Goal: Task Accomplishment & Management: Use online tool/utility

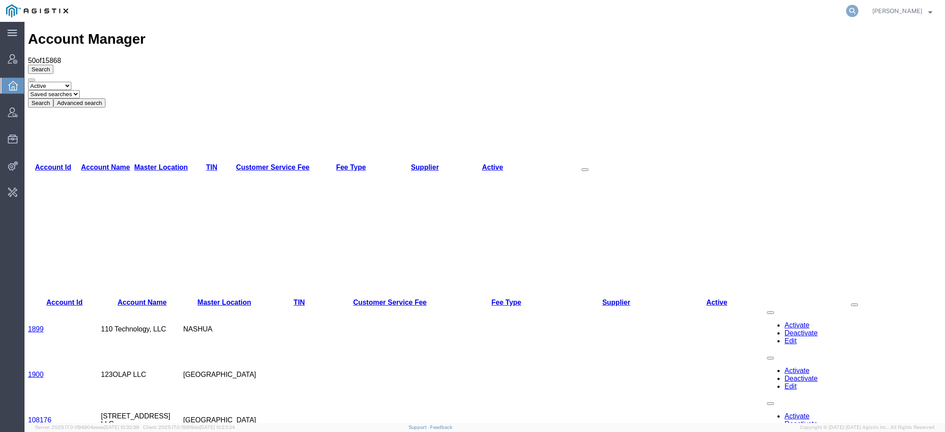
click at [856, 14] on icon at bounding box center [852, 11] width 12 height 12
paste input "SLAX01025383"
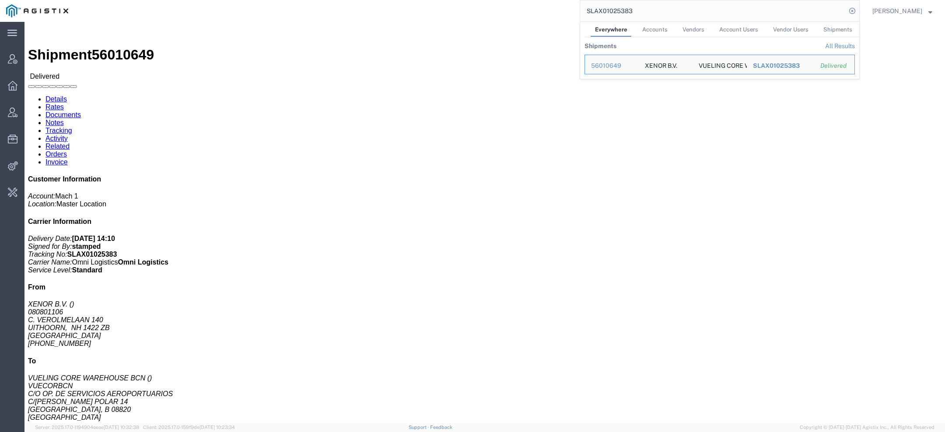
click at [631, 12] on input "SLAX01025383" at bounding box center [713, 10] width 266 height 21
drag, startPoint x: 639, startPoint y: 12, endPoint x: 346, endPoint y: -28, distance: 295.1
click at [346, 0] on html "main_menu Created with Sketch. Collapse Menu Account Manager Overview Vendor Ma…" at bounding box center [472, 216] width 945 height 432
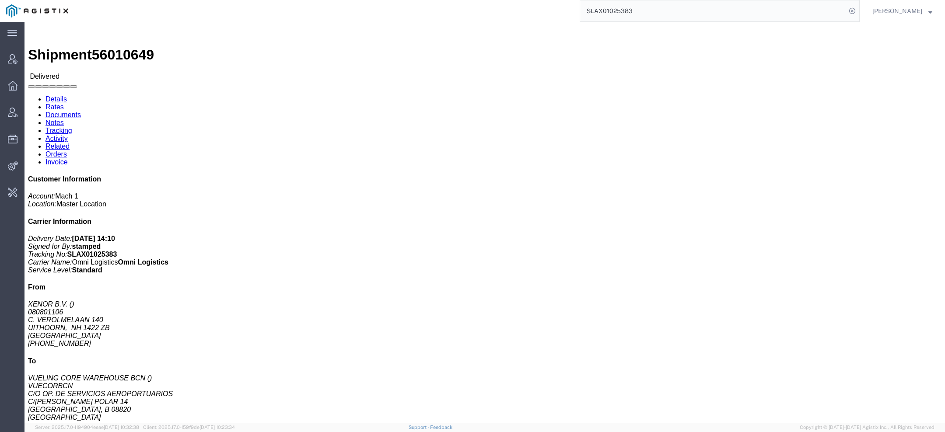
paste input "93411255"
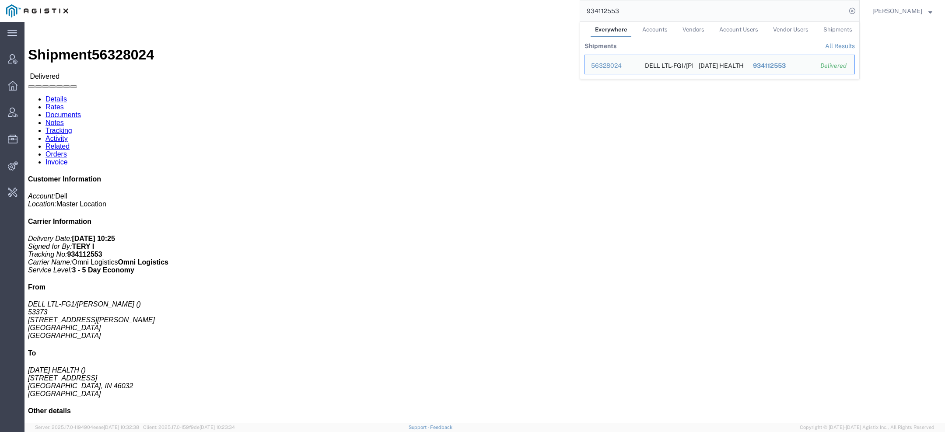
click div "Pickup & Delivery Dates 07/28/2025 Edit Date and Time Pickup Date: Pickup Start…"
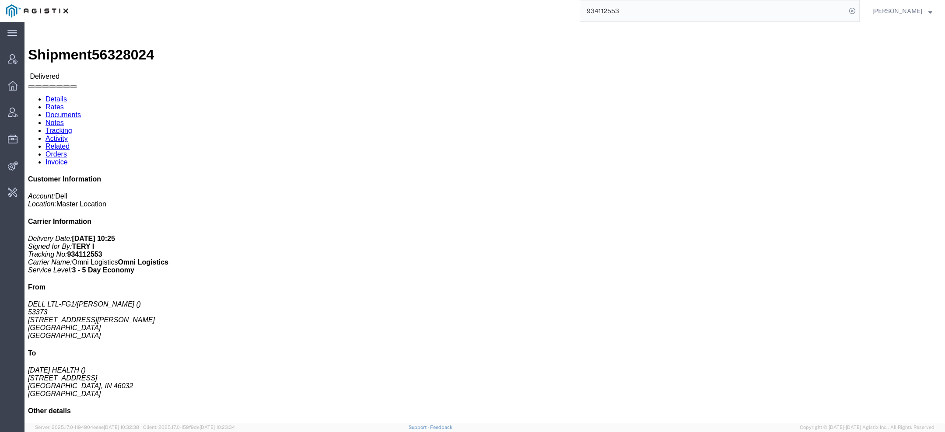
click link "Activity"
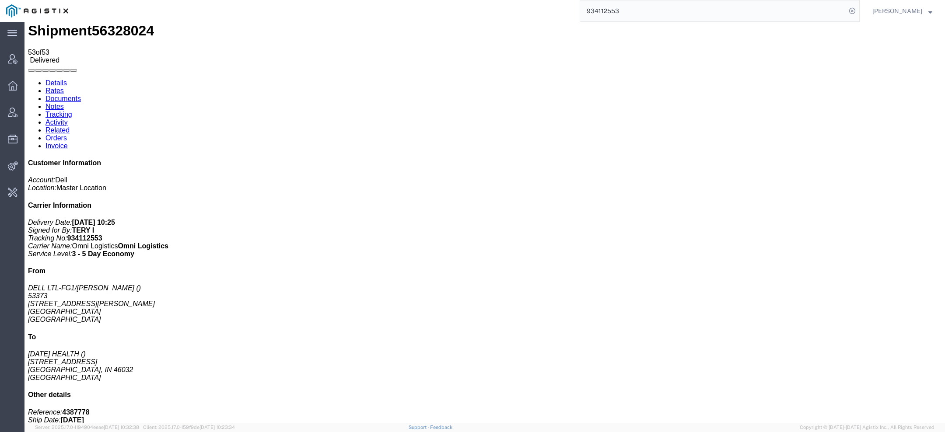
scroll to position [23, 0]
click at [72, 112] on link "Tracking" at bounding box center [58, 115] width 27 height 7
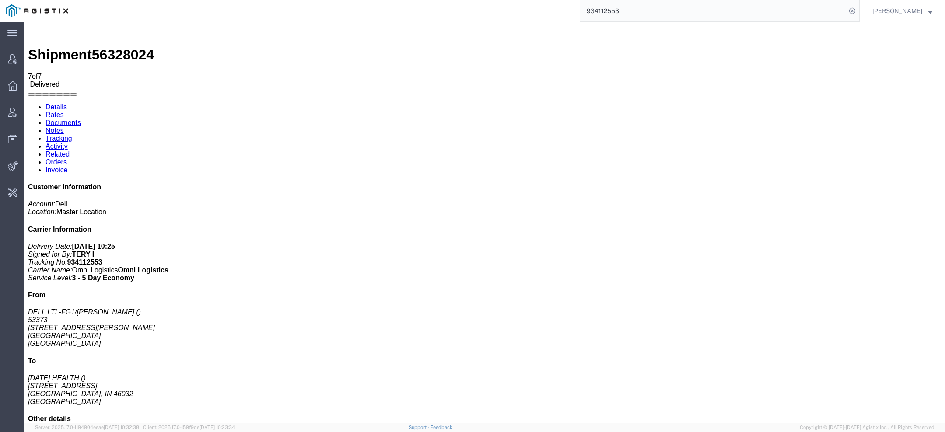
drag, startPoint x: 539, startPoint y: 178, endPoint x: 551, endPoint y: 178, distance: 11.8
click at [68, 143] on link "Activity" at bounding box center [56, 146] width 22 height 7
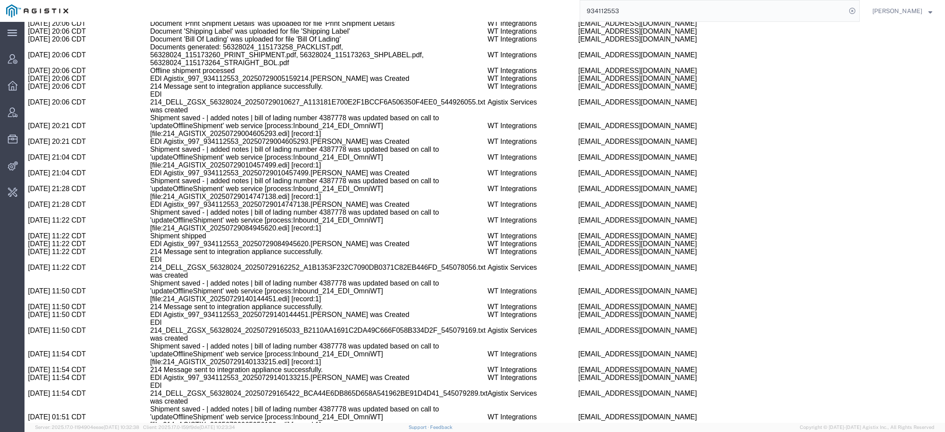
scroll to position [964, 0]
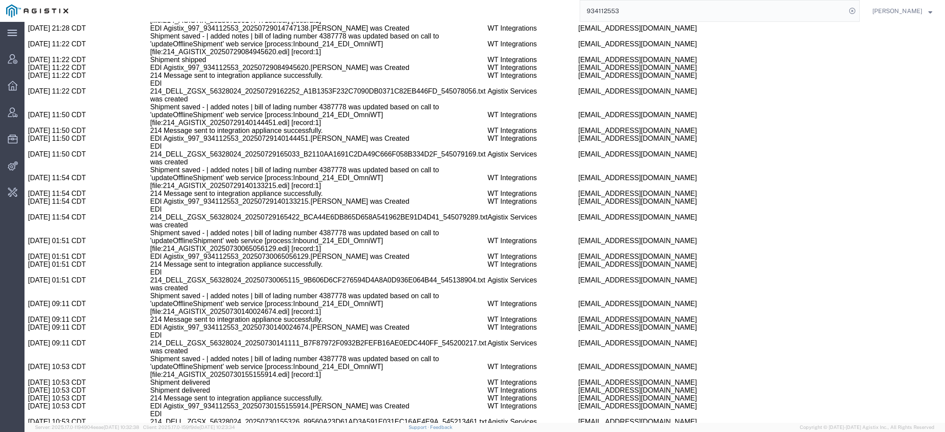
click at [188, 292] on td "Shipment saved - | added notes | bill of lading number 4387778 was updated base…" at bounding box center [318, 304] width 337 height 24
copy td "214_AGISTIX_20250730140024674"
click at [658, 20] on input "934112553" at bounding box center [713, 10] width 266 height 21
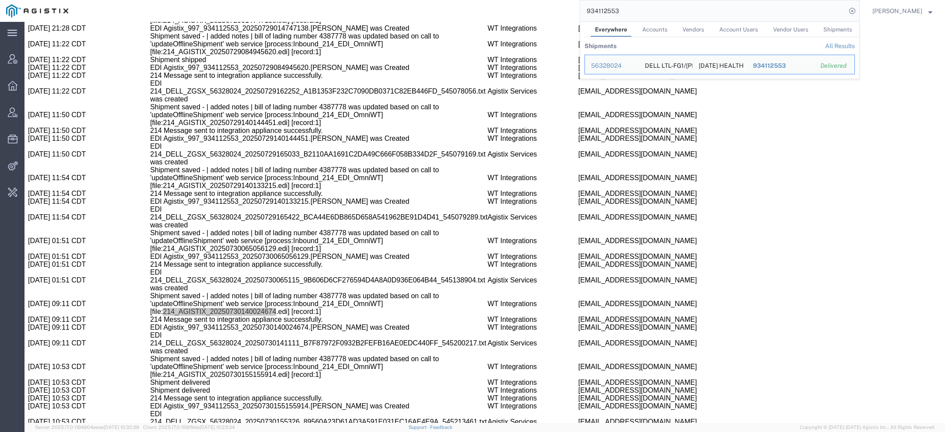
click at [334, 18] on div "934112553 Everywhere Accounts Vendors Account Users Vendor Users Shipments Ship…" at bounding box center [466, 11] width 785 height 22
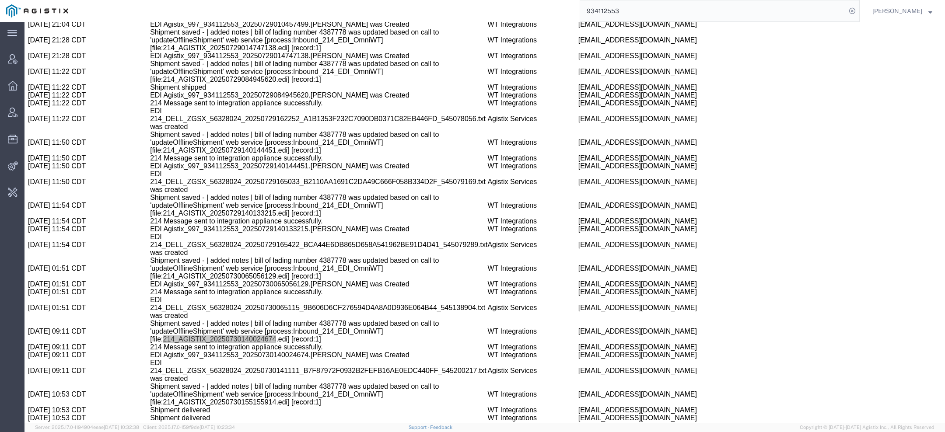
scroll to position [931, 0]
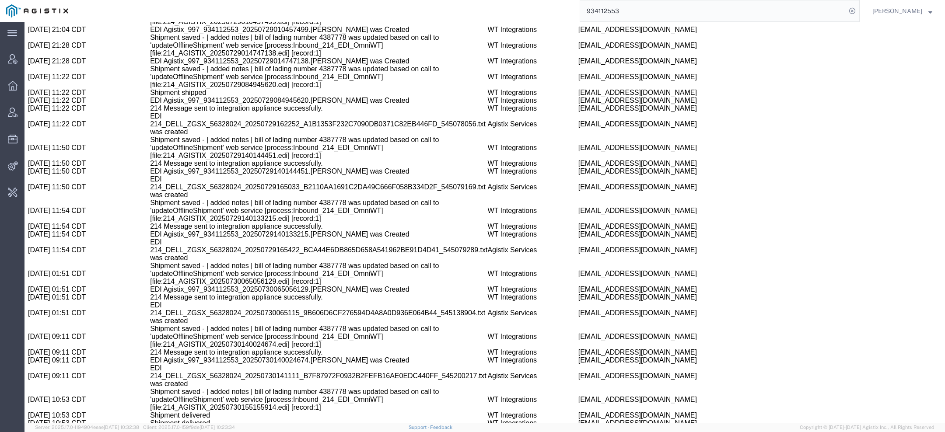
click at [252, 325] on td "Shipment saved - | added notes | bill of lading number 4387778 was updated base…" at bounding box center [318, 337] width 337 height 24
click at [247, 325] on td "Shipment saved - | added notes | bill of lading number 4387778 was updated base…" at bounding box center [318, 337] width 337 height 24
copy td "214_AGISTIX_20250730140024674"
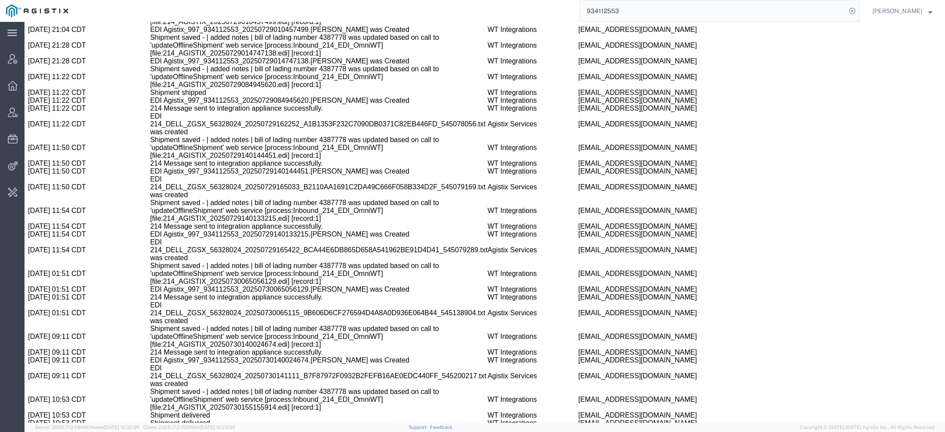
click at [192, 364] on td "EDI 214_DELL_ZGSX_56328024_20250730141111_B7F87972F0932B2FEFB16AE0EDC440FF_5452…" at bounding box center [318, 376] width 337 height 24
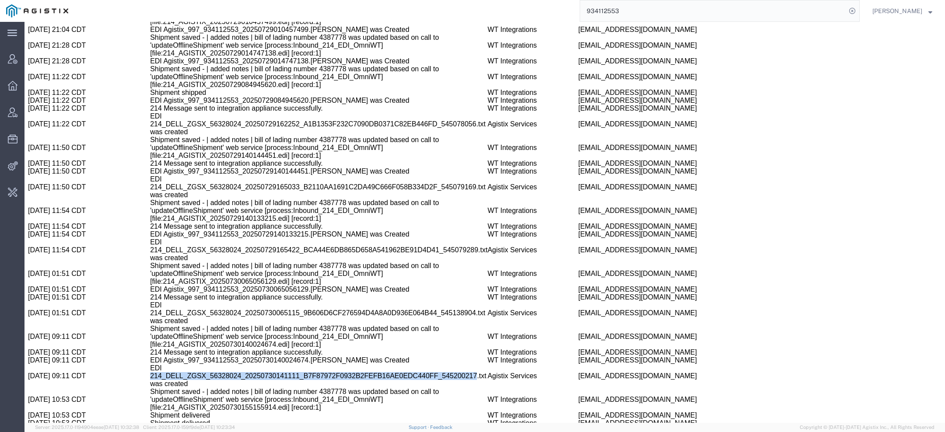
click at [192, 364] on td "EDI 214_DELL_ZGSX_56328024_20250730141111_B7F87972F0932B2FEFB16AE0EDC440FF_5452…" at bounding box center [318, 376] width 337 height 24
copy td "214_DELL_ZGSX_56328024_20250730141111_B7F87972F0932B2FEFB16AE0EDC440FF_545200217"
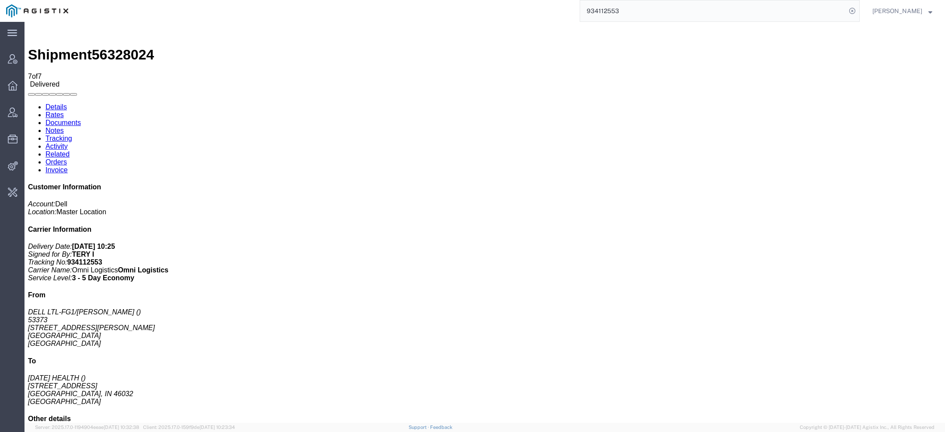
click at [102, 259] on b "934112553" at bounding box center [84, 262] width 35 height 7
copy b "934112553"
drag, startPoint x: 640, startPoint y: 15, endPoint x: 442, endPoint y: 15, distance: 198.6
click at [458, 15] on div "934112553" at bounding box center [466, 11] width 785 height 22
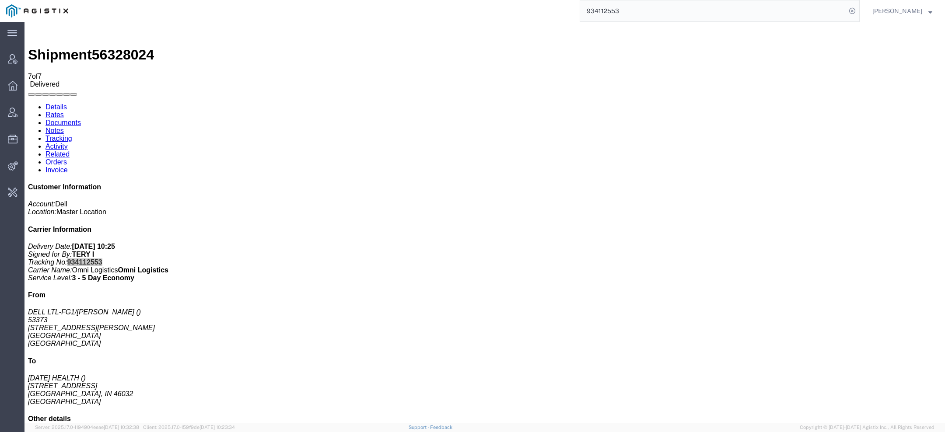
paste input "SACM01044034"
drag, startPoint x: 680, startPoint y: 11, endPoint x: 353, endPoint y: 11, distance: 326.8
click at [380, 11] on div "934112553 SACM01044034" at bounding box center [466, 11] width 785 height 22
paste input "search"
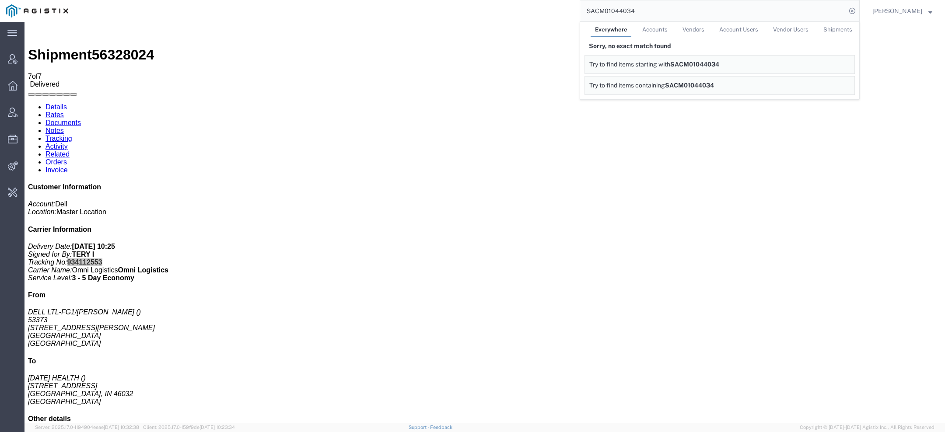
drag, startPoint x: 479, startPoint y: 11, endPoint x: 404, endPoint y: 11, distance: 74.8
click at [430, 11] on div "SACM01044034 Everywhere Accounts Vendors Account Users Vendor Users Shipments S…" at bounding box center [466, 11] width 785 height 22
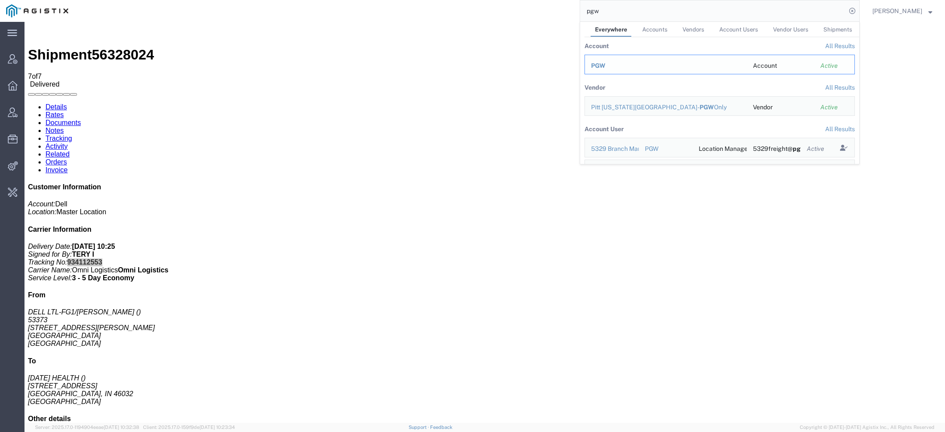
click at [598, 63] on span "PGW" at bounding box center [598, 65] width 14 height 7
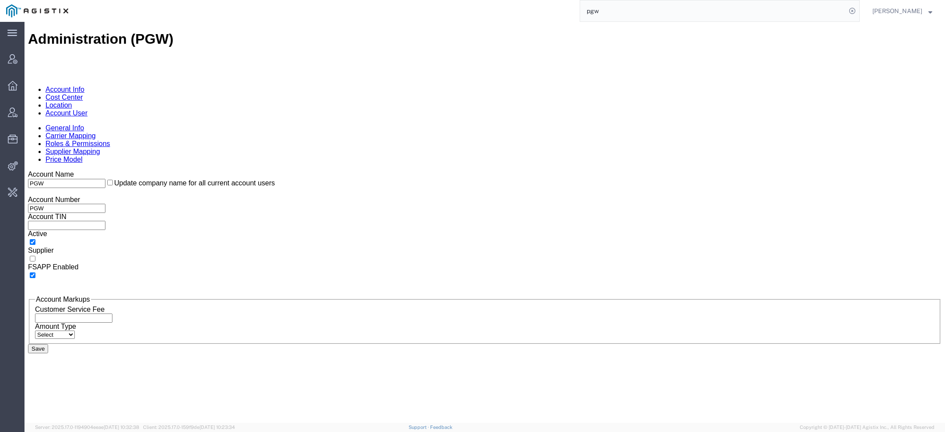
click at [72, 101] on link "Location" at bounding box center [58, 104] width 27 height 7
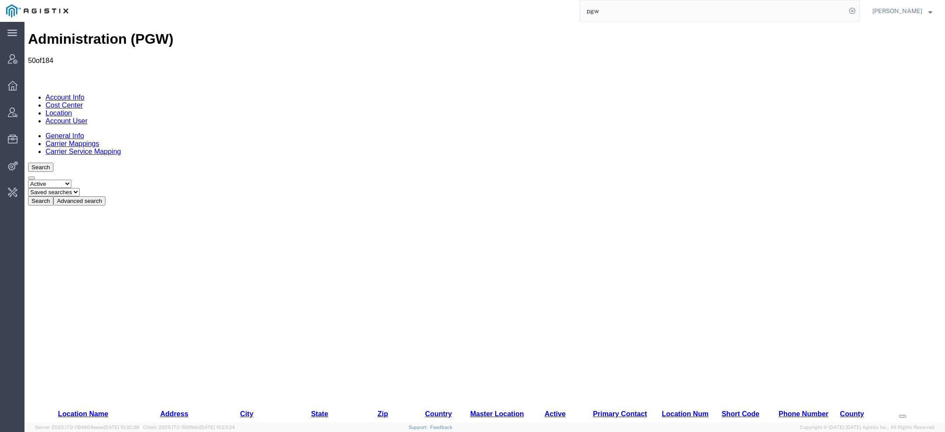
drag, startPoint x: 628, startPoint y: 14, endPoint x: 458, endPoint y: -1, distance: 171.3
click at [458, 0] on html "main_menu Created with Sketch. Collapse Menu Account Manager Overview Vendor Ma…" at bounding box center [472, 216] width 945 height 432
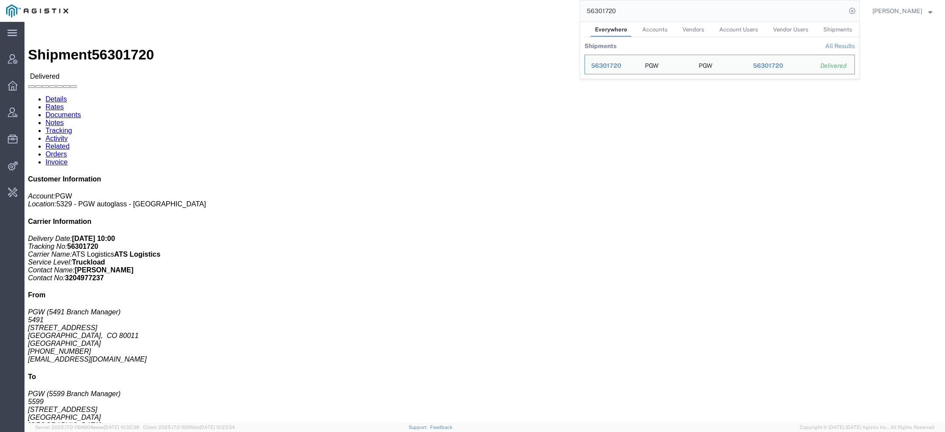
click link "Activity"
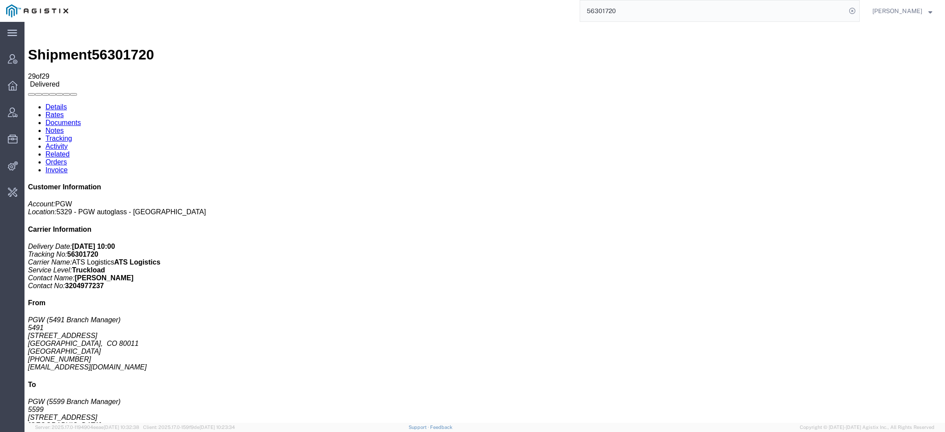
click at [53, 103] on link "Details" at bounding box center [55, 106] width 21 height 7
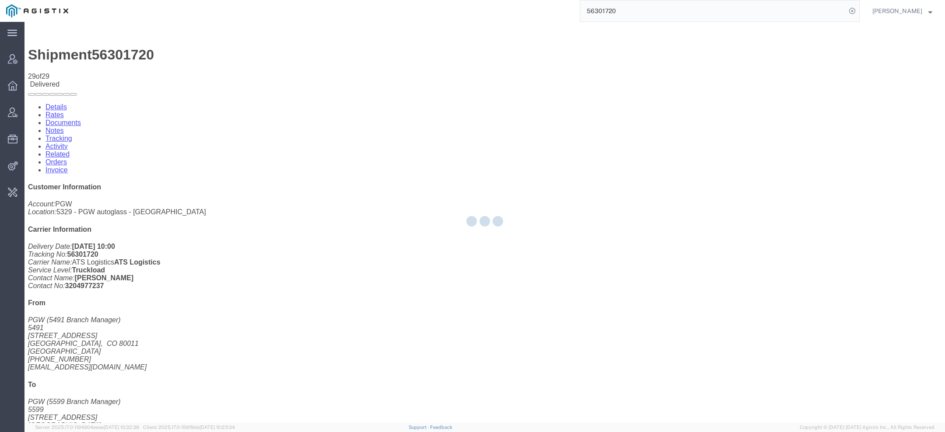
click at [24, 22] on div at bounding box center [24, 22] width 0 height 0
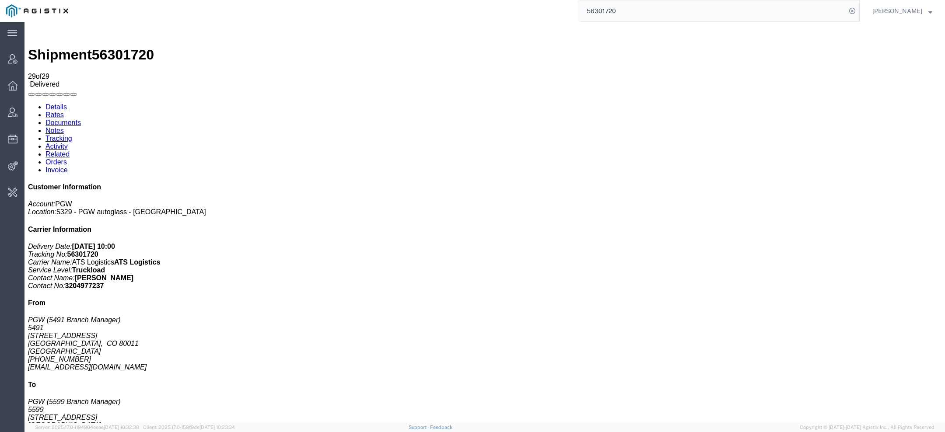
click link "Activity"
copy td "56301719"
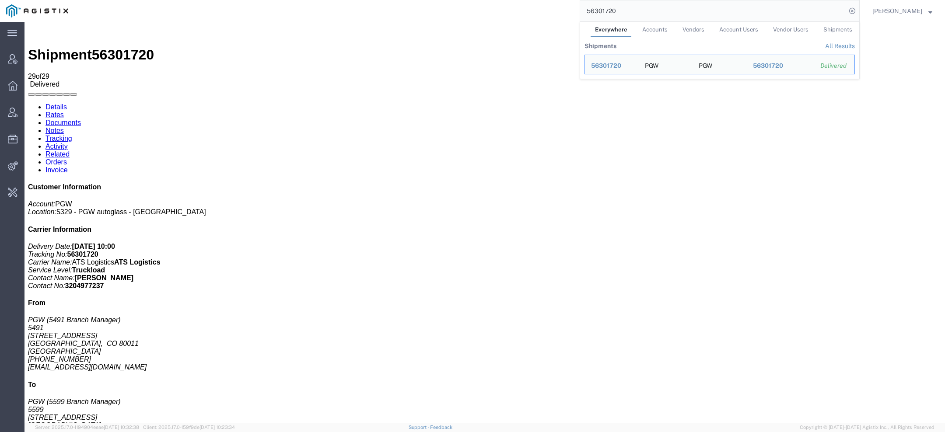
drag, startPoint x: 621, startPoint y: 11, endPoint x: 522, endPoint y: -1, distance: 100.0
click at [522, 0] on html "main_menu Created with Sketch. Collapse Menu Account Manager Overview Vendor Ma…" at bounding box center [472, 216] width 945 height 432
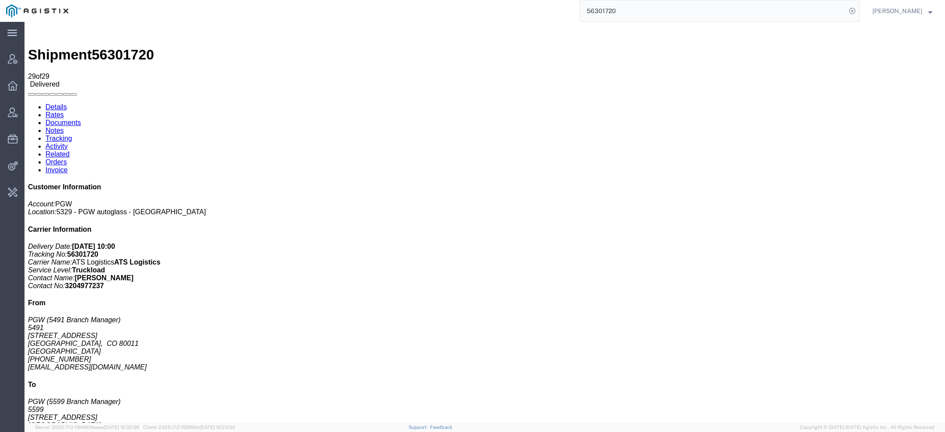
paste input "19"
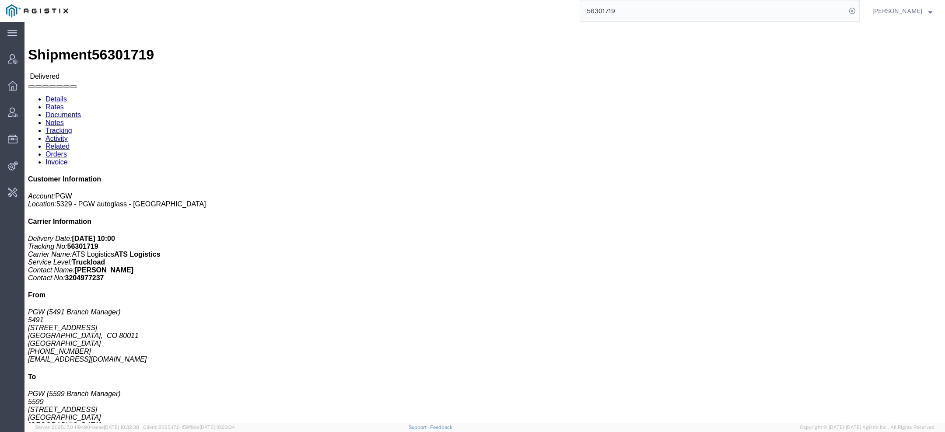
click link "Activity"
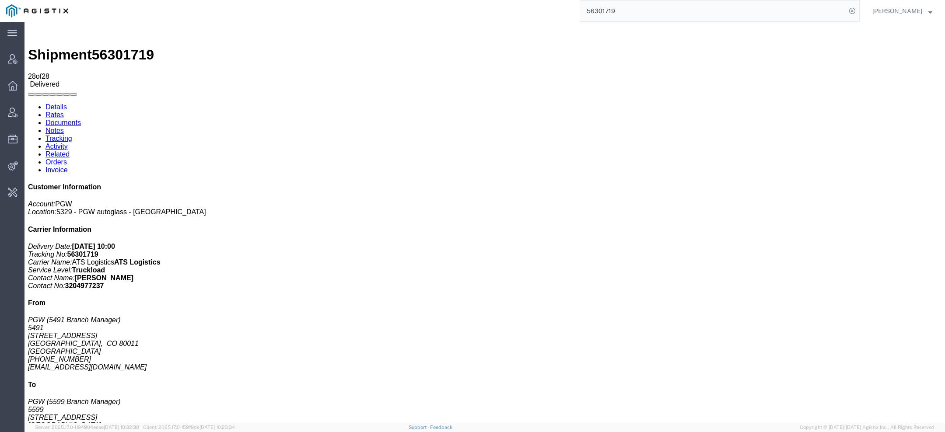
copy td "56301717"
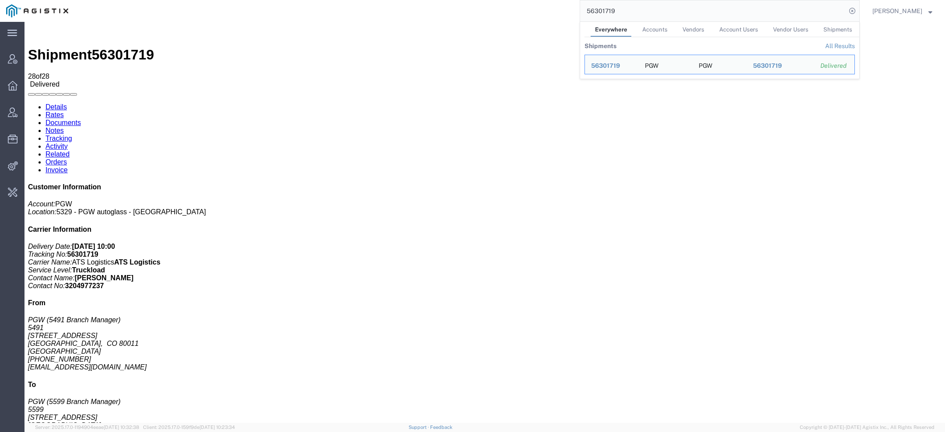
drag, startPoint x: 635, startPoint y: 7, endPoint x: 471, endPoint y: 7, distance: 164.1
click at [471, 7] on div "56301719 Everywhere Accounts Vendors Account Users Vendor Users Shipments Shipm…" at bounding box center [466, 11] width 785 height 22
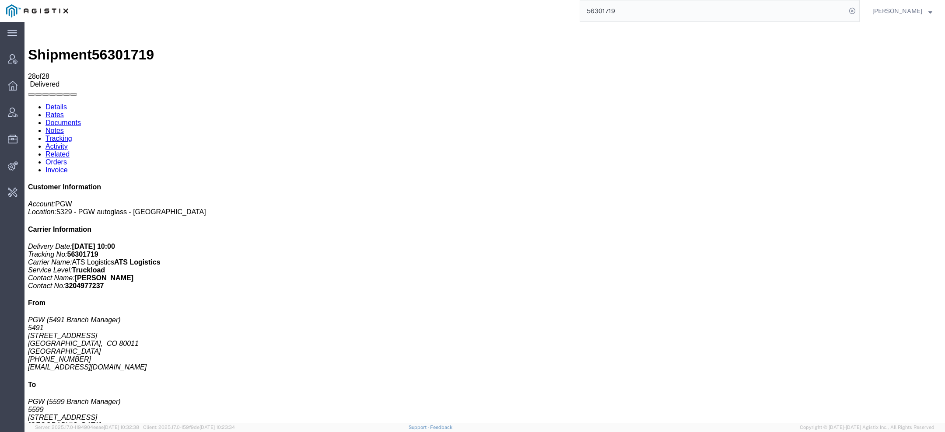
drag, startPoint x: 620, startPoint y: 10, endPoint x: 449, endPoint y: 10, distance: 170.6
click at [461, 10] on div "56301719" at bounding box center [466, 11] width 785 height 22
paste input "7"
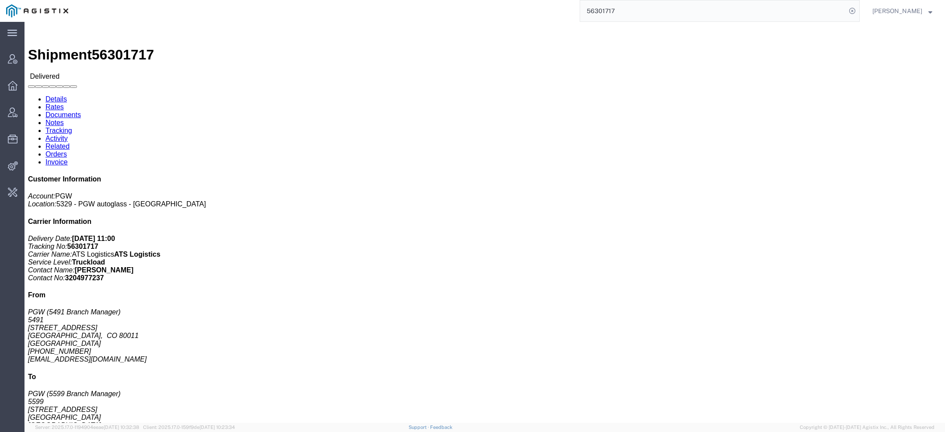
click link "Activity"
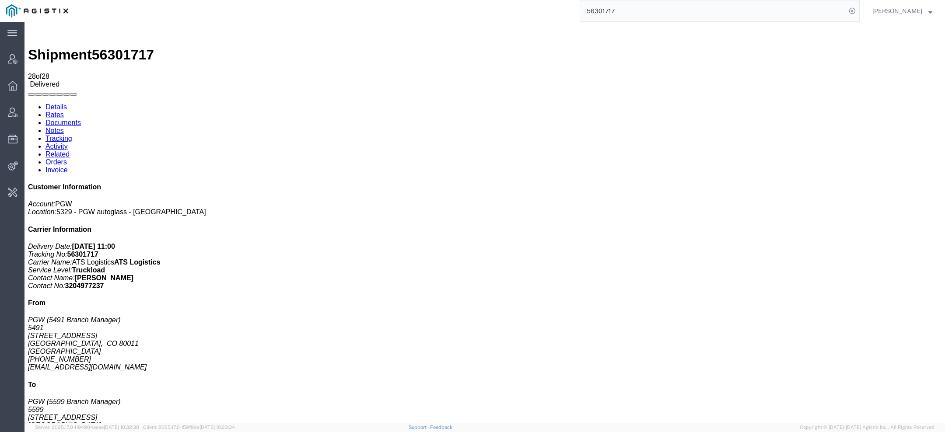
copy td "54158324"
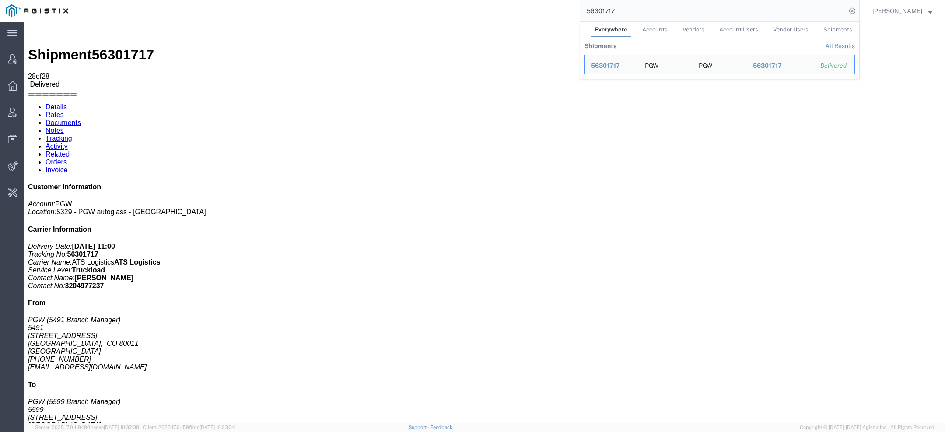
drag, startPoint x: 632, startPoint y: 14, endPoint x: 340, endPoint y: -5, distance: 292.0
click at [340, 0] on html "main_menu Created with Sketch. Collapse Menu Account Manager Overview Vendor Ma…" at bounding box center [472, 216] width 945 height 432
paste input "4158324"
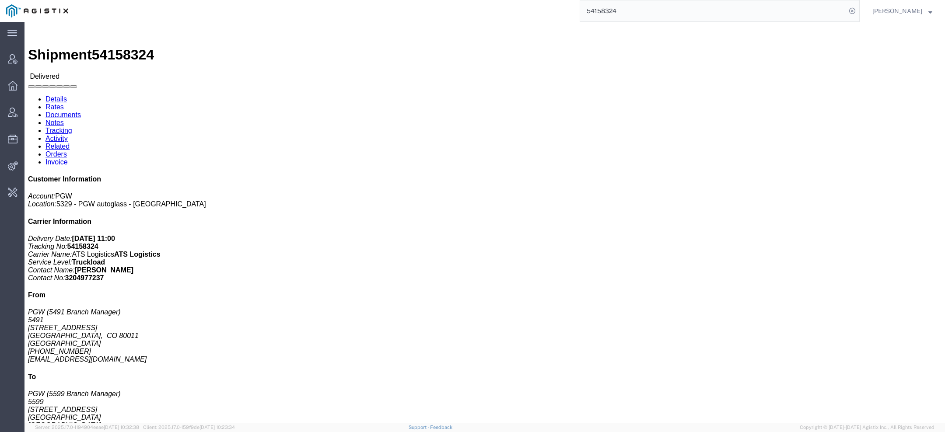
drag, startPoint x: 624, startPoint y: 12, endPoint x: 457, endPoint y: -26, distance: 171.8
click at [457, 0] on html "main_menu Created with Sketch. Collapse Menu Account Manager Overview Vendor Ma…" at bounding box center [472, 216] width 945 height 432
type input "pgw"
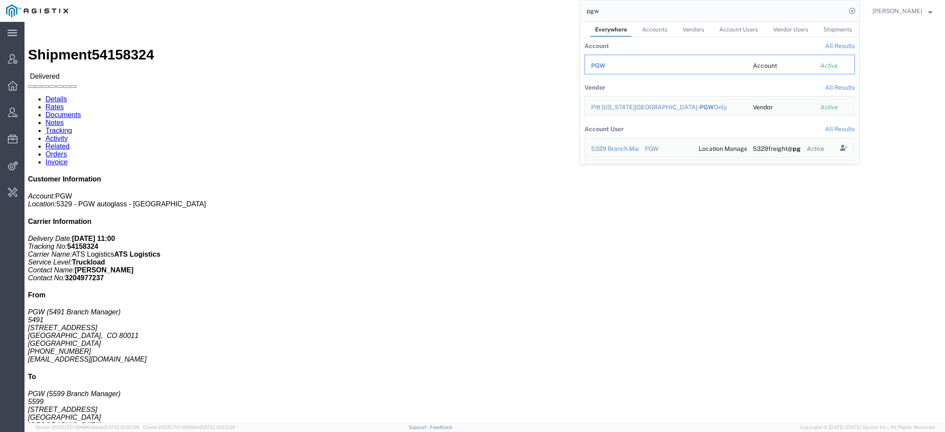
click at [614, 65] on div "PGW" at bounding box center [666, 65] width 150 height 9
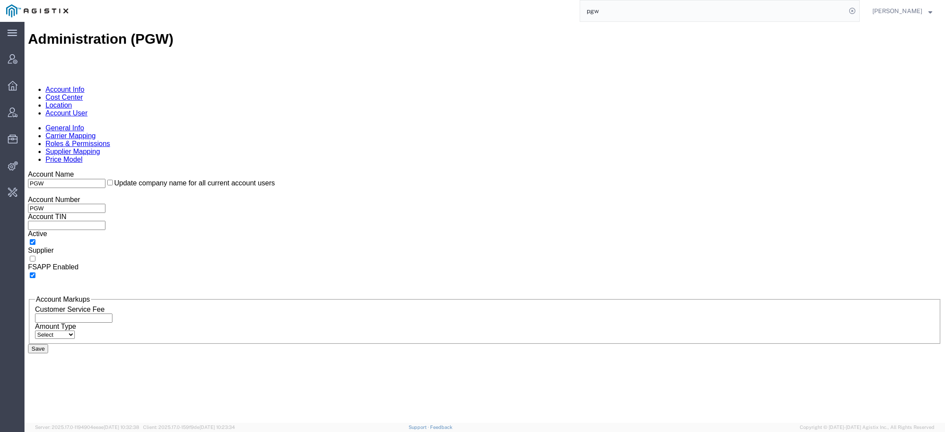
click at [87, 109] on link "Account User" at bounding box center [66, 112] width 42 height 7
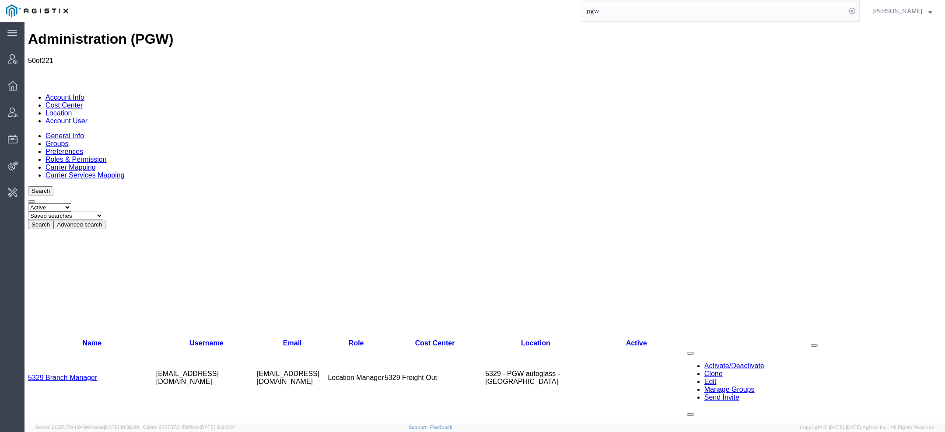
click at [103, 212] on select "Saved searches Exclude Branch Manager Jason Offline user" at bounding box center [65, 216] width 75 height 8
select select "Offline user"
click at [62, 212] on select "Saved searches Exclude Branch Manager Jason Offline user" at bounding box center [65, 216] width 75 height 8
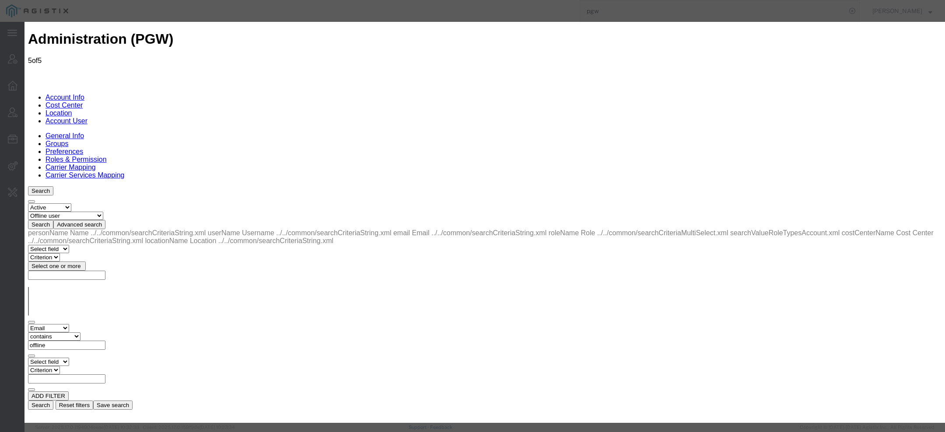
select select "COSTCENTER"
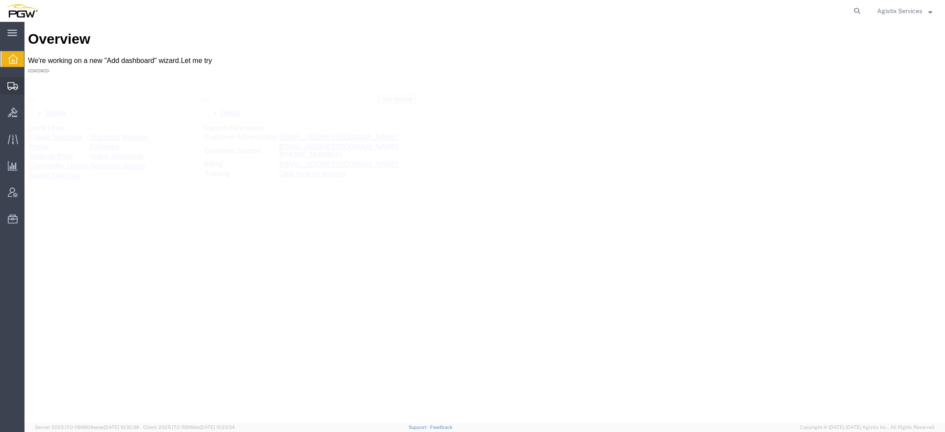
click at [0, 0] on span "Create Shipment" at bounding box center [0, 0] width 0 height 0
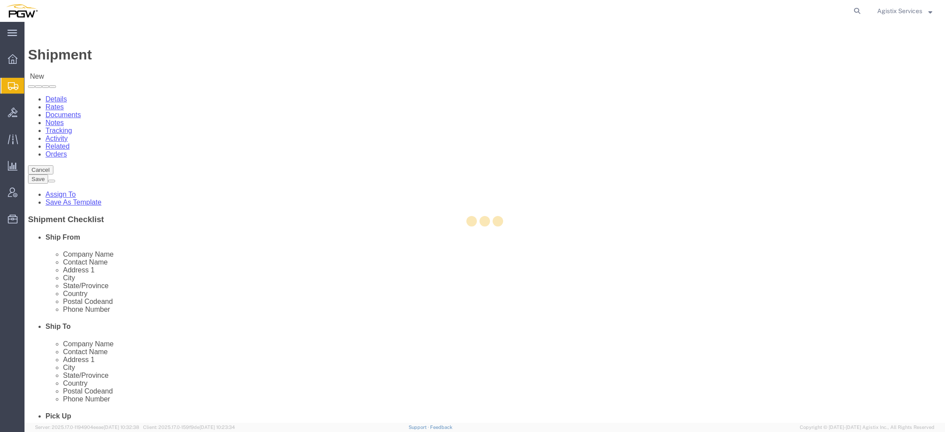
select select
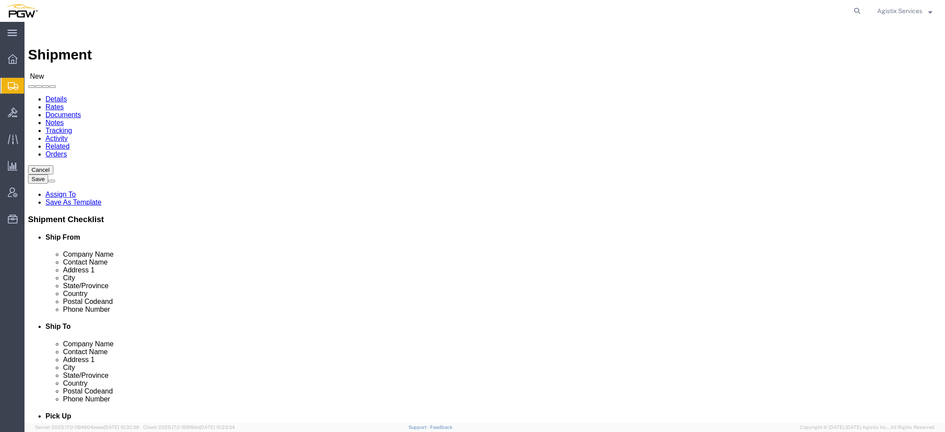
type input "5491"
select select "34217"
select select "CO"
click button "Cancel"
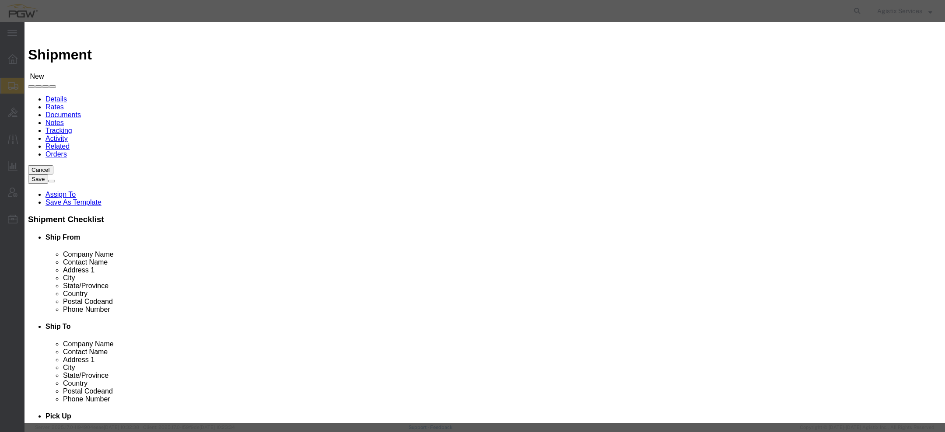
click button "Yes"
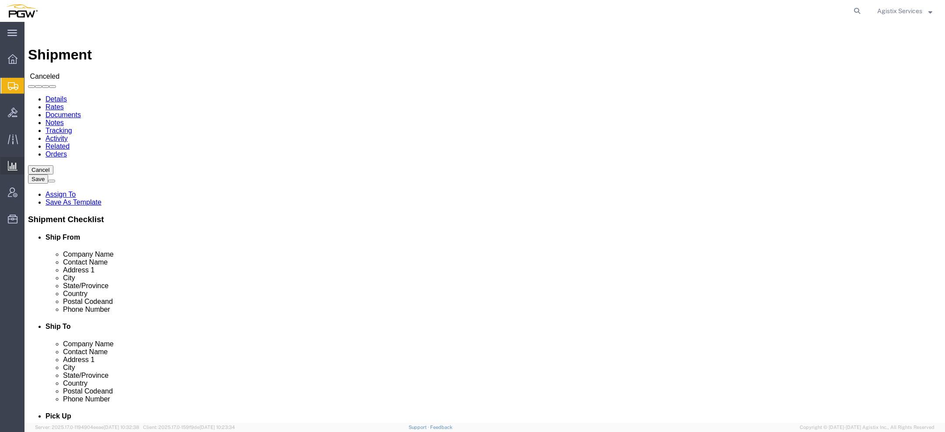
click at [0, 0] on span "Saved Reports" at bounding box center [0, 0] width 0 height 0
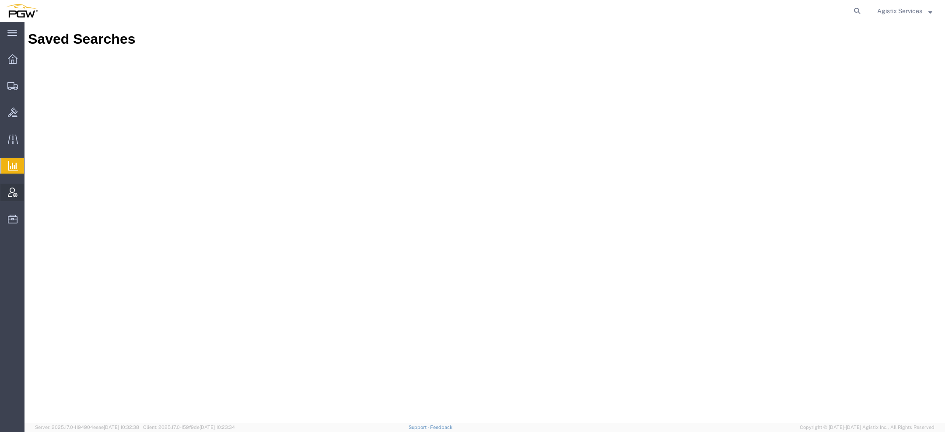
click at [5, 189] on div at bounding box center [12, 192] width 24 height 17
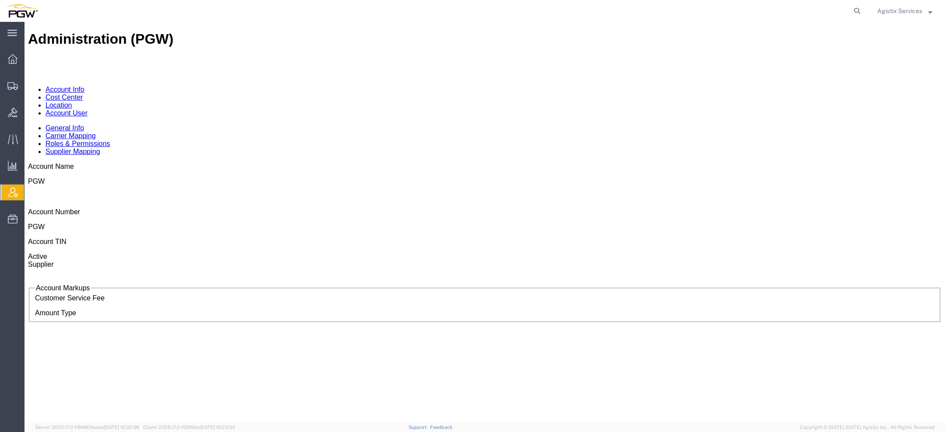
click at [72, 101] on link "Location" at bounding box center [58, 104] width 27 height 7
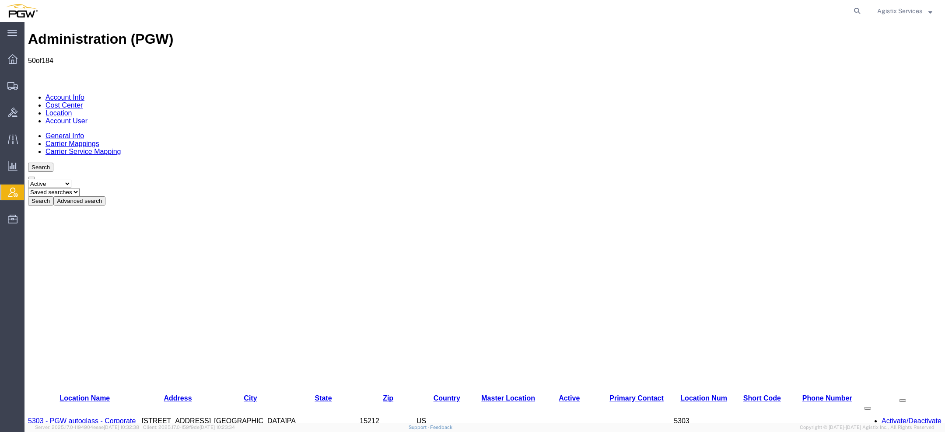
click at [903, 401] on span at bounding box center [903, 401] width 0 height 0
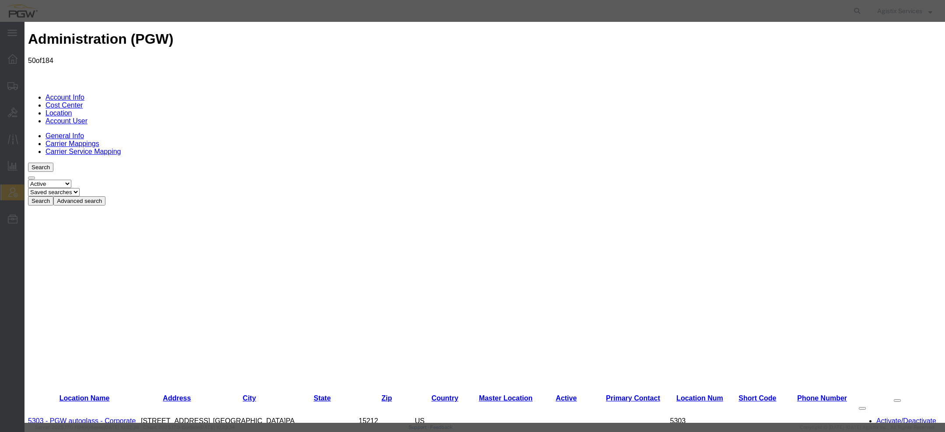
scroll to position [21, 0]
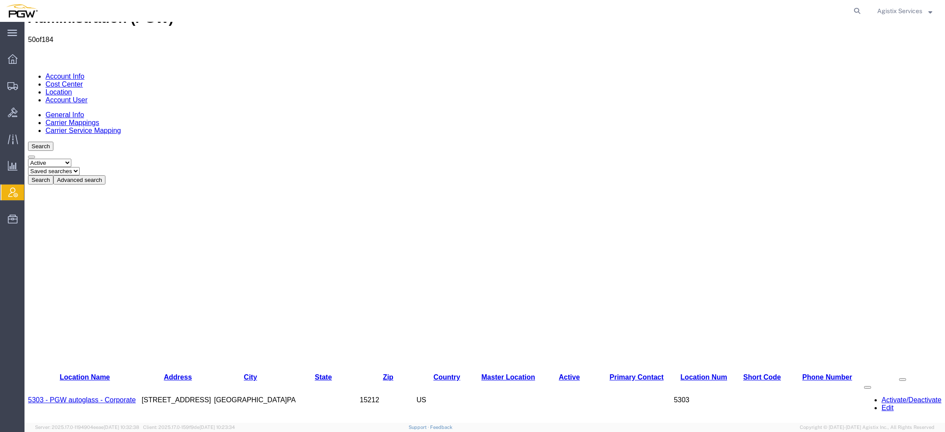
click at [108, 396] on link "5303 - PGW autoglass - Corporate" at bounding box center [82, 399] width 108 height 7
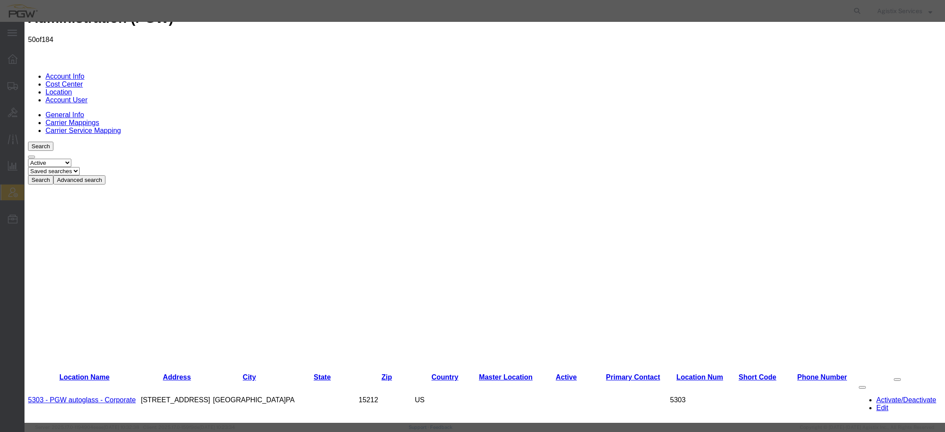
select select "COSTCENTER"
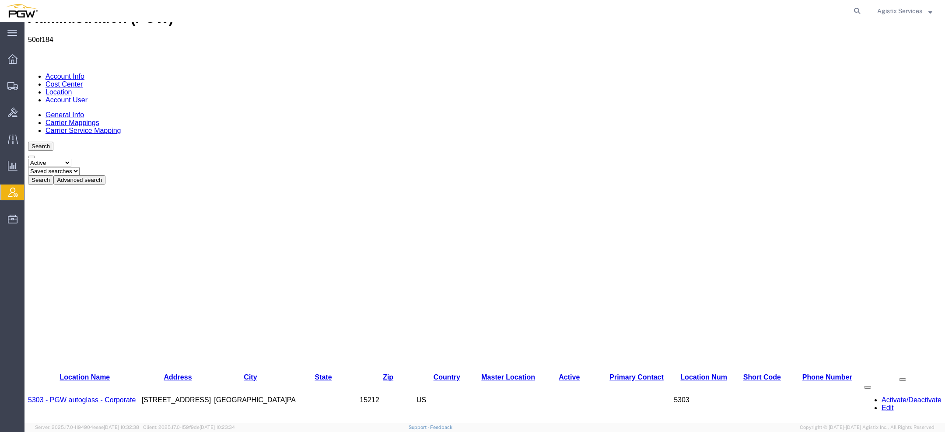
click at [103, 430] on link "5329 - PGW autoglass - [GEOGRAPHIC_DATA]" at bounding box center [65, 437] width 75 height 15
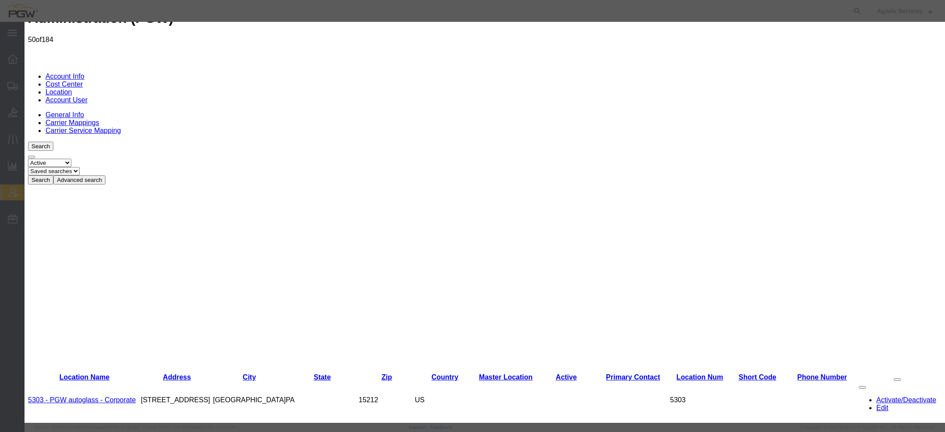
select select "COSTCENTER"
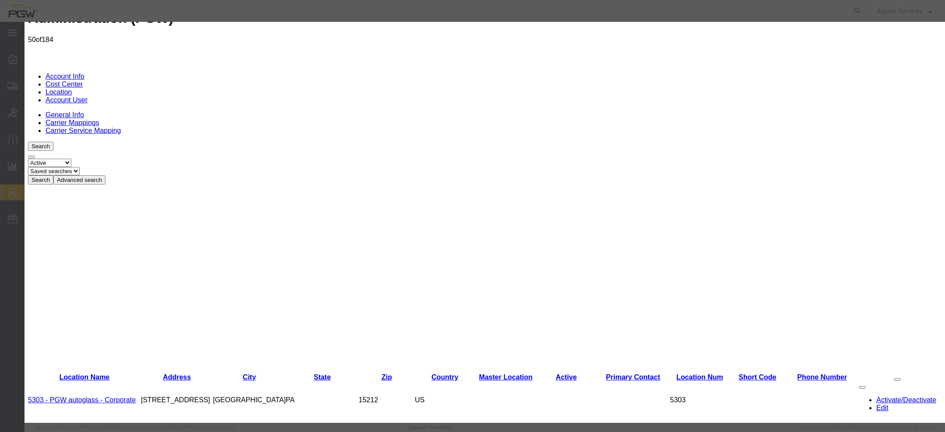
select select "COSTCENTER"
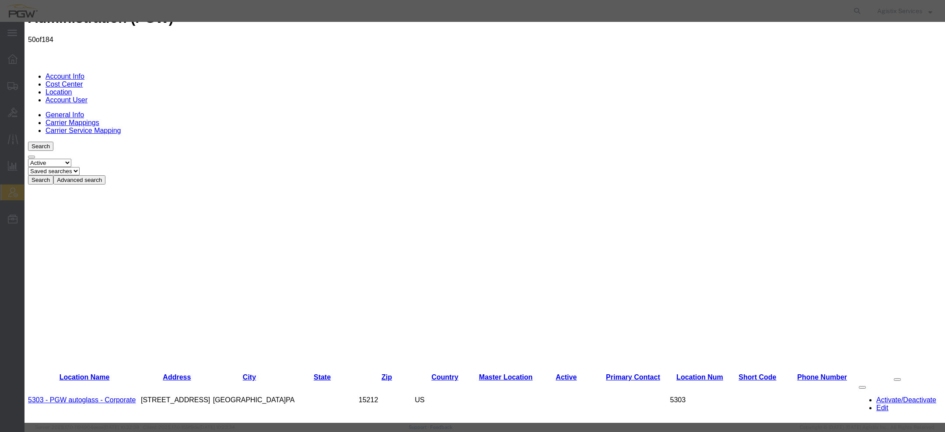
select select "COSTCENTER"
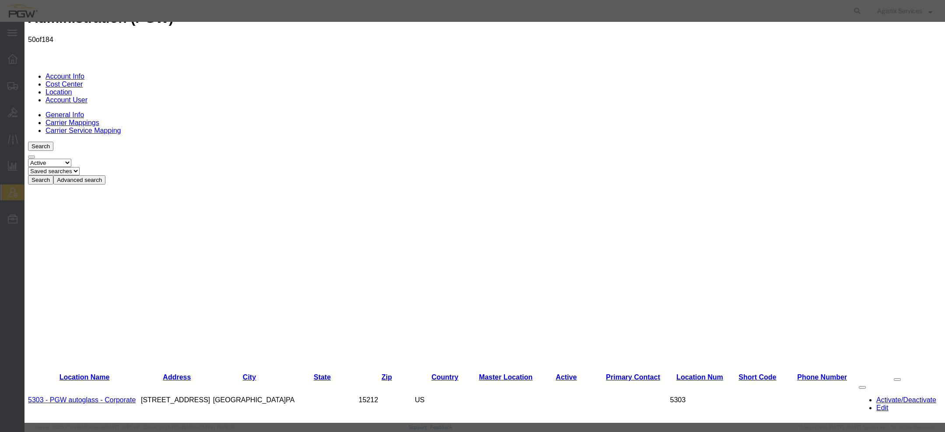
select select "COSTCENTER"
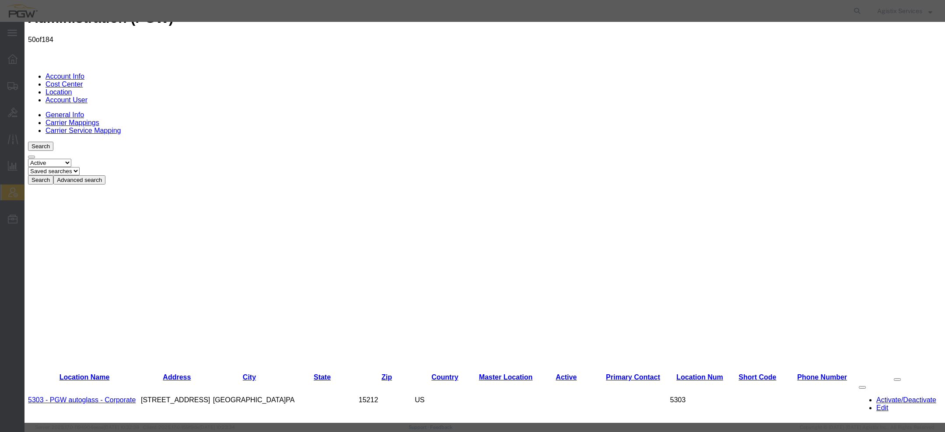
select select "COSTCENTER"
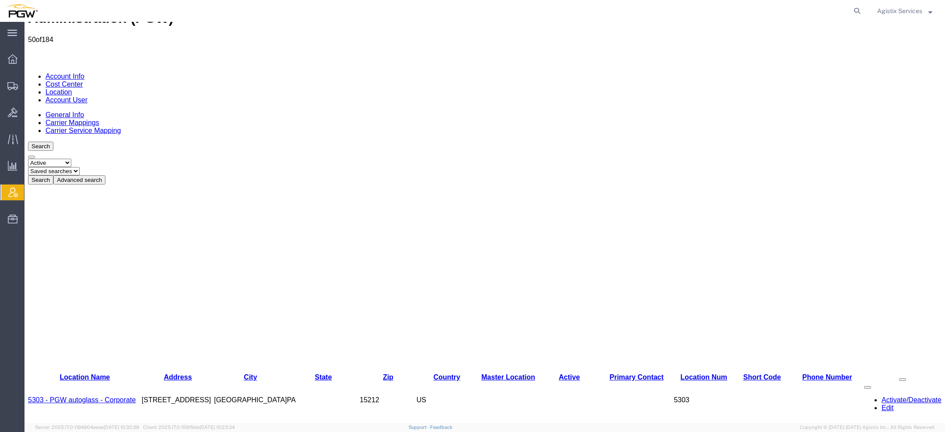
click at [105, 175] on button "Advanced search" at bounding box center [79, 179] width 52 height 9
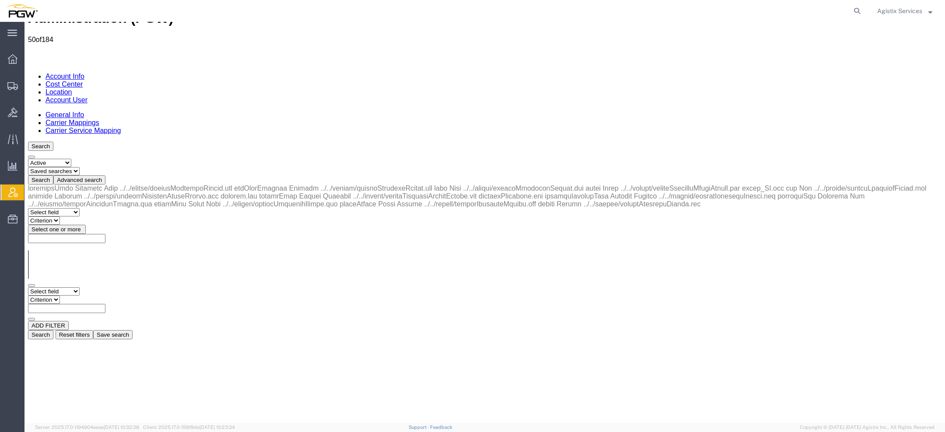
click at [80, 287] on select "Select field Address City Country County Location Name Location Num Master Loca…" at bounding box center [54, 291] width 52 height 8
select select "locationName"
click at [28, 287] on select "Select field Address City Country County Location Name Location Num Master Loca…" at bounding box center [54, 291] width 52 height 8
click at [80, 296] on select "Criterion contains does not contain is is blank is not blank starts with" at bounding box center [54, 300] width 52 height 8
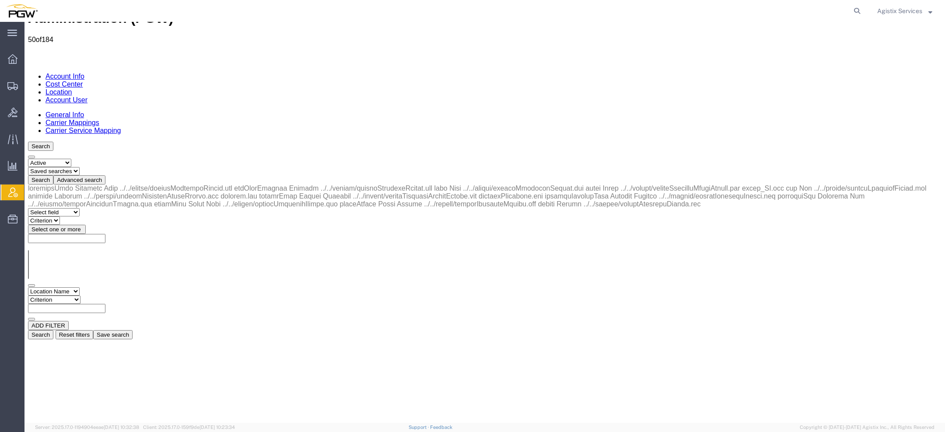
click at [80, 296] on select "Criterion contains does not contain is is blank is not blank starts with" at bounding box center [54, 300] width 52 height 8
select select "contains"
click at [80, 296] on select "Criterion contains does not contain is is blank is not blank starts with" at bounding box center [54, 300] width 52 height 8
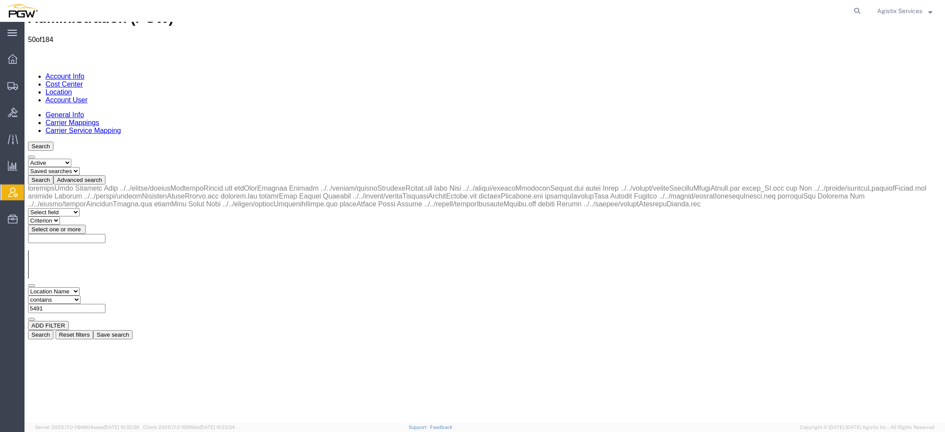
type input "5491"
click at [53, 330] on button "Search" at bounding box center [40, 334] width 25 height 9
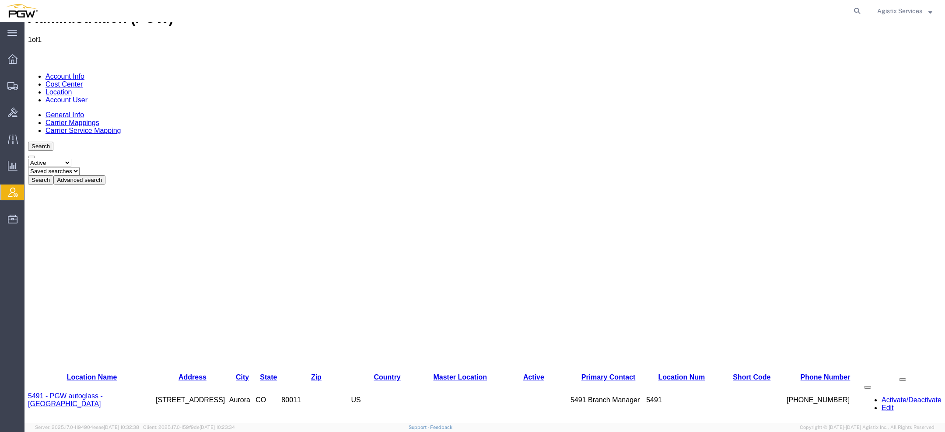
scroll to position [0, 0]
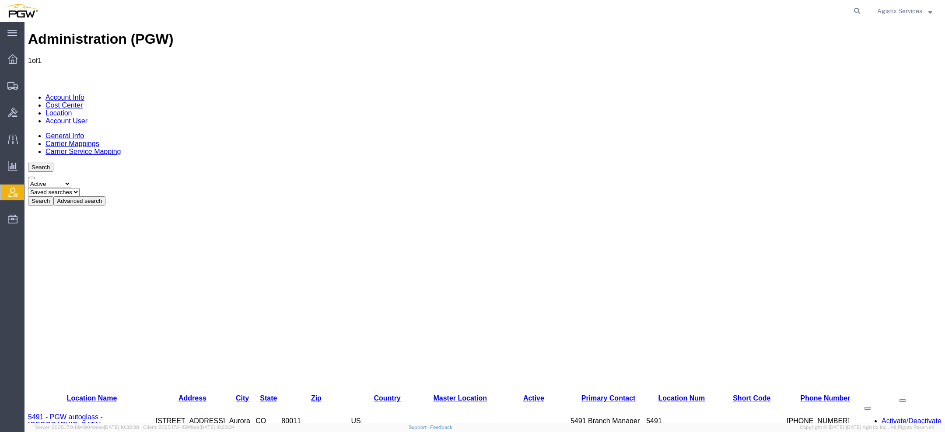
click at [94, 413] on link "5491 - PGW autoglass - Denver" at bounding box center [65, 420] width 75 height 15
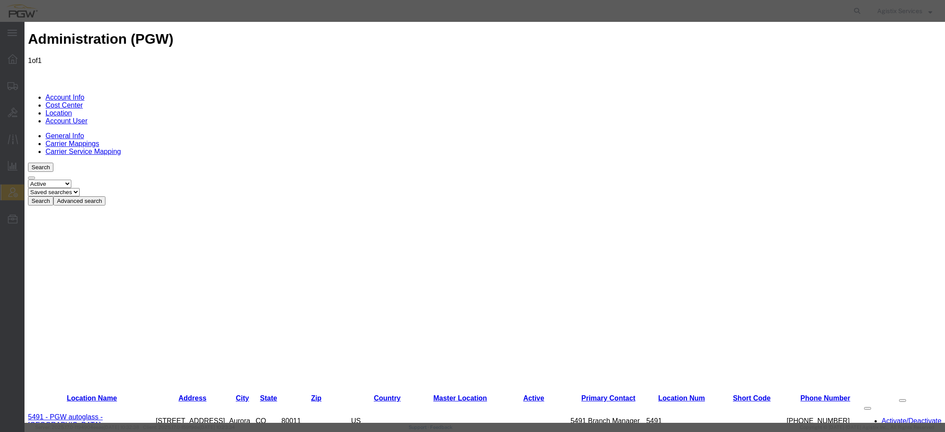
select select "COSTCENTER"
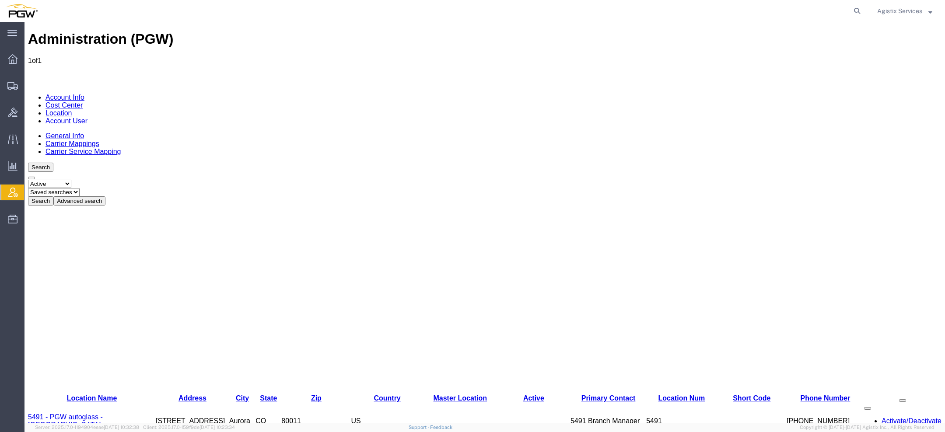
click at [94, 413] on link "5491 - PGW autoglass - Denver" at bounding box center [65, 420] width 75 height 15
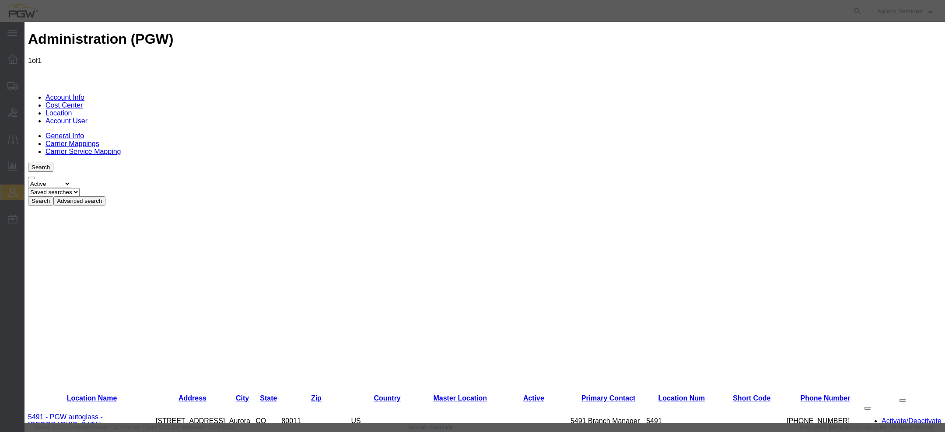
select select "COSTCENTER"
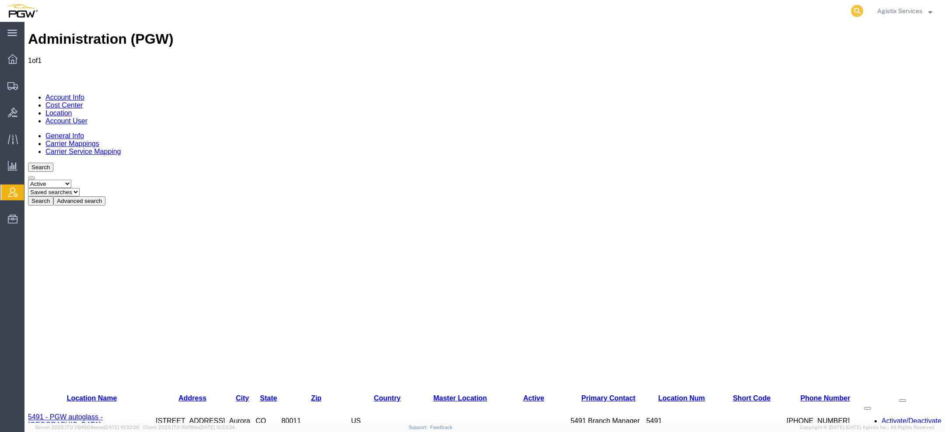
click at [857, 11] on icon at bounding box center [857, 11] width 12 height 12
paste input "56469587"
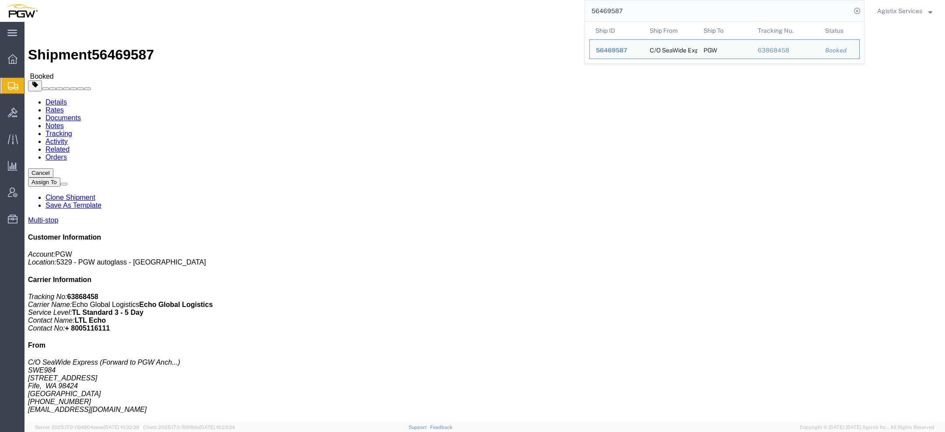
drag, startPoint x: 605, startPoint y: 10, endPoint x: 496, endPoint y: 7, distance: 108.6
click at [514, 7] on div "56469587 Ship ID Ship From Ship To Tracking Nu. Status Ship ID 56469587 Ship Fr…" at bounding box center [454, 11] width 821 height 22
paste input "8993"
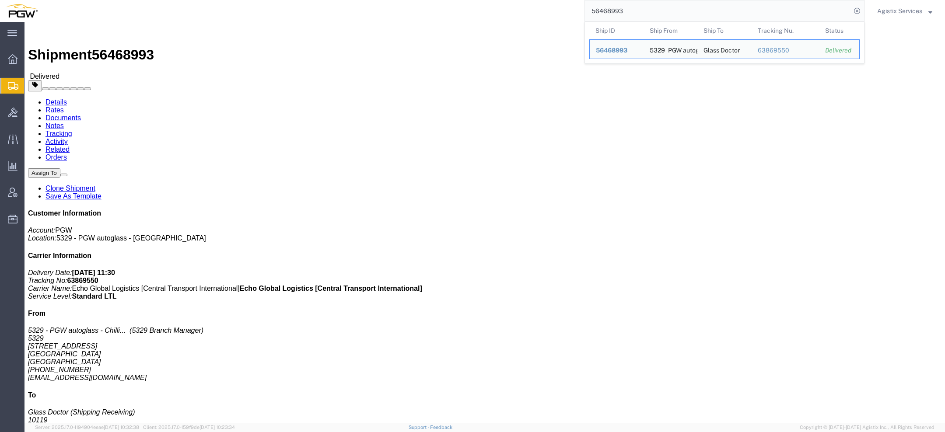
click link "Activity"
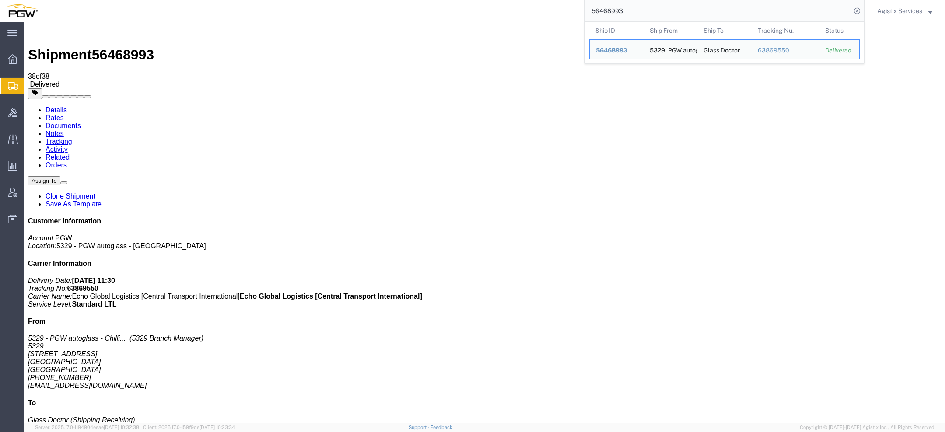
drag, startPoint x: 623, startPoint y: 9, endPoint x: 459, endPoint y: 3, distance: 164.2
click at [470, 3] on div "56468993 Ship ID Ship From Ship To Tracking Nu. Status Ship ID 56468993 Ship Fr…" at bounding box center [454, 11] width 821 height 22
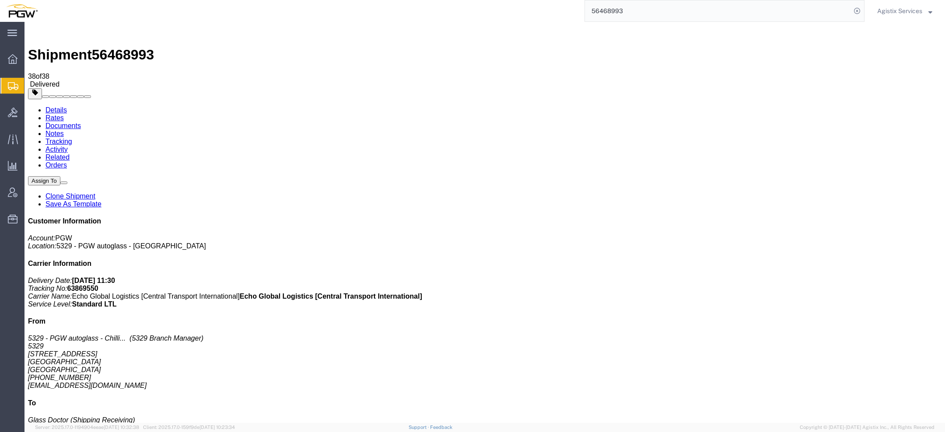
paste input "5137"
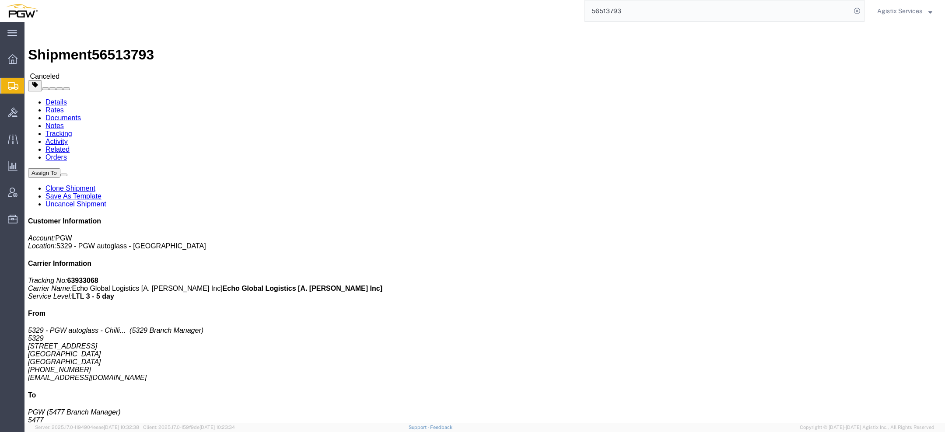
click link "Activity"
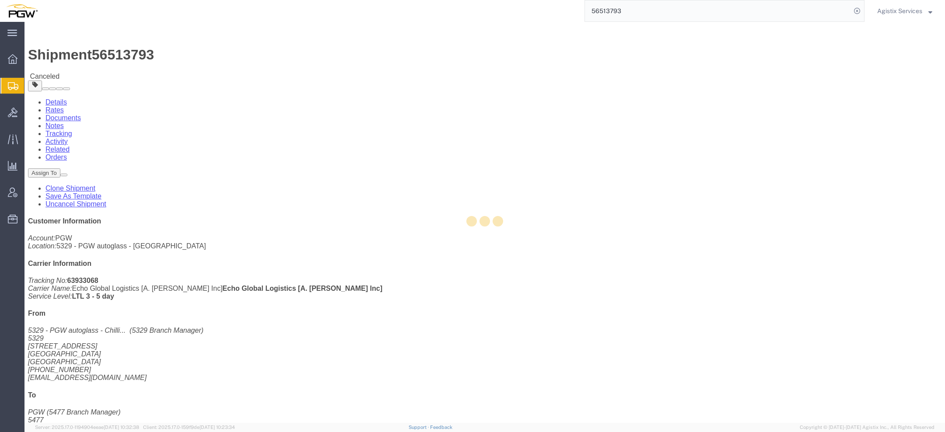
click div
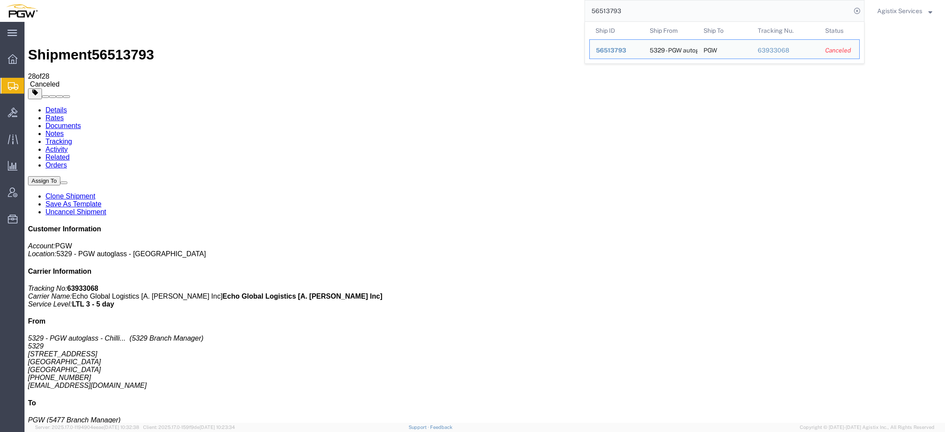
drag, startPoint x: 626, startPoint y: 10, endPoint x: 418, endPoint y: 10, distance: 207.8
click at [445, 8] on div "56513793 Ship ID Ship From Ship To Tracking Nu. Status Ship ID 56513793 Ship Fr…" at bounding box center [454, 11] width 821 height 22
paste input "344129"
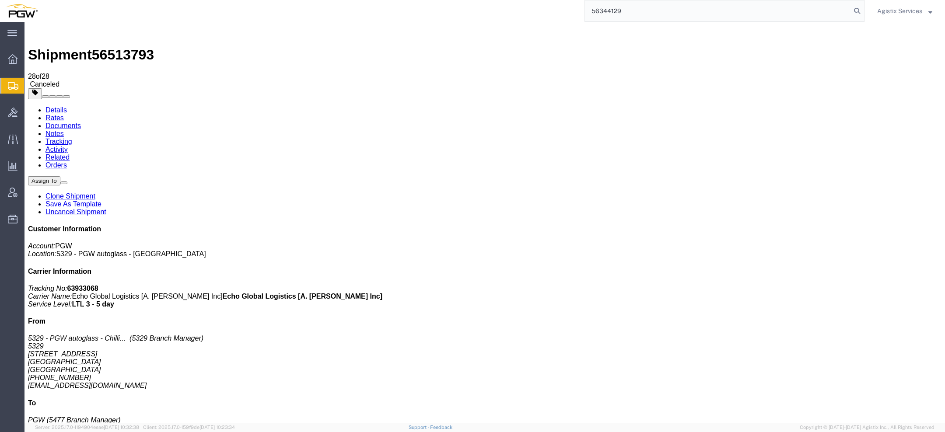
type input "56344129"
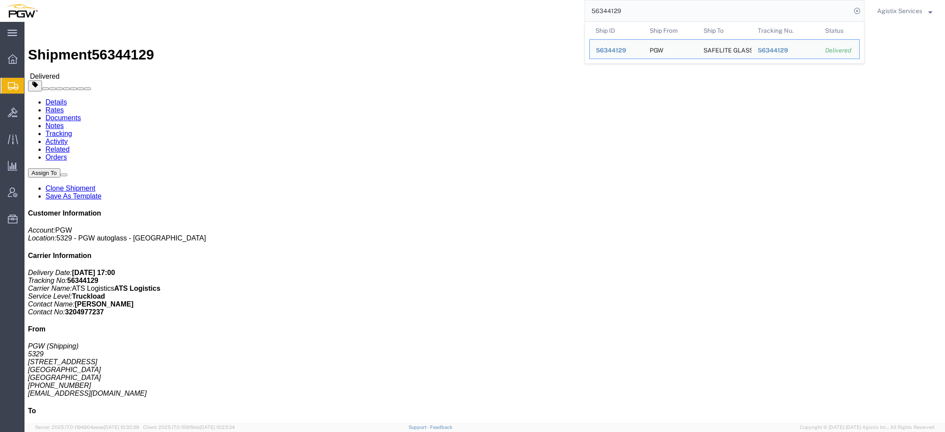
click address "PGW (Shipping) 5329 850 Southern Ave Chillicothe, OH 45601 United States 740-77…"
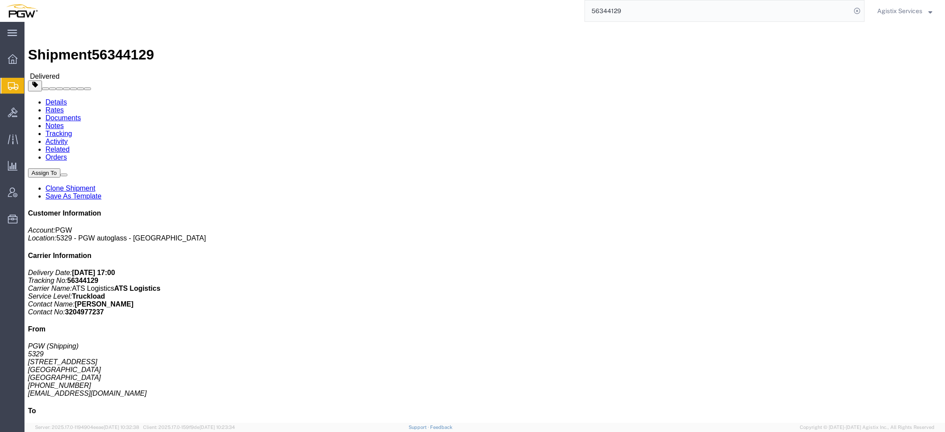
click address "PGW (Shipping) 5329 850 Southern Ave Chillicothe, OH 45601 United States 740-77…"
click at [0, 0] on span "Create Shipment" at bounding box center [0, 0] width 0 height 0
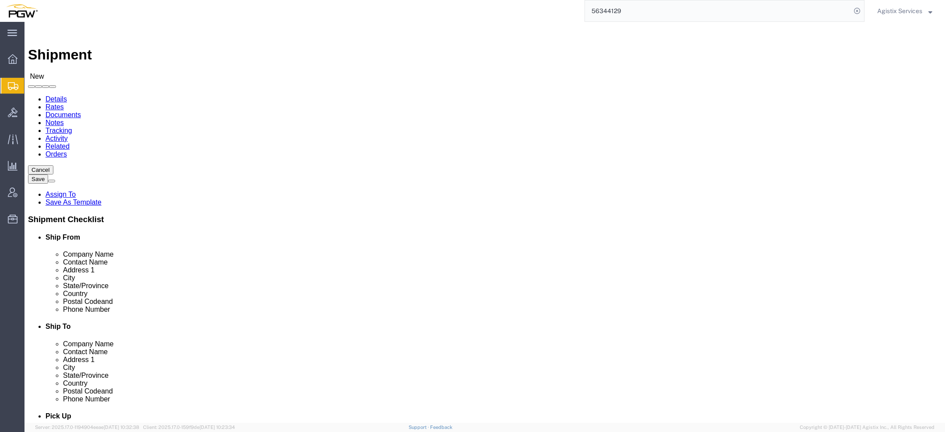
type input "532"
select select "28253"
select select "OH"
click button "Cancel"
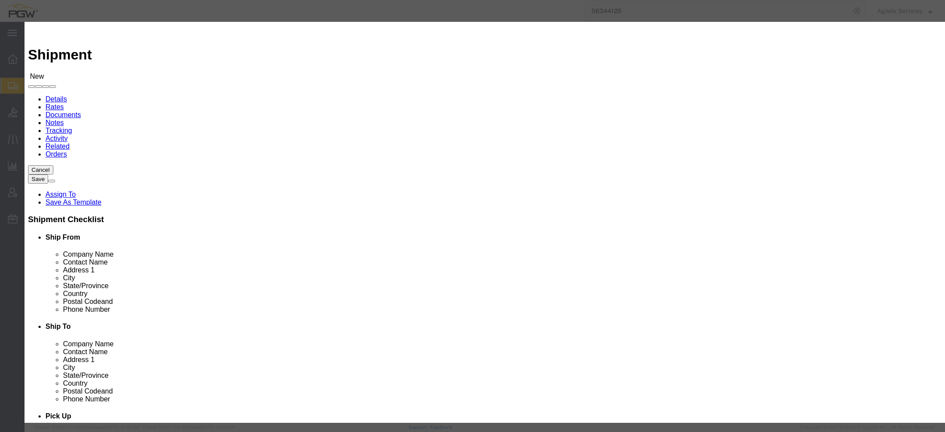
click button "Yes"
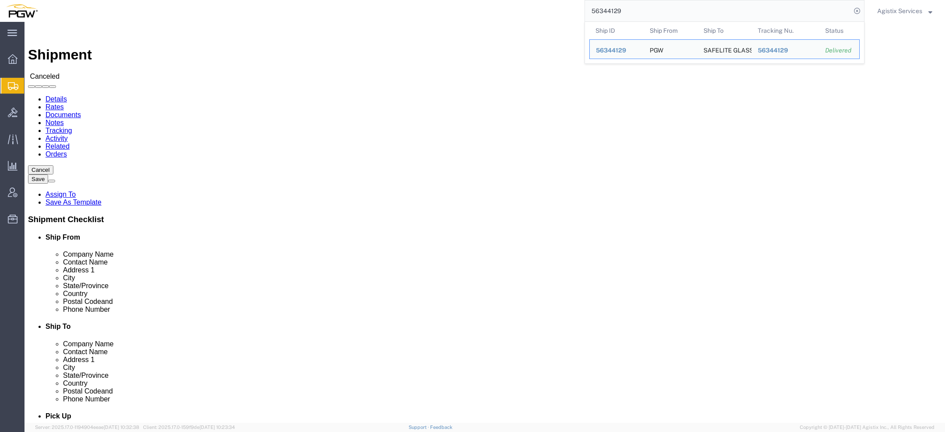
drag, startPoint x: 642, startPoint y: 13, endPoint x: 452, endPoint y: 0, distance: 190.3
click at [491, 0] on div "56344129 Ship ID Ship From Ship To Tracking Nu. Status Ship ID 56344129 Ship Fr…" at bounding box center [454, 11] width 821 height 22
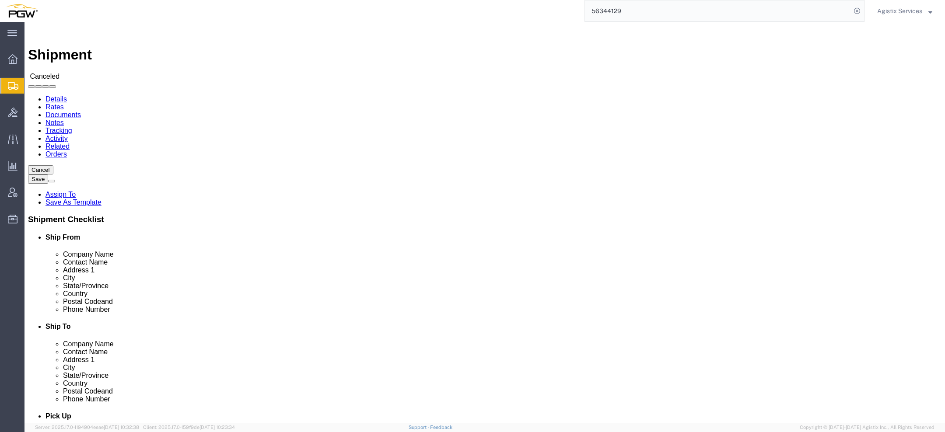
paste input "442442"
type input "56442442"
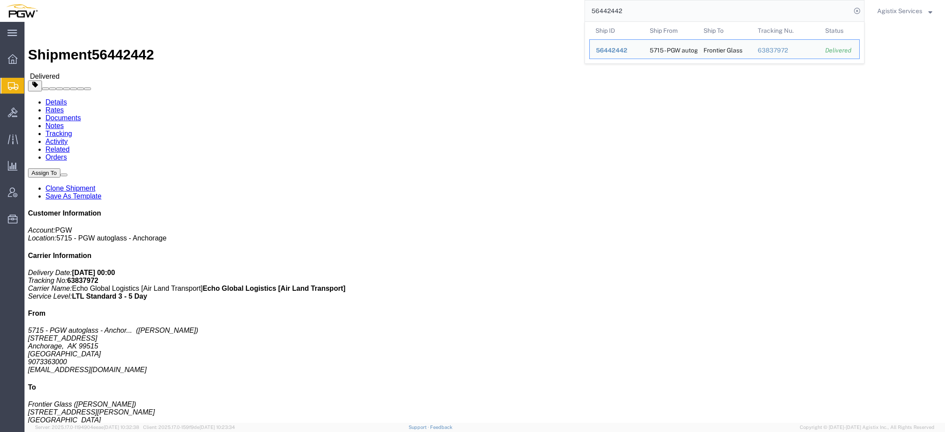
click at [886, 11] on span "Agistix Services" at bounding box center [899, 11] width 45 height 10
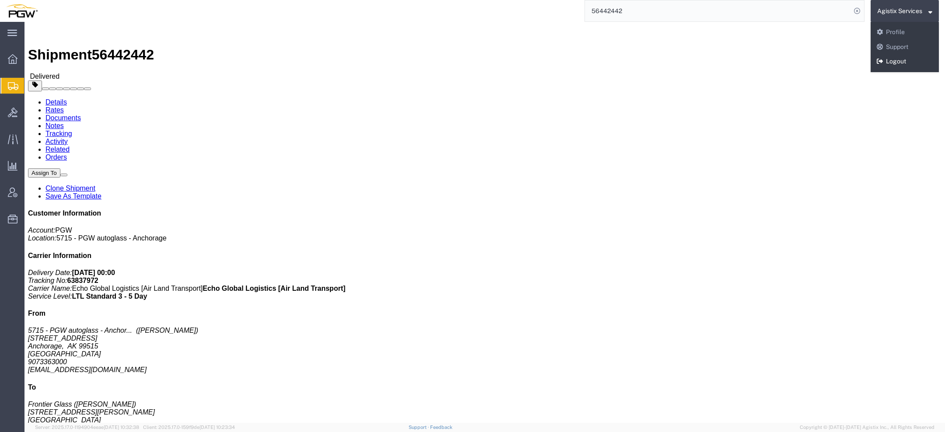
click at [888, 65] on link "Logout" at bounding box center [905, 61] width 68 height 15
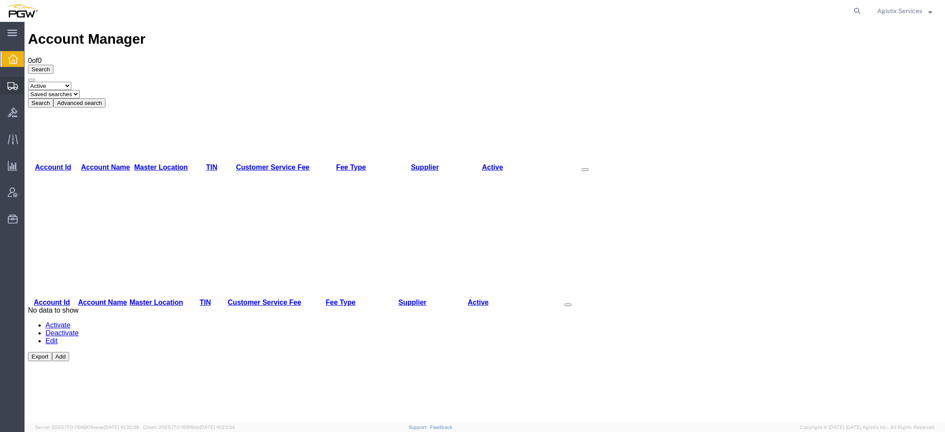
click at [0, 0] on span "Create Shipment" at bounding box center [0, 0] width 0 height 0
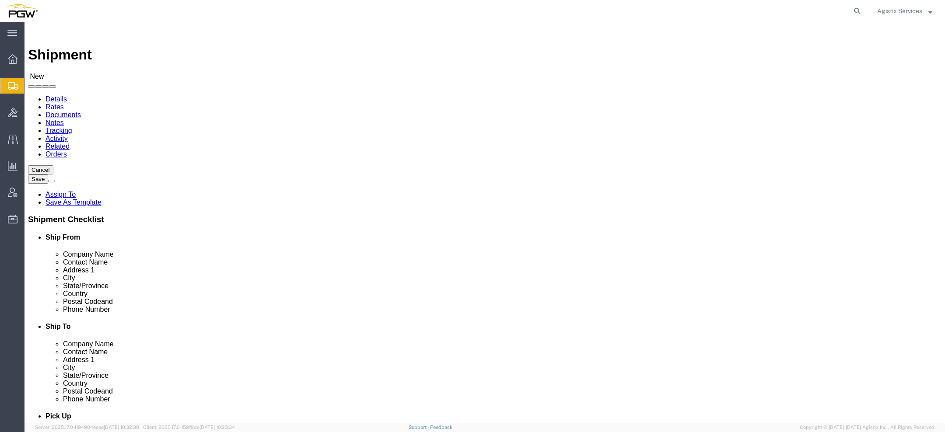
select select
type input "5491"
select select "34217"
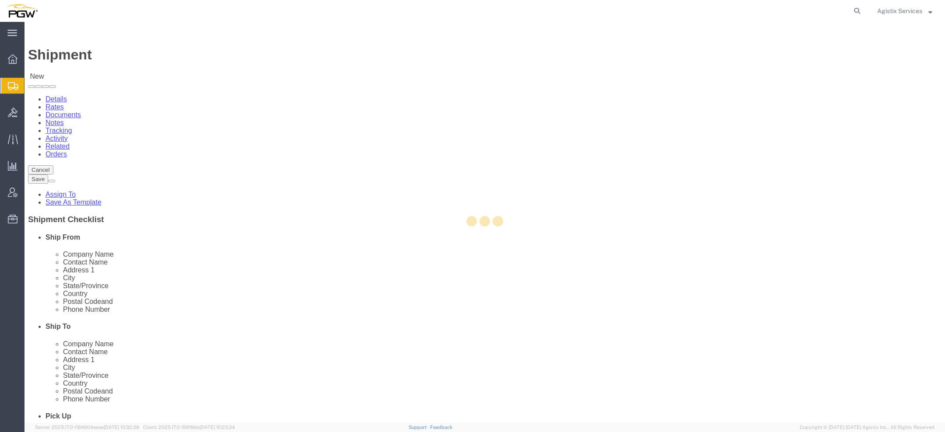
select select "CO"
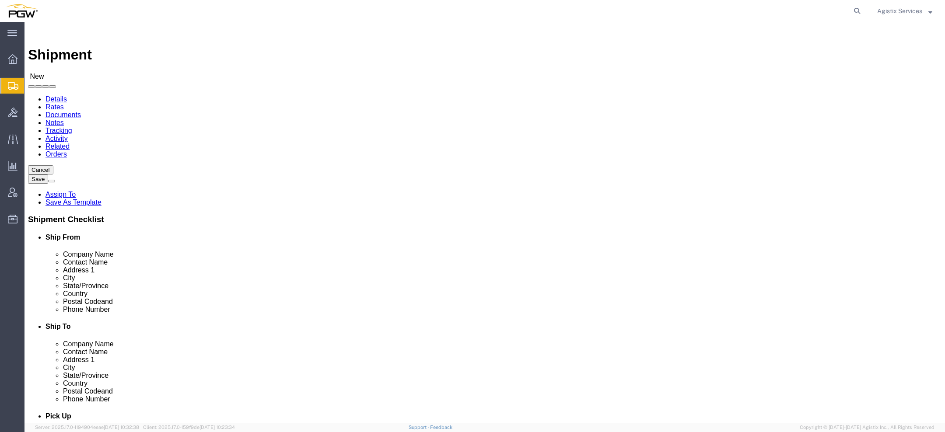
type input "53"
select select "28253"
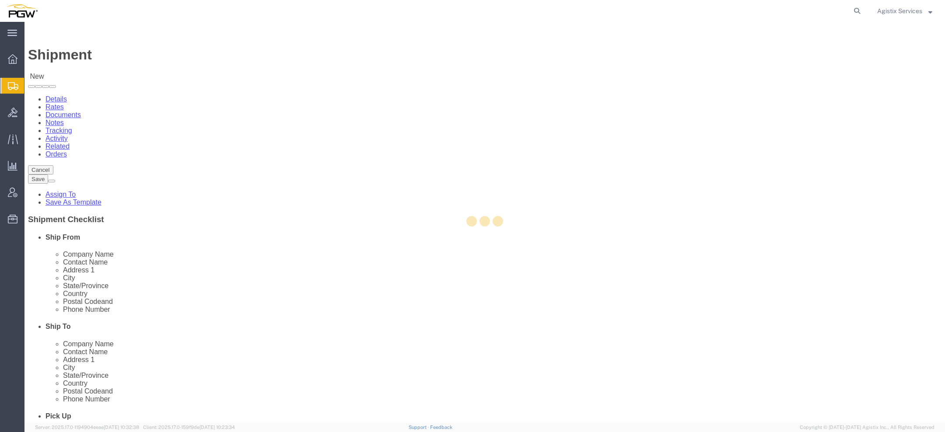
select select "OH"
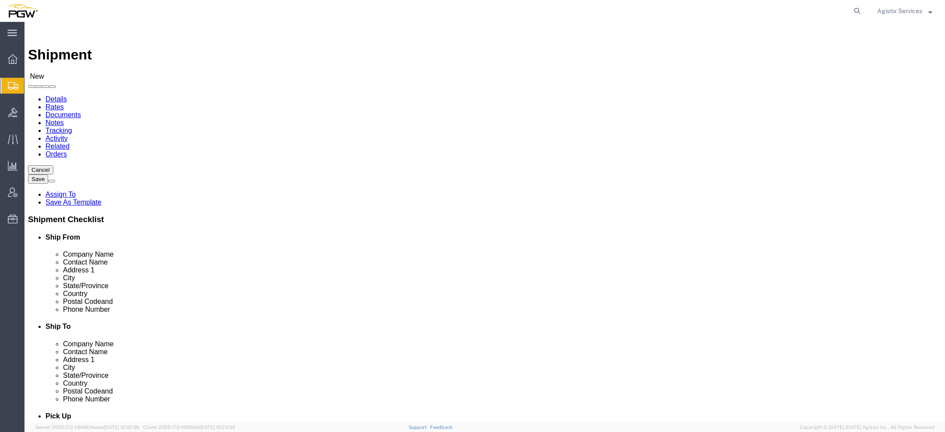
click button "Cancel"
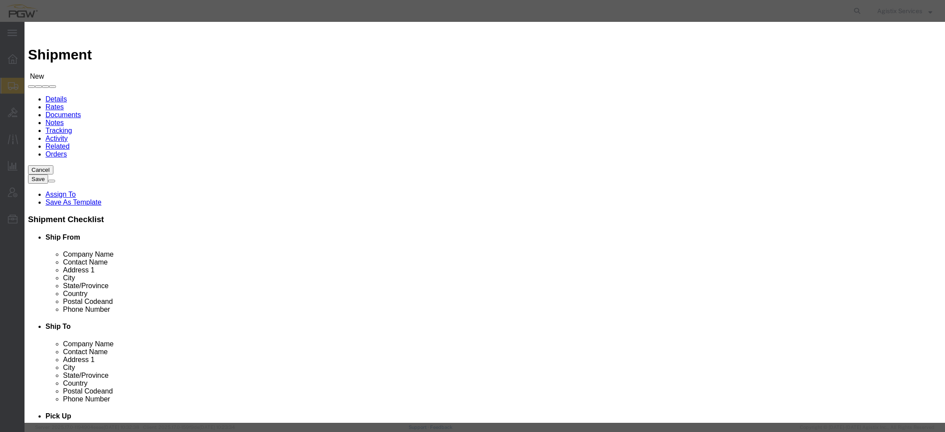
click button "Yes"
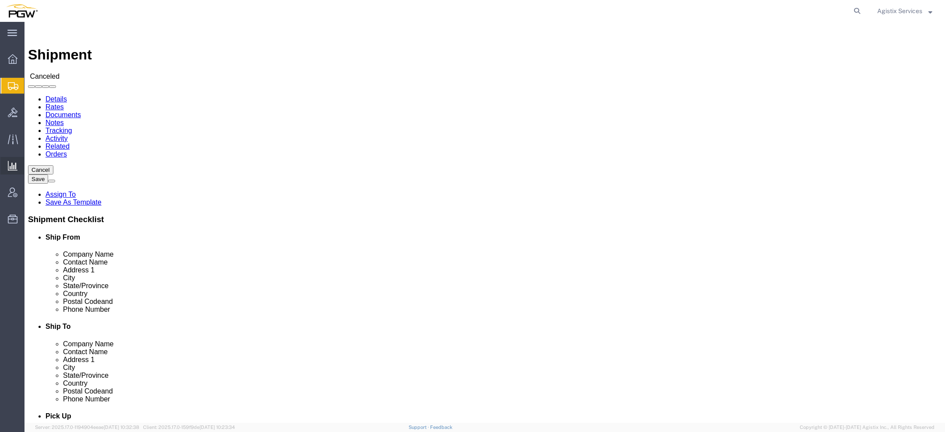
click at [0, 0] on span "Saved Reports" at bounding box center [0, 0] width 0 height 0
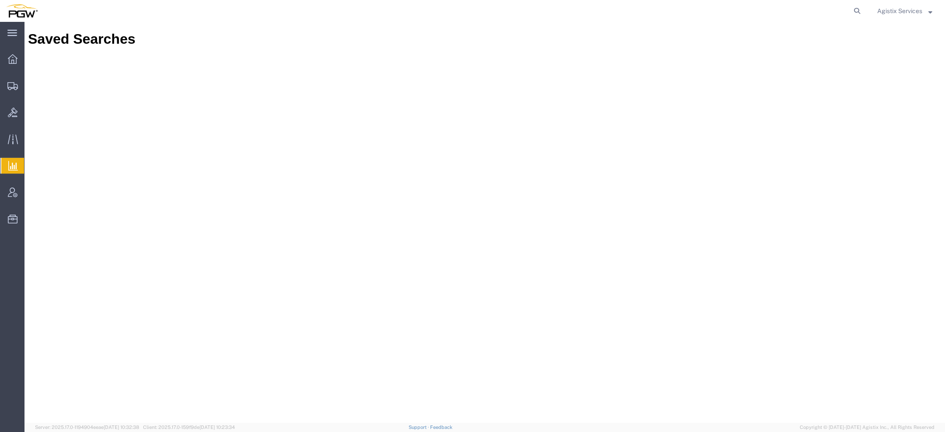
click at [662, 31] on div "Saved Searches" at bounding box center [484, 39] width 913 height 16
click at [10, 194] on icon at bounding box center [13, 193] width 10 height 10
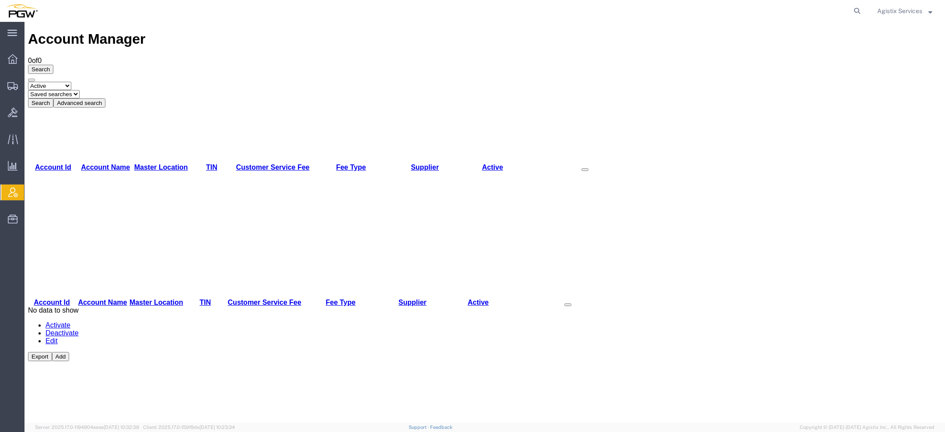
click at [10, 191] on icon at bounding box center [13, 193] width 10 height 10
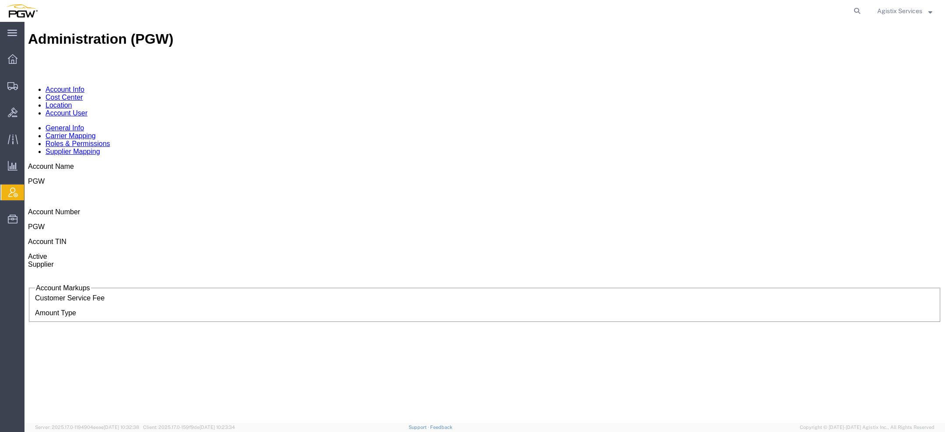
click at [72, 101] on link "Location" at bounding box center [58, 104] width 27 height 7
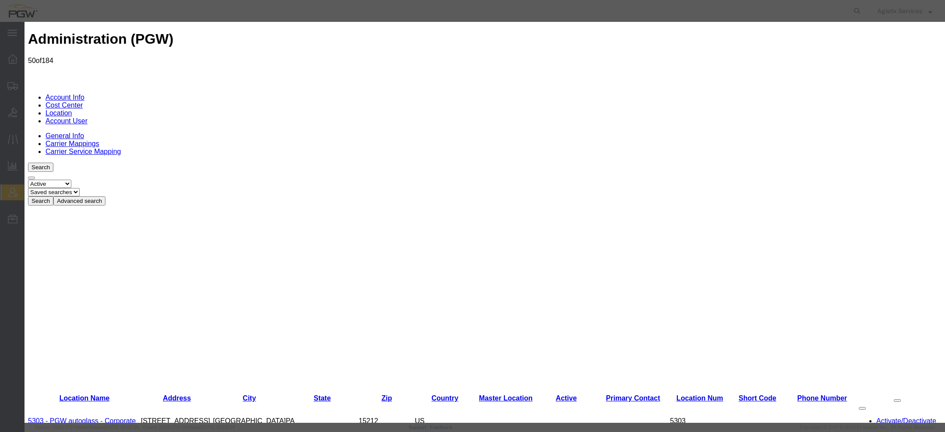
select select "COSTCENTER"
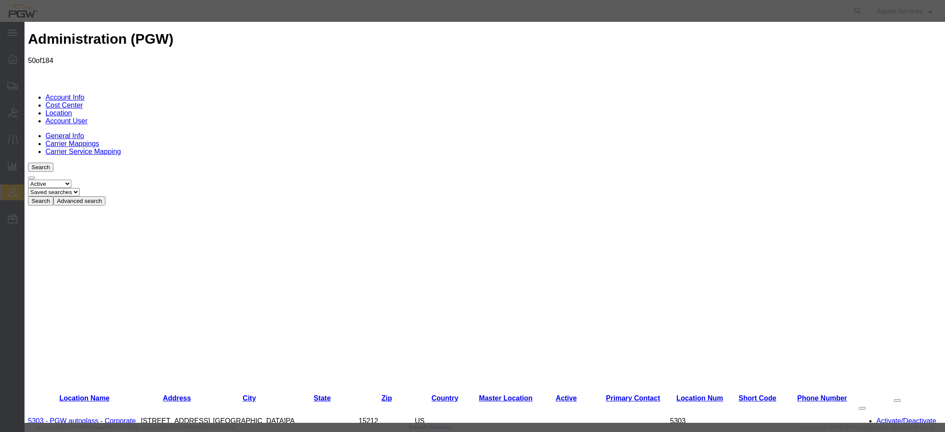
select select "COSTCENTER"
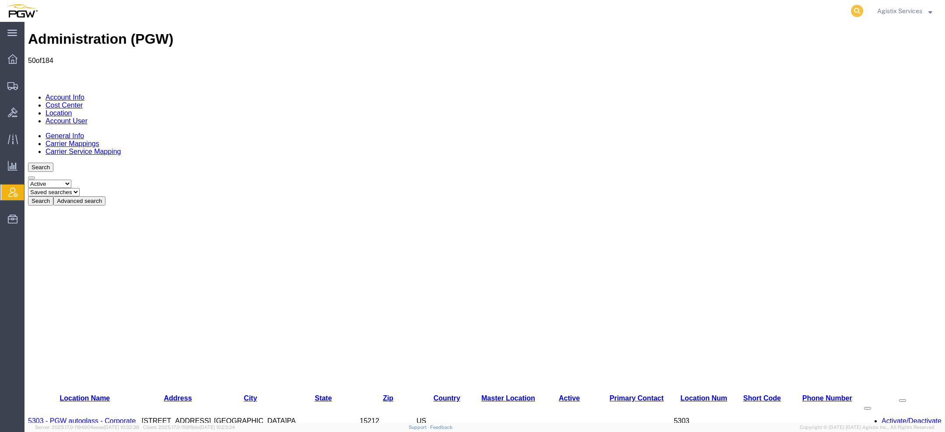
click at [854, 10] on icon at bounding box center [857, 11] width 12 height 12
paste input "56344110"
type input "56344110"
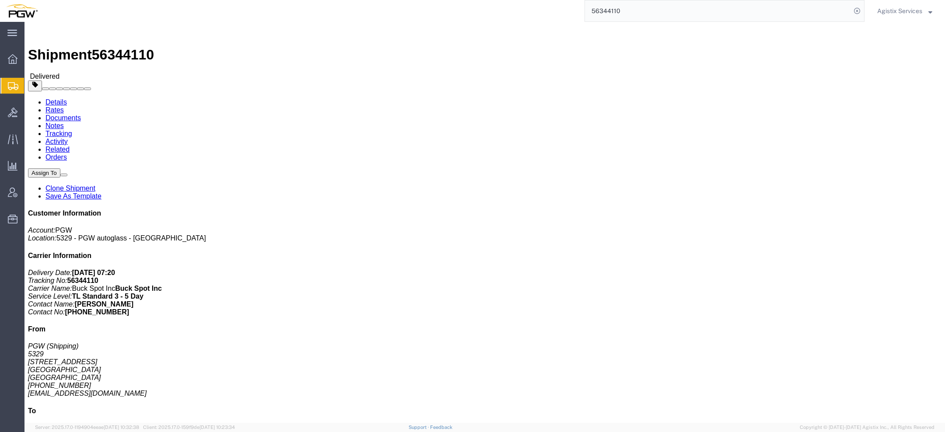
click link "Activity"
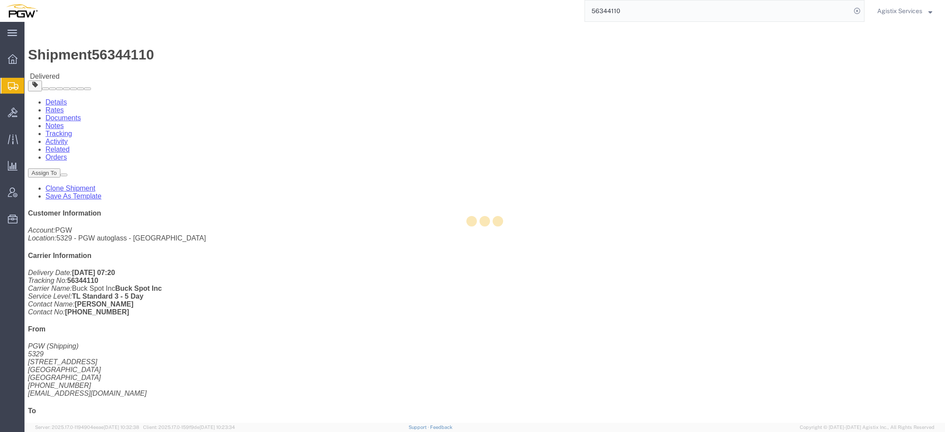
drag, startPoint x: 199, startPoint y: 33, endPoint x: 287, endPoint y: 55, distance: 90.2
click div
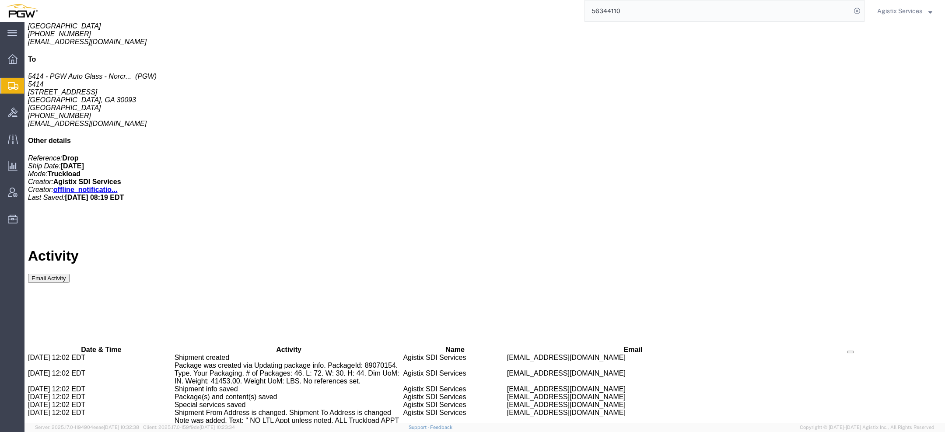
scroll to position [364, 0]
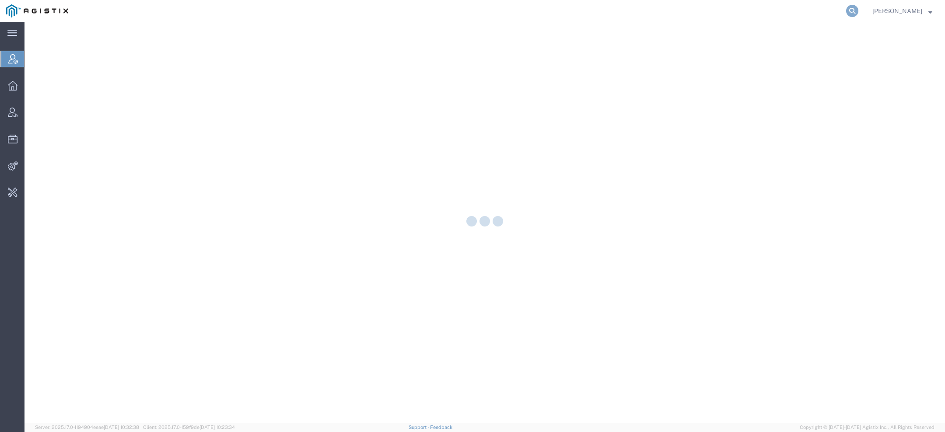
click at [852, 10] on icon at bounding box center [852, 11] width 12 height 12
type input "pg&e"
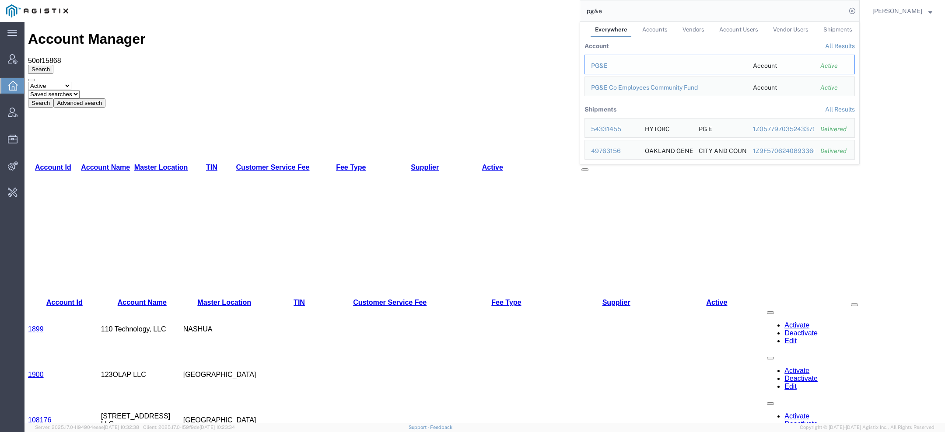
click at [602, 66] on div "PG&E" at bounding box center [666, 65] width 150 height 9
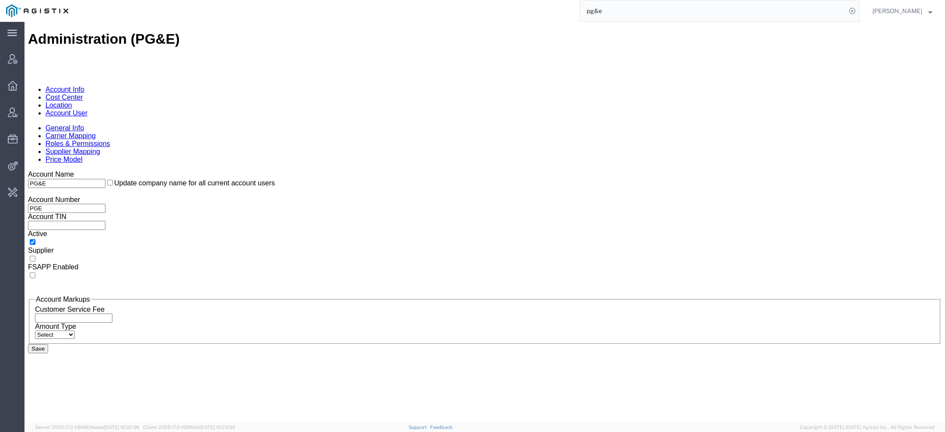
click at [72, 101] on link "Location" at bounding box center [58, 104] width 27 height 7
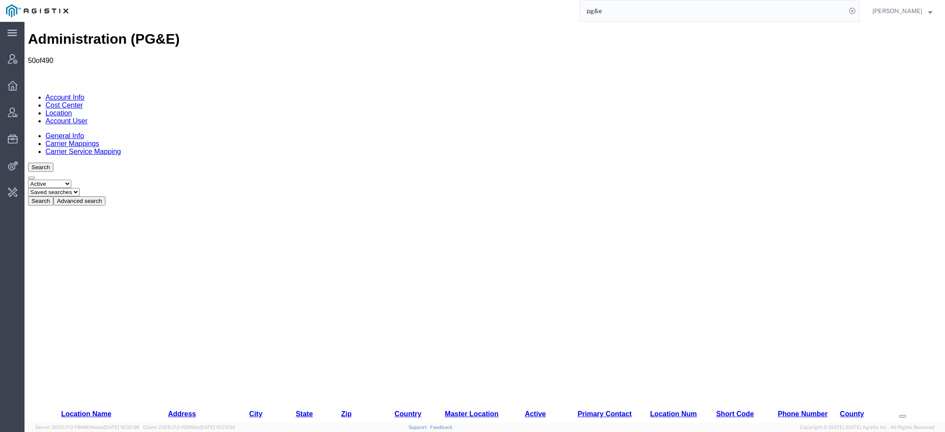
click at [105, 196] on button "Advanced search" at bounding box center [79, 200] width 52 height 9
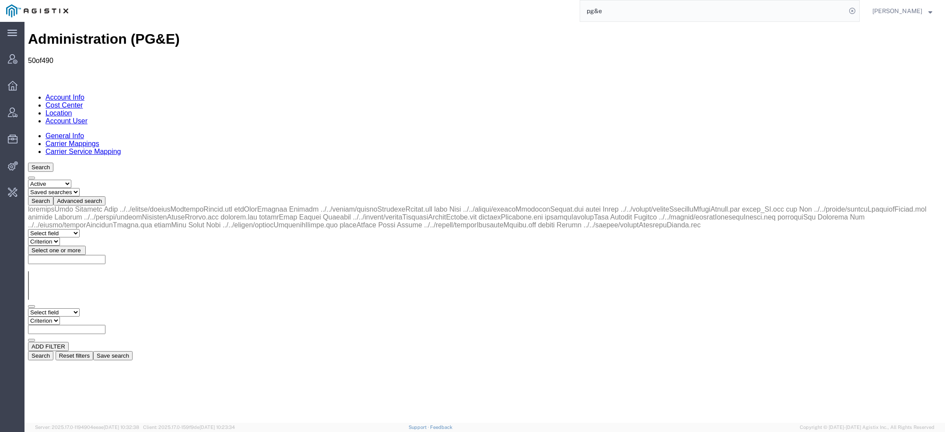
click at [79, 308] on select "Select field Address [GEOGRAPHIC_DATA] Location Name Location Num Master Locati…" at bounding box center [54, 312] width 52 height 8
select select "city"
click at [28, 308] on select "Select field Address [GEOGRAPHIC_DATA] Location Name Location Num Master Locati…" at bounding box center [54, 312] width 52 height 8
click at [119, 308] on div "Select field Address [GEOGRAPHIC_DATA] Location Name Location Num Master Locati…" at bounding box center [484, 325] width 913 height 34
click at [80, 317] on select "Criterion contains does not contain is is blank is not blank starts with" at bounding box center [54, 321] width 52 height 8
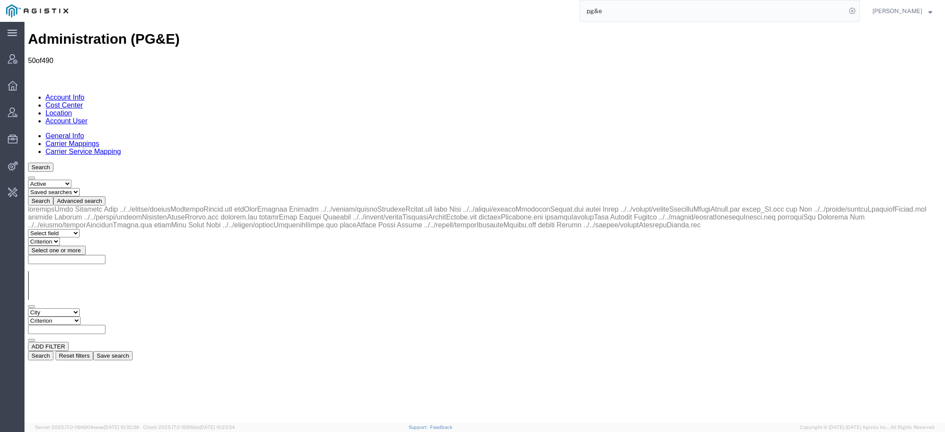
select select "contains"
click at [80, 317] on select "Criterion contains does not contain is is blank is not blank starts with" at bounding box center [54, 321] width 52 height 8
paste input "Clearlake"
click at [53, 351] on button "Search" at bounding box center [40, 355] width 25 height 9
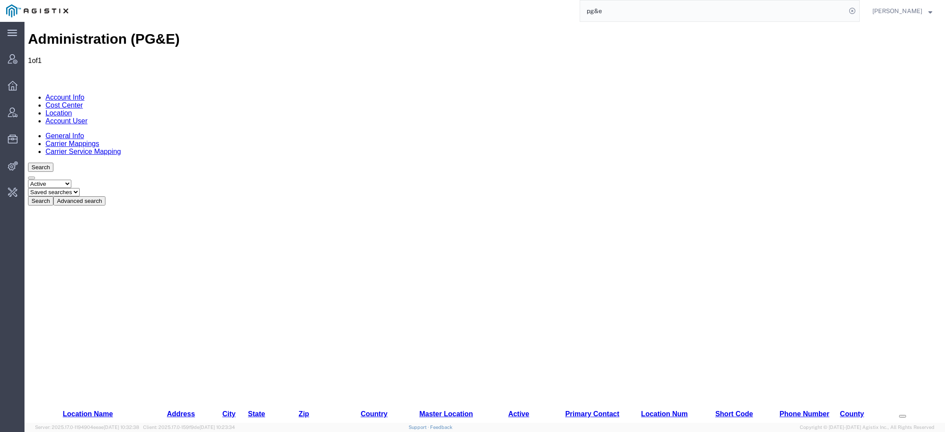
click at [102, 198] on icon at bounding box center [102, 201] width 0 height 7
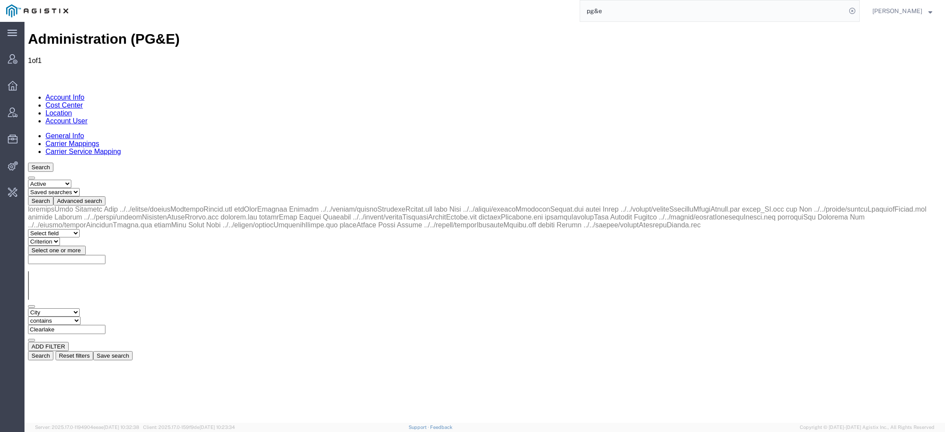
click at [105, 325] on input "Clearlake" at bounding box center [66, 329] width 77 height 9
paste input "SALINAS"
type input "[PERSON_NAME]"
click at [798, 163] on div "Search Select status Active All Inactive Saved searches Test Search Advanced se…" at bounding box center [484, 262] width 913 height 198
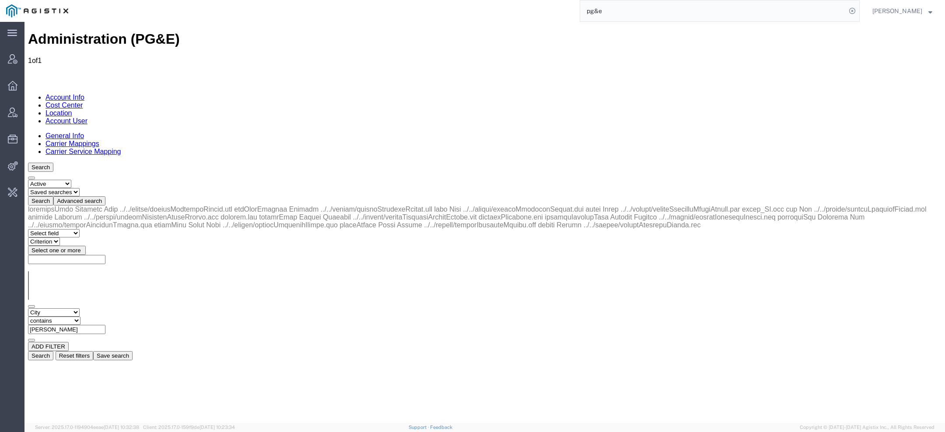
click at [53, 351] on button "Search" at bounding box center [40, 355] width 25 height 9
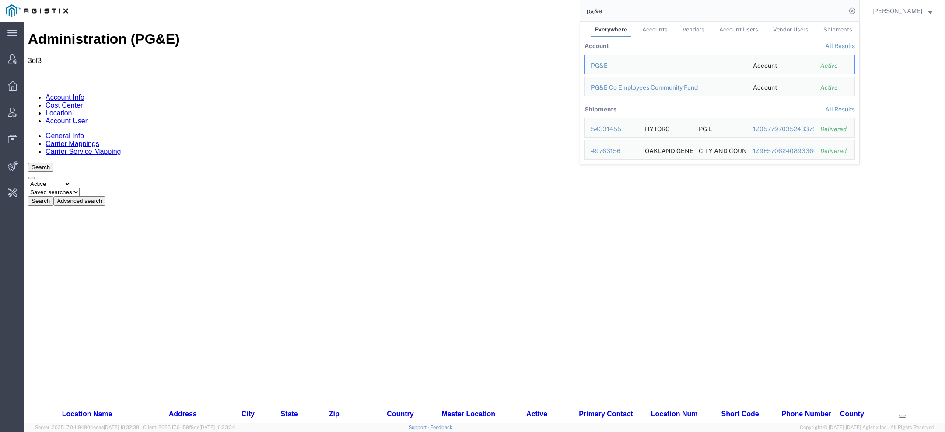
drag, startPoint x: 636, startPoint y: 8, endPoint x: 471, endPoint y: 3, distance: 165.4
click at [515, 7] on div "pg&e Everywhere Accounts Vendors Account Users Vendor Users Shipments Account A…" at bounding box center [466, 11] width 785 height 22
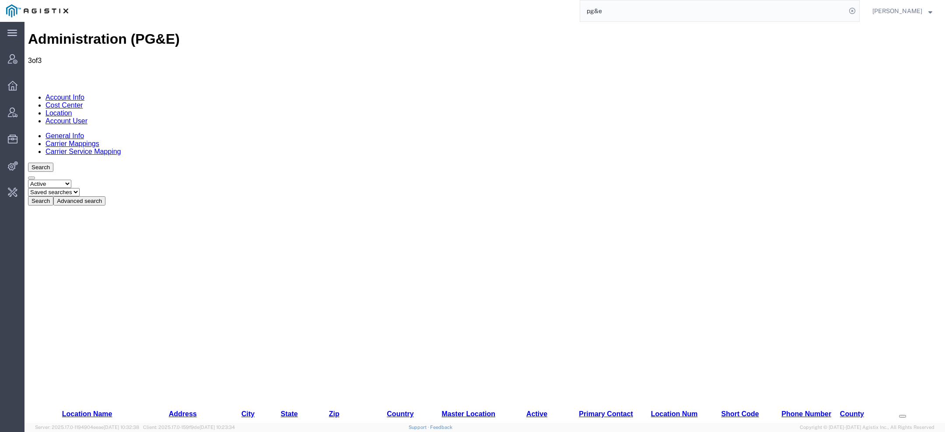
paste input "56142780"
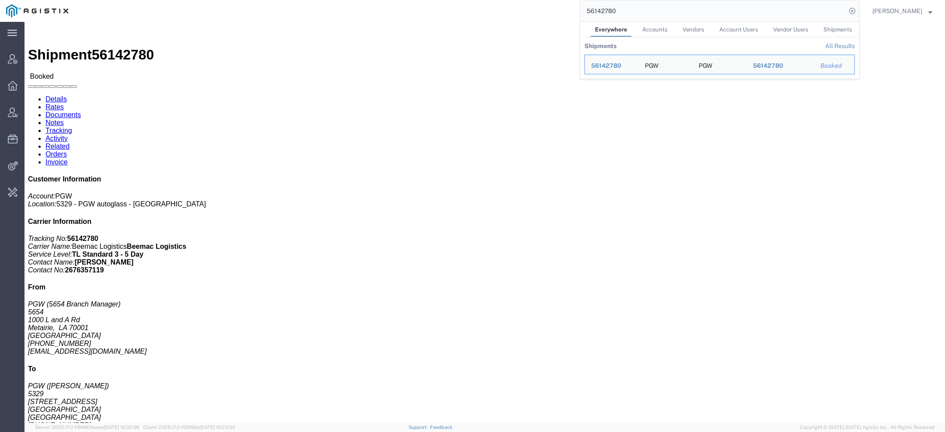
click link "Activity"
click div
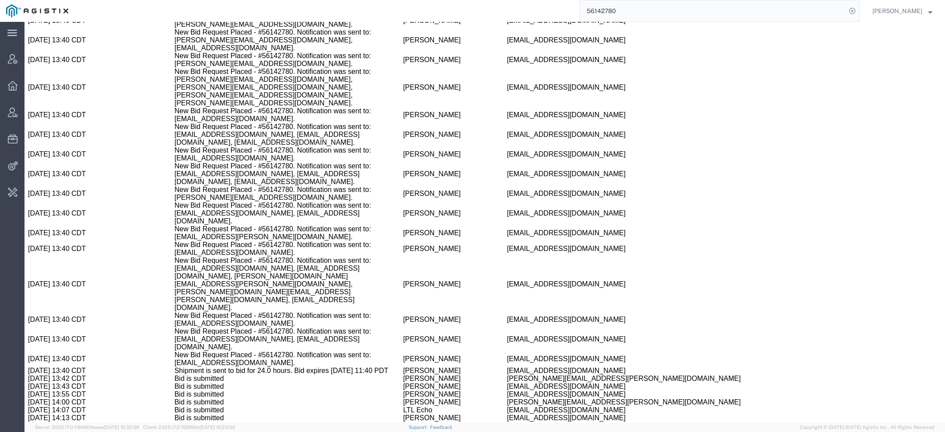
scroll to position [2022, 0]
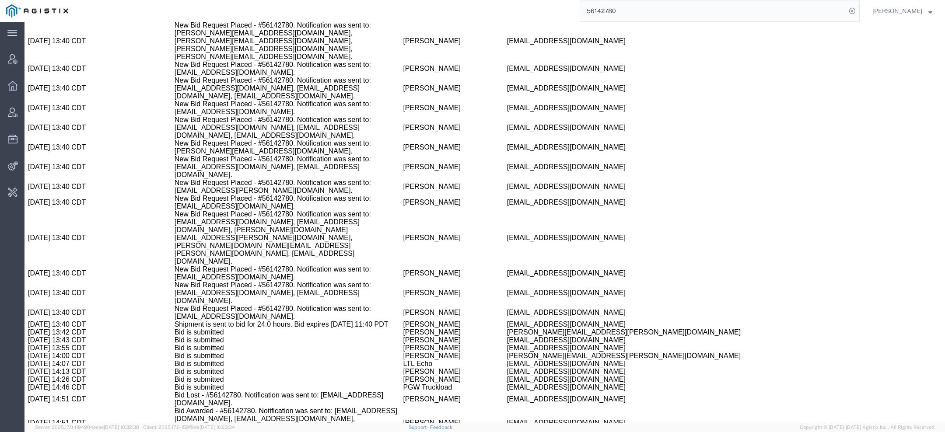
drag, startPoint x: 421, startPoint y: 271, endPoint x: 516, endPoint y: 269, distance: 95.0
copy span "[EMAIL_ADDRESS][DOMAIN_NAME]"
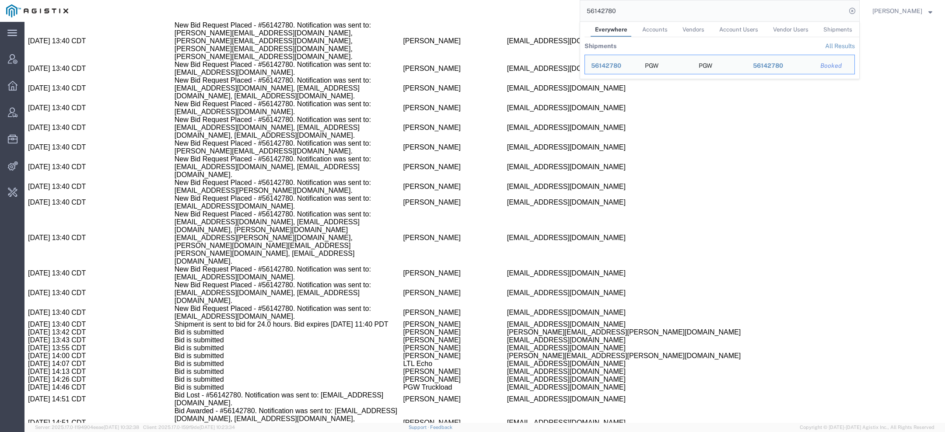
drag, startPoint x: 627, startPoint y: 15, endPoint x: 507, endPoint y: -45, distance: 134.2
click at [507, 0] on html "main_menu Created with Sketch. Collapse Menu Account Manager Overview Vendor Ma…" at bounding box center [472, 216] width 945 height 432
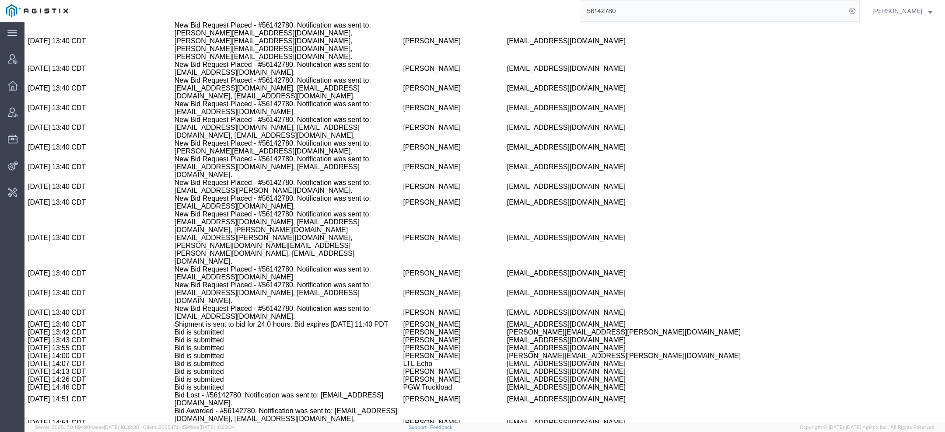
paste input "ceichenlaub@beemaclogistics.com"
type input "ceichenlaub@beemaclogistics.com"
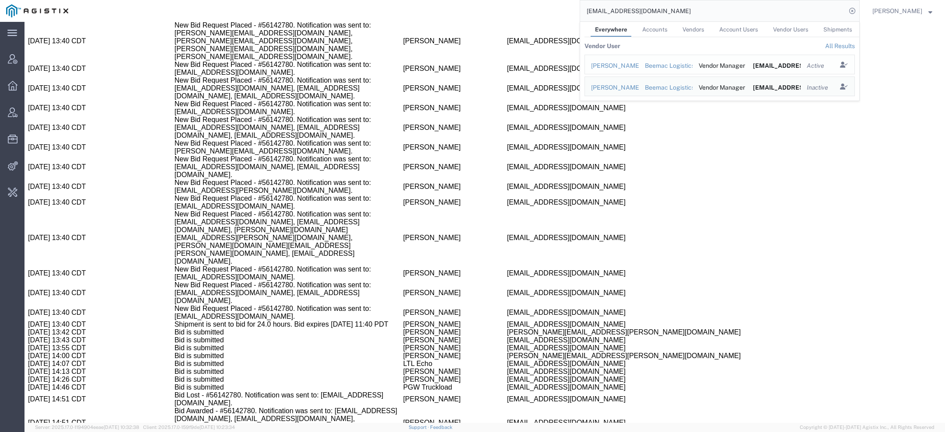
click at [623, 64] on div "Carl Eichenlaub" at bounding box center [612, 65] width 42 height 9
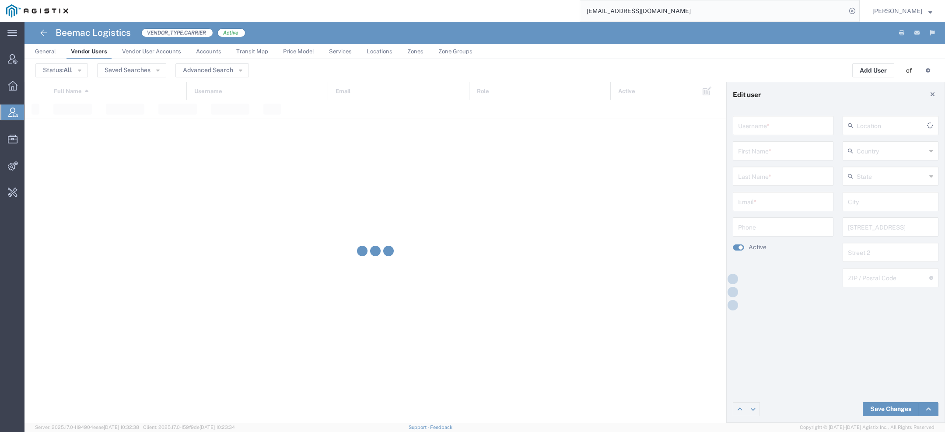
type input "ceichenlaub@beemaclogistics.com"
type input "Carl"
type input "Eichenlaub"
type input "ceichenlaub@beemaclogistics.com"
type input "[GEOGRAPHIC_DATA]"
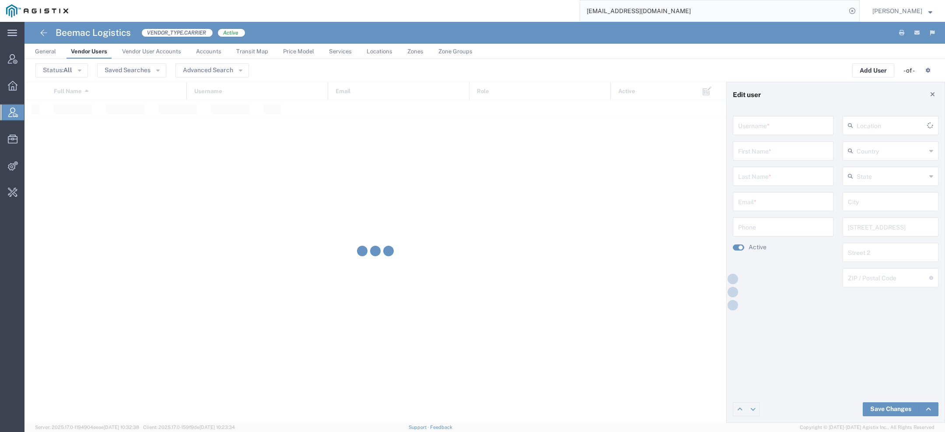
type input "Ambridge"
type input "2747 Legionville Road"
type input "15003"
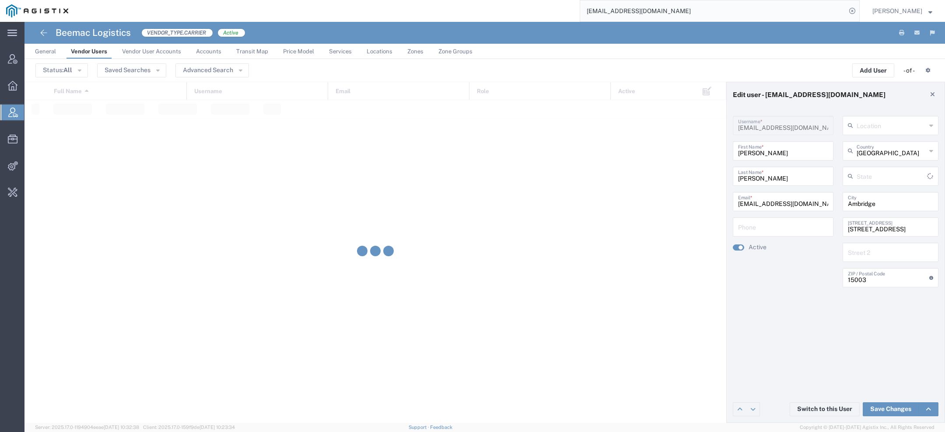
type input "[US_STATE]"
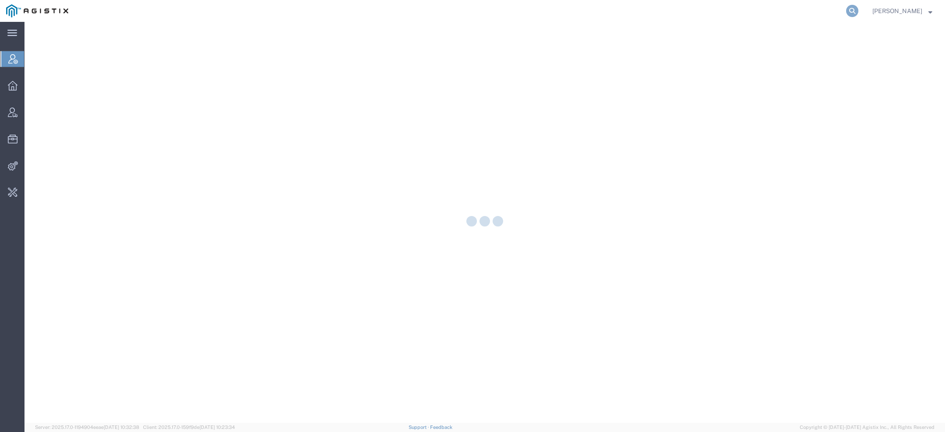
click at [855, 10] on icon at bounding box center [852, 11] width 12 height 12
paste input "[EMAIL_ADDRESS][DOMAIN_NAME]"
type input "[EMAIL_ADDRESS][DOMAIN_NAME]"
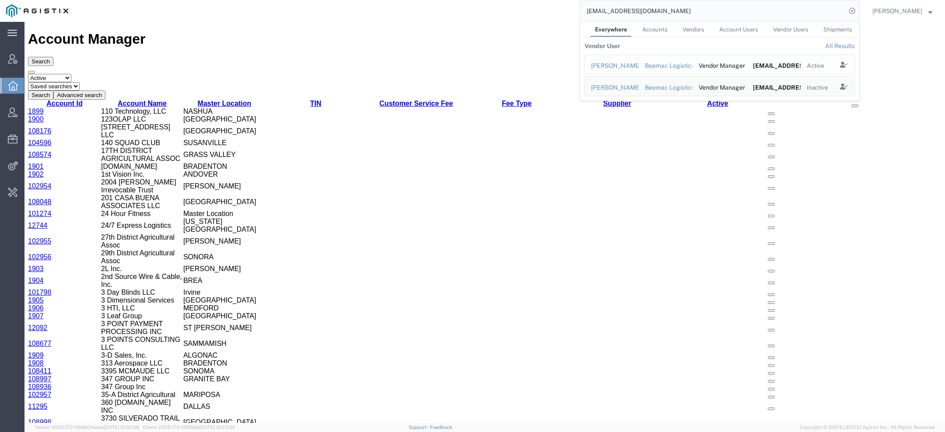
drag, startPoint x: 583, startPoint y: 43, endPoint x: 608, endPoint y: 65, distance: 33.2
click at [608, 65] on div "[PERSON_NAME]" at bounding box center [612, 65] width 42 height 9
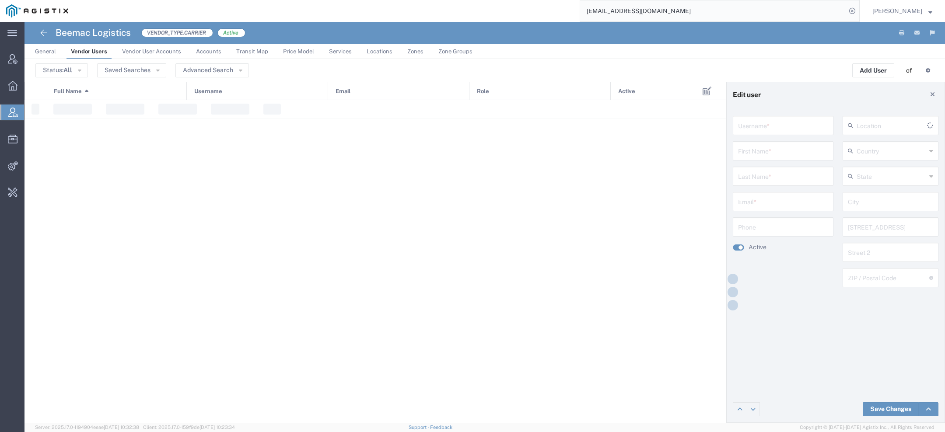
type input "[EMAIL_ADDRESS][DOMAIN_NAME]"
type input "[PERSON_NAME]"
type input "[EMAIL_ADDRESS][DOMAIN_NAME]"
type input "[GEOGRAPHIC_DATA]"
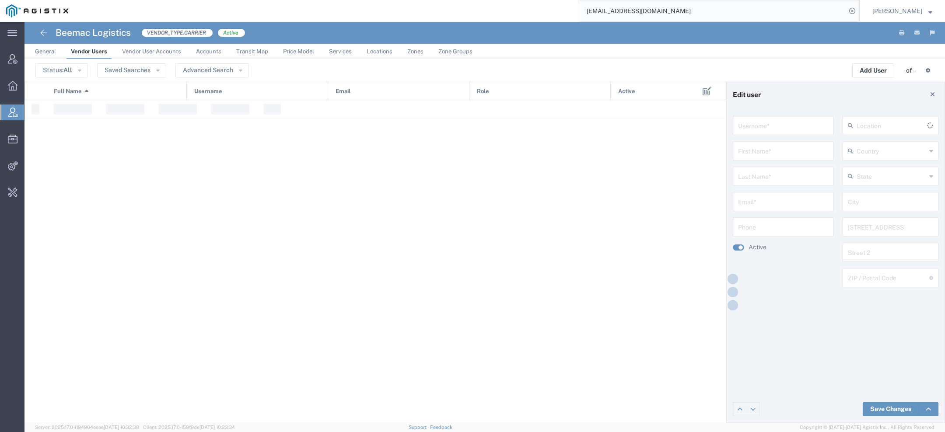
type input "Ambridge"
type input "2747 Legionville Road"
type input "15003"
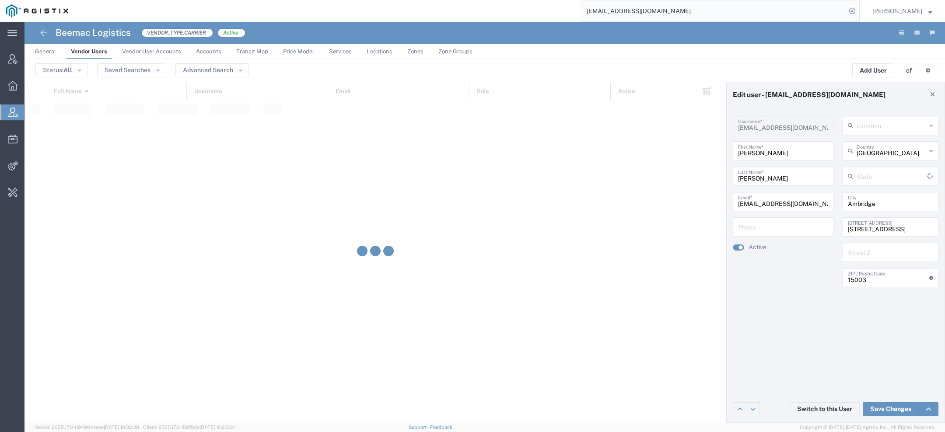
type input "[US_STATE]"
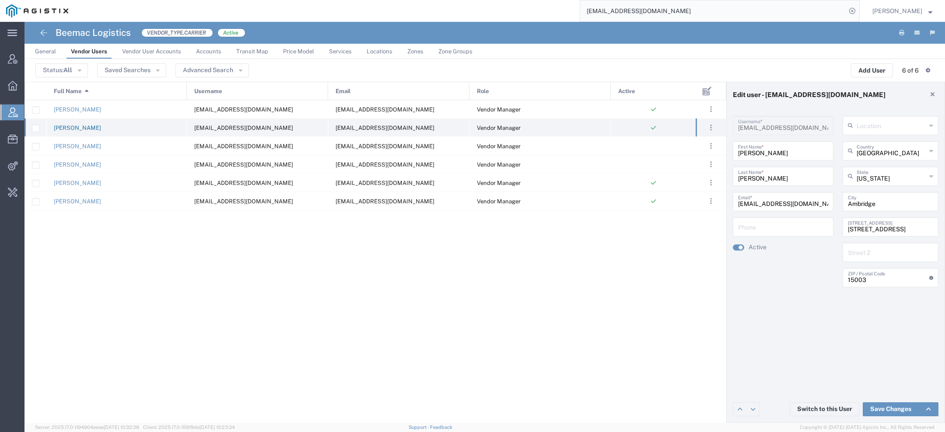
click at [86, 126] on link "Carl Eichenlaub" at bounding box center [77, 128] width 47 height 7
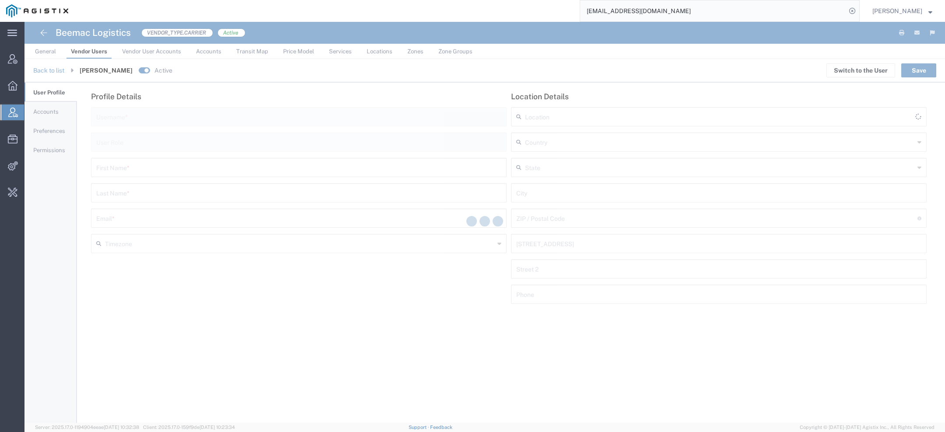
type input "ceichenlaub@beemaclogistics.com"
type input "Vendor Manager"
type input "Carl"
type input "Eichenlaub"
type input "ceichenlaub@beemaclogistics.com"
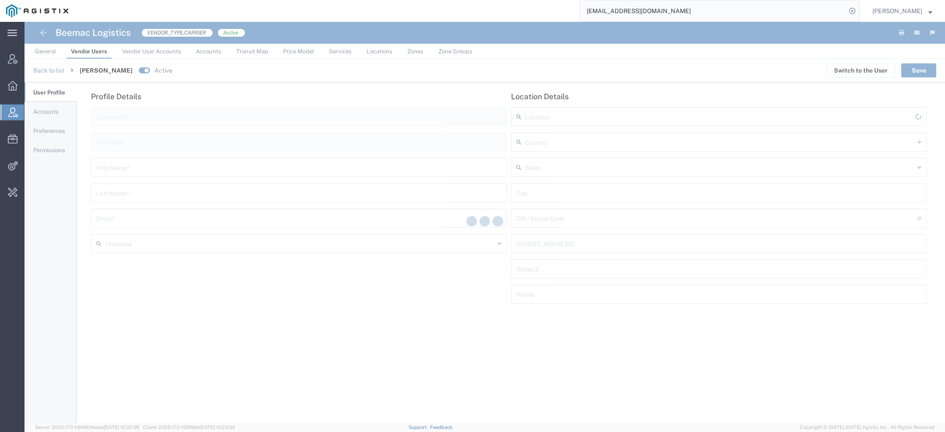
type input "[GEOGRAPHIC_DATA]"
type input "Ambridge"
type input "15003"
type input "2747 Legionville Road"
type input "America/Los-Angeles"
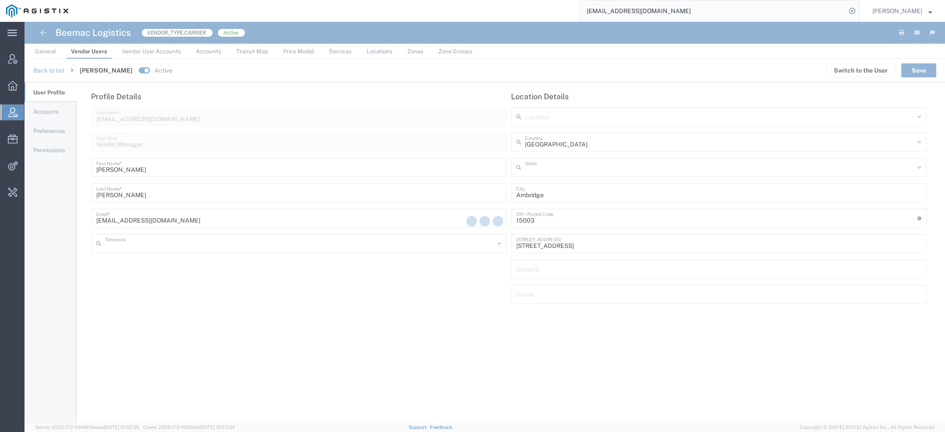
type input "[US_STATE]"
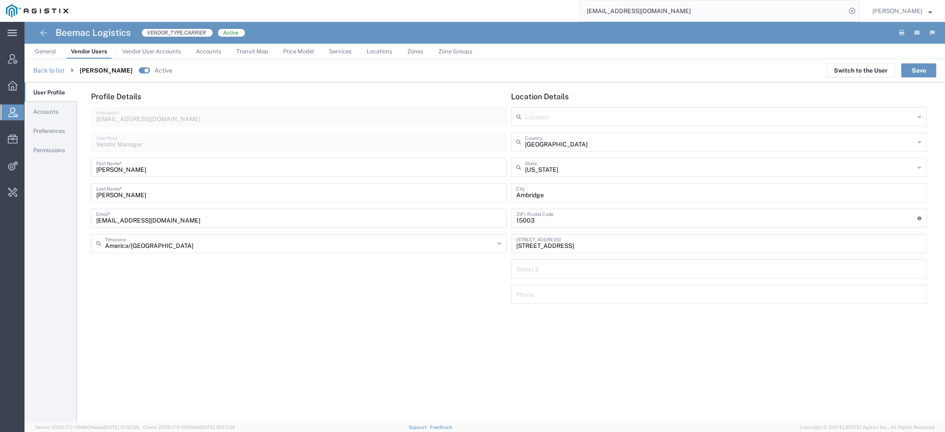
click at [46, 111] on span "Accounts" at bounding box center [45, 111] width 25 height 7
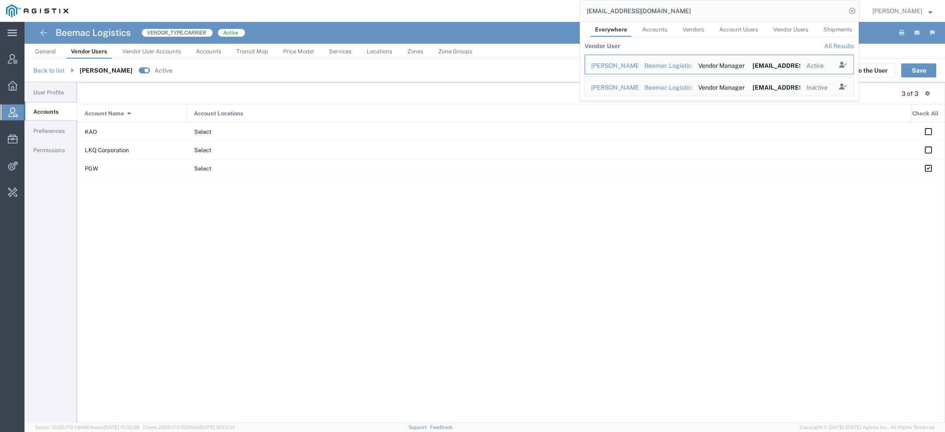
drag, startPoint x: 690, startPoint y: 15, endPoint x: 517, endPoint y: -8, distance: 174.8
click at [517, 0] on html "main_menu Created with Sketch. Collapse Menu Account Manager Overview Vendor Ma…" at bounding box center [472, 216] width 945 height 432
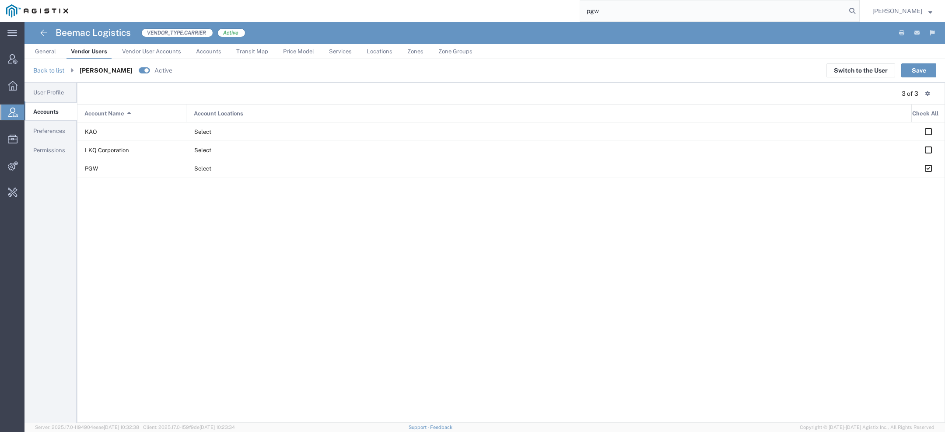
type input "pgw"
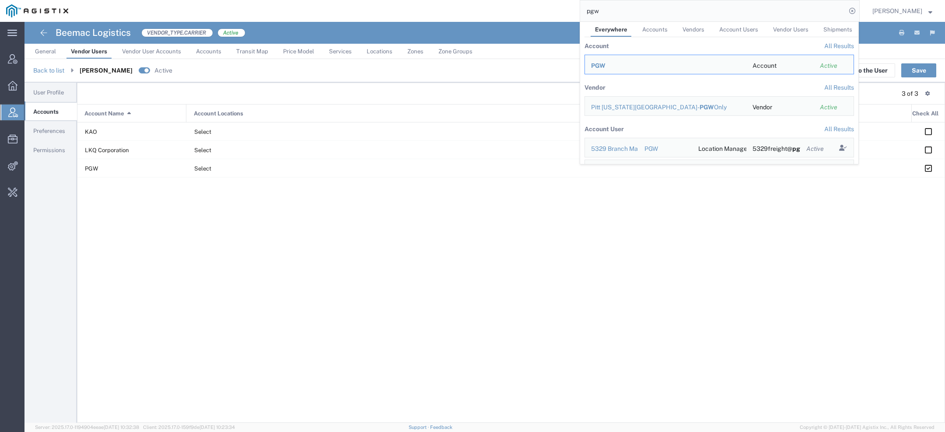
click at [596, 66] on span "PGW" at bounding box center [598, 65] width 14 height 7
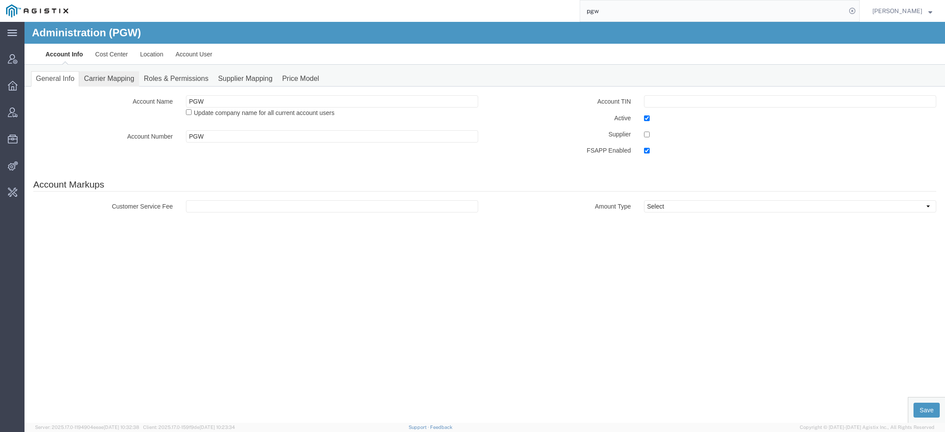
click at [92, 73] on link "Carrier Mapping" at bounding box center [109, 78] width 60 height 15
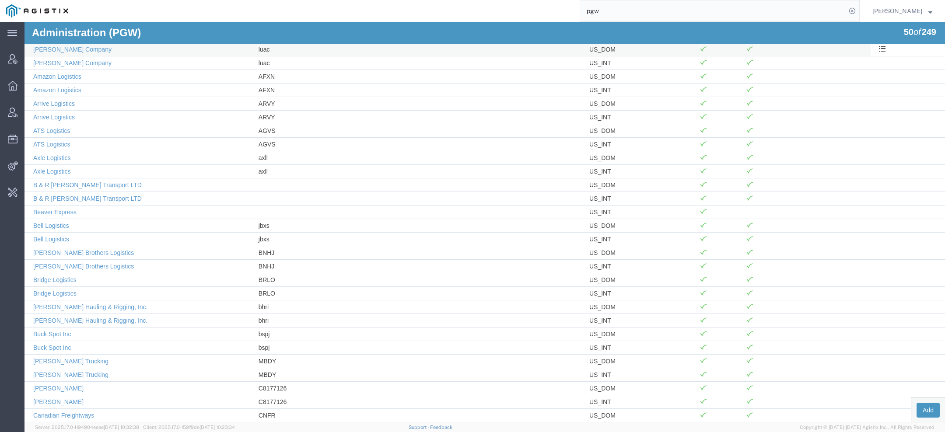
scroll to position [326, 0]
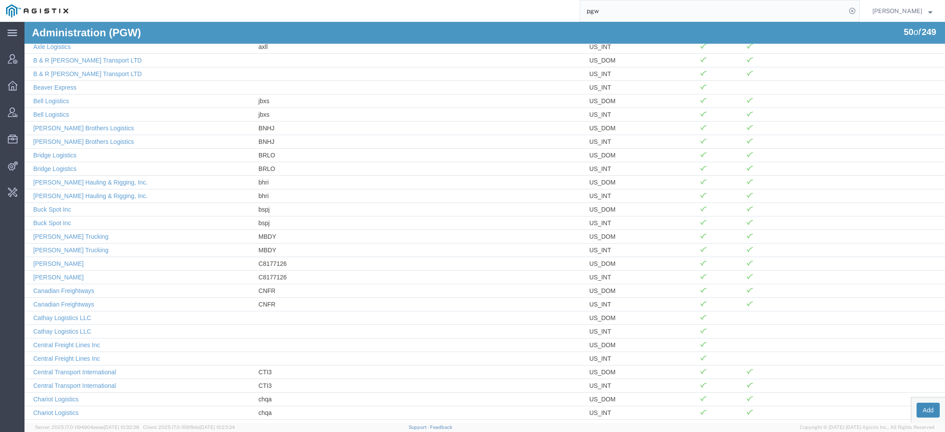
click at [926, 410] on button "Add" at bounding box center [928, 410] width 23 height 15
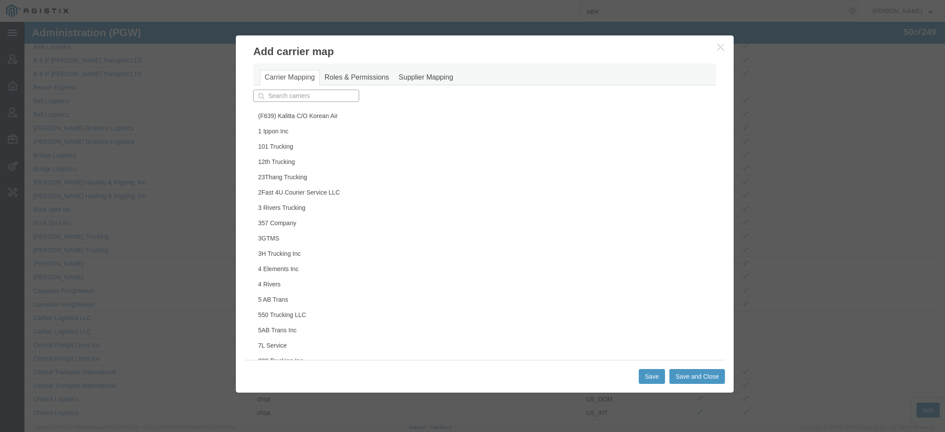
click at [297, 94] on input "text" at bounding box center [306, 96] width 106 height 12
type input "bee"
type input "beelman Logistics"
click at [286, 119] on p "Beemac Logistics" at bounding box center [306, 121] width 94 height 7
type input "Beemac Logistics"
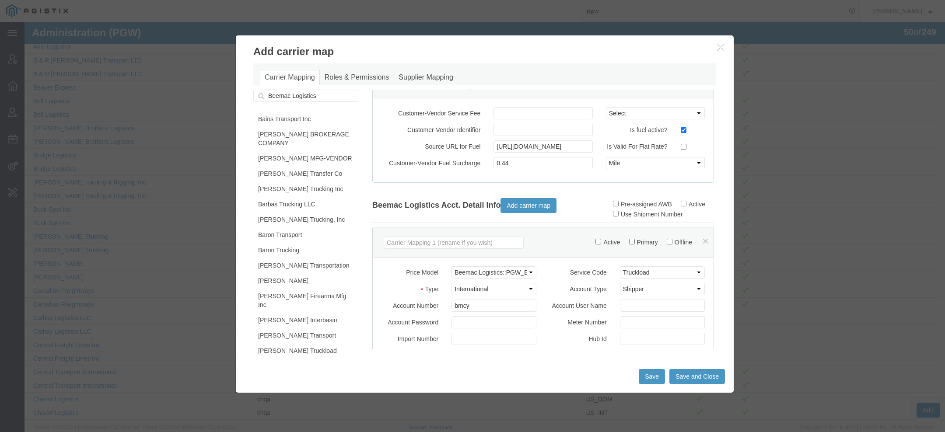
scroll to position [0, 0]
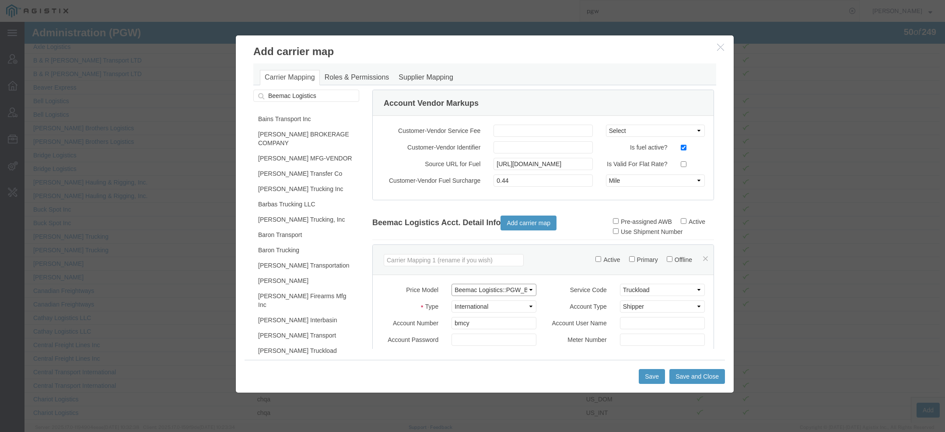
click at [513, 296] on select "Select (F639) Kalitta C/O Korean Air::ASRC_2023_c_KALW 101 Trucking::PGESA_Rate…" at bounding box center [493, 290] width 85 height 12
click at [717, 45] on icon "button" at bounding box center [720, 46] width 7 height 7
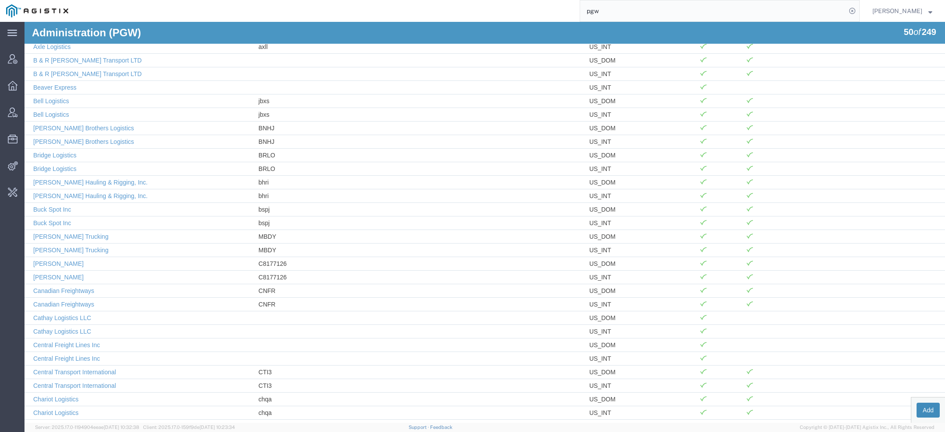
click at [917, 405] on button "Add" at bounding box center [928, 410] width 23 height 15
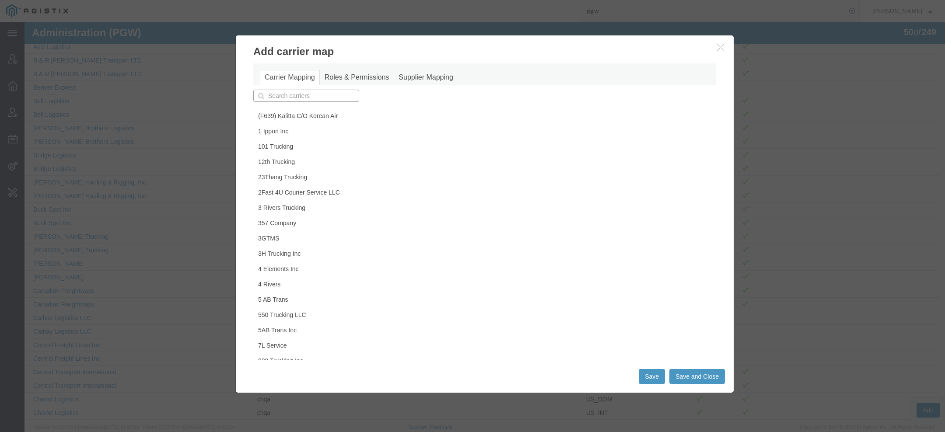
click at [300, 97] on input "text" at bounding box center [306, 96] width 106 height 12
type input "bb"
type input "bbL Logistics Ltd."
type input "bb"
type input "bbL Logistics Ltd."
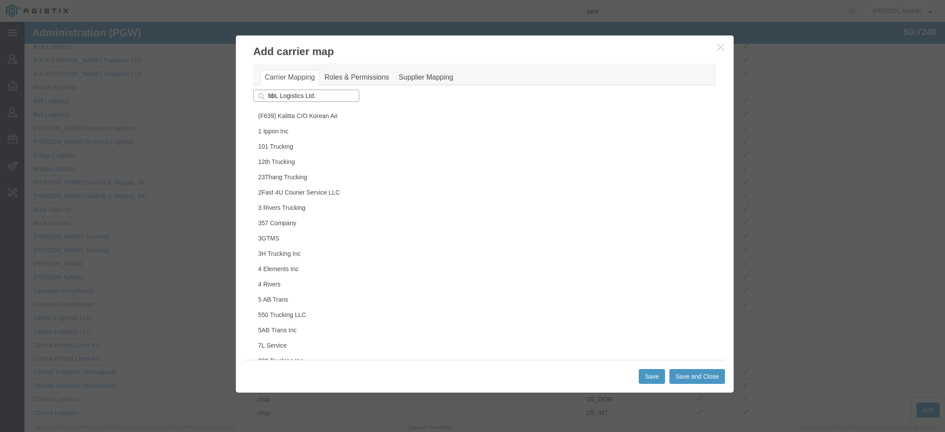
type input "b"
type input "bee"
type input "beelman Logistics"
click at [315, 123] on p "Beemac Logistics" at bounding box center [306, 121] width 94 height 7
type input "Beemac Logistics"
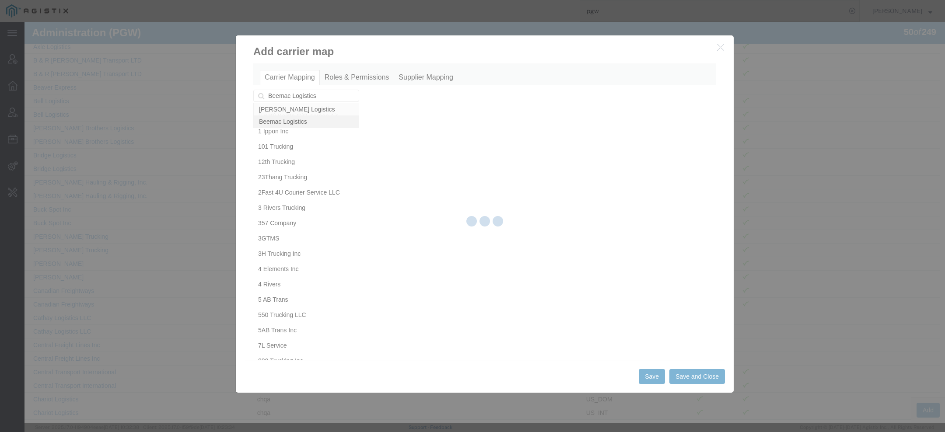
scroll to position [7780, 0]
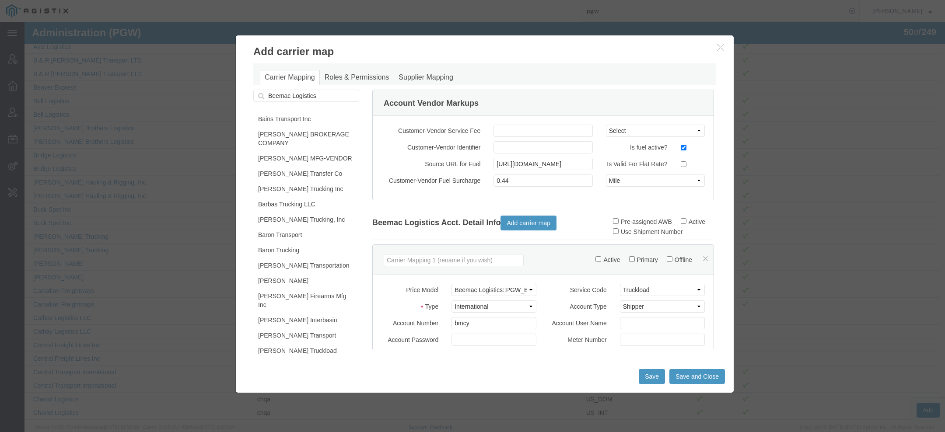
click at [681, 225] on label "Active" at bounding box center [693, 221] width 24 height 7
click at [681, 224] on input "Active" at bounding box center [684, 221] width 6 height 6
checkbox input "true"
click at [595, 263] on label "Active" at bounding box center [607, 259] width 24 height 7
click at [595, 262] on input "Active" at bounding box center [598, 259] width 6 height 6
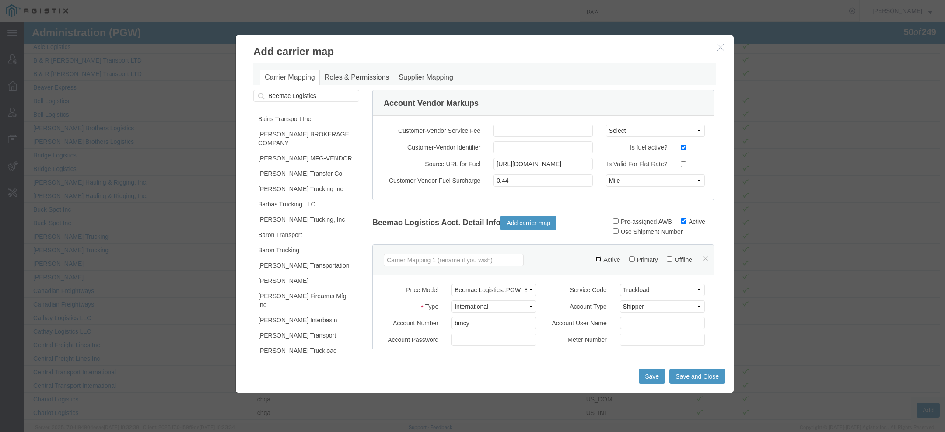
checkbox input "true"
click at [512, 296] on select "Select (F639) Kalitta C/O Korean Air::ASRC_2023_c_KALW 101 Trucking::PGESA_Rate…" at bounding box center [493, 290] width 85 height 12
select select
click at [451, 284] on select "Select (F639) Kalitta C/O Korean Air::ASRC_2023_c_KALW 101 Trucking::PGESA_Rate…" at bounding box center [493, 290] width 85 height 12
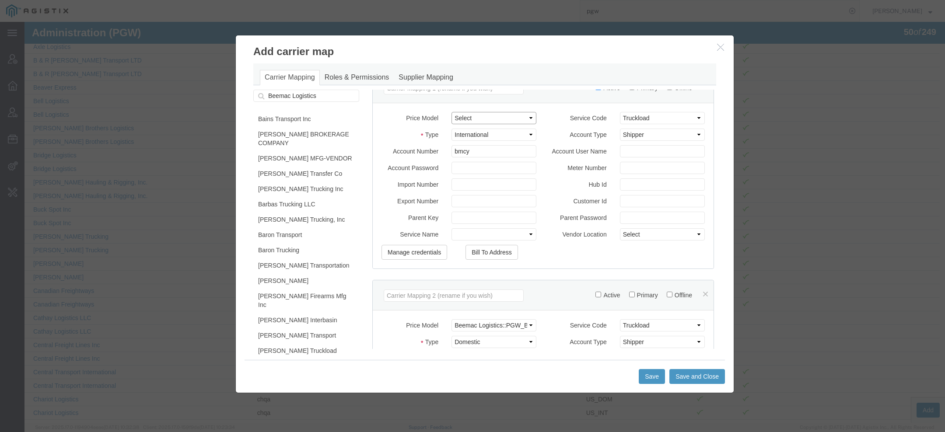
scroll to position [233, 0]
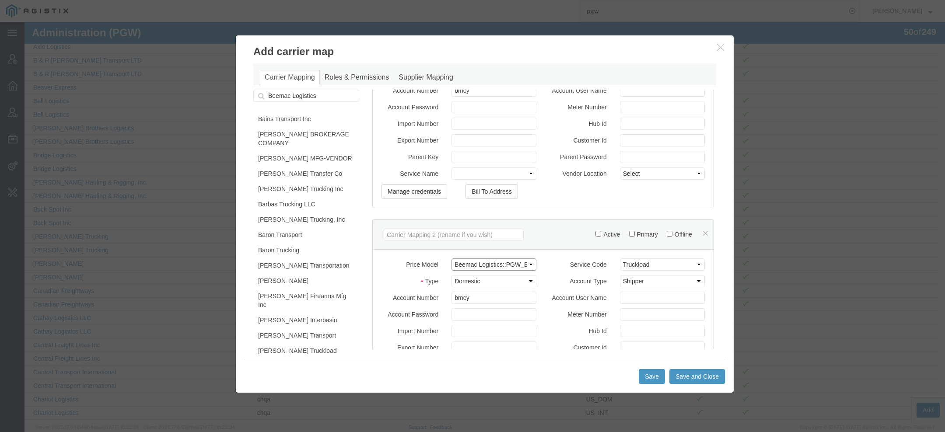
click at [464, 269] on select "Select (F639) Kalitta C/O Korean Air::ASRC_2023_c_KALW 101 Trucking::PGESA_Rate…" at bounding box center [493, 265] width 85 height 12
select select "10068"
click at [451, 259] on select "Select (F639) Kalitta C/O Korean Air::ASRC_2023_c_KALW 101 Trucking::PGESA_Rate…" at bounding box center [493, 265] width 85 height 12
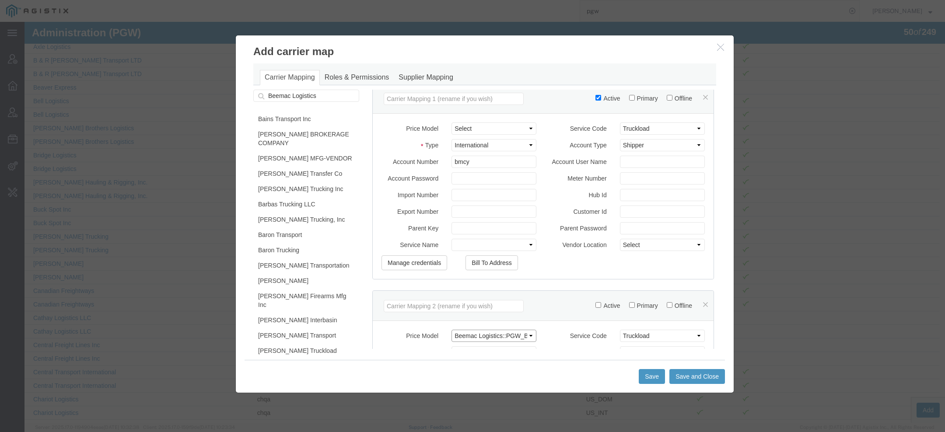
scroll to position [158, 0]
click at [466, 138] on select "Select (F639) Kalitta C/O Korean Air::ASRC_2023_c_KALW 101 Trucking::PGESA_Rate…" at bounding box center [493, 132] width 85 height 12
select select "10081"
click at [451, 126] on select "Select (F639) Kalitta C/O Korean Air::ASRC_2023_c_KALW 101 Trucking::PGESA_Rate…" at bounding box center [493, 132] width 85 height 12
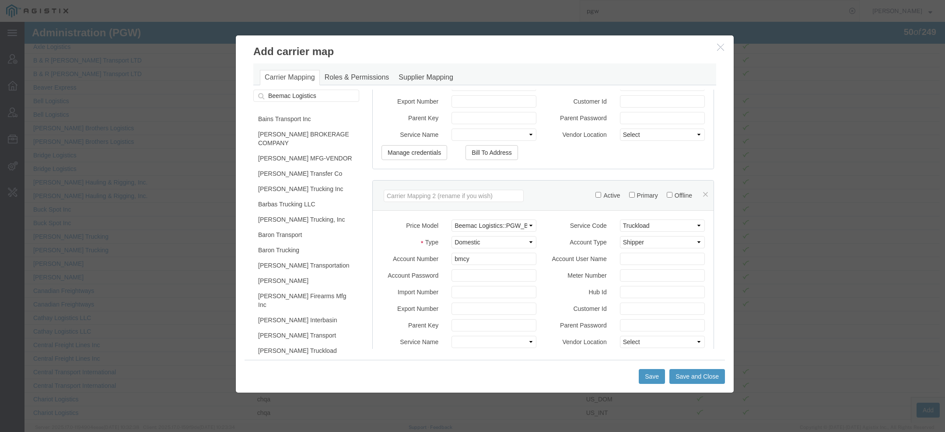
scroll to position [276, 0]
click at [491, 224] on select "Select (F639) Kalitta C/O Korean Air::ASRC_2023_c_KALW 101 Trucking::PGESA_Rate…" at bounding box center [493, 222] width 85 height 12
select select "10081"
click at [451, 216] on select "Select (F639) Kalitta C/O Korean Air::ASRC_2023_c_KALW 101 Trucking::PGESA_Rate…" at bounding box center [493, 222] width 85 height 12
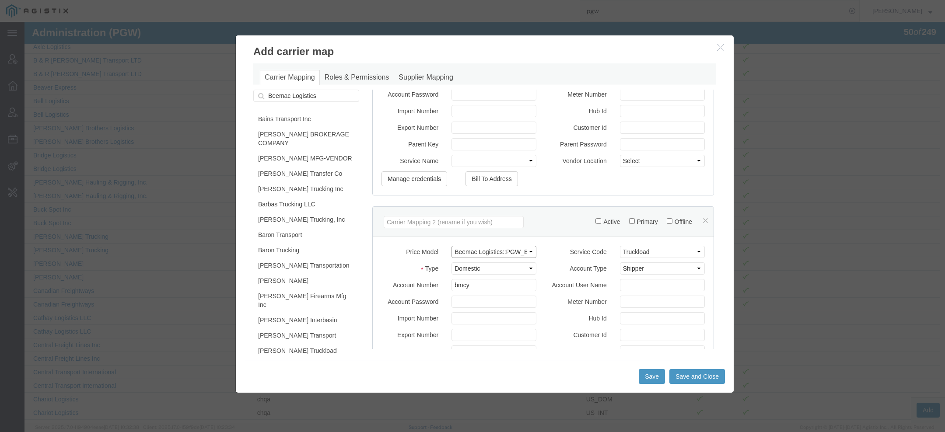
scroll to position [234, 0]
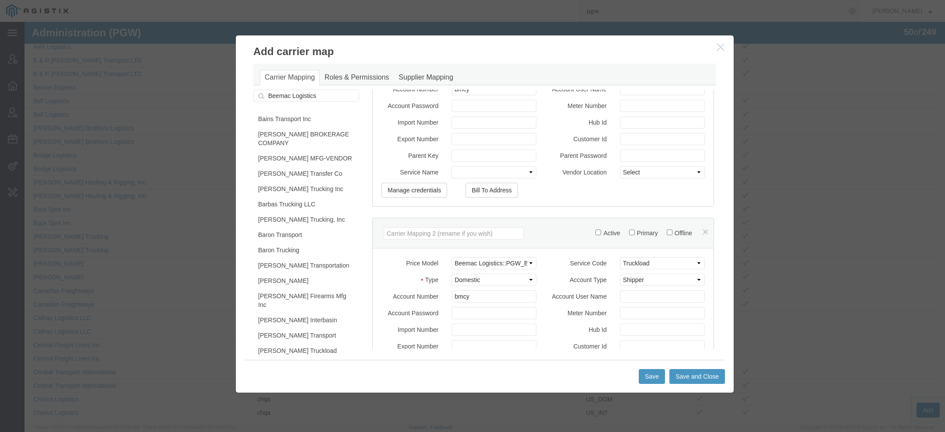
click at [596, 237] on label "Active" at bounding box center [607, 233] width 24 height 7
click at [596, 235] on input "Active" at bounding box center [598, 233] width 6 height 6
checkbox input "true"
click at [629, 235] on label "Primary" at bounding box center [643, 233] width 29 height 7
click at [629, 235] on input "Primary" at bounding box center [632, 233] width 6 height 6
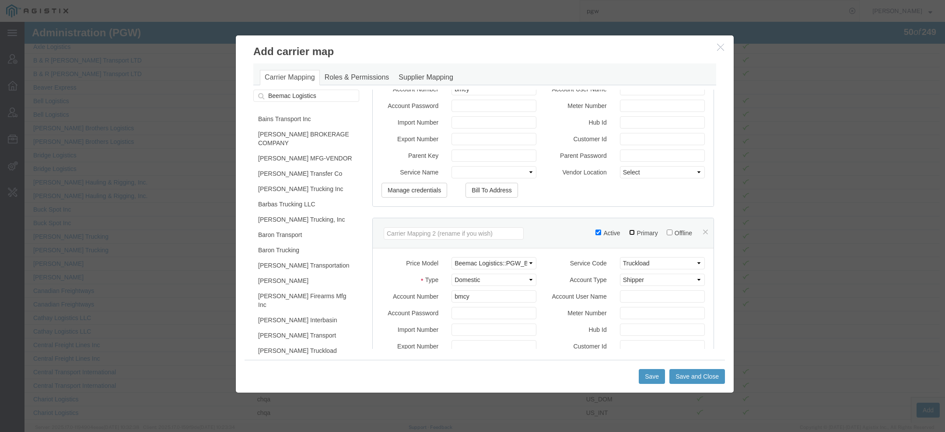
checkbox input "true"
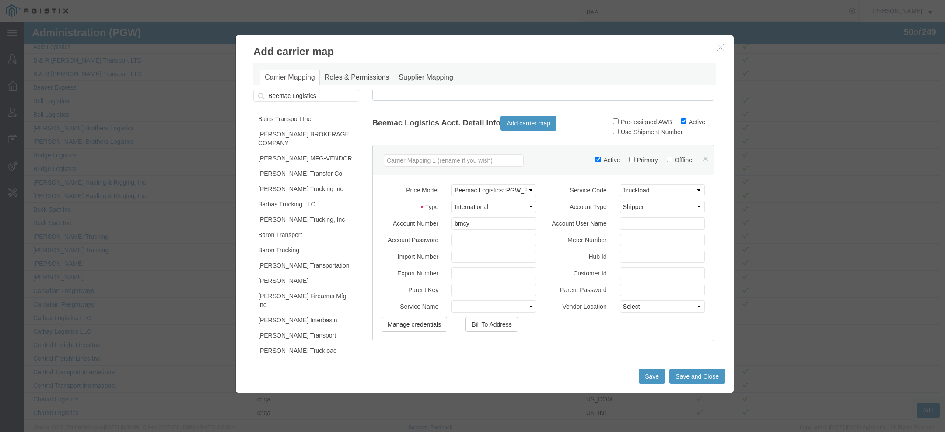
scroll to position [48, 0]
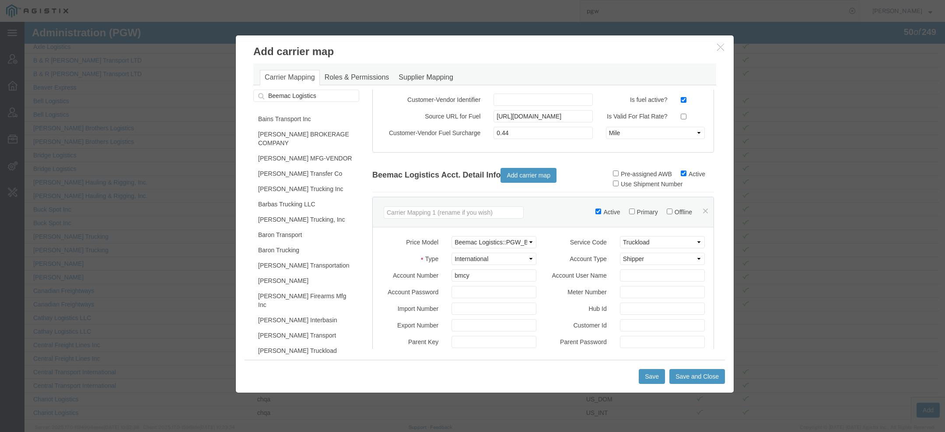
click at [629, 216] on label "Primary" at bounding box center [643, 212] width 29 height 7
click at [629, 214] on input "Primary" at bounding box center [632, 212] width 6 height 6
checkbox input "true"
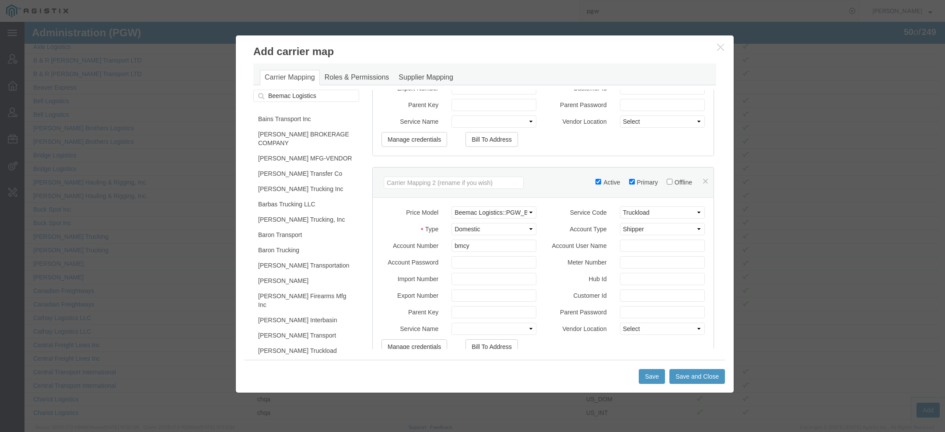
scroll to position [286, 0]
click at [685, 374] on button "Save and Close" at bounding box center [697, 376] width 56 height 15
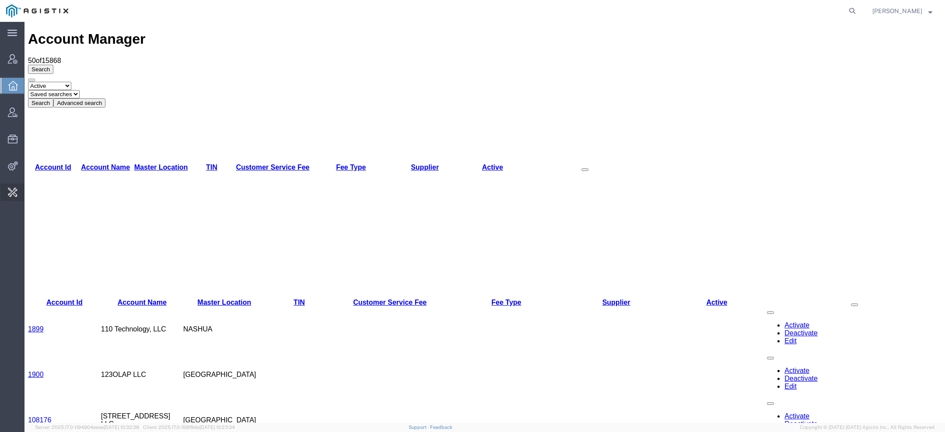
click at [0, 0] on span "Change Carrier" at bounding box center [0, 0] width 0 height 0
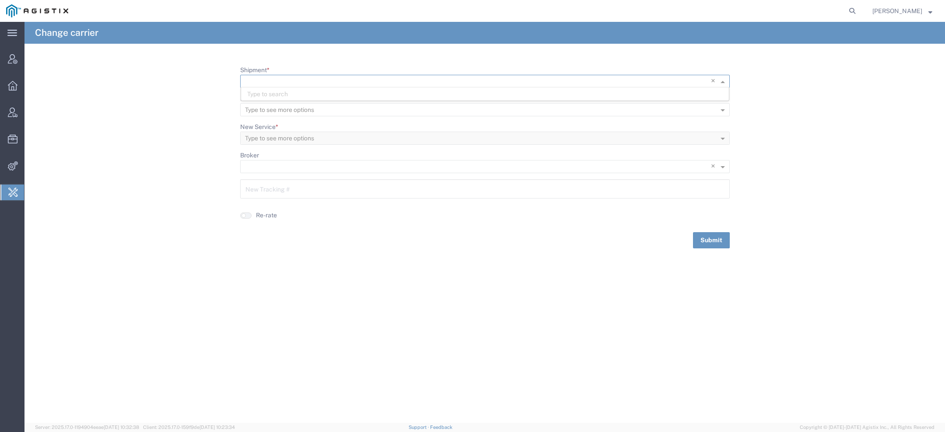
click at [331, 78] on input "Shipment *" at bounding box center [467, 82] width 444 height 12
paste input "56545111"
type input "56545111"
click at [278, 95] on div "56545111" at bounding box center [485, 93] width 488 height 13
drag, startPoint x: 302, startPoint y: 194, endPoint x: 138, endPoint y: 183, distance: 164.4
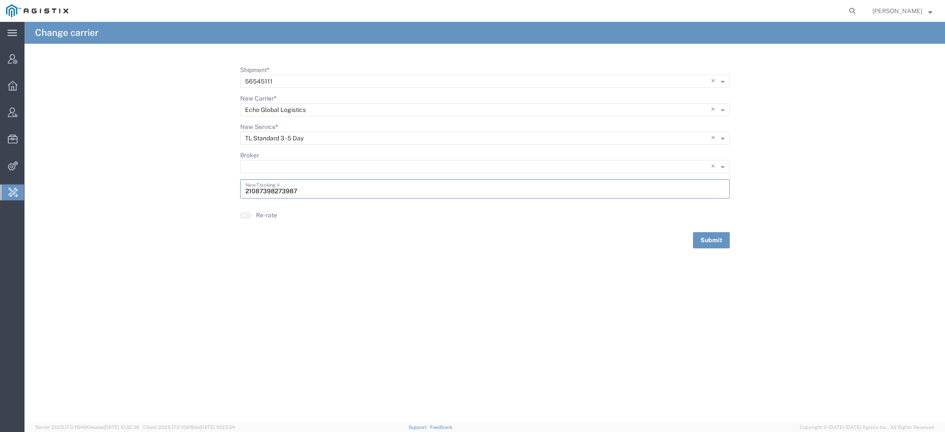
click at [138, 183] on form "Shipment * × 56545111 × New Carrier * Type to see more options × Echo Global Lo…" at bounding box center [484, 157] width 920 height 183
paste input "63979372"
type input "63979372"
click at [716, 239] on button "Submit" at bounding box center [711, 240] width 37 height 16
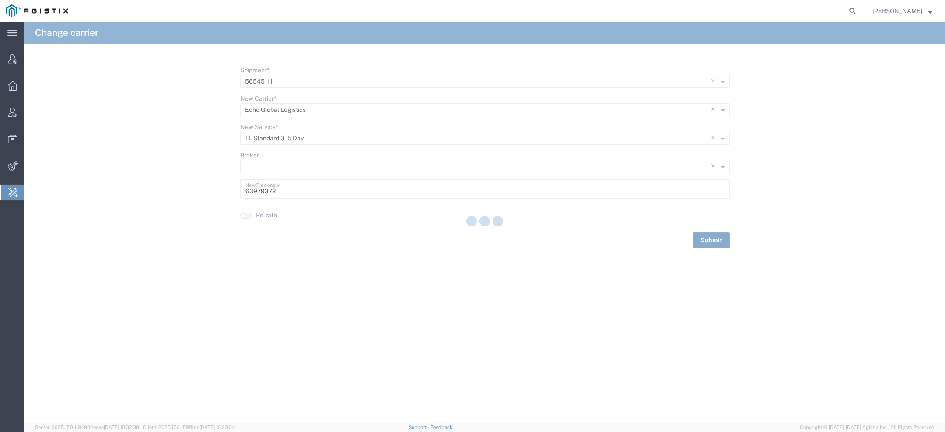
click at [716, 239] on div at bounding box center [484, 222] width 920 height 401
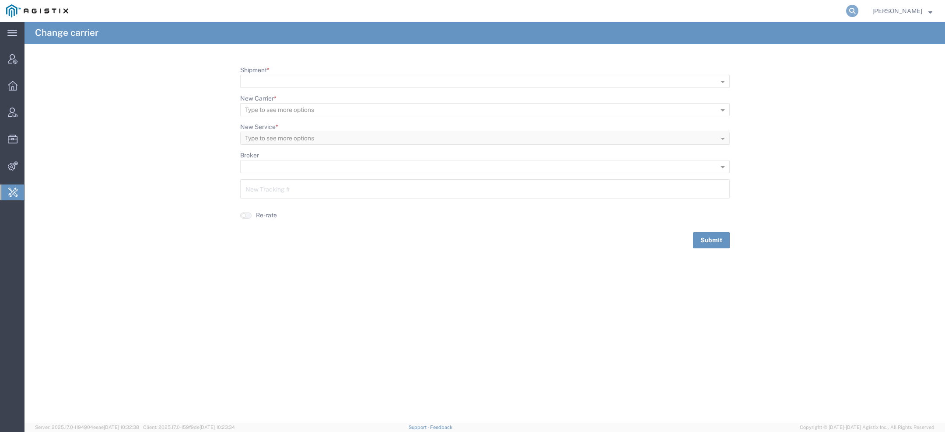
click at [854, 10] on icon at bounding box center [852, 11] width 12 height 12
paste input "56549985"
type input "56549985"
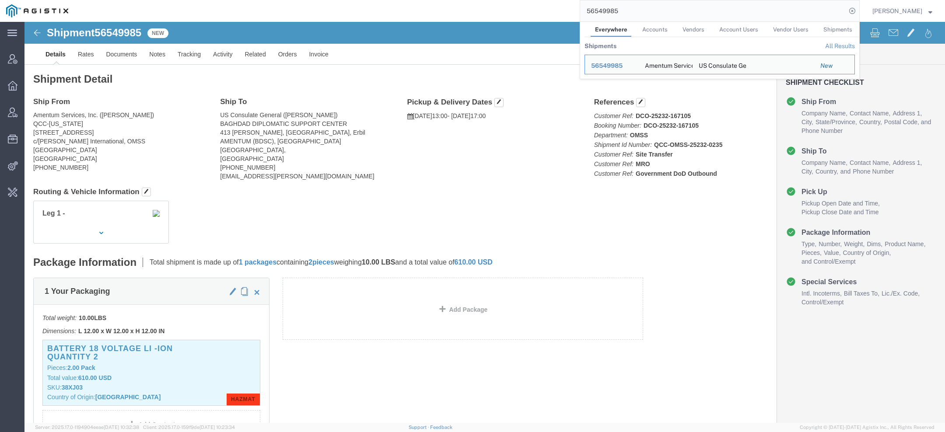
click span "56549985"
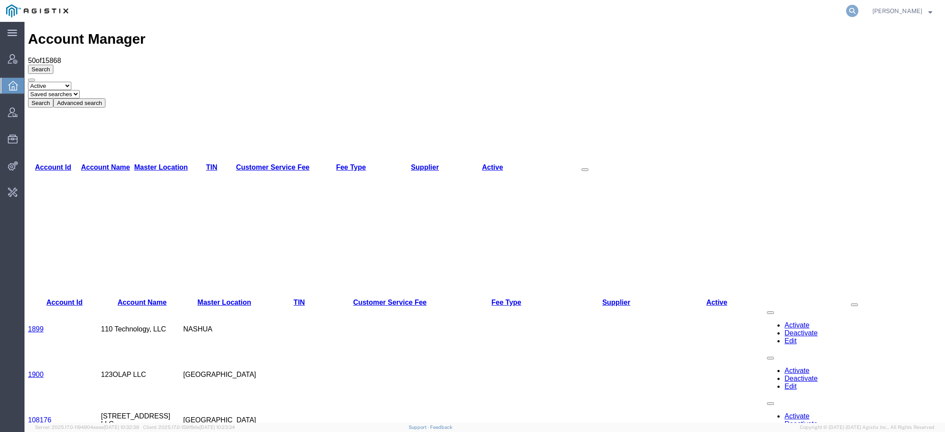
click at [572, 16] on icon at bounding box center [852, 11] width 12 height 12
paste input "56549985"
click at [96, 31] on h1 "Account Manager" at bounding box center [484, 39] width 913 height 16
copy h1 "n"
drag, startPoint x: 601, startPoint y: 10, endPoint x: 733, endPoint y: 10, distance: 132.6
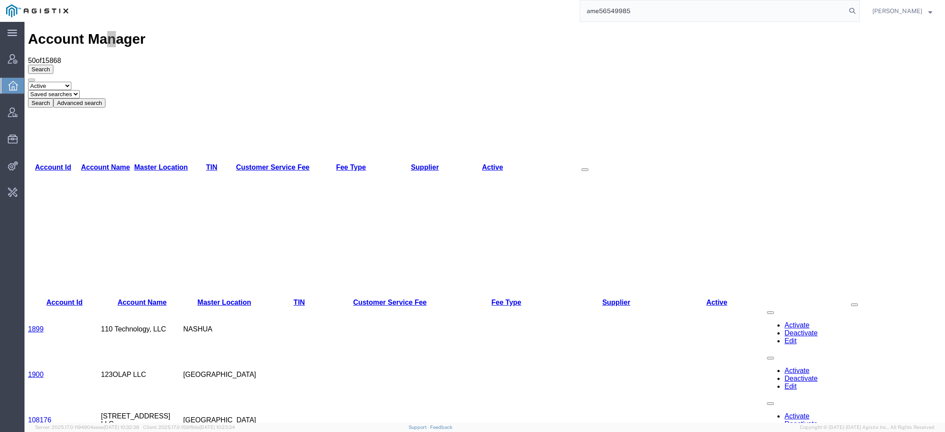
click at [572, 10] on input "ame56549985" at bounding box center [713, 10] width 266 height 21
paste input "n"
type input "amentum"
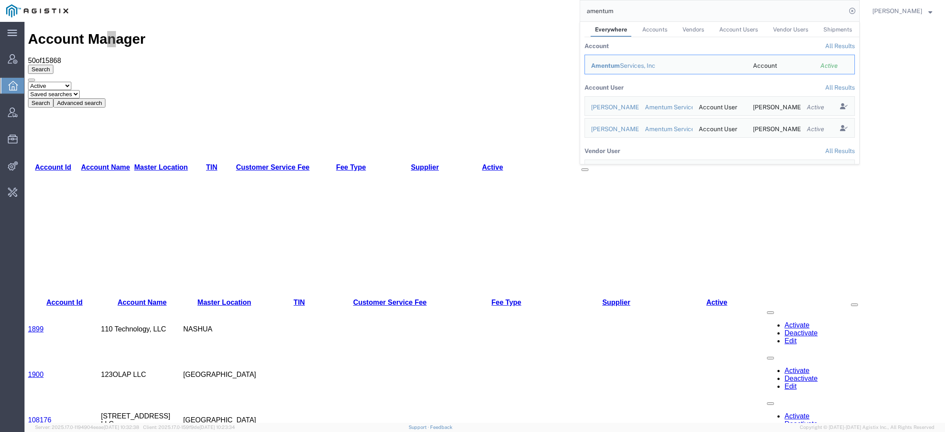
click at [572, 65] on span "Amentum" at bounding box center [605, 65] width 29 height 7
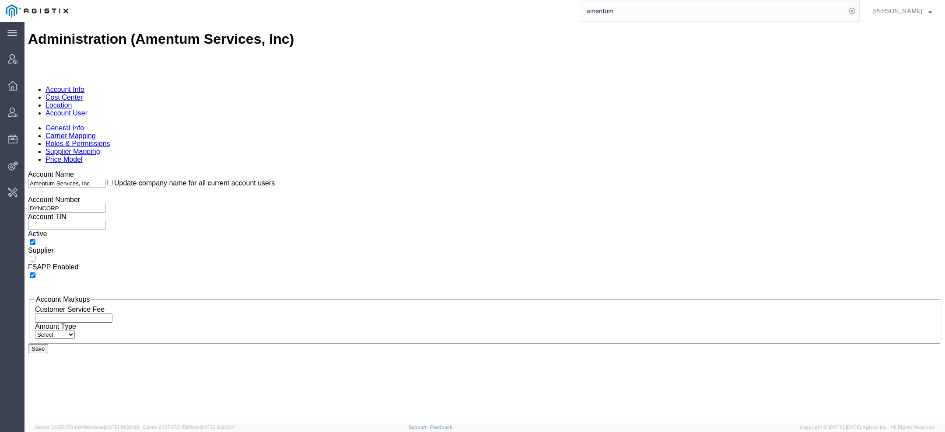
click at [72, 101] on link "Location" at bounding box center [58, 104] width 27 height 7
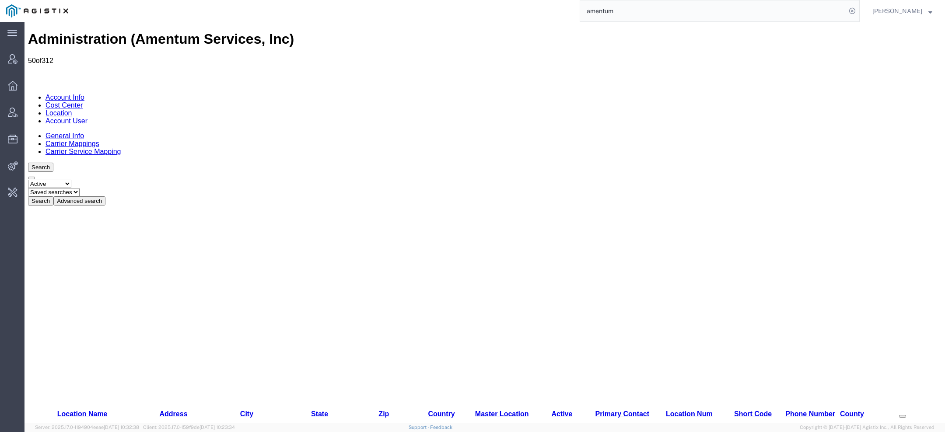
click at [82, 94] on link "Account Info" at bounding box center [64, 97] width 39 height 7
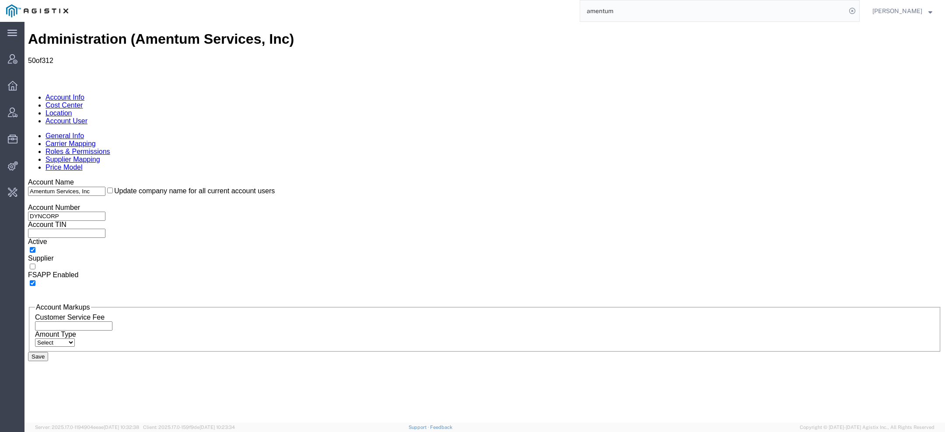
click at [96, 140] on link "Carrier Mapping" at bounding box center [70, 143] width 50 height 7
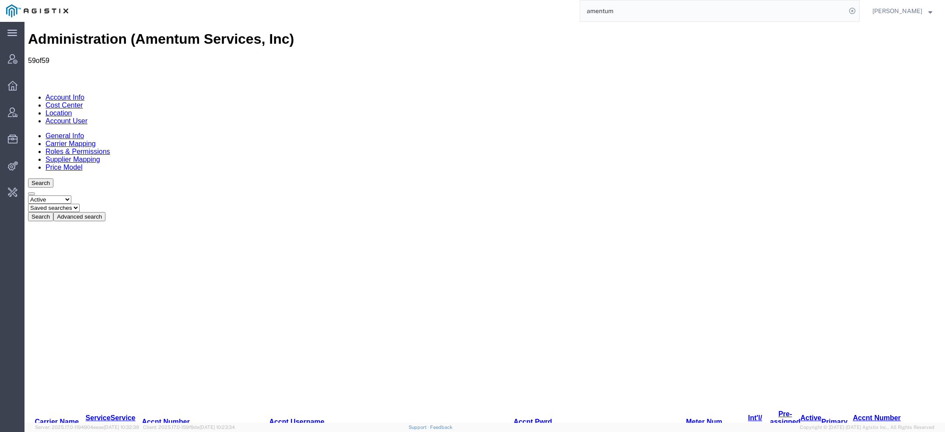
click at [87, 117] on link "Account User" at bounding box center [66, 120] width 42 height 7
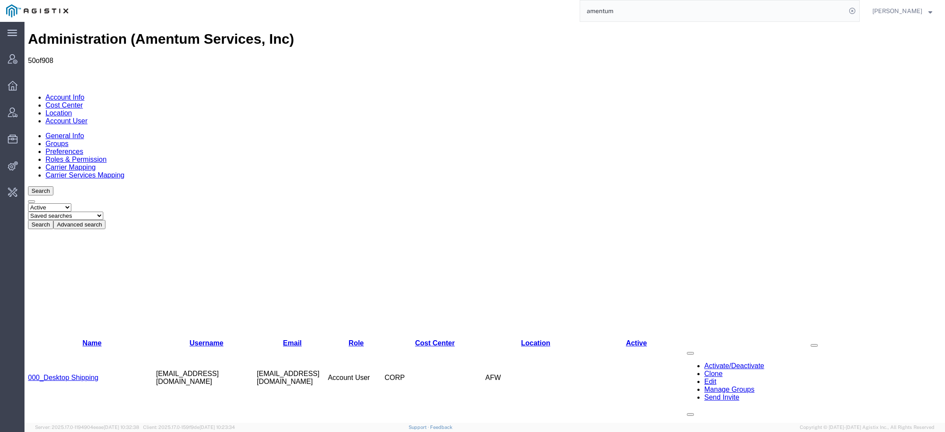
click at [103, 212] on select "Saved searches Exclude Branch Manager Jason Offline user" at bounding box center [65, 216] width 75 height 8
select select "Jason"
click at [62, 212] on select "Saved searches Exclude Branch Manager Jason Offline user" at bounding box center [65, 216] width 75 height 8
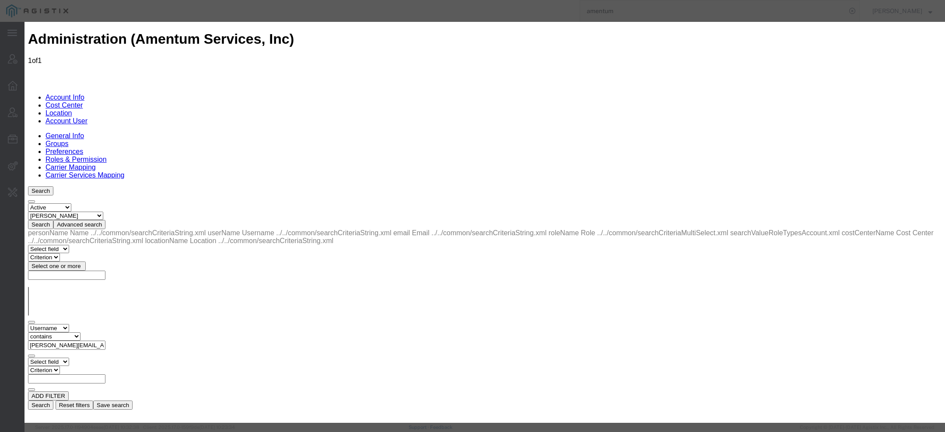
select select "COSTCENTER"
select select "DEPARTMENT"
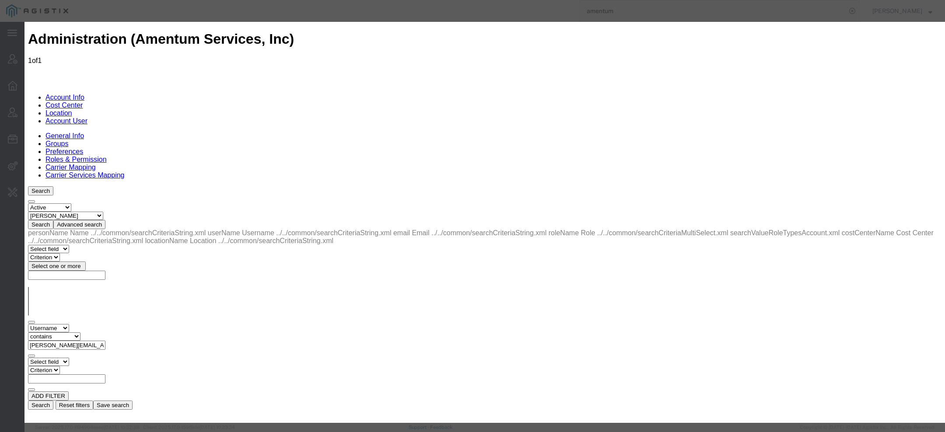
select select "COSTCENTER"
select select "DEPARTMENT"
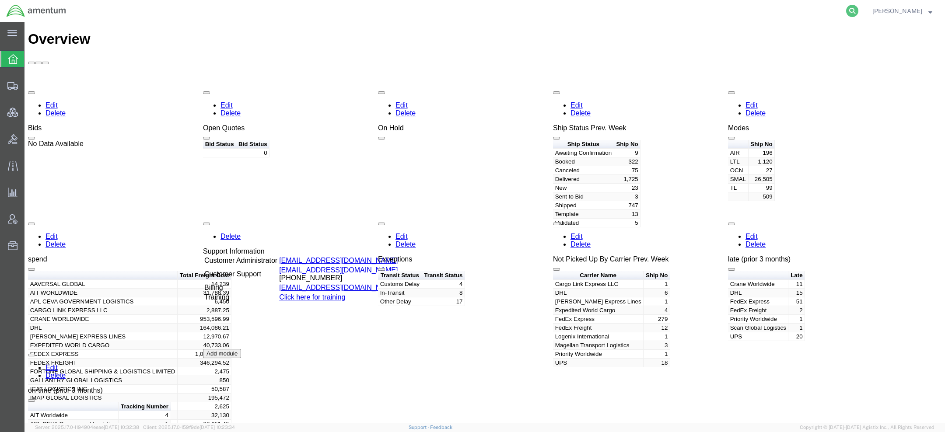
click at [847, 10] on icon at bounding box center [852, 11] width 12 height 12
paste input "56549985"
type input "56549985"
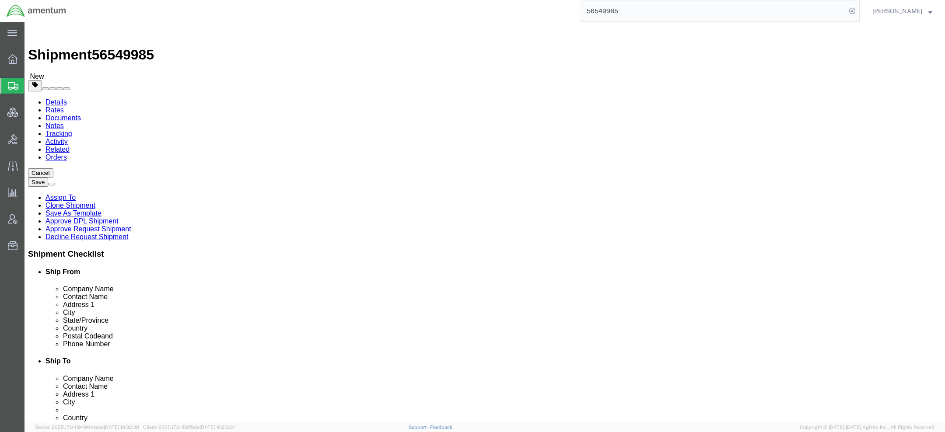
select select "42668"
select select
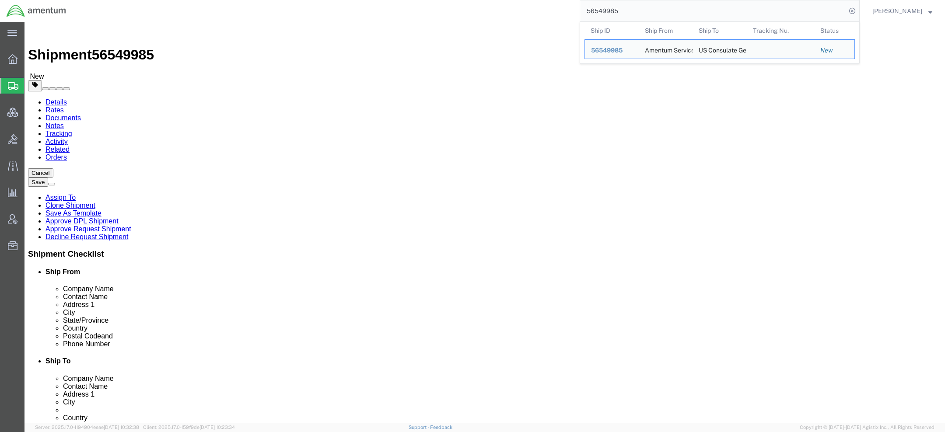
click link "Activity"
click div
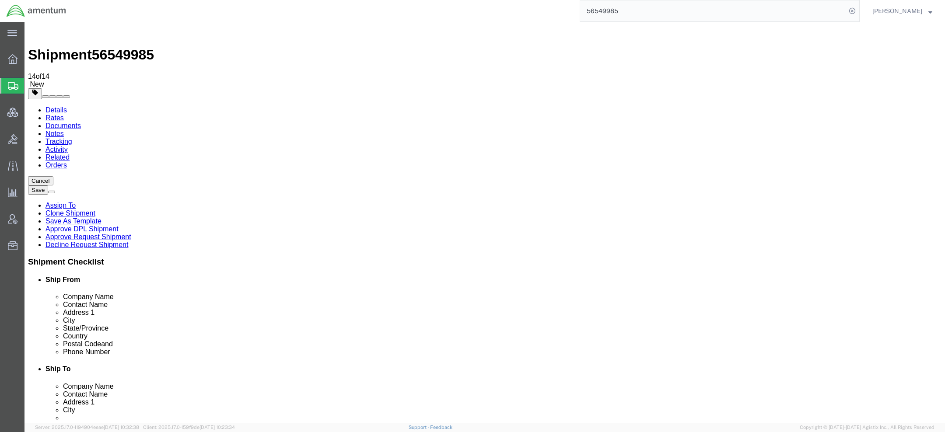
click at [63, 106] on link "Details" at bounding box center [55, 109] width 21 height 7
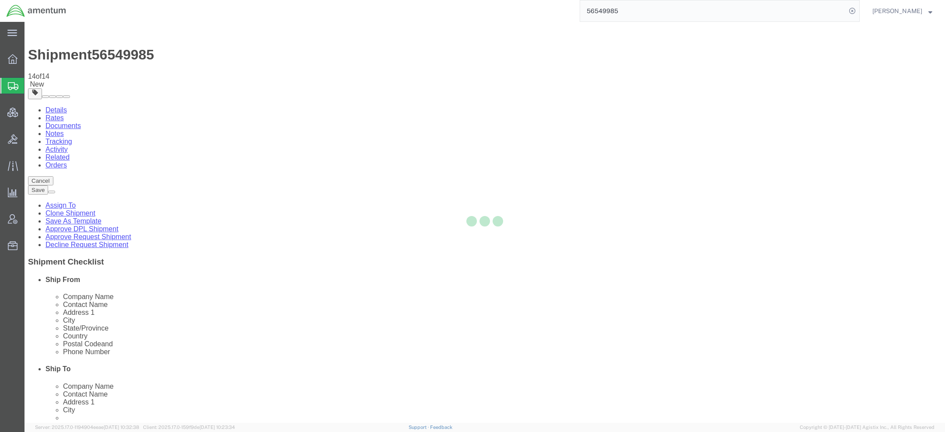
select select "42668"
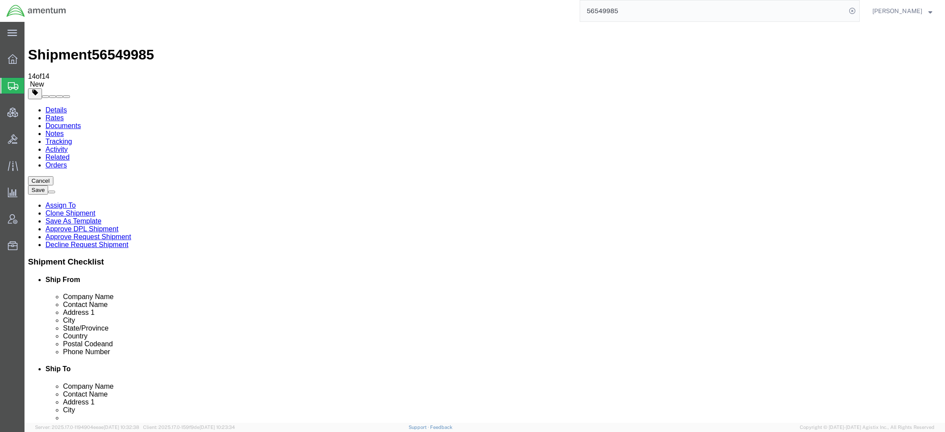
click link "Send To Bid"
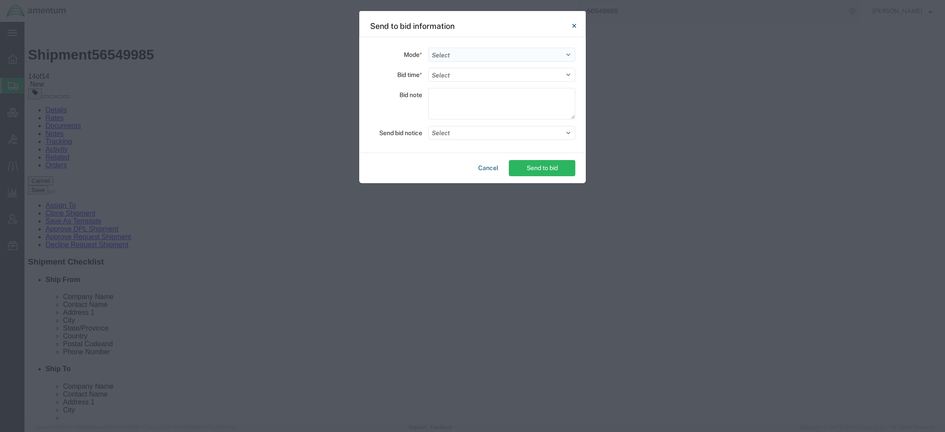
click at [486, 56] on select "Select Small Parcel Truckload Air Rail Less than Truckload Ocean Freight Multi-…" at bounding box center [501, 55] width 147 height 14
select select "AIR"
click at [428, 48] on select "Select Small Parcel Truckload Air Rail Less than Truckload Ocean Freight Multi-…" at bounding box center [501, 55] width 147 height 14
click at [455, 135] on button "Select" at bounding box center [501, 133] width 147 height 14
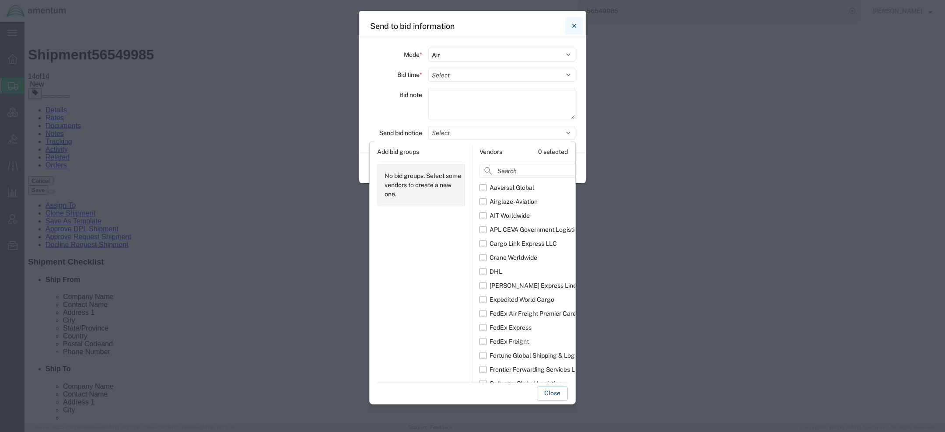
click at [572, 24] on icon "Close" at bounding box center [574, 26] width 4 height 10
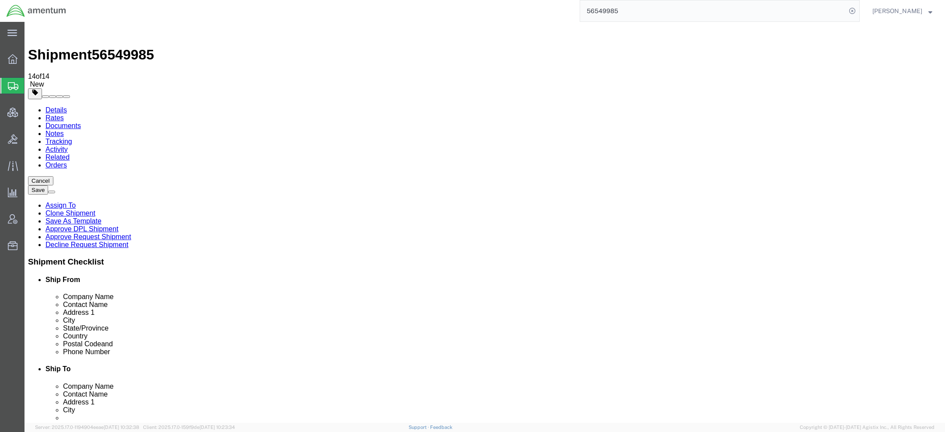
click link "Activity"
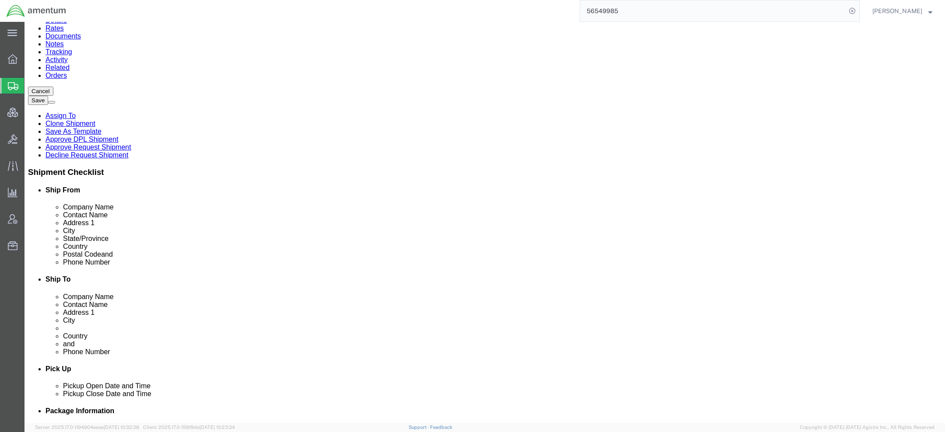
drag, startPoint x: 513, startPoint y: 318, endPoint x: 408, endPoint y: 316, distance: 105.0
copy tr "[PERSON_NAME] [PERSON_NAME][EMAIL_ADDRESS][DOMAIN_NAME]"
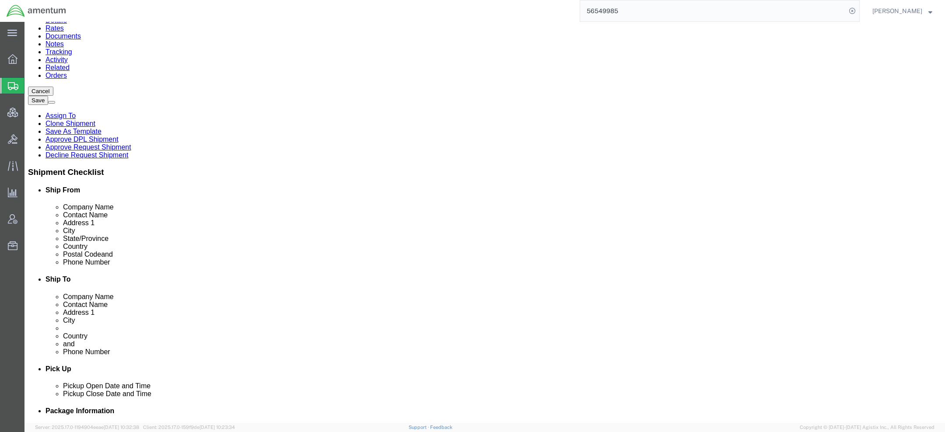
copy span "56549985"
drag, startPoint x: 513, startPoint y: 288, endPoint x: 419, endPoint y: 288, distance: 94.1
copy span "jason.champagne@amentum.com"
drag, startPoint x: 516, startPoint y: 231, endPoint x: 391, endPoint y: 231, distance: 124.7
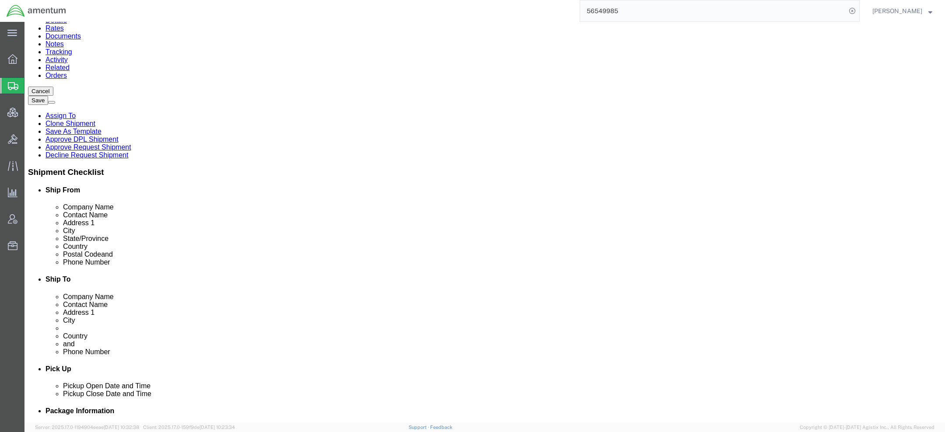
copy tr "Jason Champagne jason.champagne2@amentum.com"
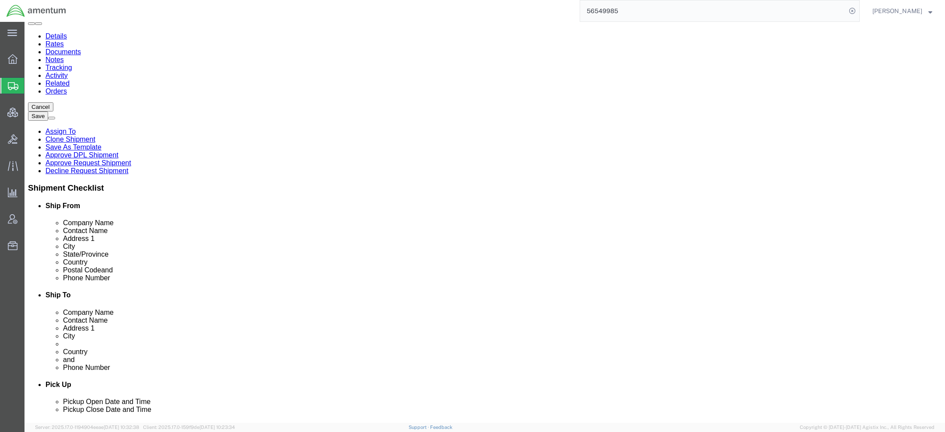
click at [890, 12] on span "Jason Champagne" at bounding box center [897, 11] width 50 height 10
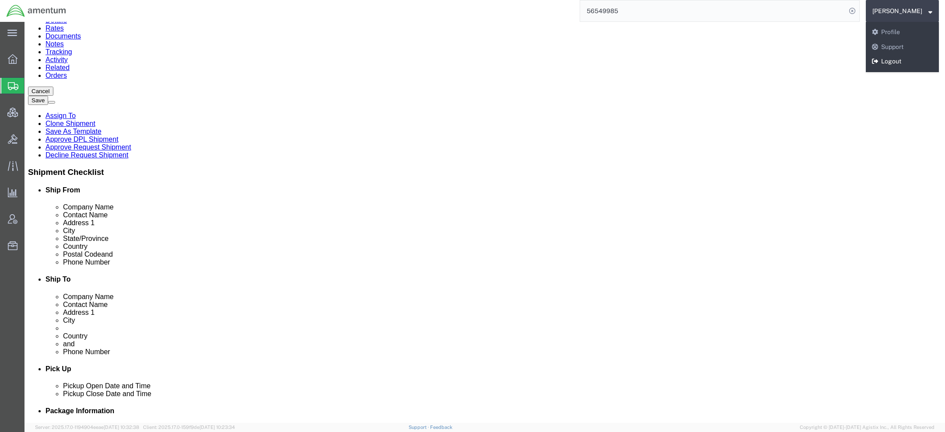
click at [889, 63] on link "Logout" at bounding box center [902, 61] width 73 height 15
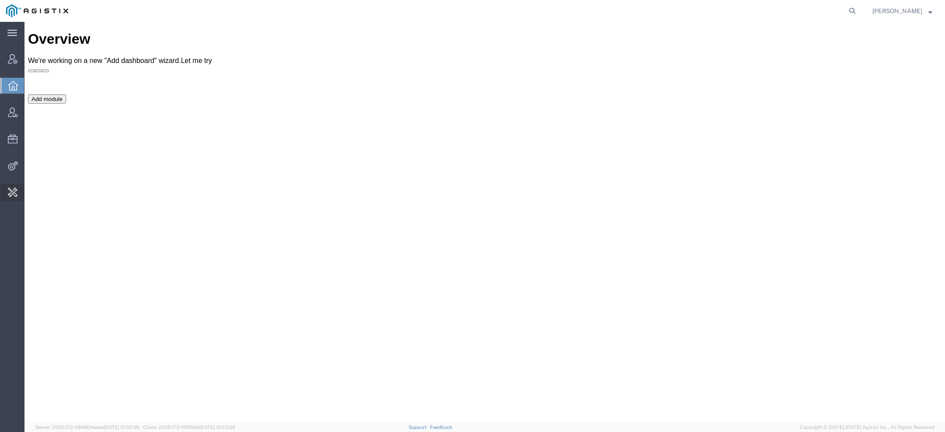
click at [0, 0] on span "Change Carrier" at bounding box center [0, 0] width 0 height 0
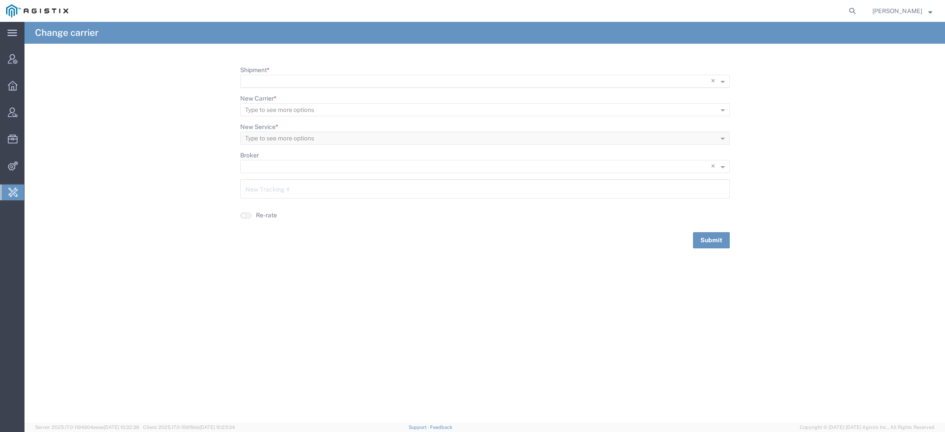
click at [273, 83] on input "Shipment *" at bounding box center [467, 82] width 444 height 12
paste input "56545111"
type input "56545111"
click at [273, 96] on span "56545111" at bounding box center [261, 94] width 28 height 7
drag, startPoint x: 304, startPoint y: 194, endPoint x: 90, endPoint y: 177, distance: 215.1
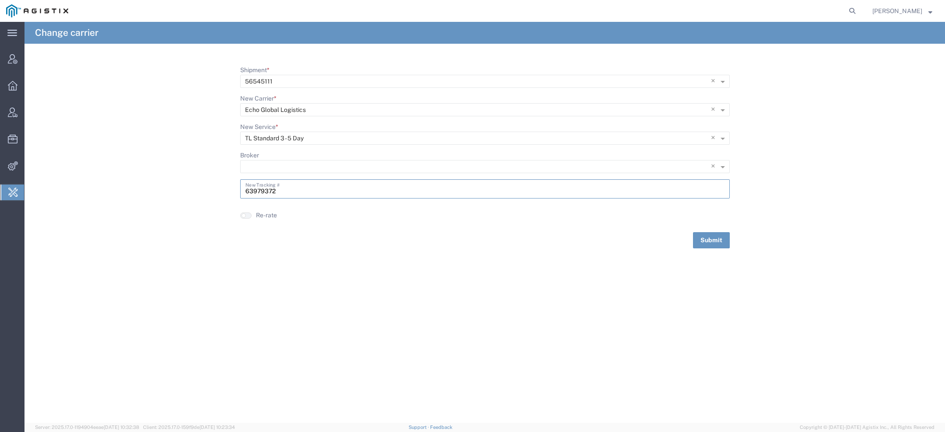
click at [115, 177] on form "Shipment * × 56545111 × New Carrier * Type to see more options × Echo Global Lo…" at bounding box center [484, 157] width 920 height 183
paste input "7525"
type input "63977525"
click at [724, 241] on button "Submit" at bounding box center [711, 240] width 37 height 16
click at [858, 12] on icon at bounding box center [852, 11] width 12 height 12
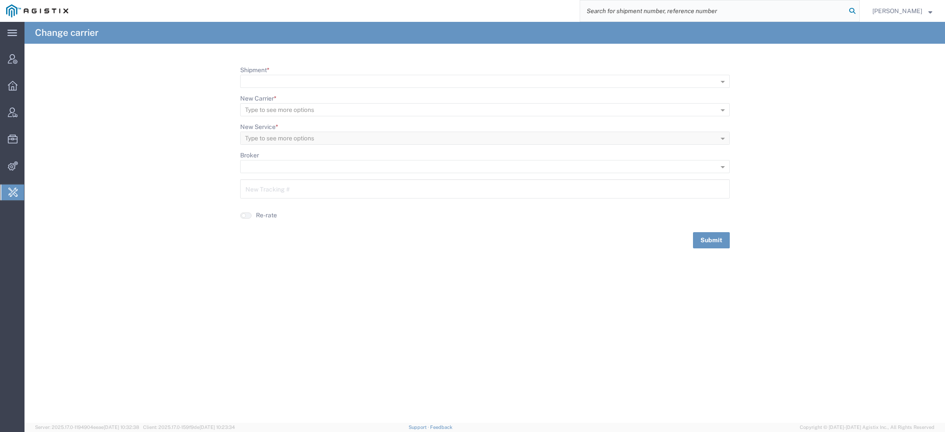
paste input "luciene.diniz@syneoshealth.com"
type input "luciene.diniz@syneoshealth.com"
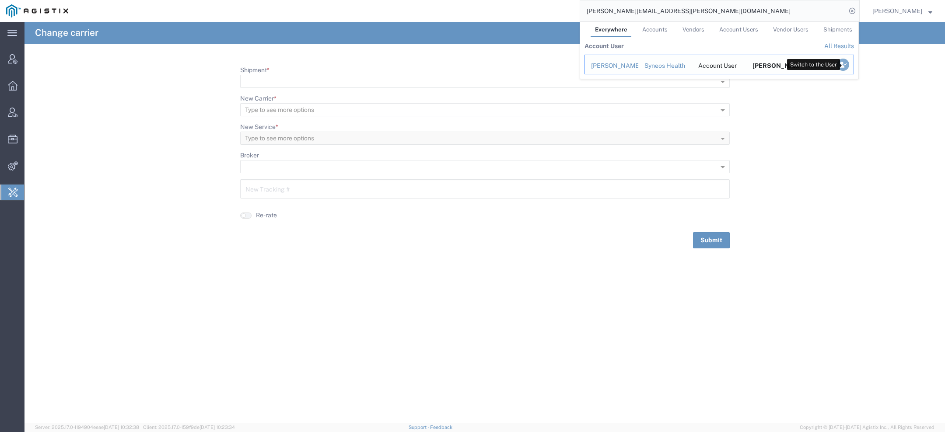
click at [845, 65] on icon "Search Results" at bounding box center [843, 65] width 12 height 12
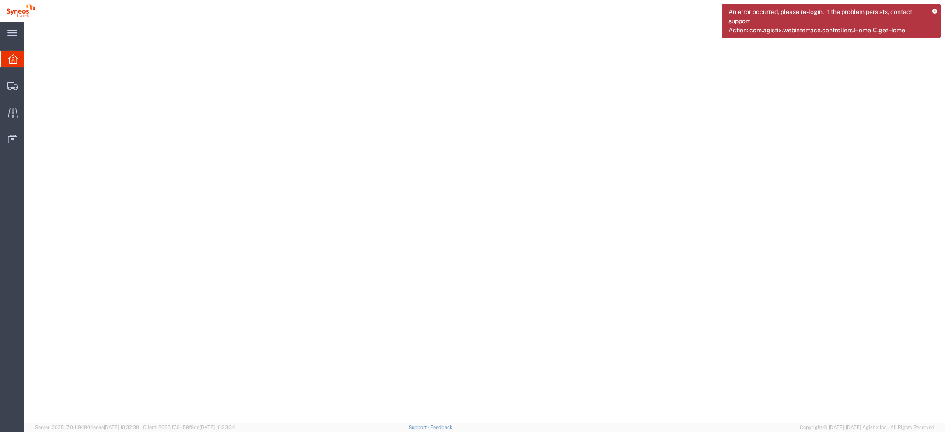
click at [936, 9] on icon at bounding box center [934, 11] width 5 height 5
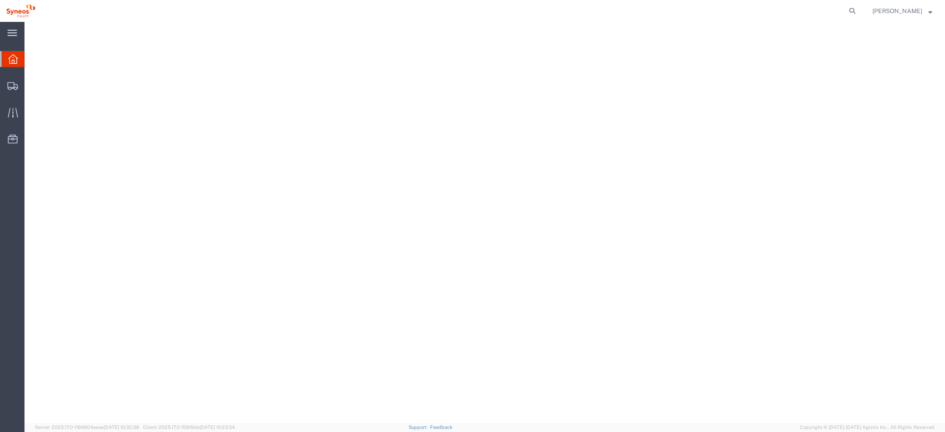
click at [918, 12] on span "[PERSON_NAME]" at bounding box center [897, 11] width 50 height 10
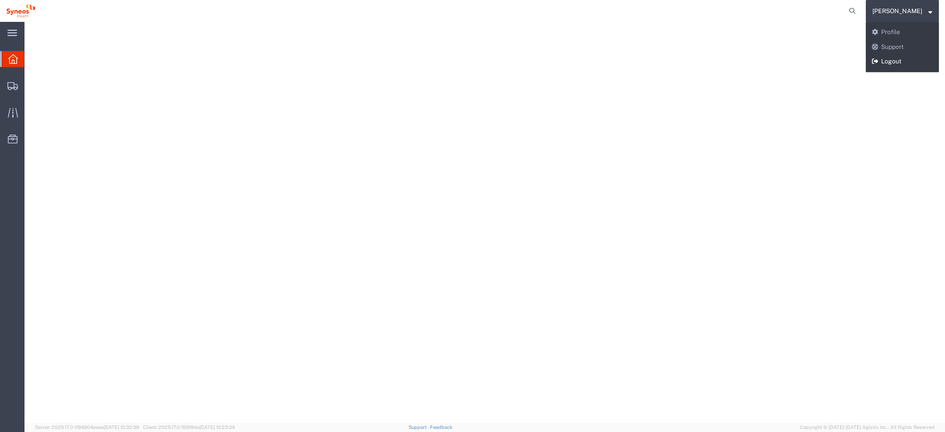
click at [892, 63] on link "Logout" at bounding box center [902, 61] width 73 height 15
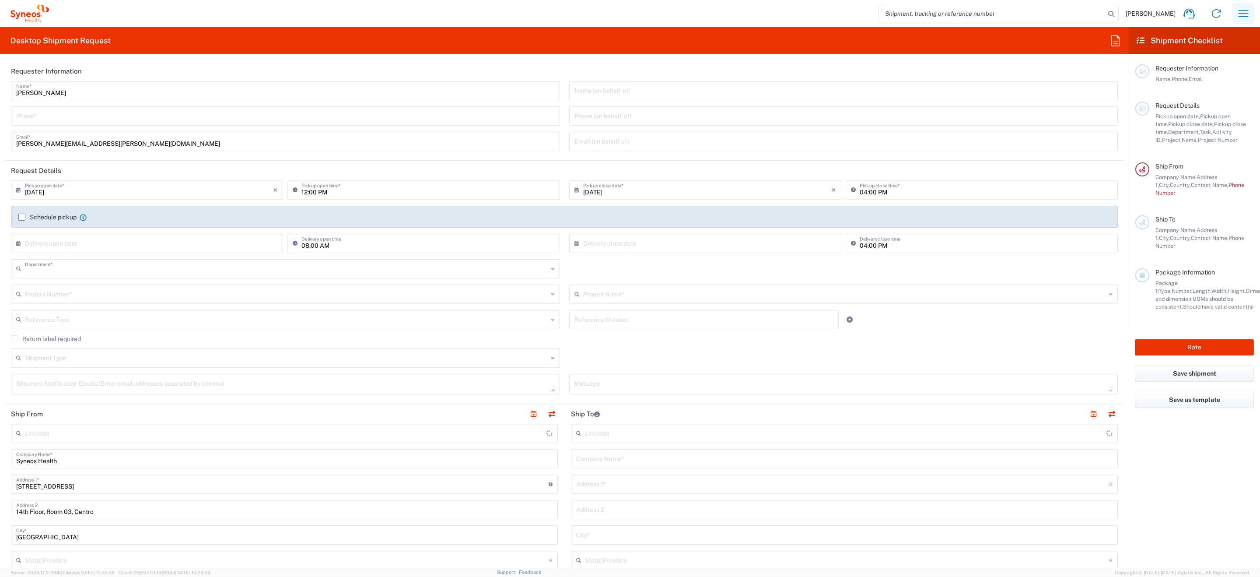
type input "3216"
type input "[GEOGRAPHIC_DATA]"
click at [1241, 18] on icon "button" at bounding box center [1243, 14] width 14 height 14
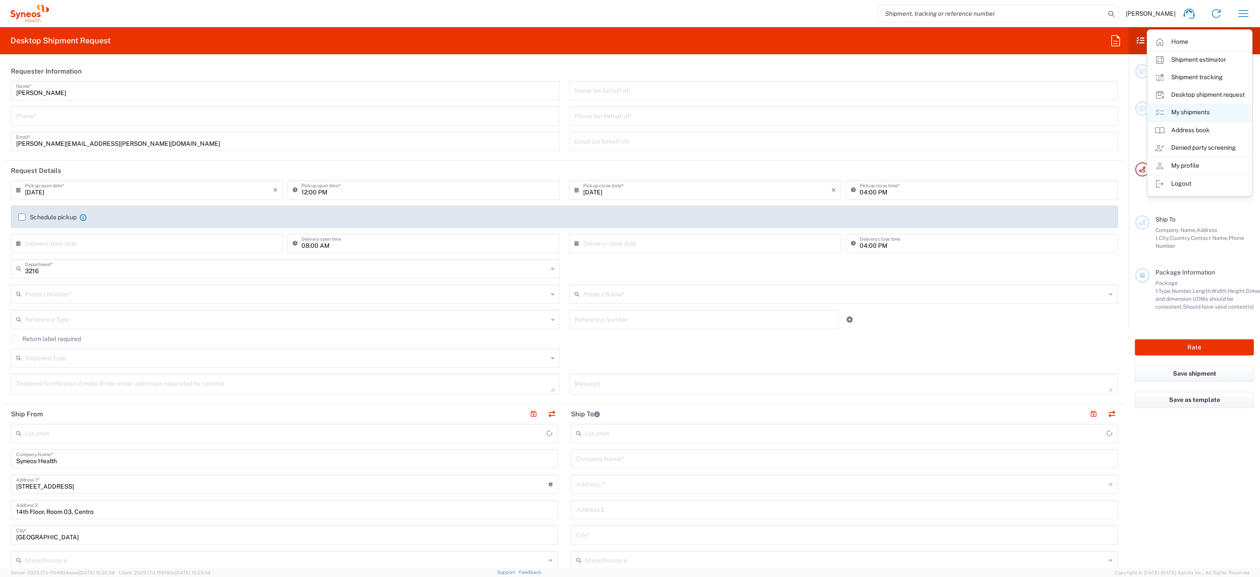
click at [1183, 115] on link "My shipments" at bounding box center [1200, 112] width 104 height 17
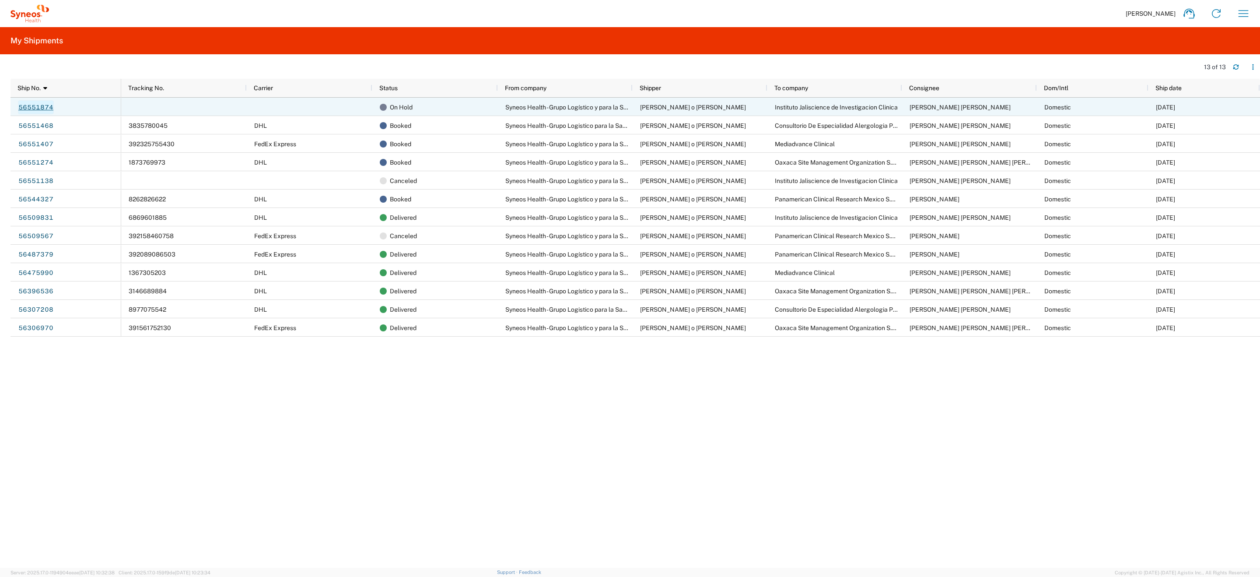
click at [42, 105] on link "56551874" at bounding box center [36, 107] width 36 height 14
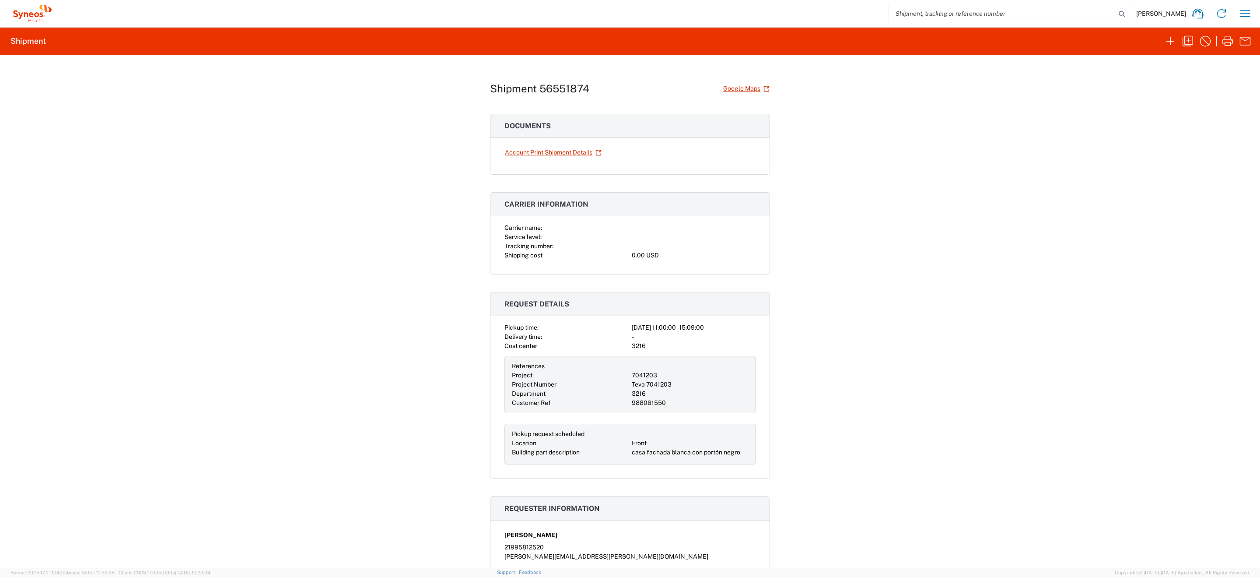
click at [563, 89] on h1 "Shipment 56551874" at bounding box center [539, 88] width 99 height 13
copy h1 "56551874"
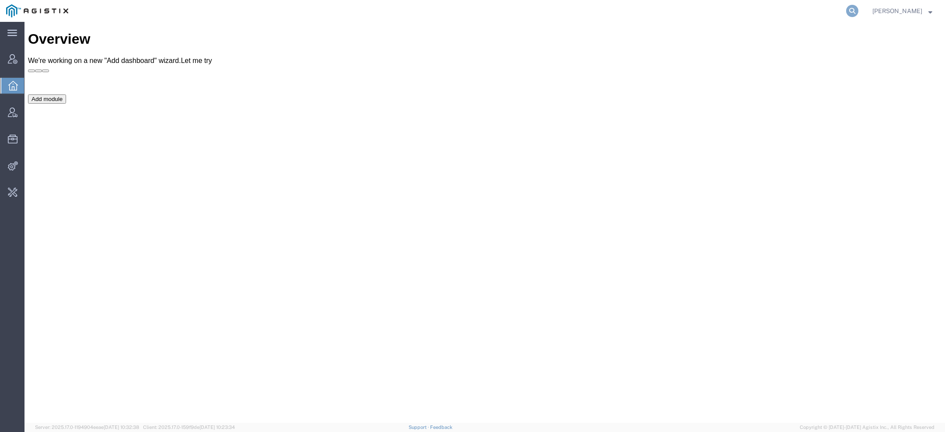
click at [850, 7] on icon at bounding box center [852, 11] width 12 height 12
paste input "56551874"
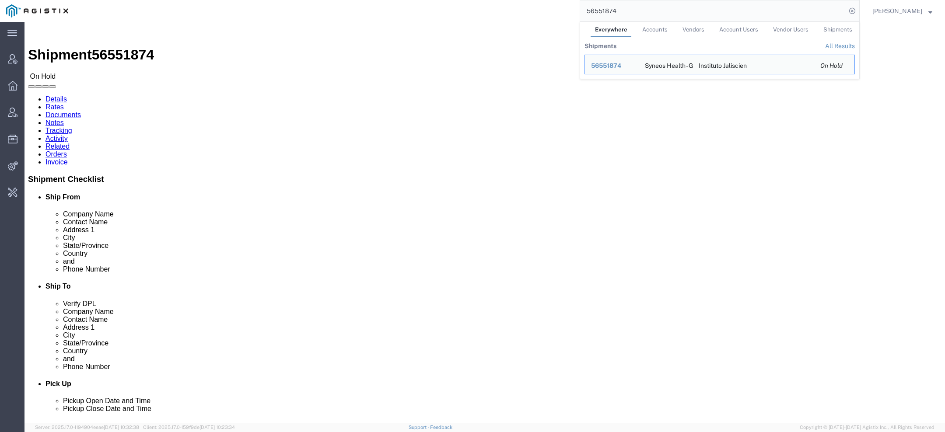
click link "Activity"
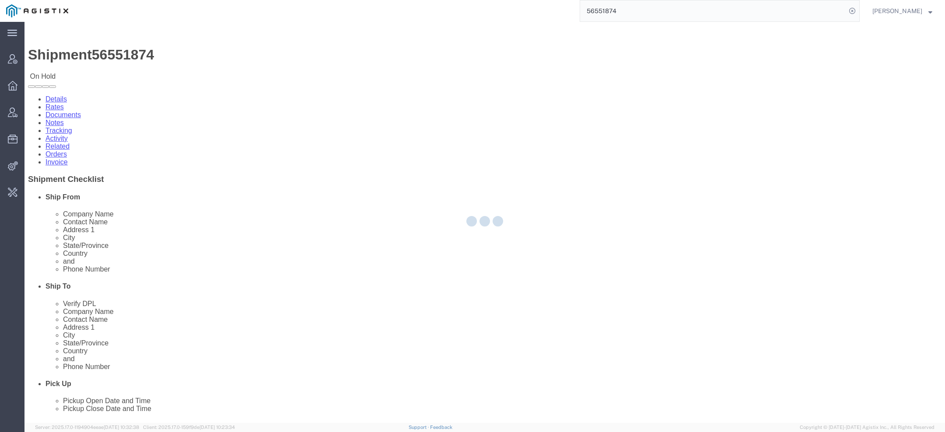
click at [226, 59] on div at bounding box center [484, 222] width 920 height 401
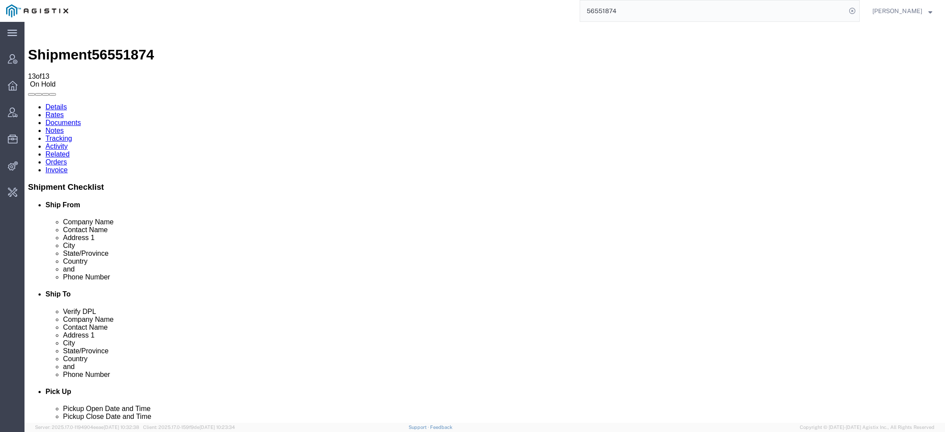
click at [55, 103] on link "Details" at bounding box center [55, 106] width 21 height 7
click link "Activity"
drag, startPoint x: 242, startPoint y: 377, endPoint x: 293, endPoint y: 390, distance: 52.4
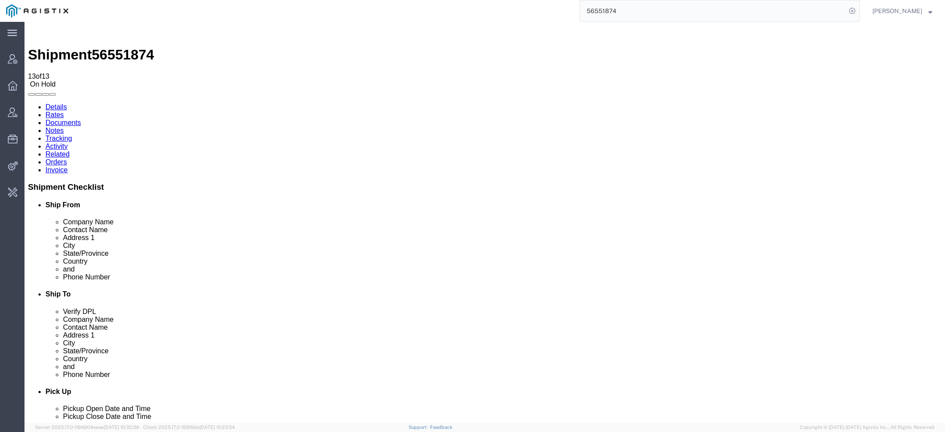
drag, startPoint x: 266, startPoint y: 388, endPoint x: 148, endPoint y: 374, distance: 119.0
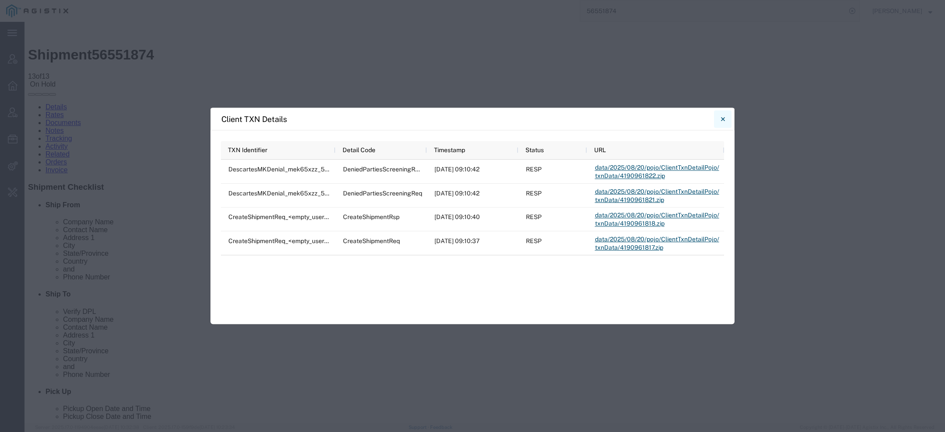
click at [724, 121] on icon "Close" at bounding box center [723, 119] width 4 height 10
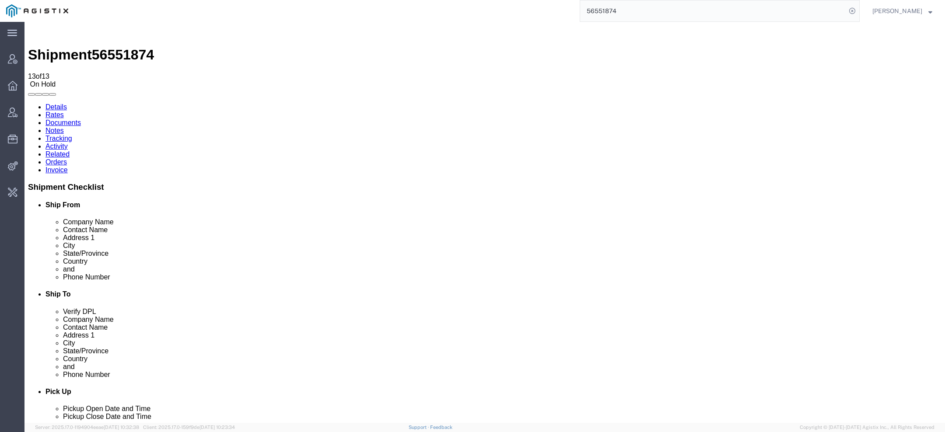
drag, startPoint x: 182, startPoint y: 373, endPoint x: 243, endPoint y: 390, distance: 63.2
click at [126, 47] on span "56551874" at bounding box center [123, 55] width 62 height 16
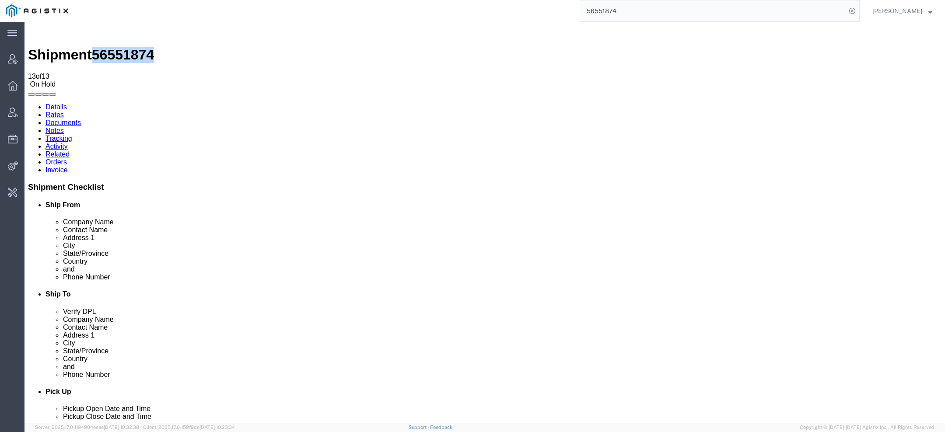
copy span "56551874"
drag, startPoint x: 248, startPoint y: 383, endPoint x: 243, endPoint y: 390, distance: 9.0
copy td "potential match to Descartes MK Data denied parties list screen"
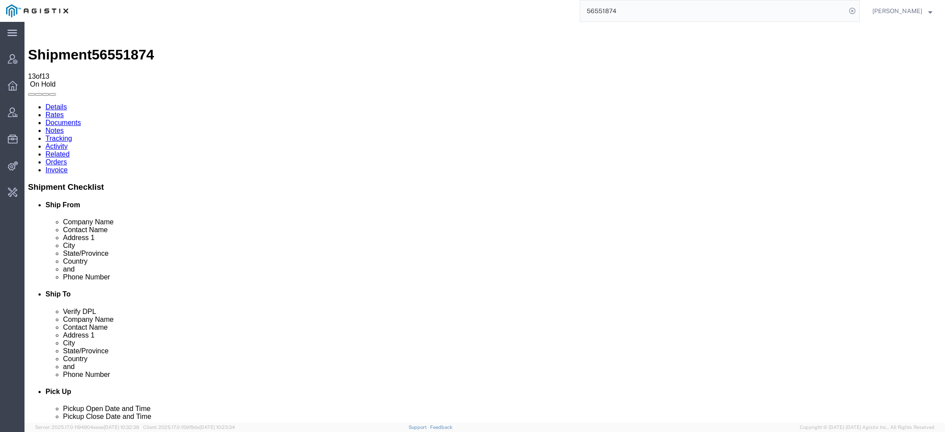
click at [59, 103] on link "Details" at bounding box center [55, 106] width 21 height 7
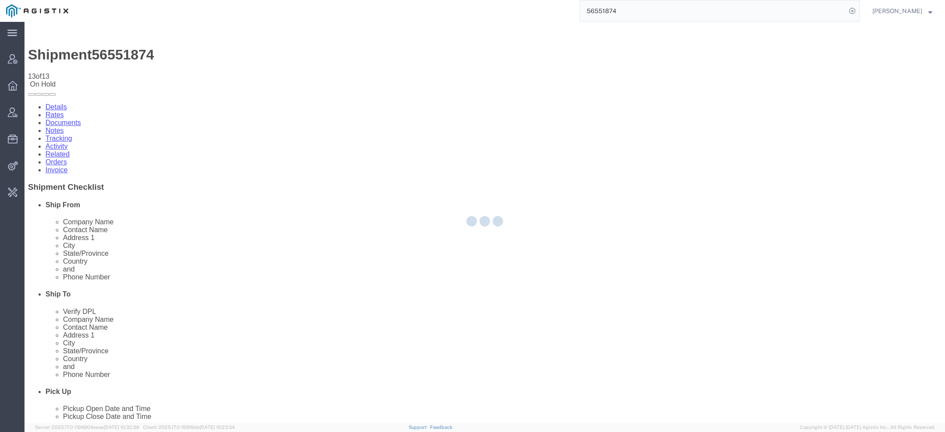
click at [59, 55] on div at bounding box center [484, 222] width 920 height 401
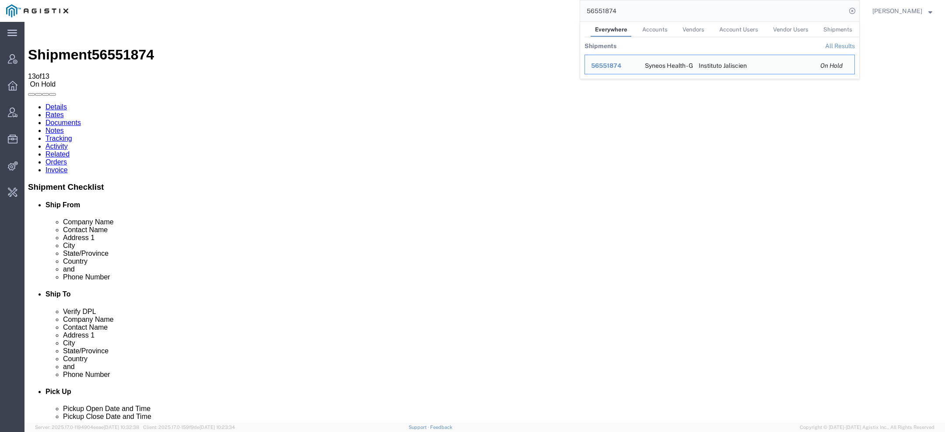
drag, startPoint x: 567, startPoint y: 9, endPoint x: 406, endPoint y: 0, distance: 161.3
click at [410, 0] on div "56551874 Everywhere Accounts Vendors Account Users Vendor Users Shipments Shipm…" at bounding box center [466, 11] width 785 height 22
paste input "416553"
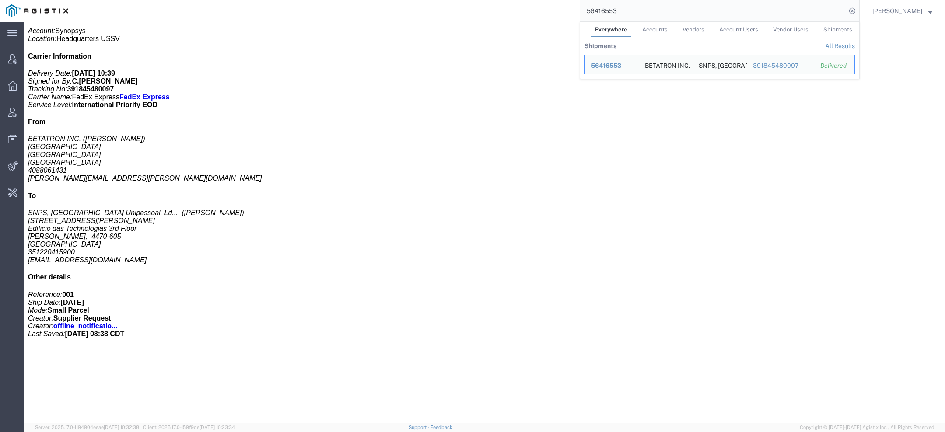
scroll to position [325, 0]
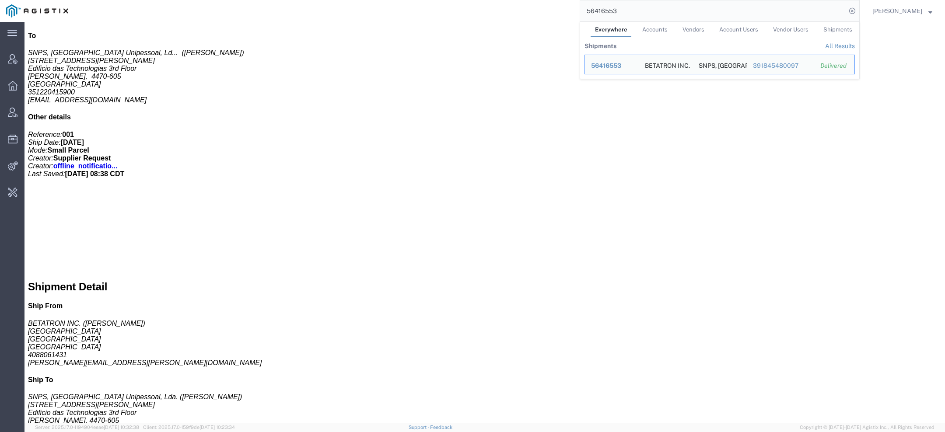
drag, startPoint x: 636, startPoint y: 12, endPoint x: 368, endPoint y: -19, distance: 269.5
click at [368, 0] on html "main_menu Created with Sketch. Collapse Menu Account Manager Overview Vendor Ma…" at bounding box center [472, 216] width 945 height 432
paste input "112796"
drag, startPoint x: 609, startPoint y: 11, endPoint x: 414, endPoint y: 6, distance: 195.2
click at [466, 10] on div "112796 Everywhere Accounts Vendors Account Users Vendor Users Shipments Shipmen…" at bounding box center [466, 11] width 785 height 22
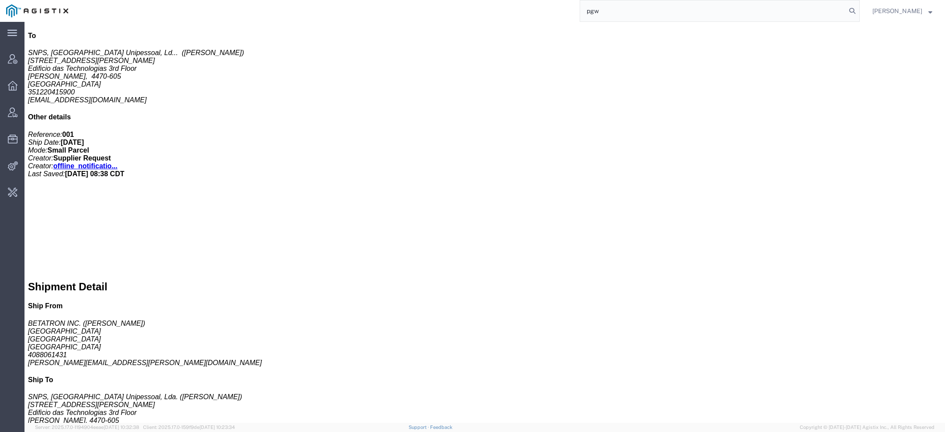
type input "pgw"
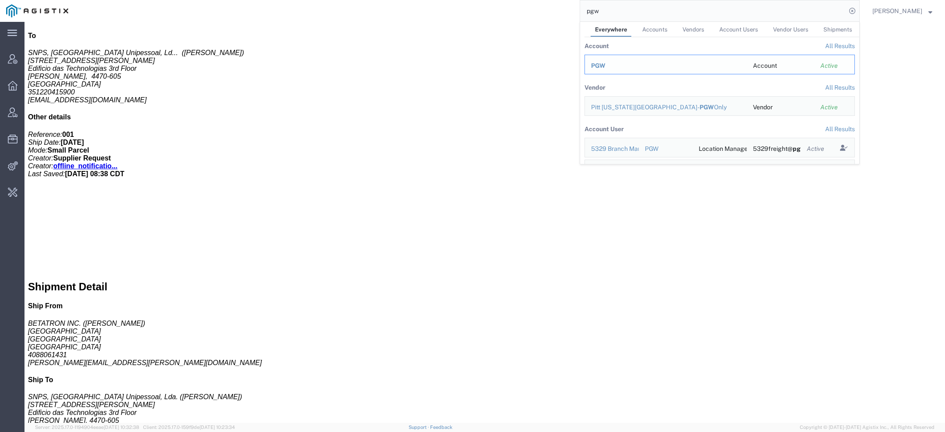
click at [598, 65] on span "PGW" at bounding box center [598, 65] width 14 height 7
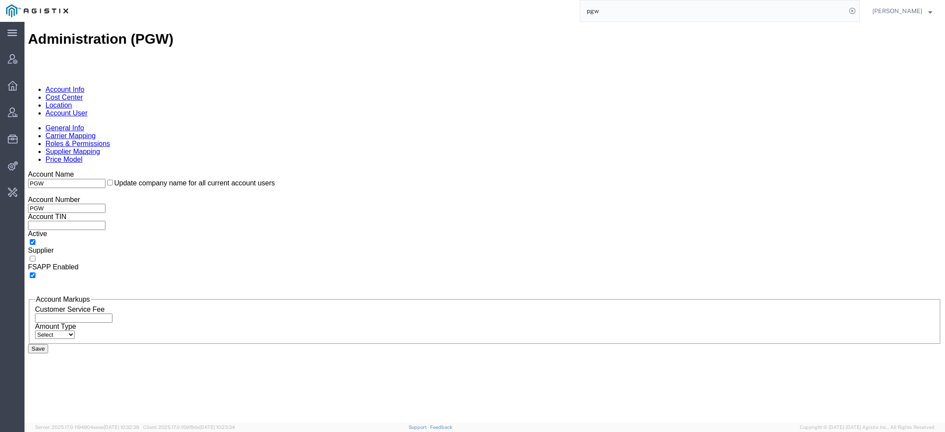
click at [87, 109] on link "Account User" at bounding box center [66, 112] width 42 height 7
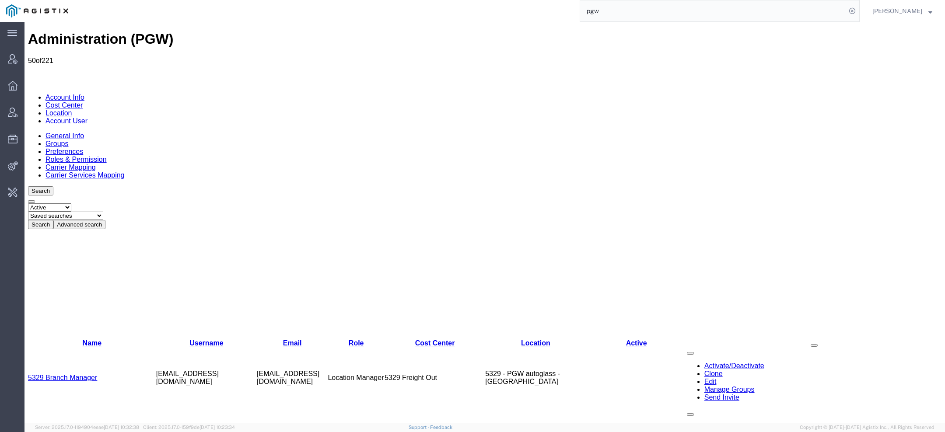
click at [103, 212] on select "Saved searches Exclude Branch Manager Jason Offline user" at bounding box center [65, 216] width 75 height 8
select select "Offline user"
click at [62, 212] on select "Saved searches Exclude Branch Manager Jason Offline user" at bounding box center [65, 216] width 75 height 8
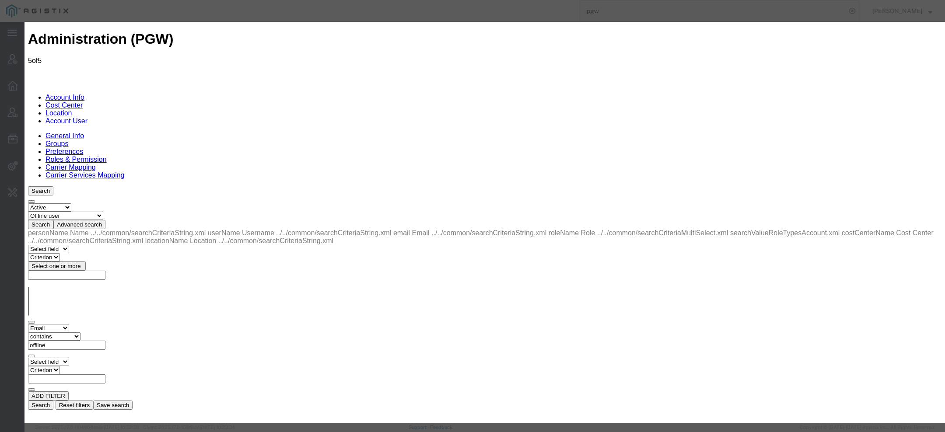
select select "COSTCENTER"
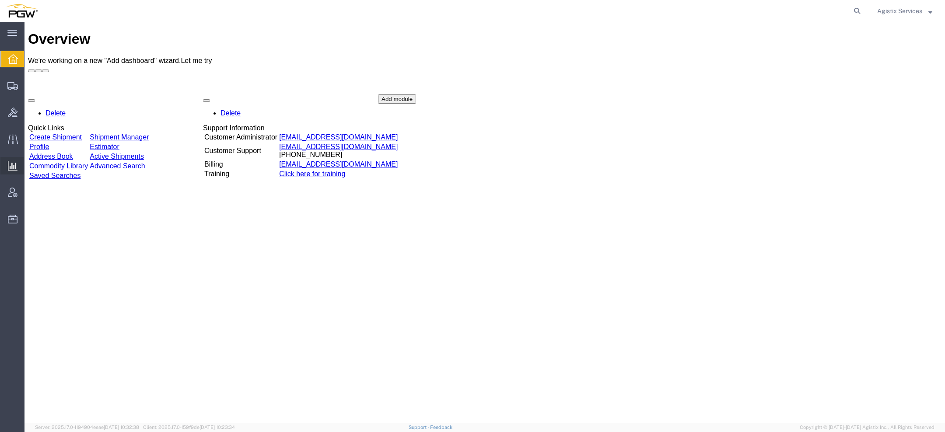
click at [0, 0] on span "Saved Reports" at bounding box center [0, 0] width 0 height 0
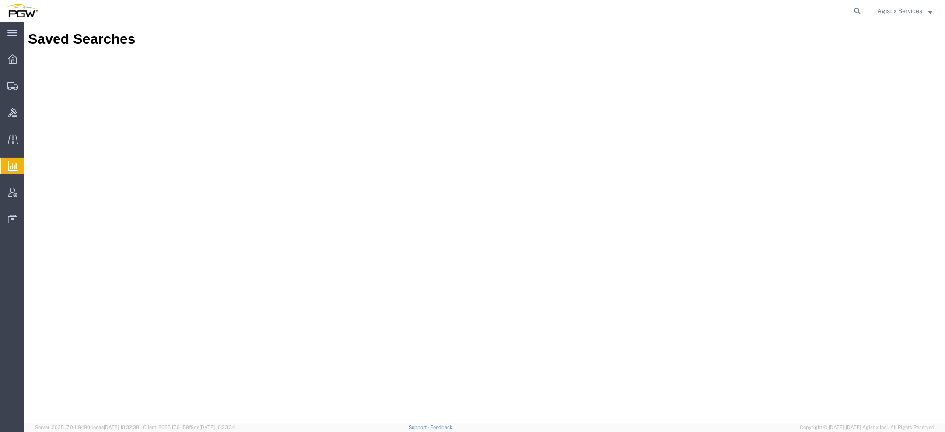
click at [883, 14] on span "Agistix Services" at bounding box center [899, 11] width 45 height 10
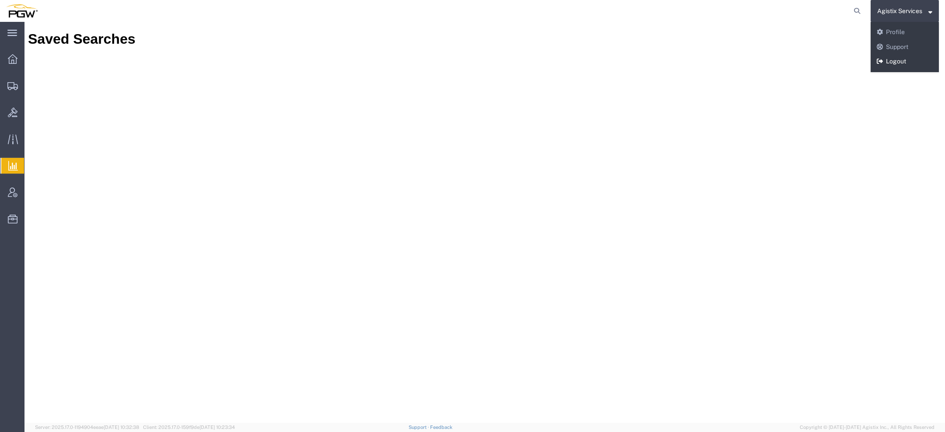
click at [885, 61] on link "Logout" at bounding box center [905, 61] width 68 height 15
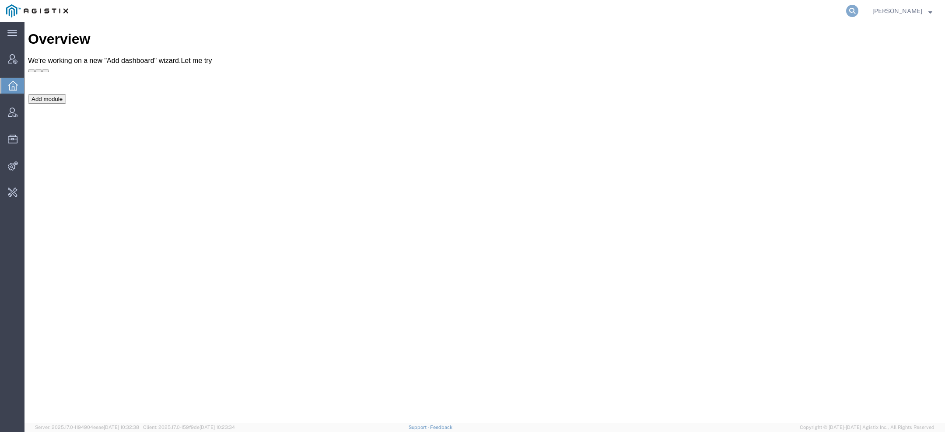
click at [850, 13] on icon at bounding box center [852, 11] width 12 height 12
paste input "942106748"
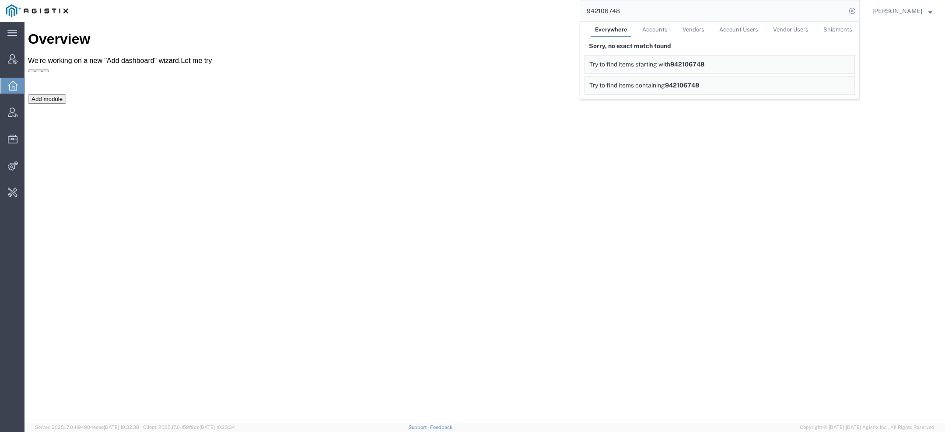
drag, startPoint x: 640, startPoint y: 14, endPoint x: 470, endPoint y: 7, distance: 170.7
click at [470, 7] on div "942106748 Everywhere Accounts Vendors Account Users Vendor Users Shipments Sorr…" at bounding box center [466, 11] width 785 height 22
paste input "512130057"
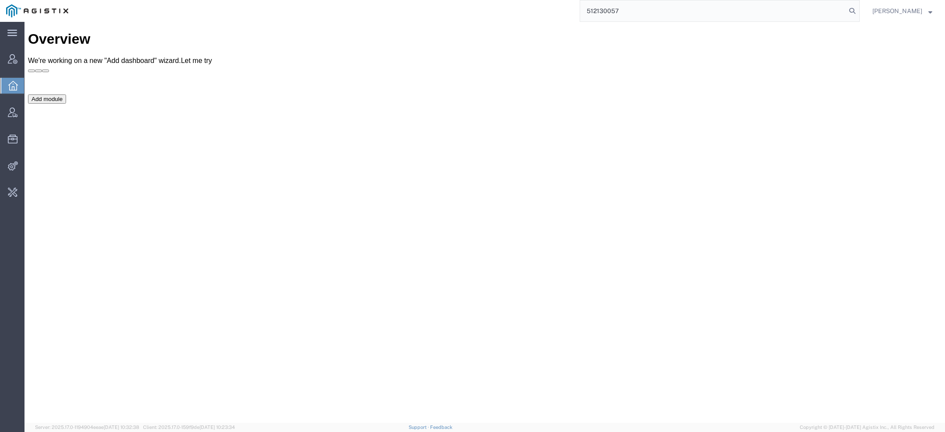
type input "512130057"
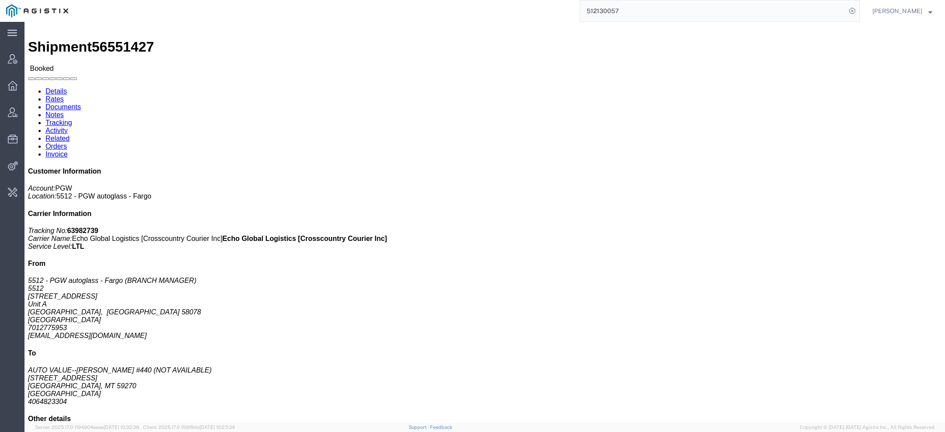
scroll to position [6, 0]
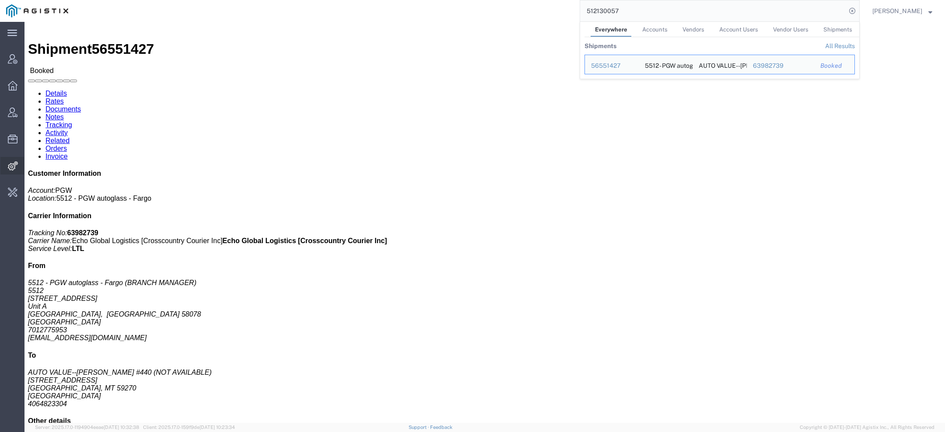
click at [16, 167] on icon at bounding box center [13, 165] width 10 height 9
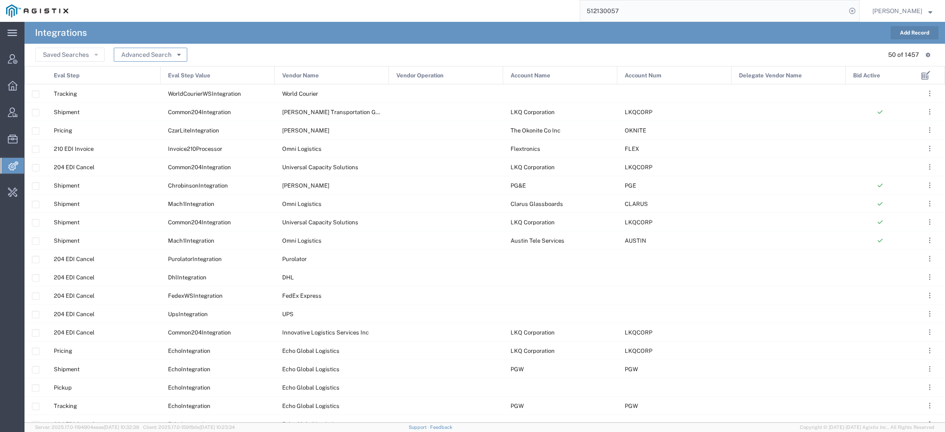
click at [180, 59] on button "Advanced Search" at bounding box center [150, 55] width 73 height 14
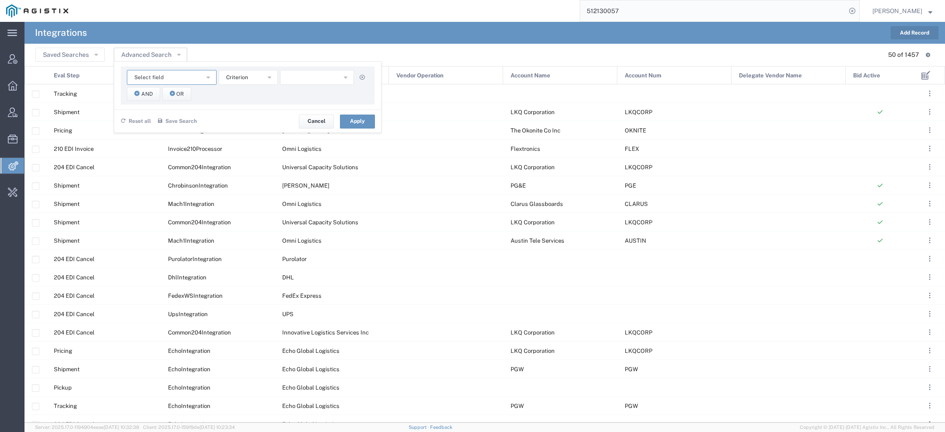
click at [185, 77] on button "Select field" at bounding box center [172, 77] width 90 height 15
click at [164, 157] on span "Vendor Name" at bounding box center [171, 155] width 88 height 11
click at [244, 77] on span "starts with" at bounding box center [239, 77] width 27 height 8
click at [244, 94] on span "contains" at bounding box center [247, 92] width 57 height 11
click at [300, 80] on input "text" at bounding box center [317, 77] width 74 height 15
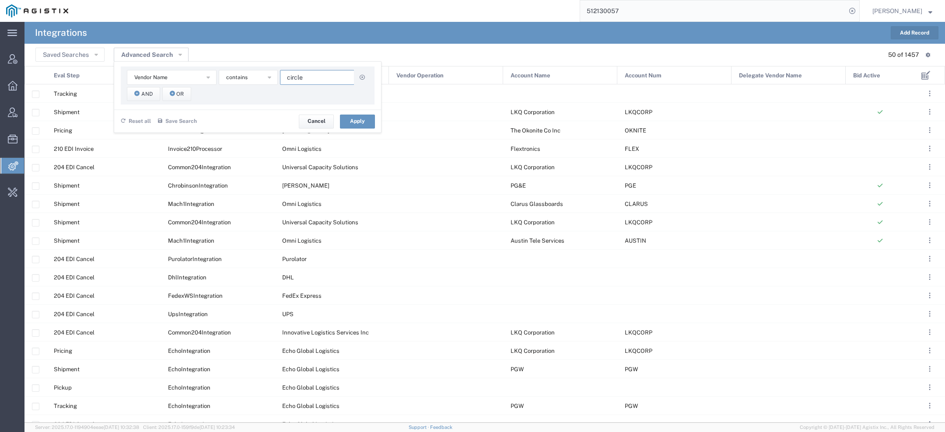
type input "circle"
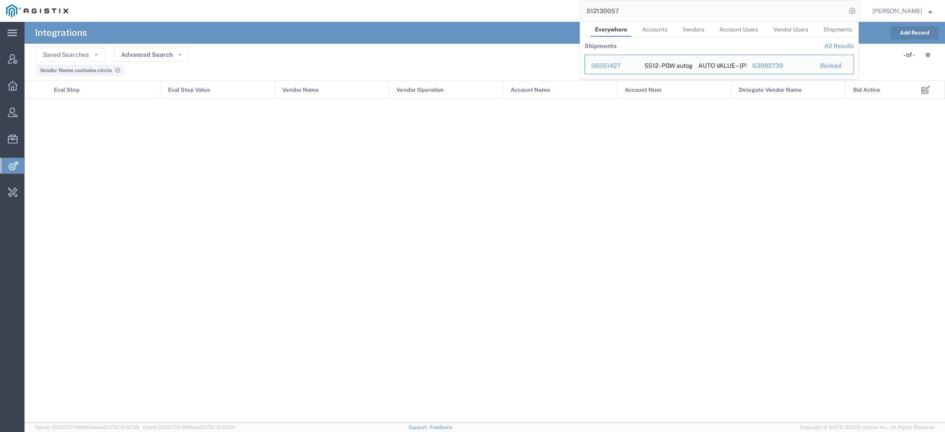
drag, startPoint x: 638, startPoint y: 13, endPoint x: 490, endPoint y: 10, distance: 147.9
click at [490, 10] on div "512130057 Everywhere Accounts Vendors Account Users Vendor Users Shipments Ship…" at bounding box center [466, 11] width 785 height 22
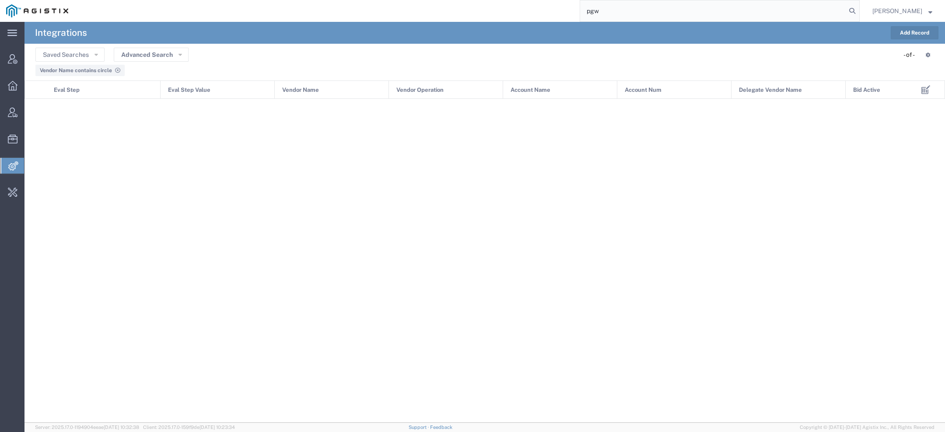
type input "pgw"
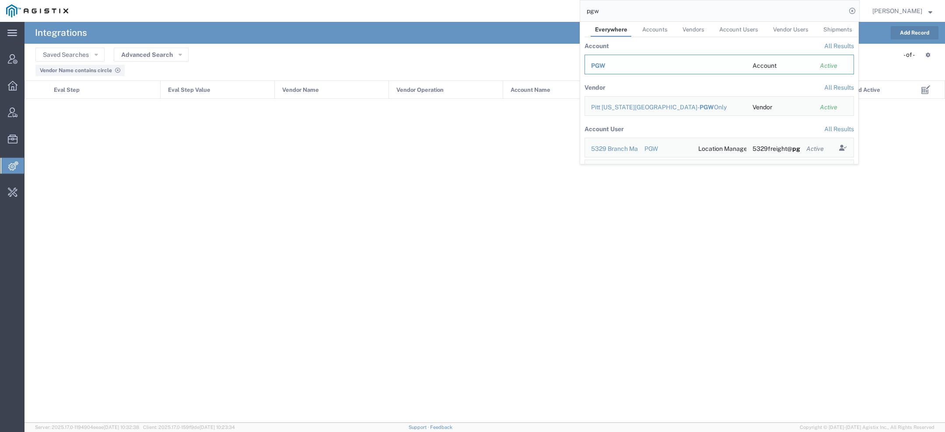
click at [601, 67] on span "PGW" at bounding box center [598, 65] width 14 height 7
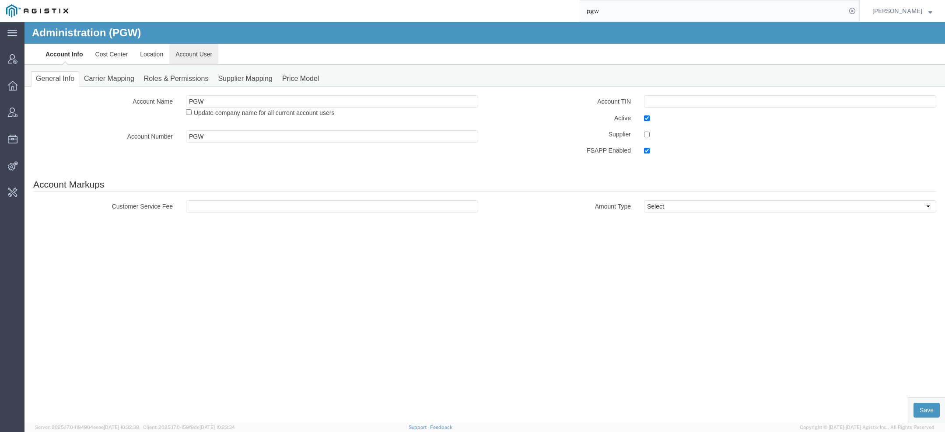
click at [188, 54] on link "Account User" at bounding box center [193, 54] width 49 height 21
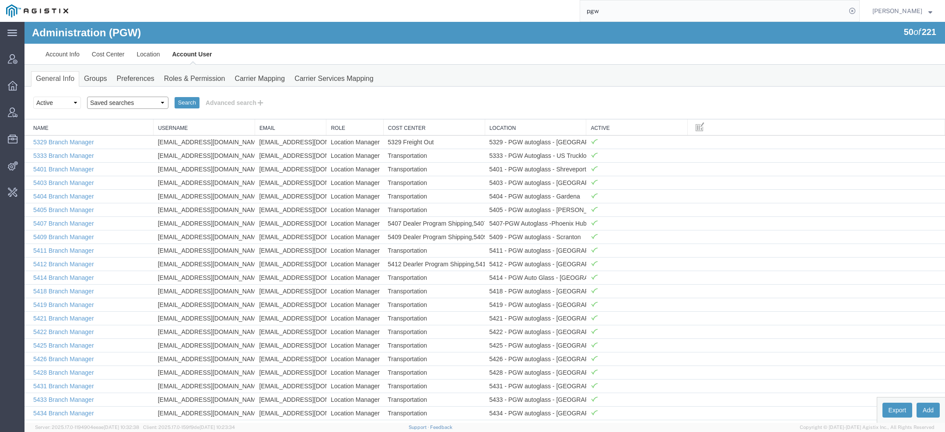
click at [117, 102] on select "Saved searches Exclude Branch Manager Jason Offline user" at bounding box center [127, 103] width 81 height 12
select select "Offline user"
click at [87, 97] on select "Saved searches Exclude Branch Manager Jason Offline user" at bounding box center [127, 103] width 81 height 12
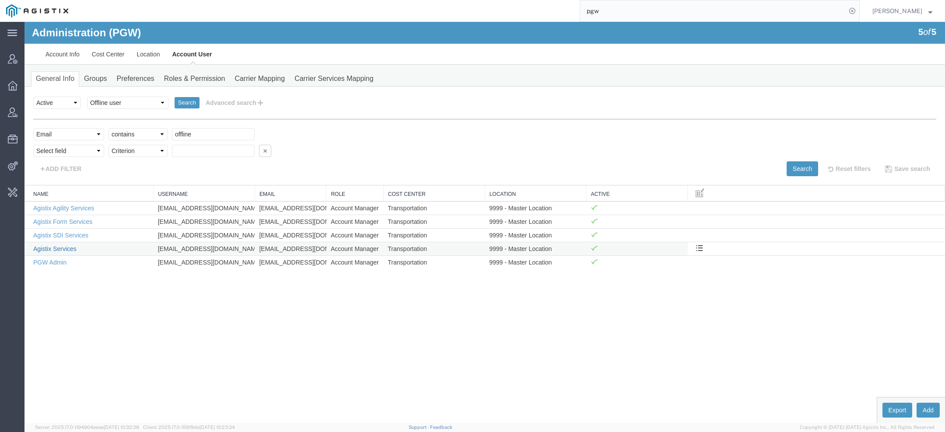
click at [70, 247] on link "Agistix Services" at bounding box center [54, 248] width 43 height 7
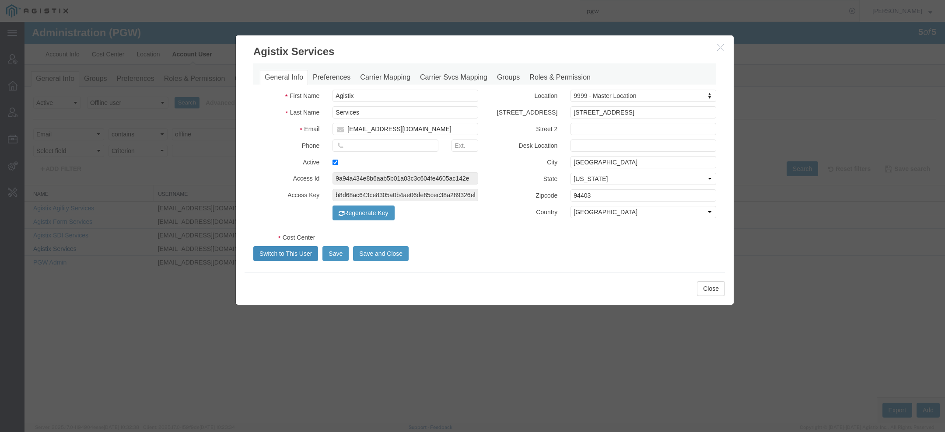
select select "COSTCENTER"
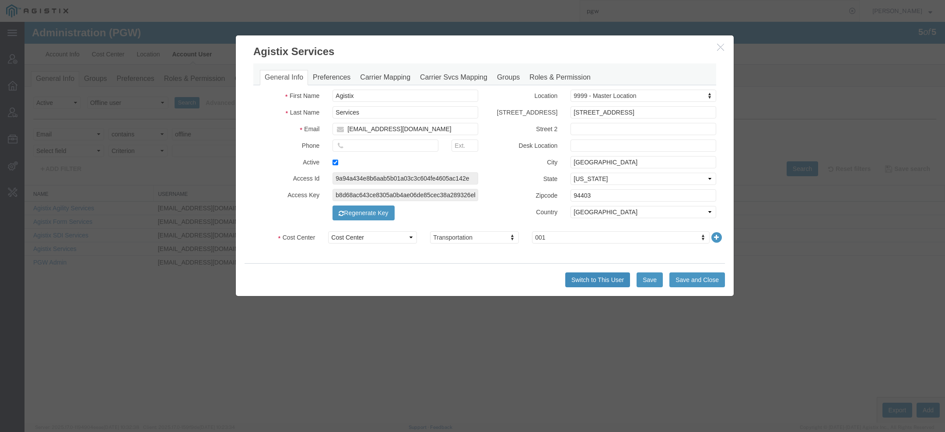
click at [586, 279] on button "Switch to This User" at bounding box center [597, 280] width 65 height 15
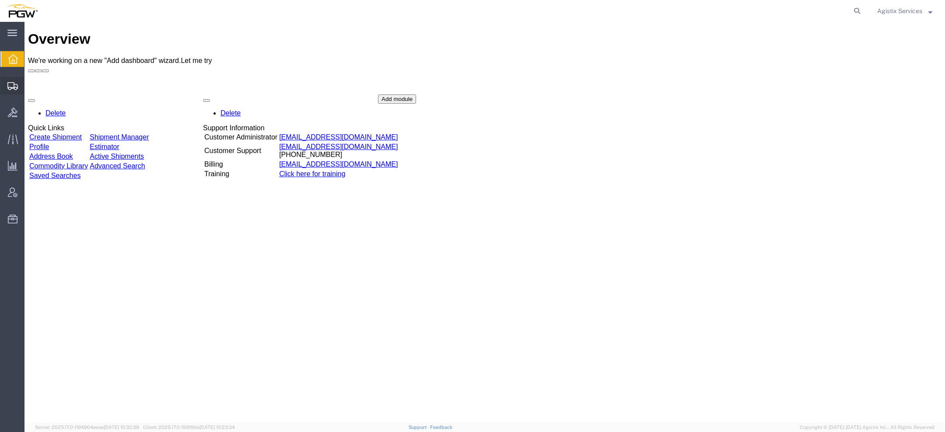
click at [14, 89] on icon at bounding box center [12, 86] width 10 height 8
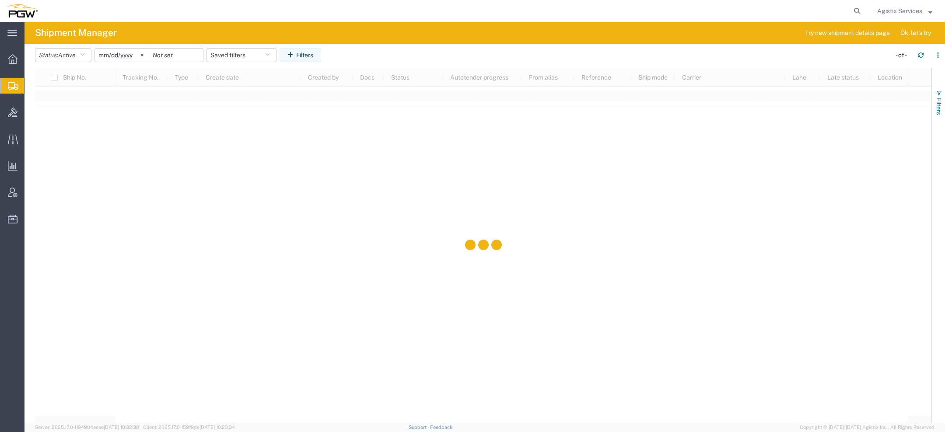
click at [941, 87] on button "Filters" at bounding box center [938, 102] width 13 height 47
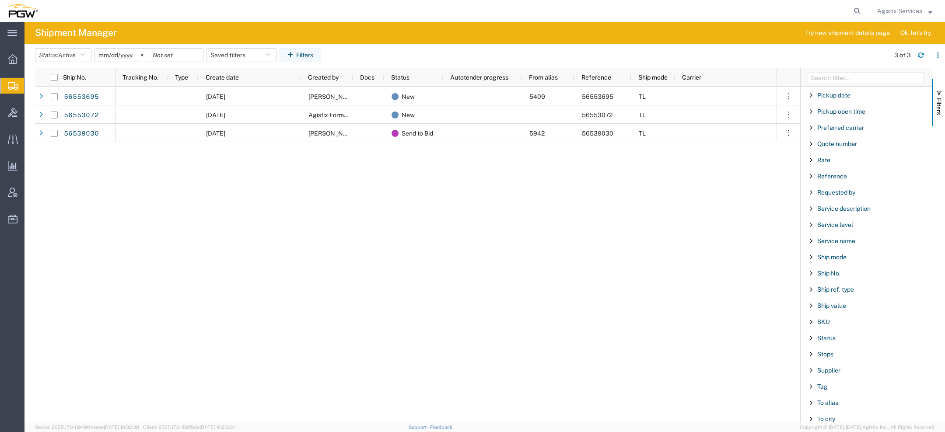
scroll to position [495, 0]
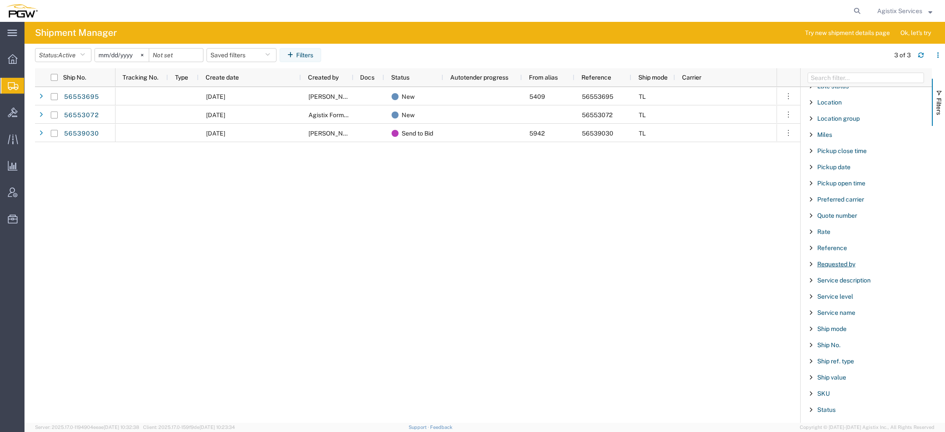
click at [836, 261] on span "Requested by" at bounding box center [836, 264] width 38 height 7
click at [58, 58] on button "Status: Active" at bounding box center [63, 55] width 56 height 14
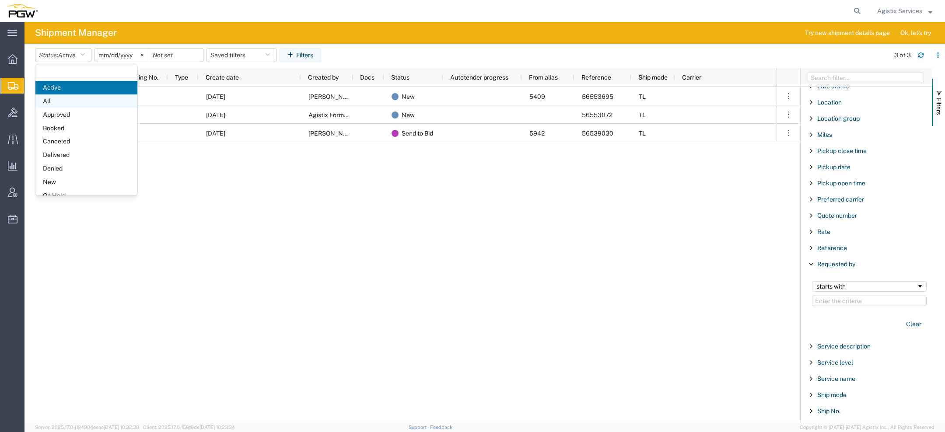
click at [84, 98] on span "All" at bounding box center [86, 101] width 102 height 14
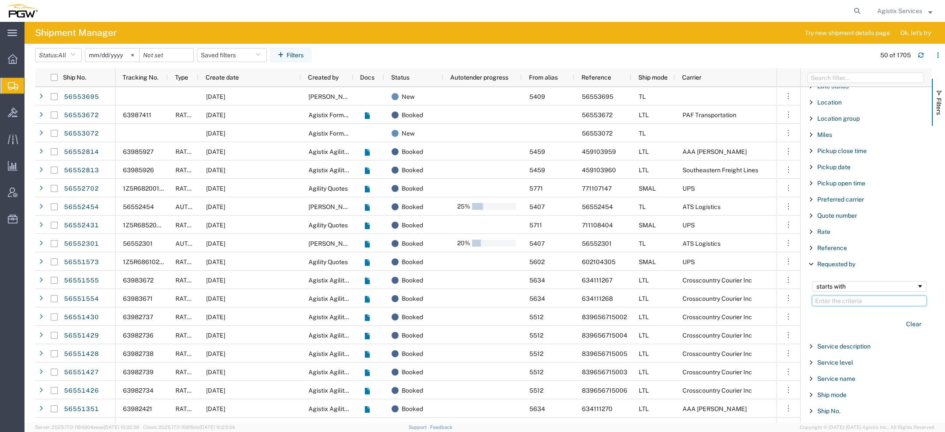
click at [836, 296] on input "Filter Value" at bounding box center [869, 301] width 115 height 10
paste input "MDERENIWSKY@PGWAUTOGLASS.COM"
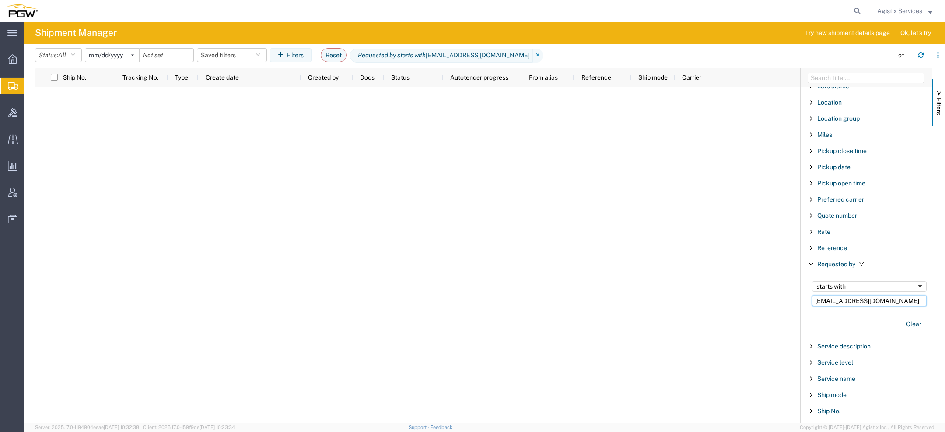
type input "MDERENIWSKY@PGWAUTOGLASS.COM"
click at [830, 286] on div "starts with" at bounding box center [869, 286] width 115 height 10
click at [913, 319] on button "Clear" at bounding box center [914, 324] width 26 height 14
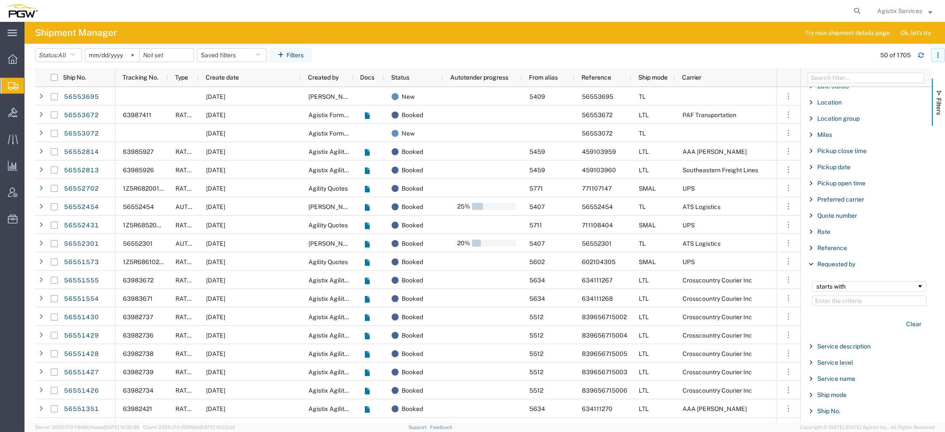
click at [935, 51] on button "button" at bounding box center [938, 55] width 14 height 14
click at [891, 109] on agx-table-column-manager-action "Manage columns" at bounding box center [892, 113] width 49 height 17
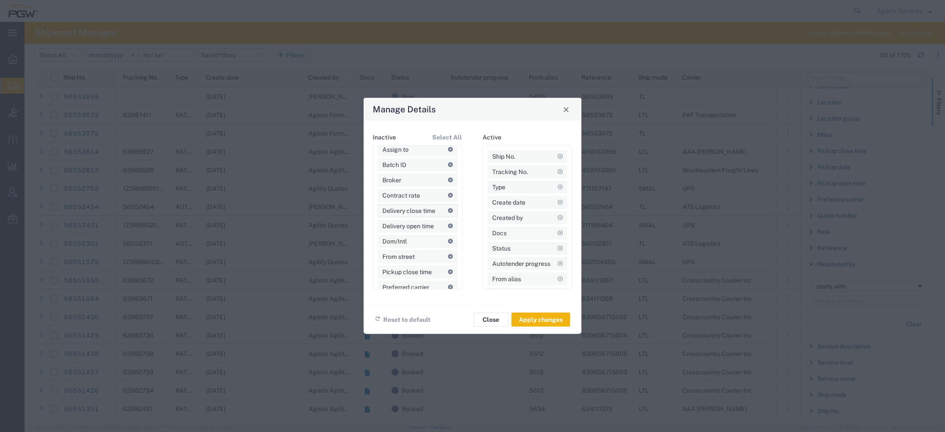
scroll to position [168, 0]
click at [563, 107] on span "Close" at bounding box center [566, 109] width 6 height 6
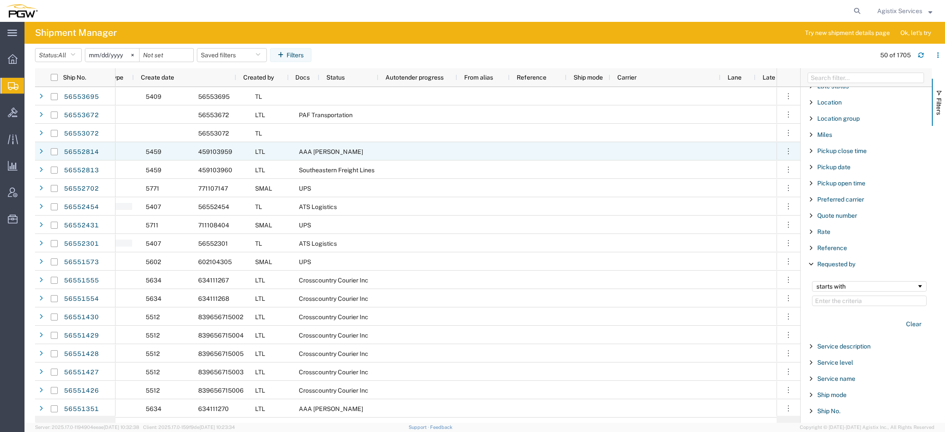
scroll to position [0, 0]
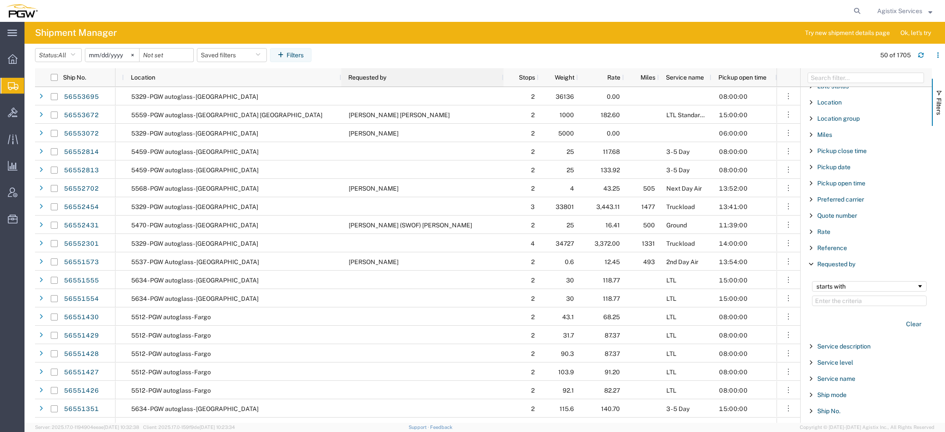
drag, startPoint x: 396, startPoint y: 76, endPoint x: 501, endPoint y: 75, distance: 105.0
click at [501, 76] on div at bounding box center [502, 77] width 3 height 18
click at [368, 72] on div "Requested by" at bounding box center [423, 77] width 151 height 14
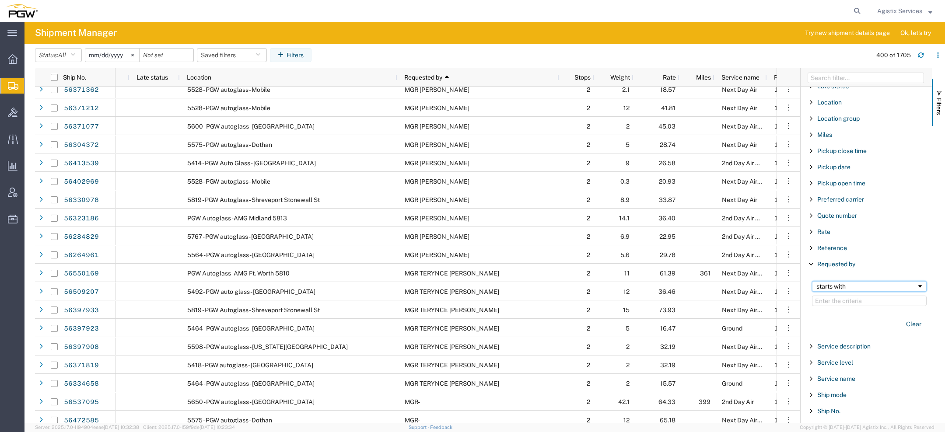
click at [844, 284] on div "starts with" at bounding box center [866, 286] width 100 height 7
click at [833, 296] on input "Filter Value" at bounding box center [869, 301] width 115 height 10
paste input "DERENIWSKY"
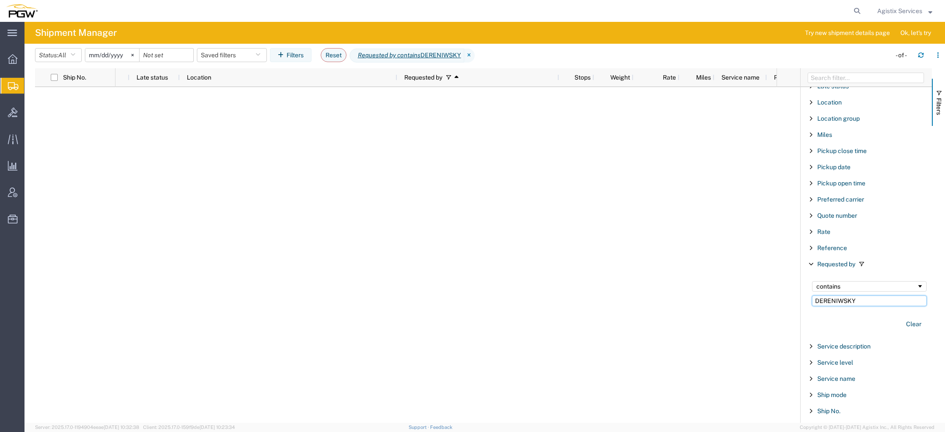
drag, startPoint x: 827, startPoint y: 296, endPoint x: 732, endPoint y: 291, distance: 95.0
click at [747, 292] on div "Ship No. Carrier Lane Late status Location Requested by 1 Stops Weight Rate Mil…" at bounding box center [490, 245] width 910 height 355
type input "ENIWSKY"
click at [460, 54] on icon at bounding box center [457, 56] width 10 height 14
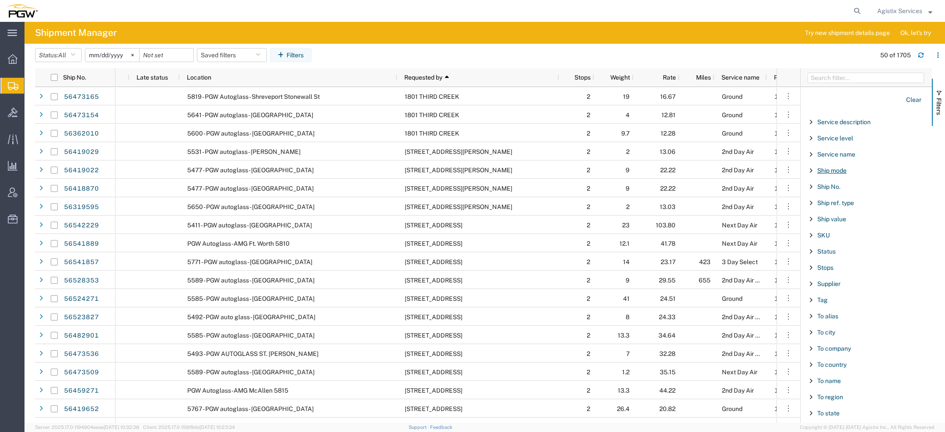
click at [841, 167] on span "Ship mode" at bounding box center [831, 170] width 29 height 7
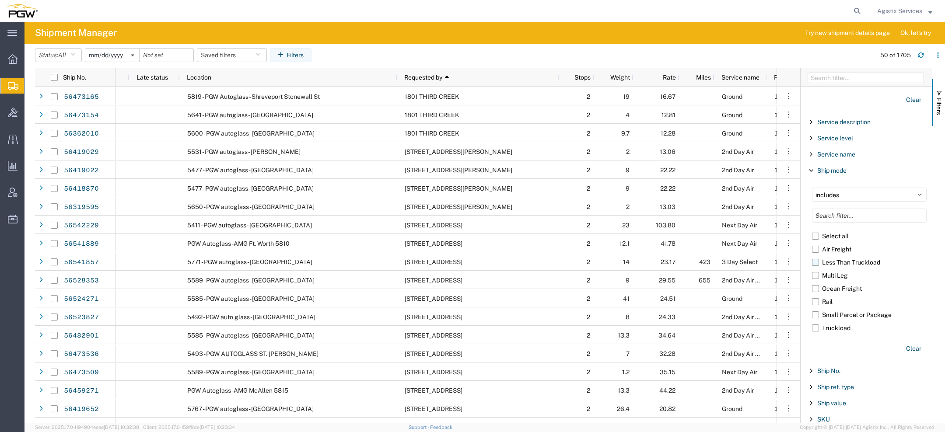
click at [832, 256] on label "Less Than Truckload" at bounding box center [869, 262] width 115 height 13
click at [0, 0] on input "Less Than Truckload" at bounding box center [0, 0] width 0 height 0
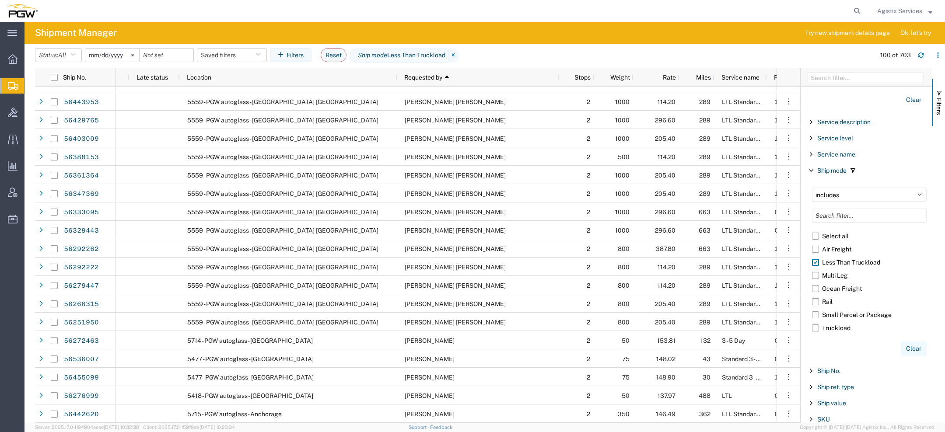
click at [914, 344] on button "Clear" at bounding box center [914, 349] width 26 height 14
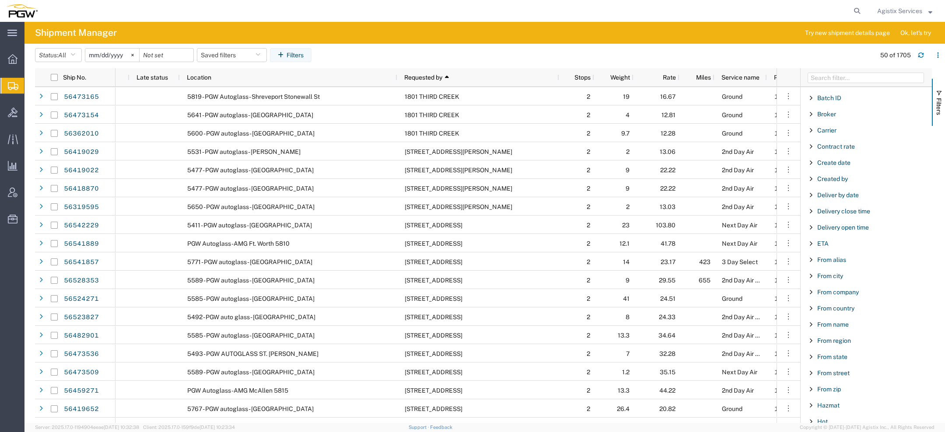
scroll to position [100, 0]
click at [836, 267] on span "From city" at bounding box center [830, 270] width 26 height 7
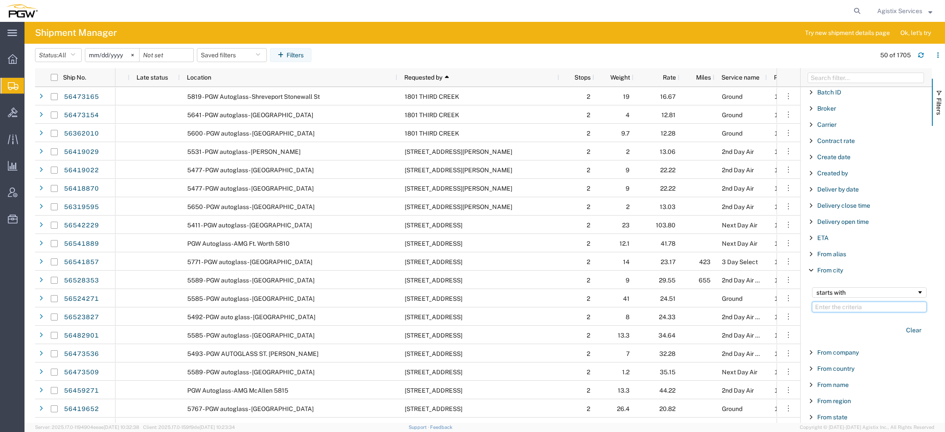
paste input "REGINA"
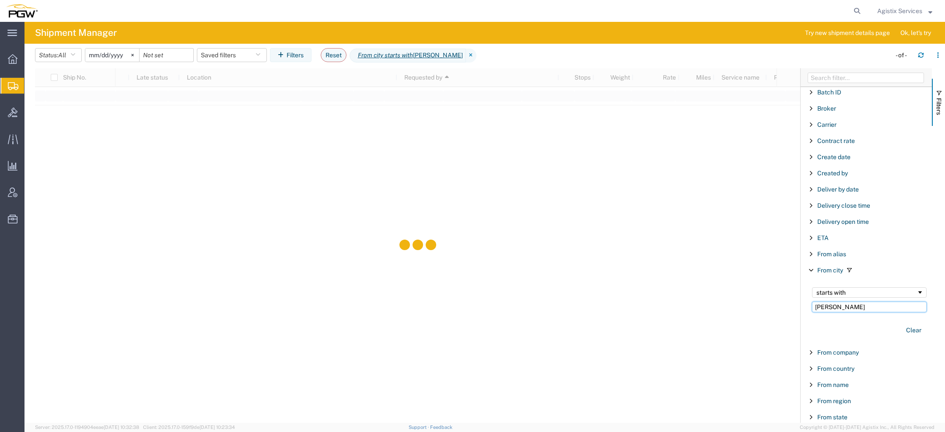
type input "REGINA"
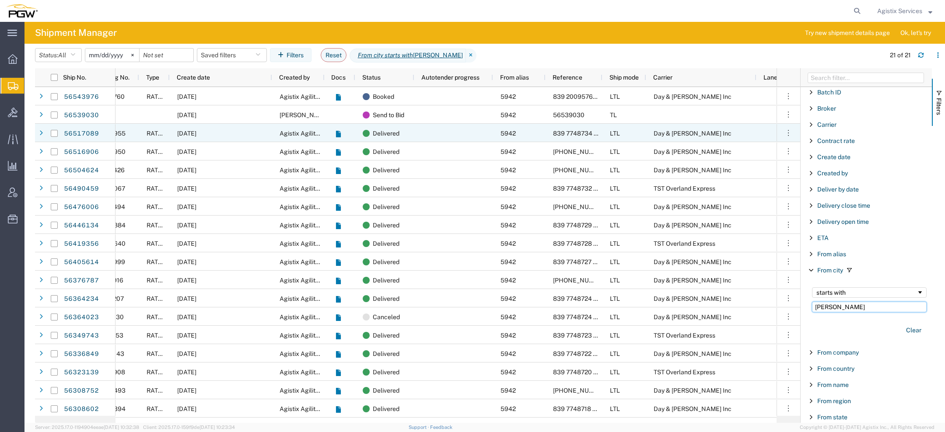
scroll to position [0, 164]
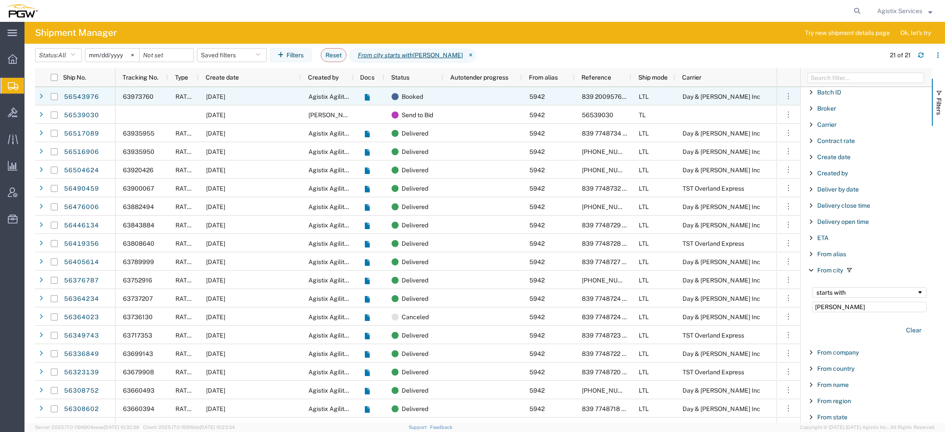
click at [192, 98] on span "RATED" at bounding box center [185, 96] width 20 height 7
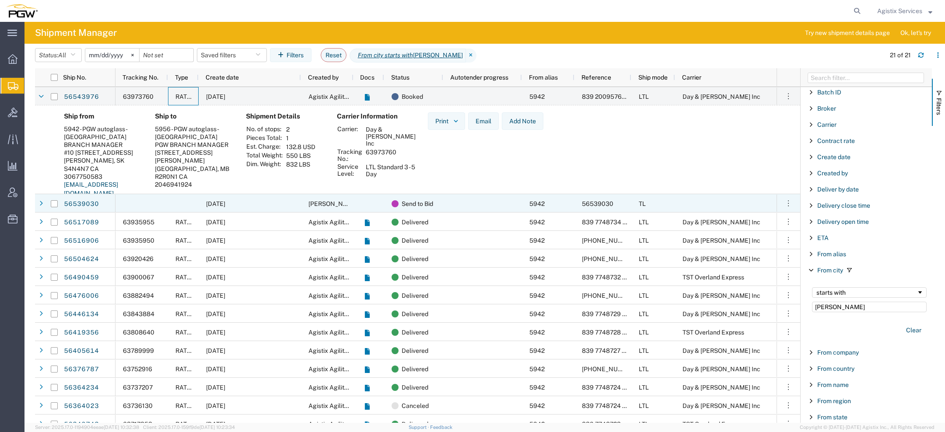
click at [288, 202] on div "08/19/2025" at bounding box center [250, 203] width 102 height 18
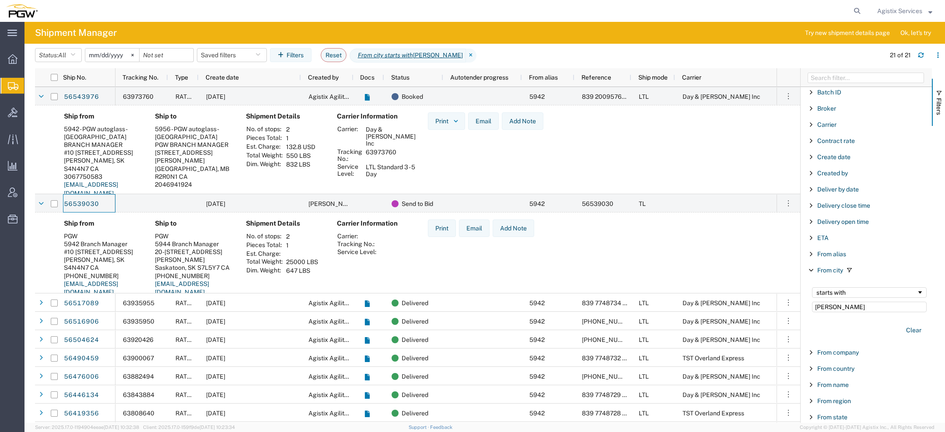
click at [899, 8] on span "Agistix Services" at bounding box center [899, 11] width 45 height 10
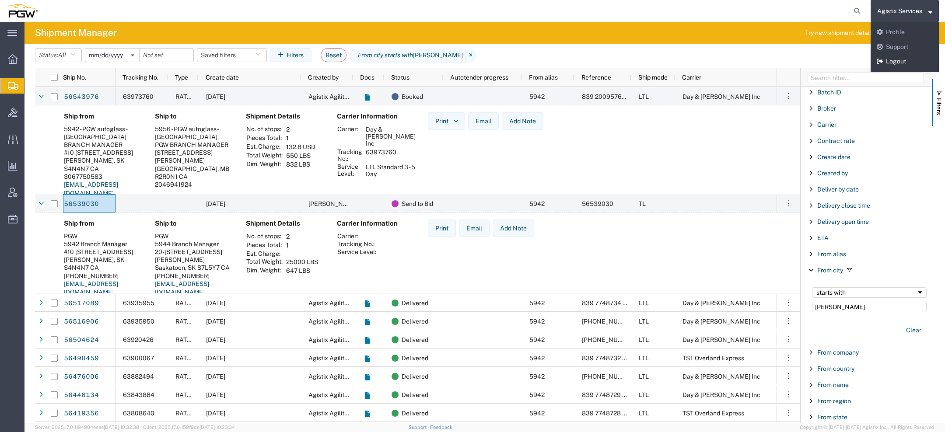
click at [896, 59] on link "Logout" at bounding box center [905, 61] width 68 height 15
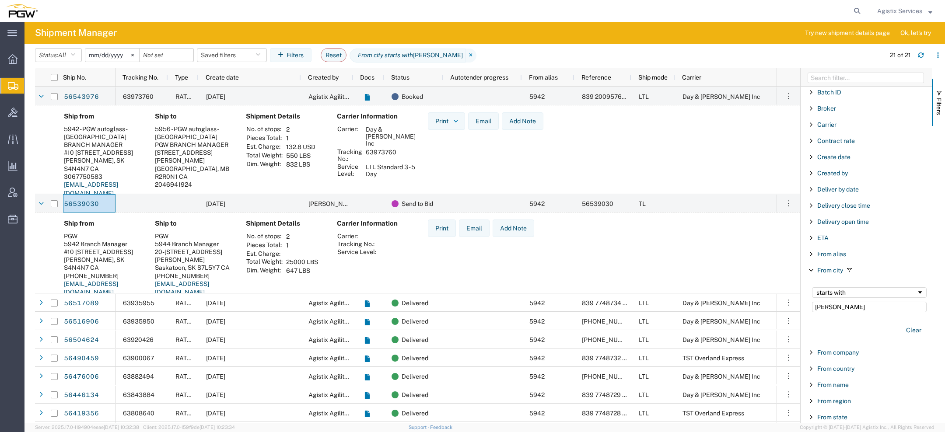
click at [893, 11] on span "Agistix Services" at bounding box center [899, 11] width 45 height 10
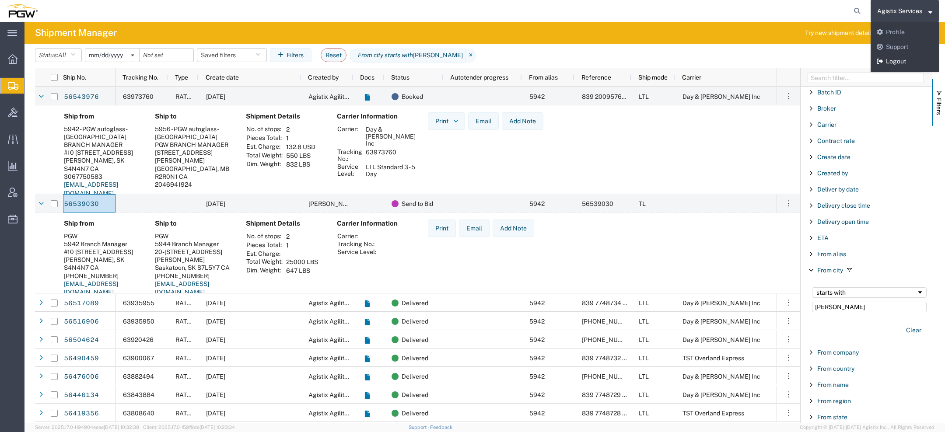
click at [891, 62] on link "Logout" at bounding box center [905, 61] width 68 height 15
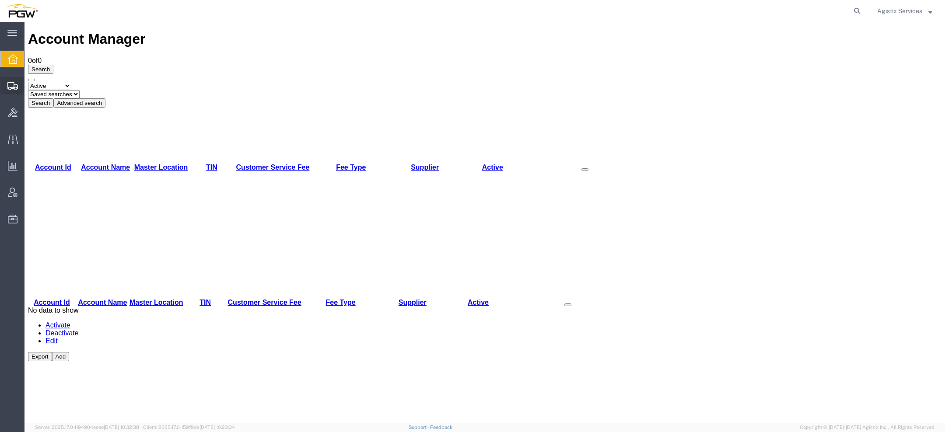
click at [14, 86] on icon at bounding box center [12, 86] width 10 height 8
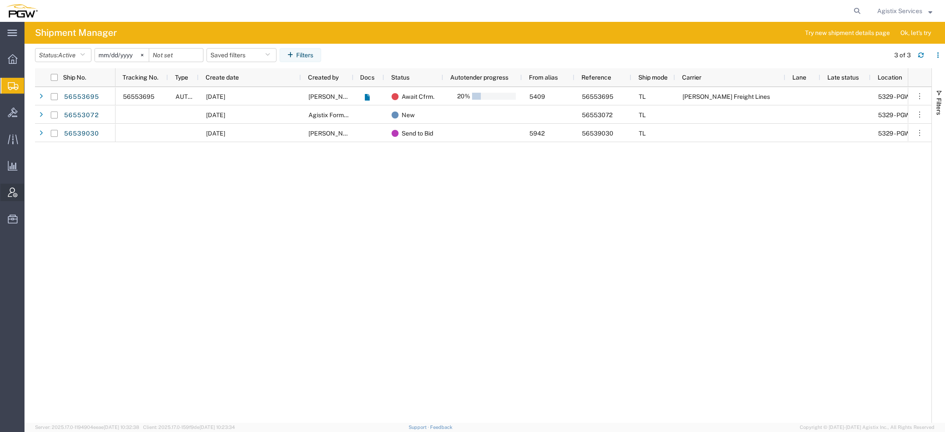
click at [15, 189] on icon at bounding box center [13, 193] width 10 height 10
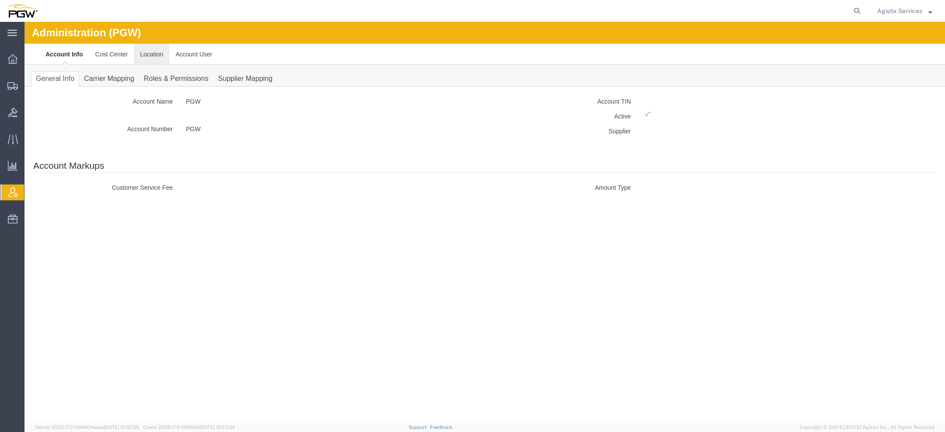
click at [159, 59] on link "Location" at bounding box center [151, 54] width 35 height 21
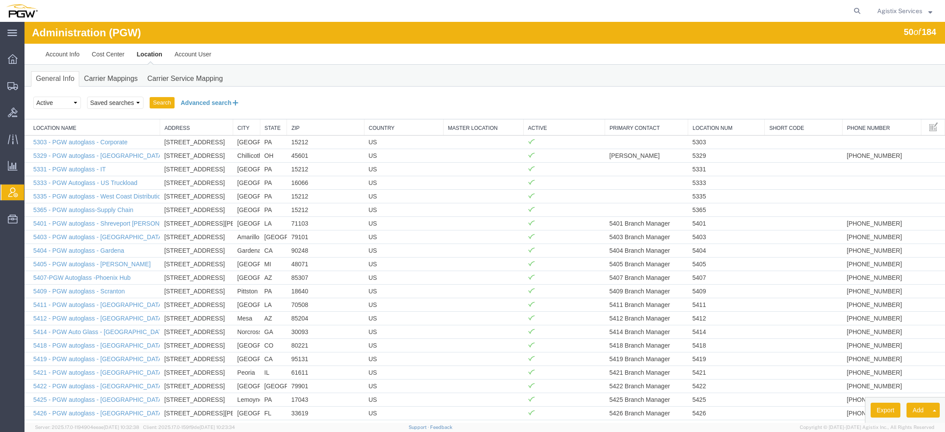
click at [211, 104] on button "Advanced search" at bounding box center [210, 102] width 71 height 15
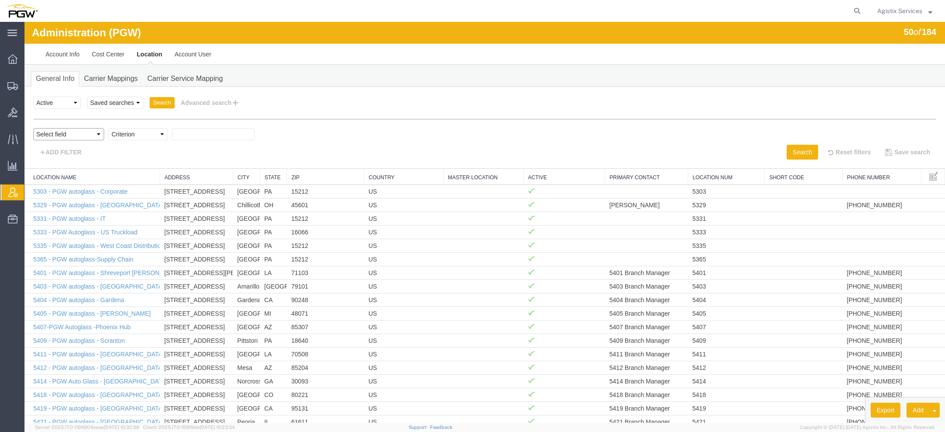
click at [90, 129] on select "Select field Address [GEOGRAPHIC_DATA] Location Name Location Num Master Locati…" at bounding box center [68, 134] width 71 height 12
select select "locationName"
click at [33, 128] on select "Select field Address [GEOGRAPHIC_DATA] Location Name Location Num Master Locati…" at bounding box center [68, 134] width 71 height 12
click at [121, 137] on select "Criterion contains does not contain is is blank is not blank starts with" at bounding box center [137, 134] width 59 height 12
select select "contains"
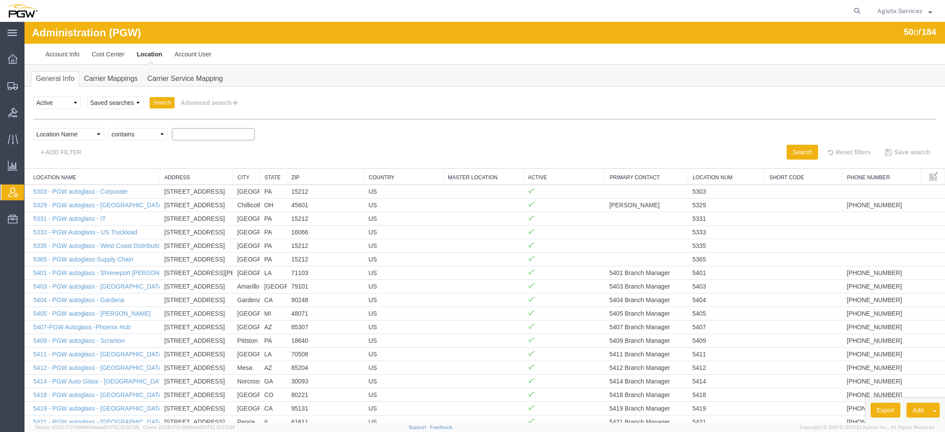
click at [108, 128] on select "Criterion contains does not contain is is blank is not blank starts with" at bounding box center [137, 134] width 59 height 12
paste input "942"
type input "942"
click at [804, 146] on button "Search" at bounding box center [802, 152] width 31 height 15
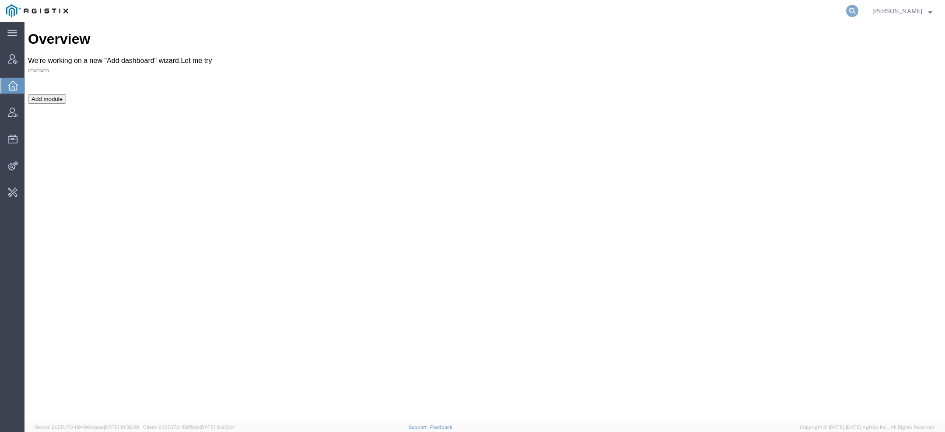
click at [857, 12] on icon at bounding box center [852, 11] width 12 height 12
paste input "56553028"
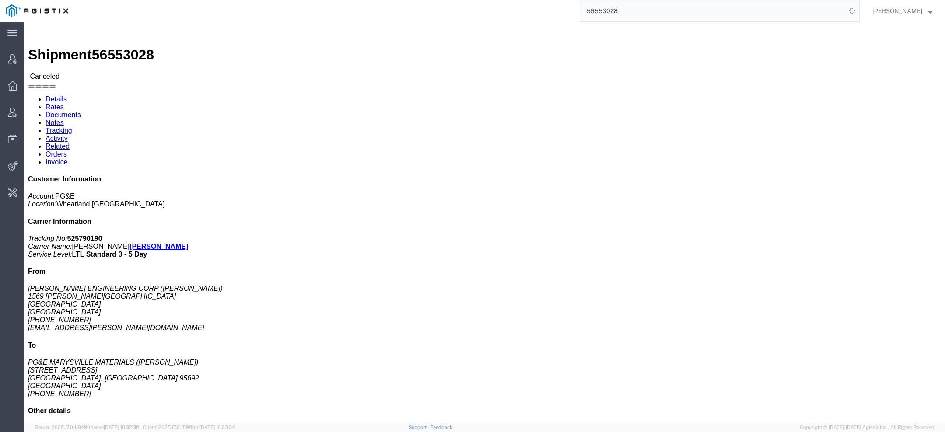
click link "Activity"
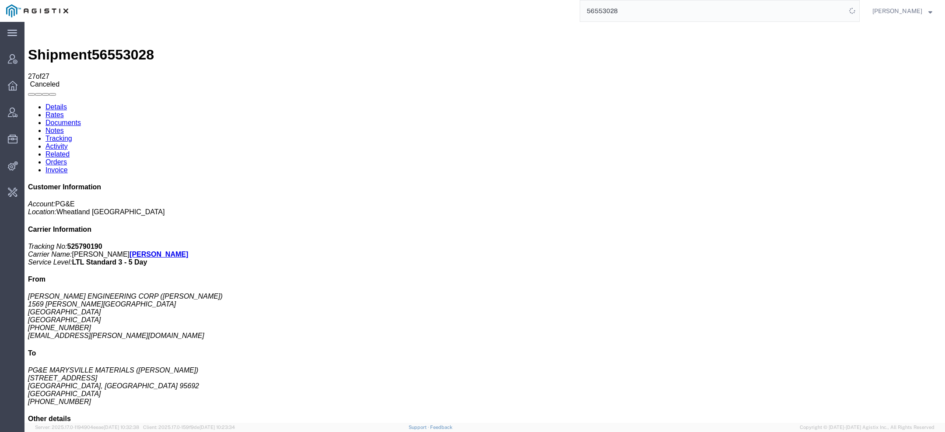
scroll to position [378, 0]
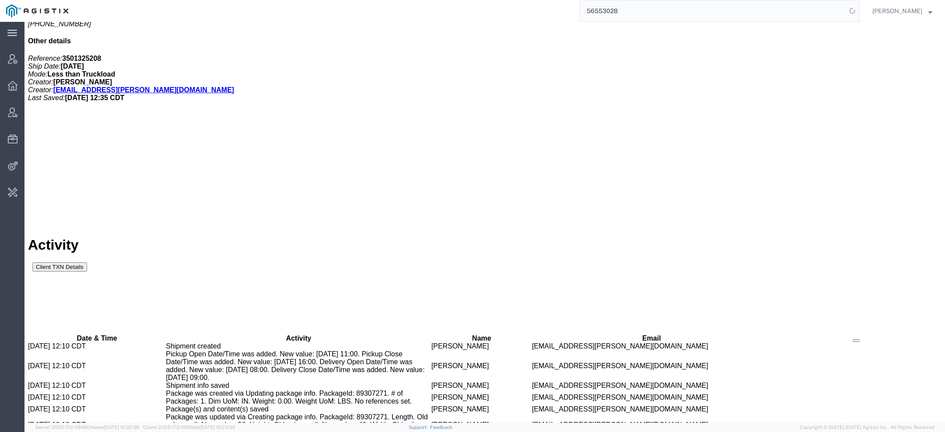
drag, startPoint x: 420, startPoint y: 199, endPoint x: 479, endPoint y: 197, distance: 58.2
copy span "[EMAIL_ADDRESS][PERSON_NAME][DOMAIN_NAME]"
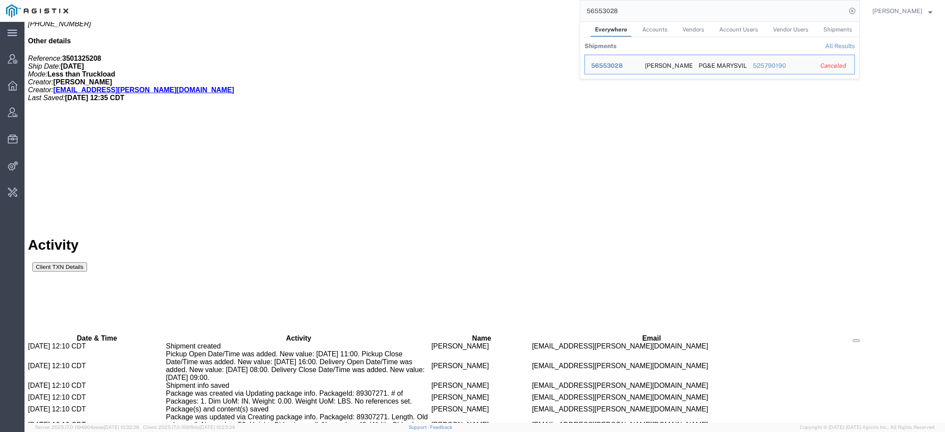
drag, startPoint x: 626, startPoint y: 14, endPoint x: 525, endPoint y: 8, distance: 101.3
click at [549, 13] on div "56553028 Everywhere Accounts Vendors Account Users Vendor Users Shipments Shipm…" at bounding box center [466, 11] width 785 height 22
paste input "DCI-25232-19969"
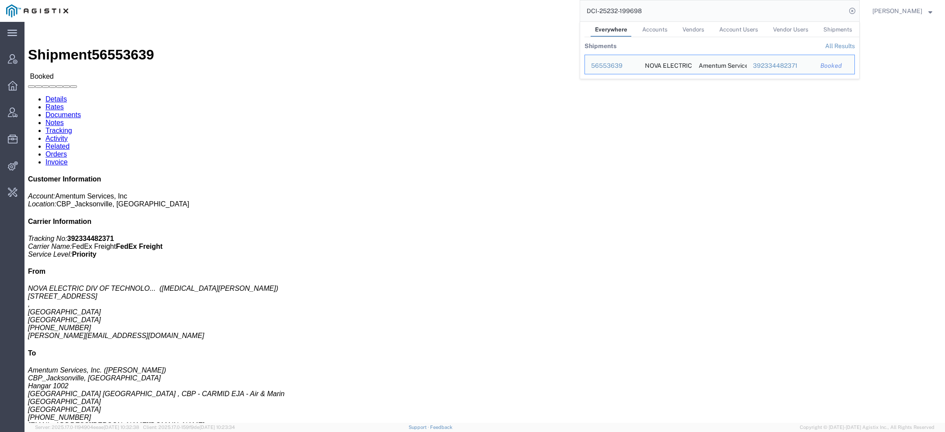
click link "Activity"
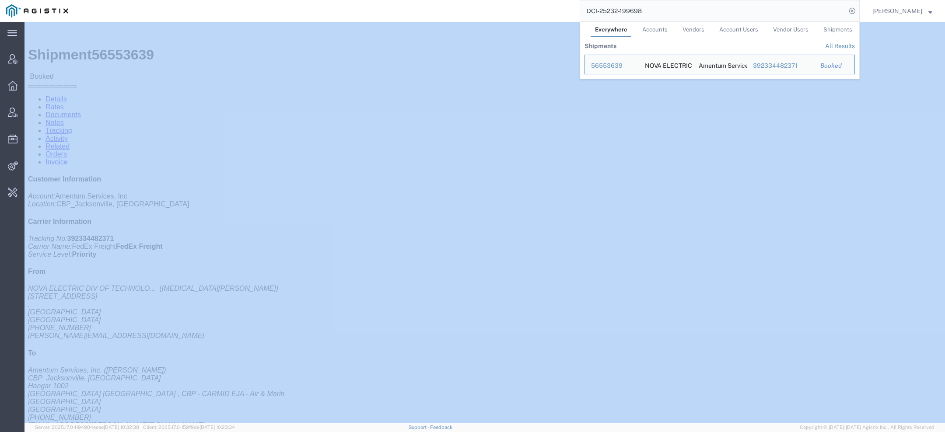
click at [0, 0] on div at bounding box center [0, 0] width 0 height 0
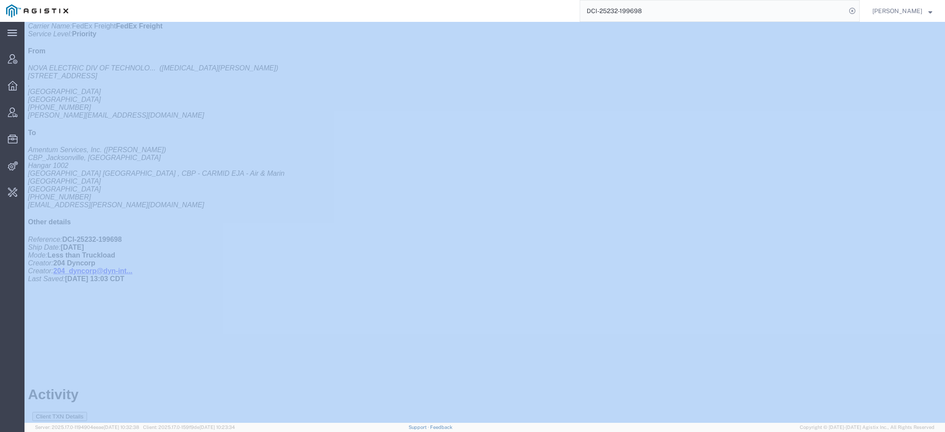
scroll to position [200, 0]
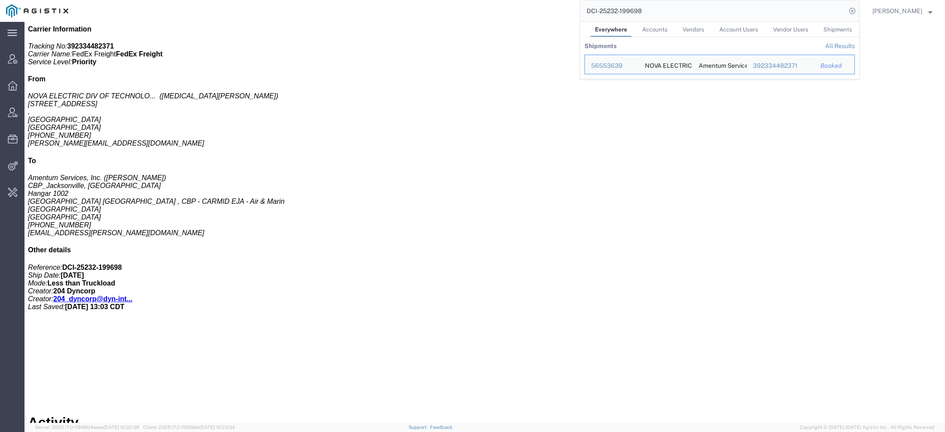
drag, startPoint x: 652, startPoint y: 10, endPoint x: 397, endPoint y: -34, distance: 258.3
click at [397, 0] on html "main_menu Created with Sketch. Collapse Menu Account Manager Overview Vendor Ma…" at bounding box center [472, 216] width 945 height 432
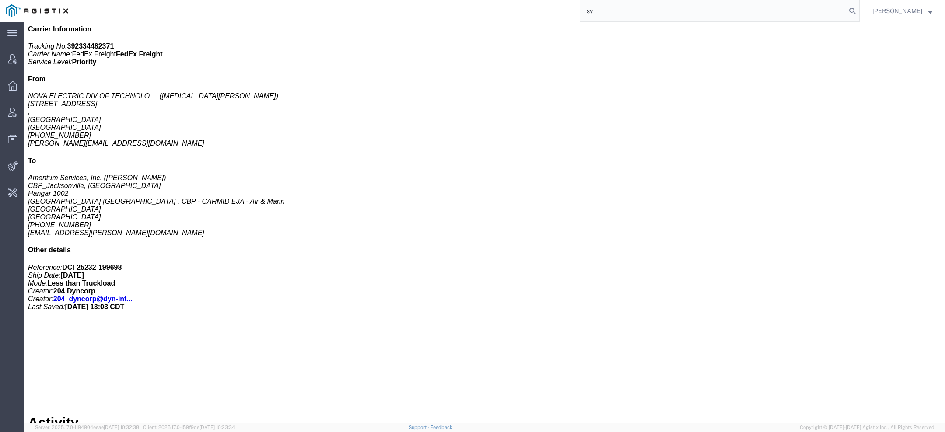
paste input "n"
type input "syneos"
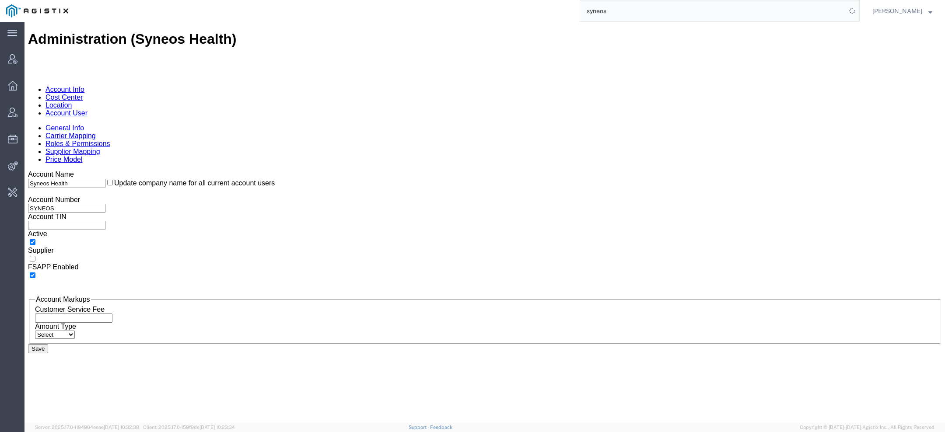
click at [87, 109] on link "Account User" at bounding box center [66, 112] width 42 height 7
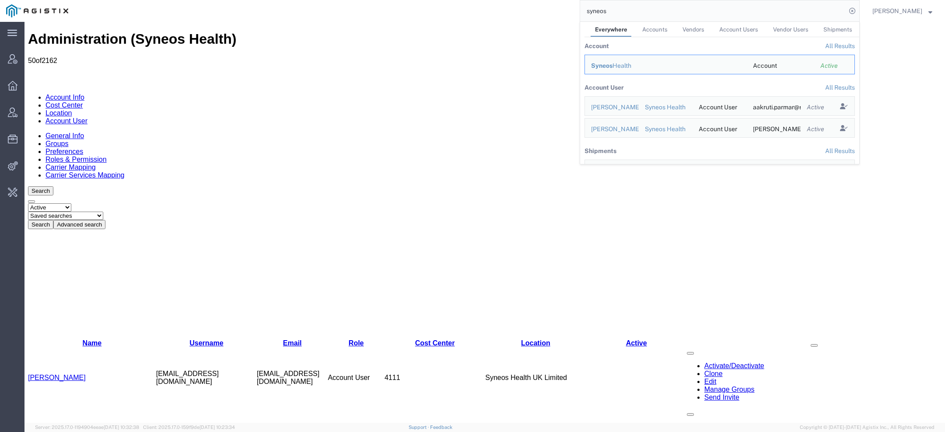
click at [105, 220] on button "Advanced search" at bounding box center [79, 224] width 52 height 9
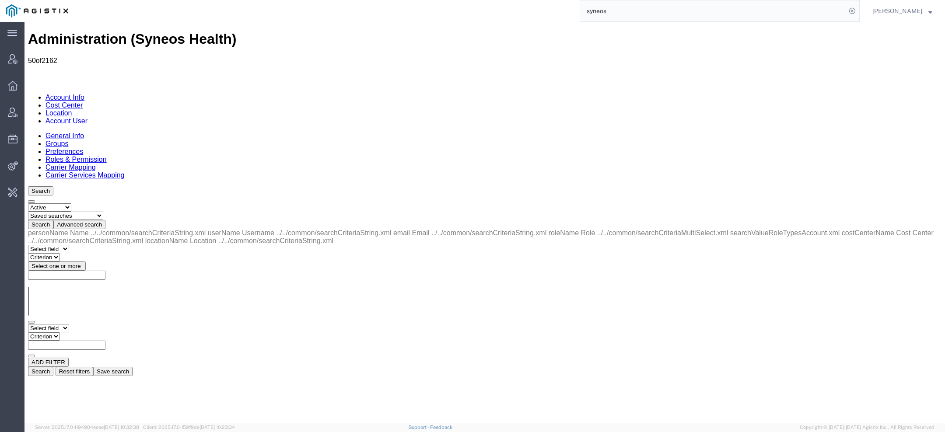
click at [69, 324] on select "Select field Cost Center Email Location Name Role Username" at bounding box center [48, 328] width 41 height 8
select select "personName"
click at [28, 324] on select "Select field Cost Center Email Location Name Role Username" at bounding box center [48, 328] width 41 height 8
select select "contains"
click at [80, 332] on select "Criterion contains does not contain is is blank is not blank starts with" at bounding box center [54, 336] width 52 height 8
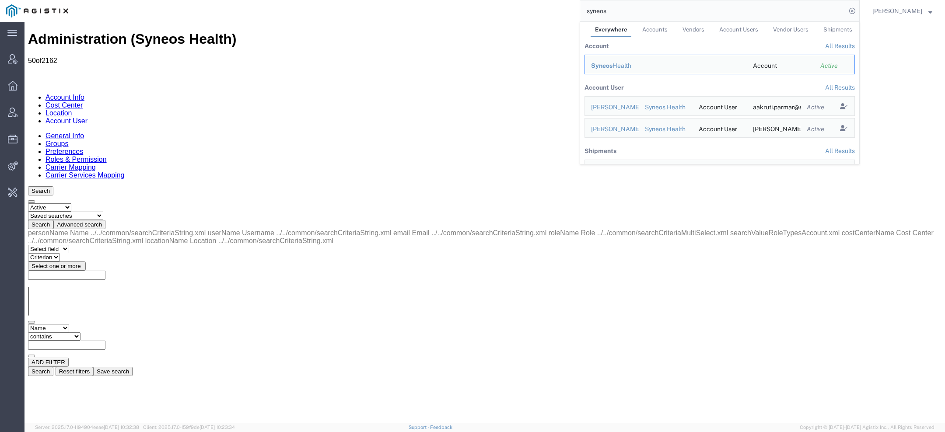
drag, startPoint x: 641, startPoint y: 15, endPoint x: 414, endPoint y: -22, distance: 230.6
click at [414, 0] on html "main_menu Created with Sketch. Collapse Menu Account Manager Overview Vendor Ma…" at bounding box center [472, 216] width 945 height 432
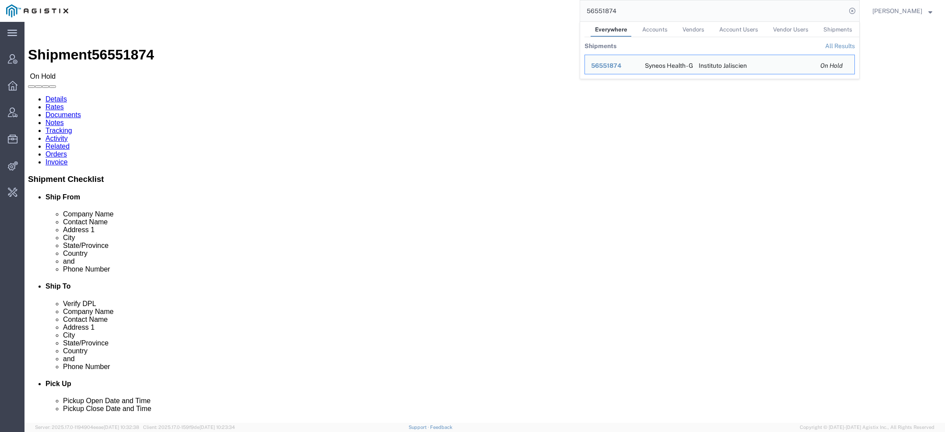
drag, startPoint x: 633, startPoint y: 14, endPoint x: 378, endPoint y: -8, distance: 256.5
click at [378, 0] on html "main_menu Created with Sketch. Collapse Menu Account Manager Overview Vendor Ma…" at bounding box center [472, 216] width 945 height 432
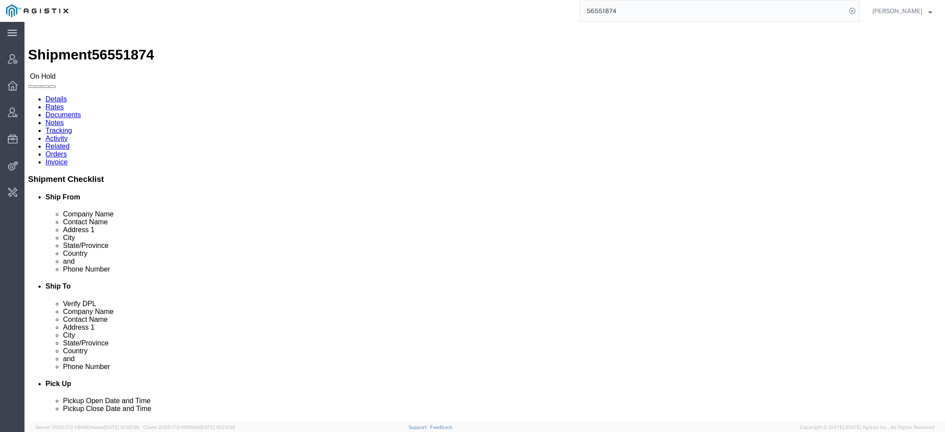
paste input "468"
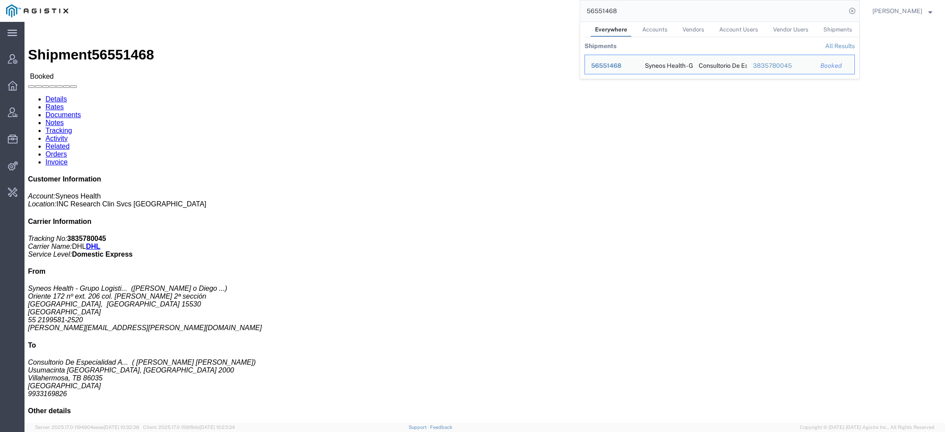
drag, startPoint x: 620, startPoint y: 13, endPoint x: 428, endPoint y: -14, distance: 193.9
click at [428, 0] on html "main_menu Created with Sketch. Collapse Menu Account Manager Overview Vendor Ma…" at bounding box center [472, 216] width 945 height 432
paste input "07"
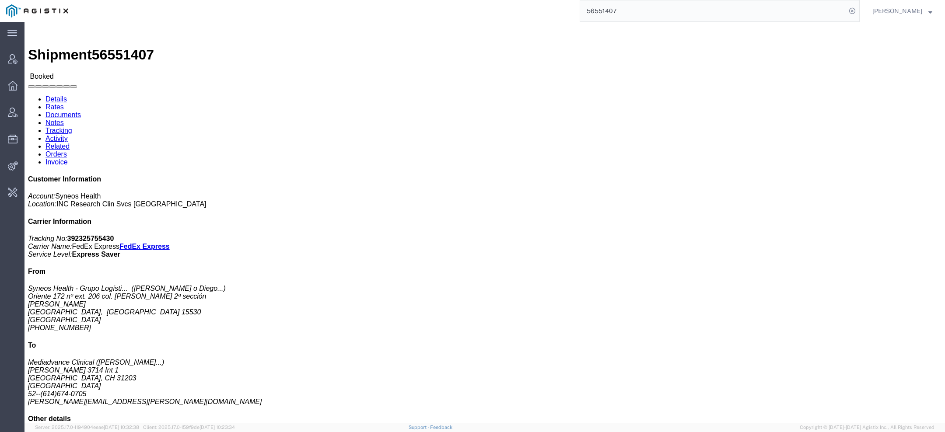
click link "Activity"
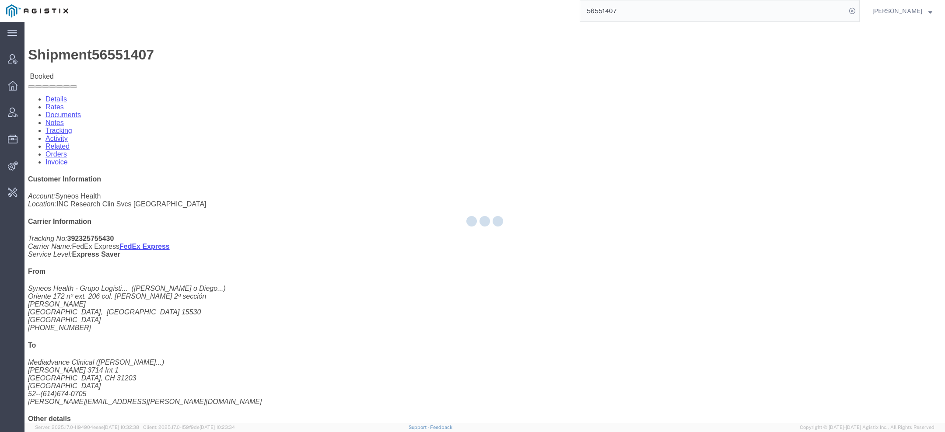
click at [217, 53] on div at bounding box center [484, 222] width 920 height 401
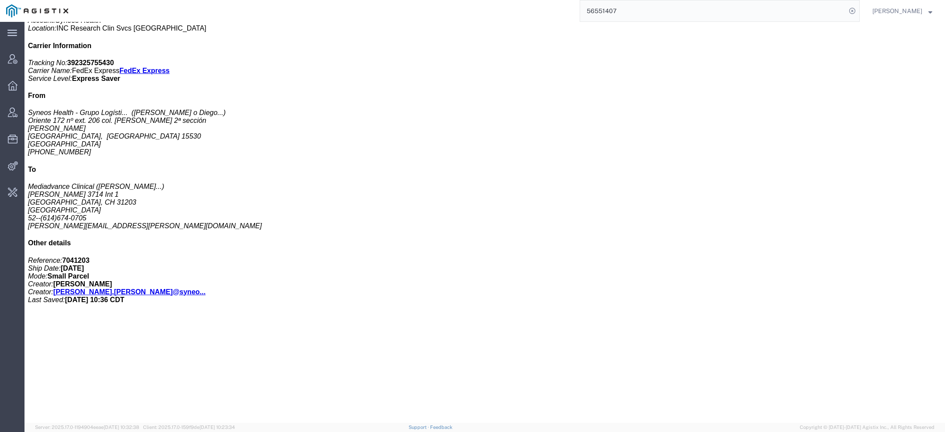
scroll to position [193, 0]
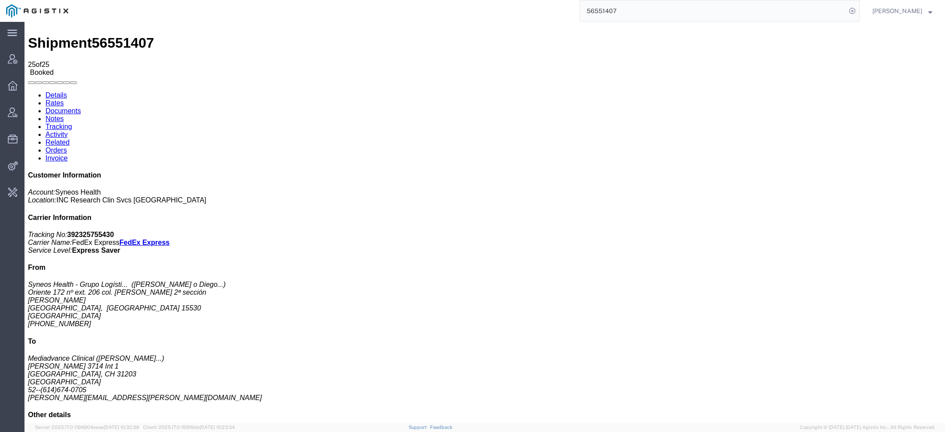
scroll to position [0, 0]
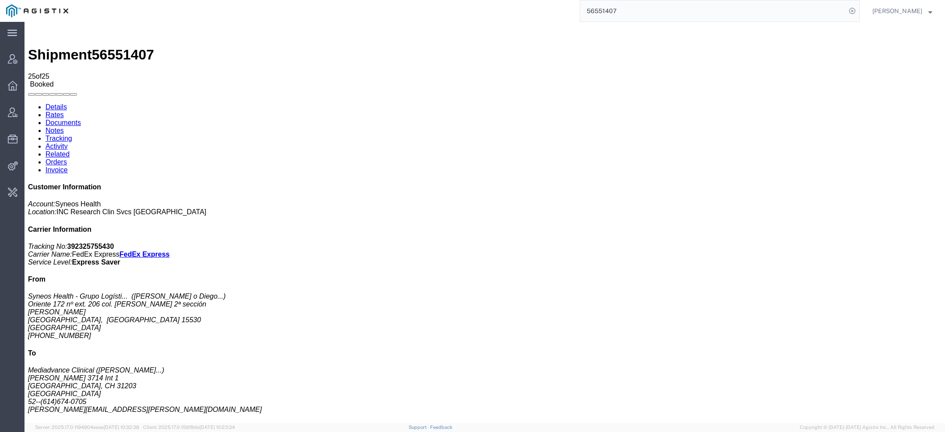
drag, startPoint x: 623, startPoint y: 13, endPoint x: 413, endPoint y: -24, distance: 213.3
click at [413, 0] on html "main_menu Created with Sketch. Collapse Menu Account Manager Overview Vendor Ma…" at bounding box center [472, 216] width 945 height 432
paste input "274"
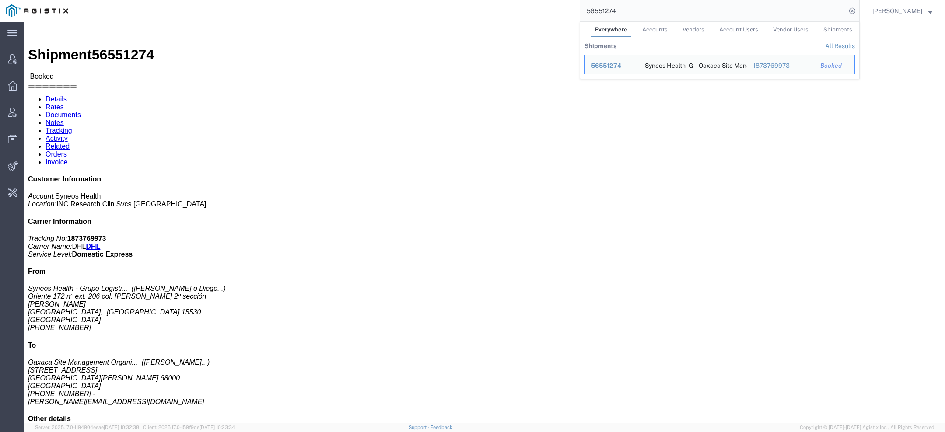
click link "Activity"
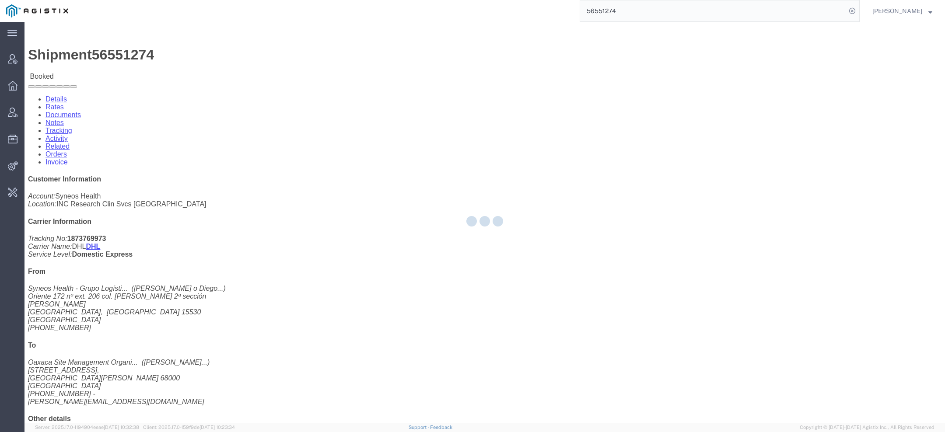
click div
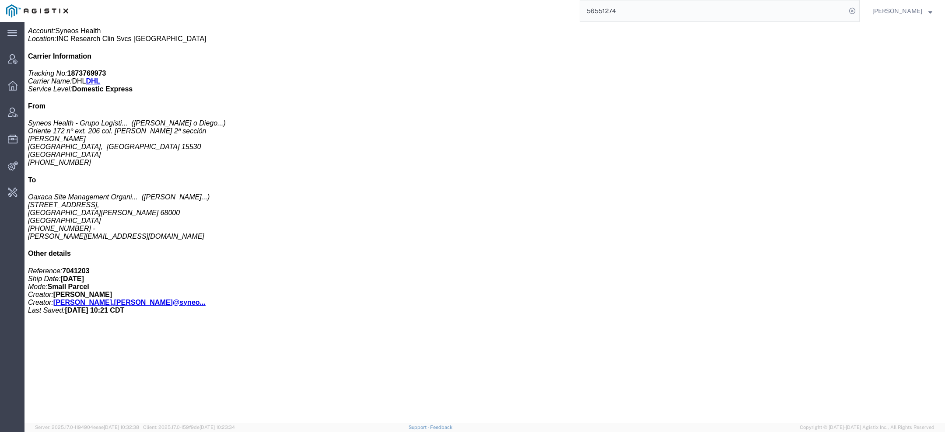
scroll to position [211, 0]
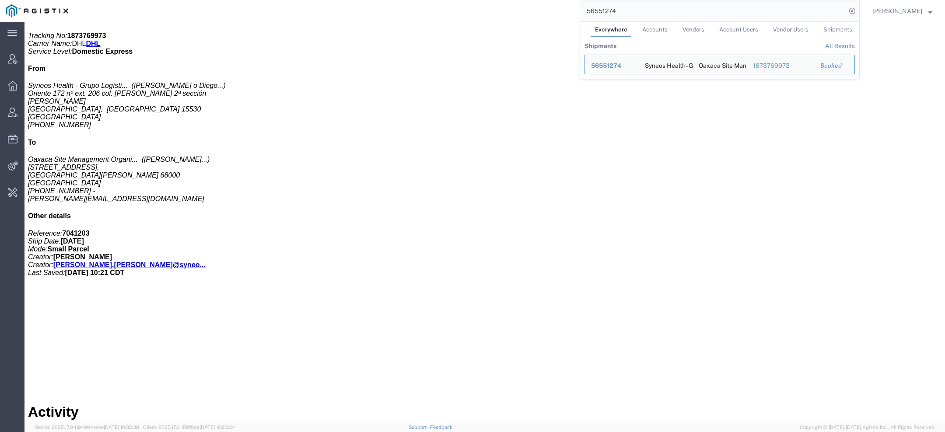
drag, startPoint x: 620, startPoint y: 12, endPoint x: 481, endPoint y: -15, distance: 141.4
click at [481, 0] on html "main_menu Created with Sketch. Collapse Menu Account Manager Overview Vendor Ma…" at bounding box center [472, 216] width 945 height 432
paste input "44327"
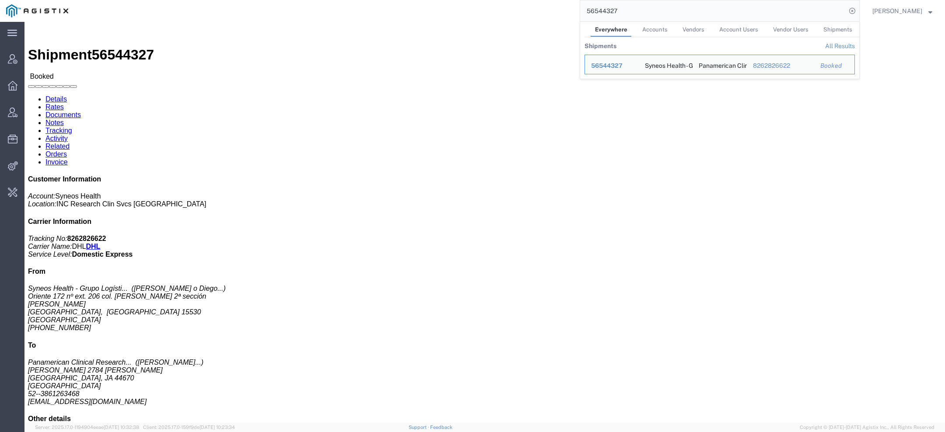
drag, startPoint x: 655, startPoint y: 17, endPoint x: 522, endPoint y: -4, distance: 134.6
click at [522, 0] on html "main_menu Created with Sketch. Collapse Menu Account Manager Overview Vendor Ma…" at bounding box center [472, 216] width 945 height 432
paste input "51274"
drag, startPoint x: 639, startPoint y: 16, endPoint x: 416, endPoint y: -22, distance: 226.8
click at [416, 0] on html "main_menu Created with Sketch. Collapse Menu Account Manager Overview Vendor Ma…" at bounding box center [472, 216] width 945 height 432
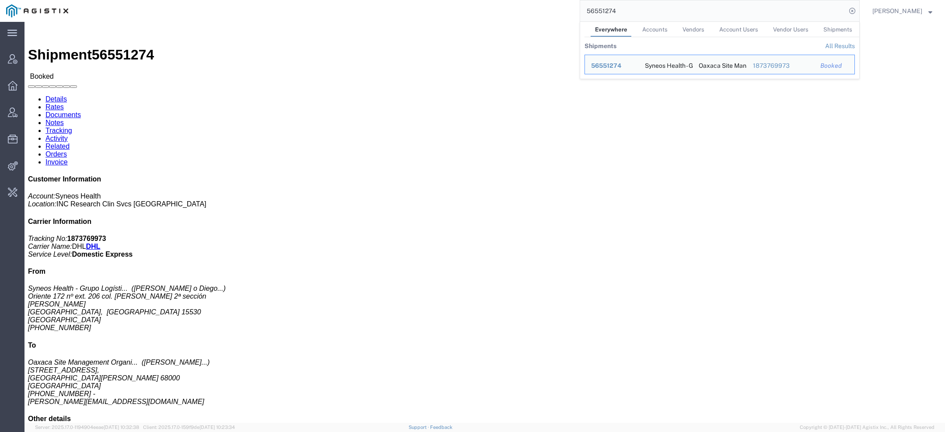
paste input "468"
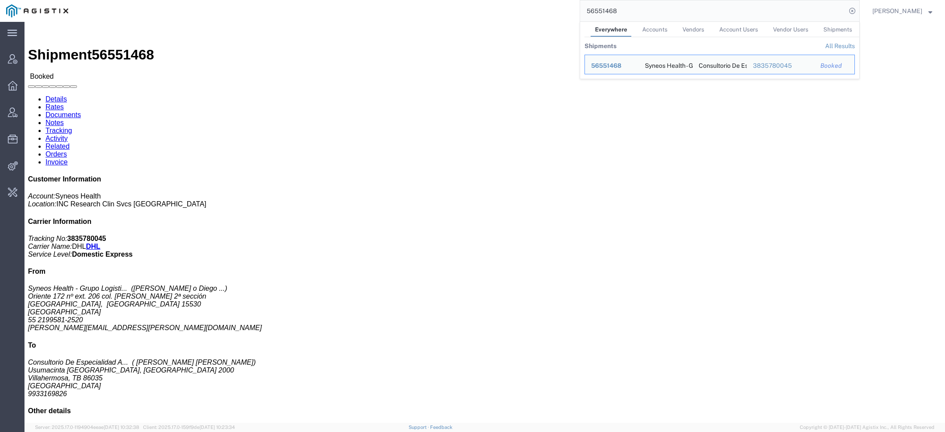
click b "AME250820036765"
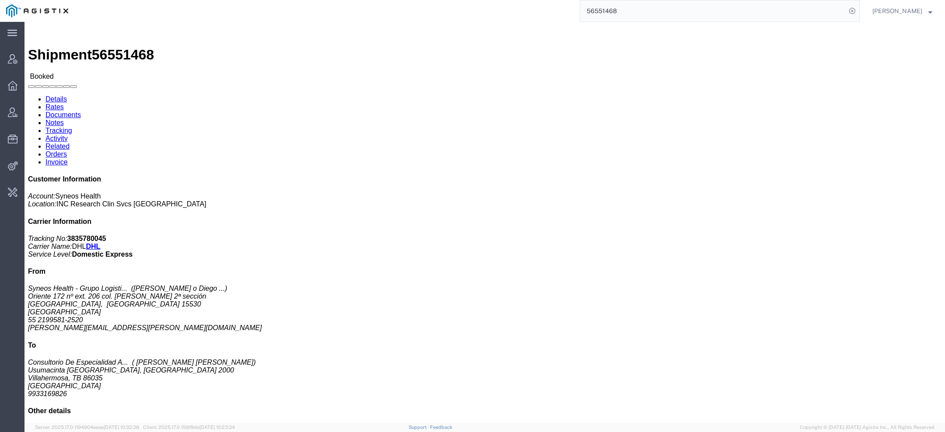
drag, startPoint x: 381, startPoint y: 107, endPoint x: 528, endPoint y: 106, distance: 147.0
click p "Pickup request number: AME250820036765"
copy p "Pickup request number: AME250820036765"
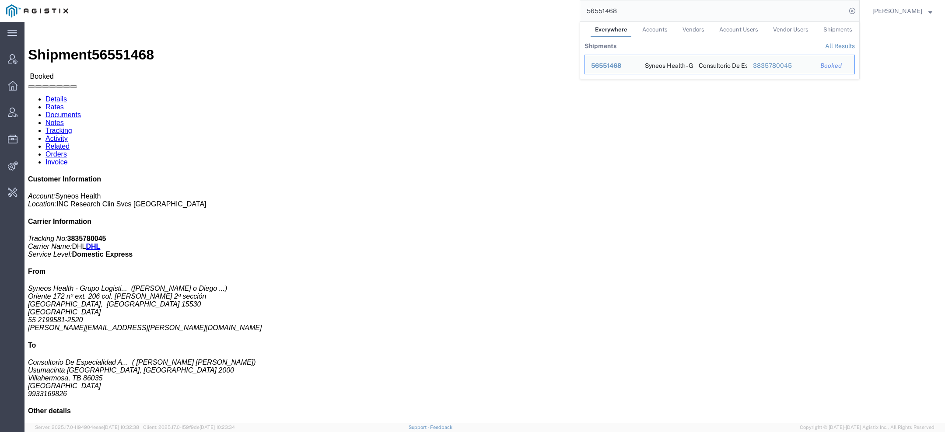
drag, startPoint x: 624, startPoint y: 16, endPoint x: 496, endPoint y: -5, distance: 130.4
click at [496, 0] on html "main_menu Created with Sketch. Collapse Menu Account Manager Overview Vendor Ma…" at bounding box center [472, 216] width 945 height 432
paste input "07"
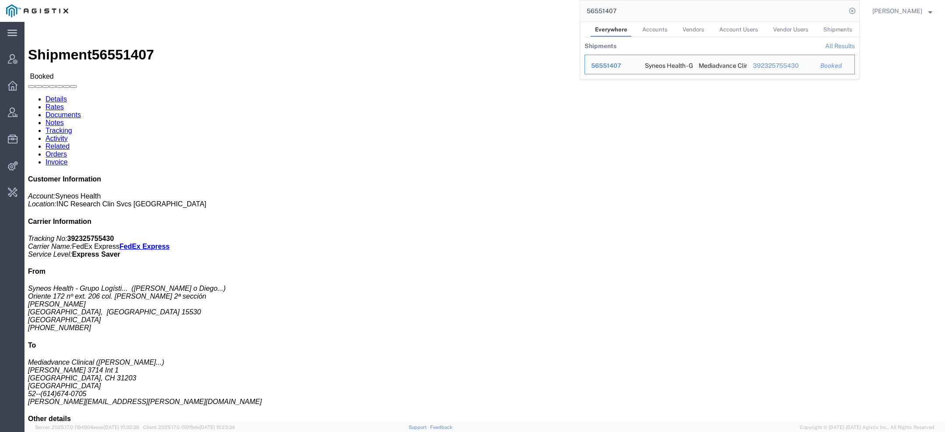
click b "MEXA"
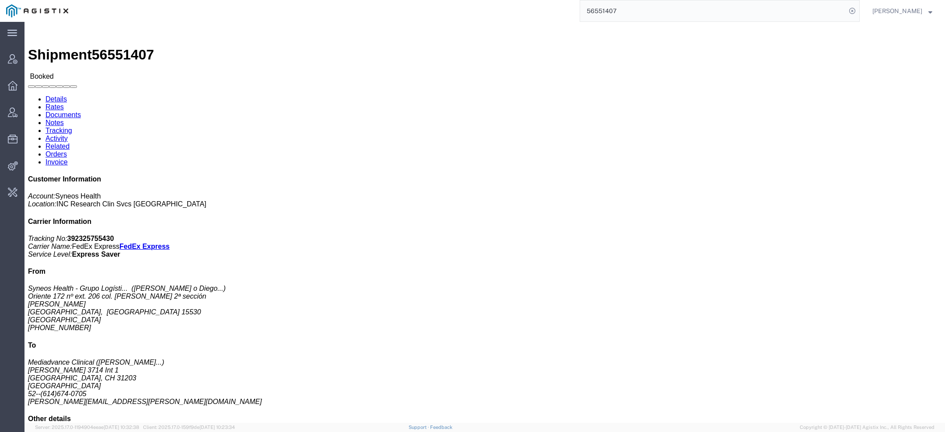
click b "MEXA"
copy b "MEXA"
click at [660, 7] on input "56551407" at bounding box center [713, 10] width 266 height 21
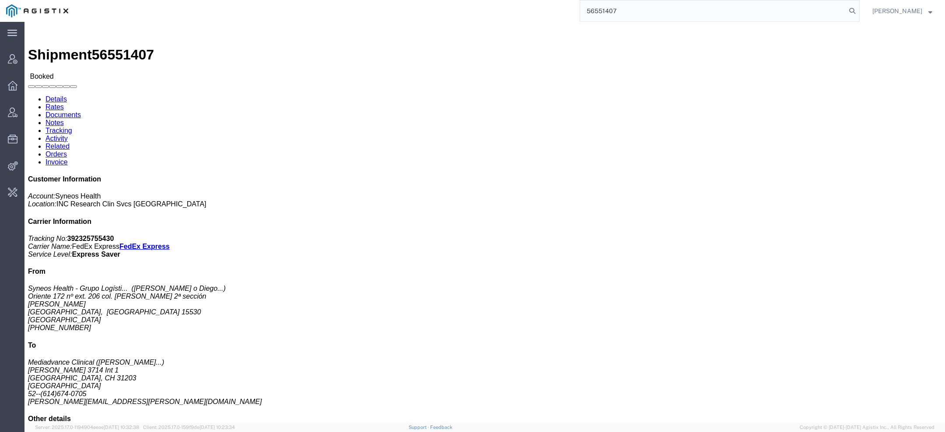
paste input "MEXA"
click b "3502"
copy b "3502"
click at [651, 15] on input "56551407 MEXA" at bounding box center [713, 10] width 266 height 21
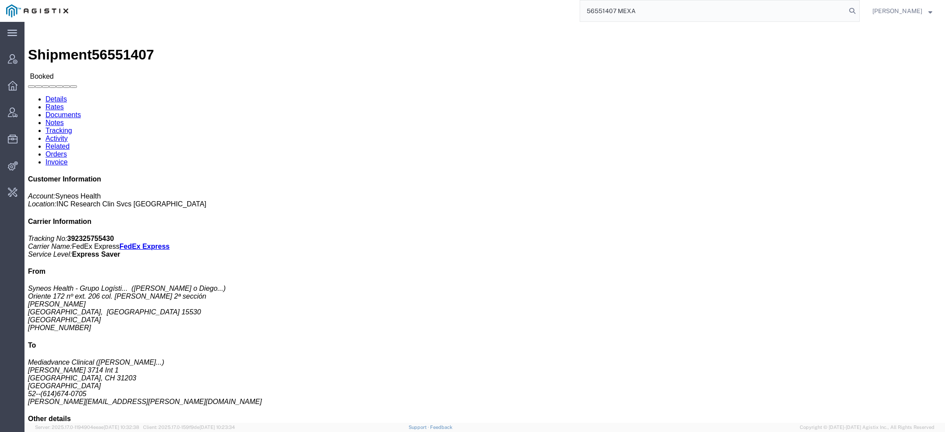
paste input "3502"
click at [640, 11] on input "56551407 MEXA 3502" at bounding box center [713, 10] width 266 height 21
click at [645, 14] on input "56551407 MEXA3502" at bounding box center [713, 10] width 266 height 21
drag, startPoint x: 381, startPoint y: 106, endPoint x: 447, endPoint y: 105, distance: 66.1
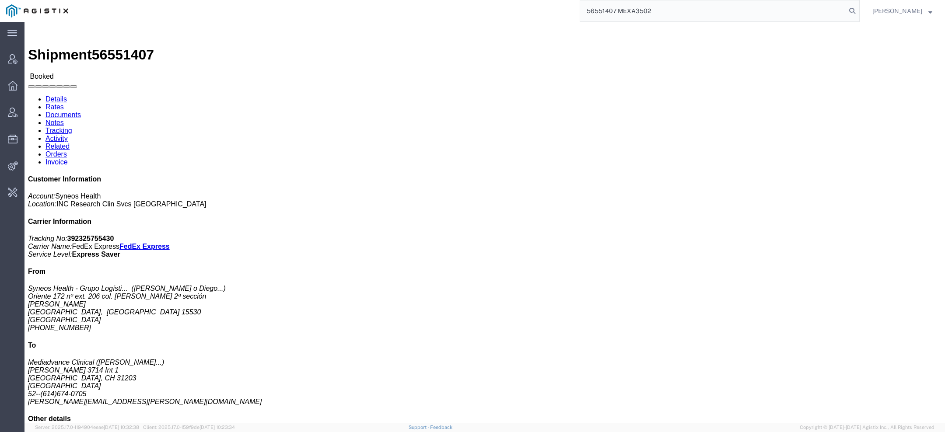
click p "Pickup request number: 3502"
copy icon "Pickup request number:"
click at [641, 13] on input "56551407 MEXA3502" at bounding box center [713, 10] width 266 height 21
drag, startPoint x: 672, startPoint y: 13, endPoint x: 455, endPoint y: -61, distance: 229.2
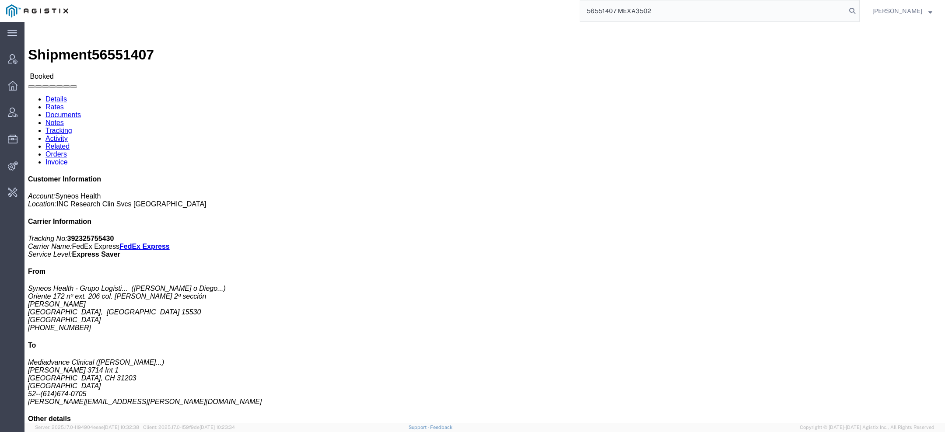
click at [455, 0] on html "main_menu Created with Sketch. Collapse Menu Account Manager Overview Vendor Ma…" at bounding box center [472, 216] width 945 height 432
paste input "44327"
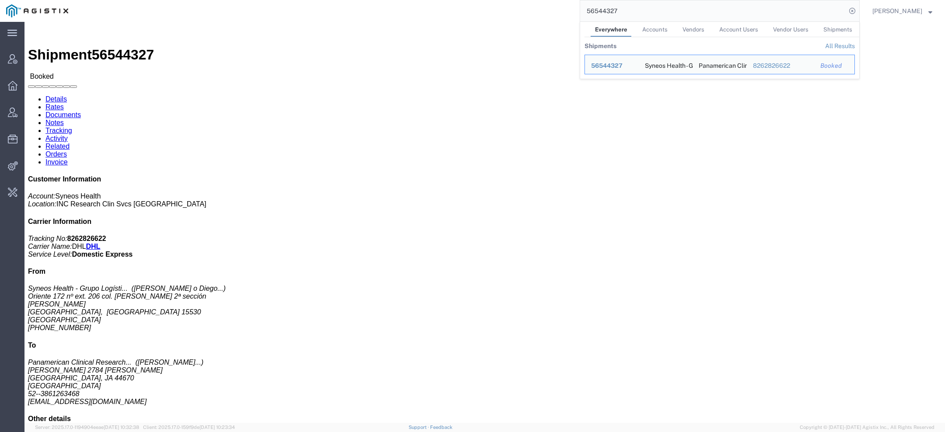
drag, startPoint x: 381, startPoint y: 107, endPoint x: 521, endPoint y: 107, distance: 139.6
click p "Pickup request number: AME250820012786"
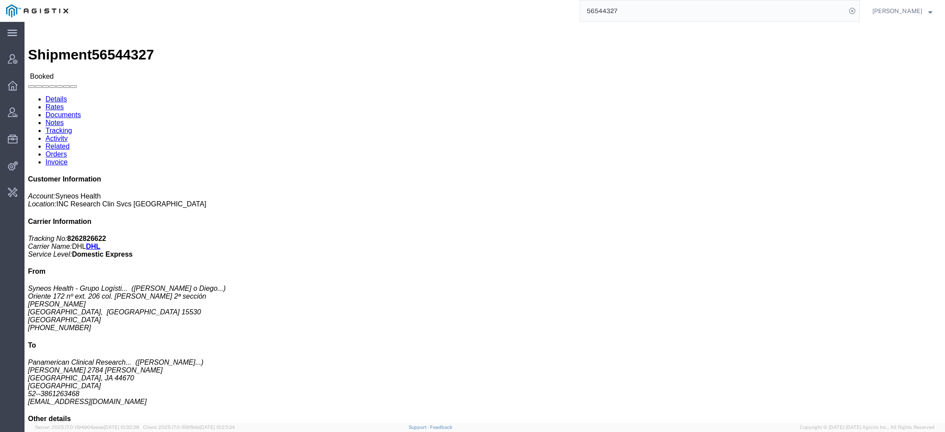
copy p "Pickup request number: AME250820012786"
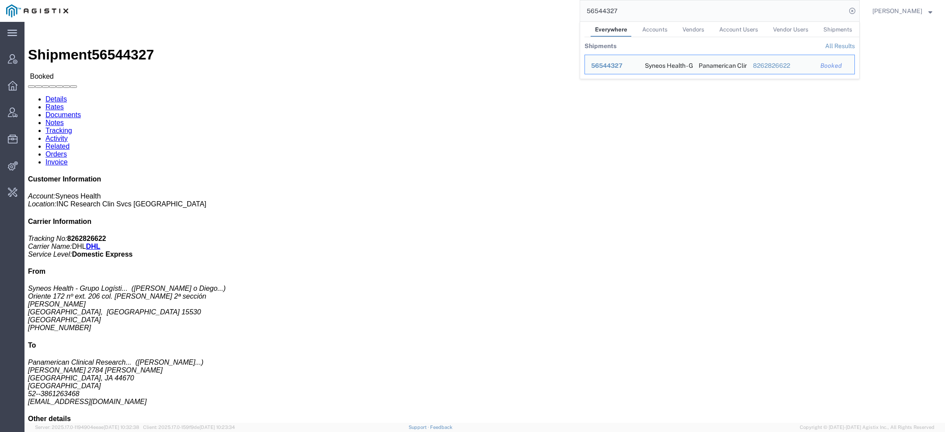
drag, startPoint x: 630, startPoint y: 13, endPoint x: 448, endPoint y: -41, distance: 190.3
click at [448, 0] on html "main_menu Created with Sketch. Collapse Menu Account Manager Overview Vendor Ma…" at bounding box center [472, 216] width 945 height 432
paste input "112796"
drag, startPoint x: 616, startPoint y: 13, endPoint x: 541, endPoint y: 1, distance: 75.7
click at [541, 1] on div "112796 Everywhere Accounts Vendors Account Users Vendor Users Shipments Shipmen…" at bounding box center [466, 11] width 785 height 22
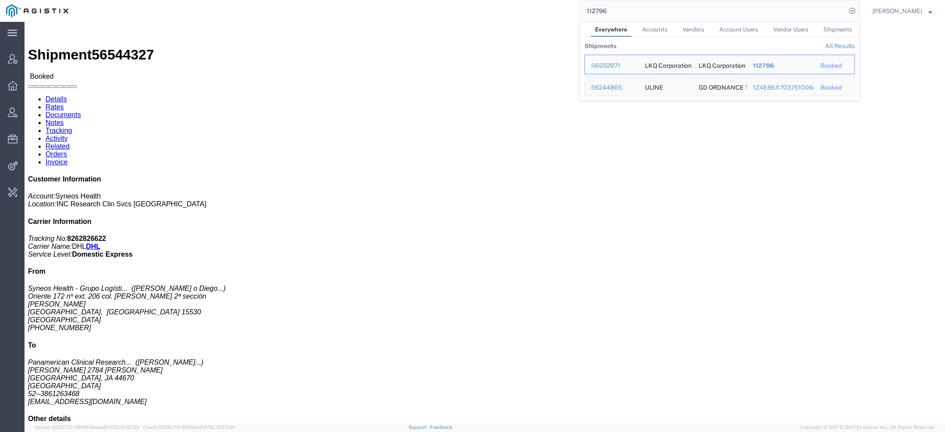
drag, startPoint x: 604, startPoint y: 12, endPoint x: 525, endPoint y: 0, distance: 80.1
click at [550, 8] on div "112796 Everywhere Accounts Vendors Account Users Vendor Users Shipments Shipmen…" at bounding box center [466, 11] width 785 height 22
paste input "luciene.diniz@syneoshealth.com"
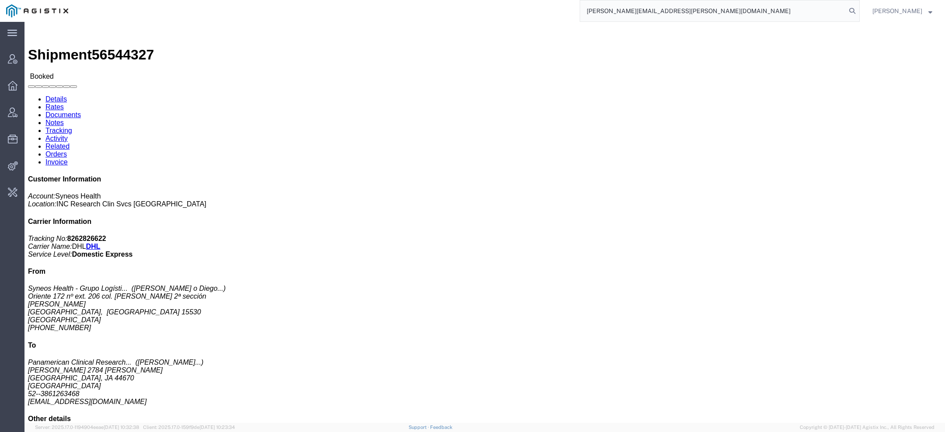
type input "luciene.diniz@syneoshealth.com"
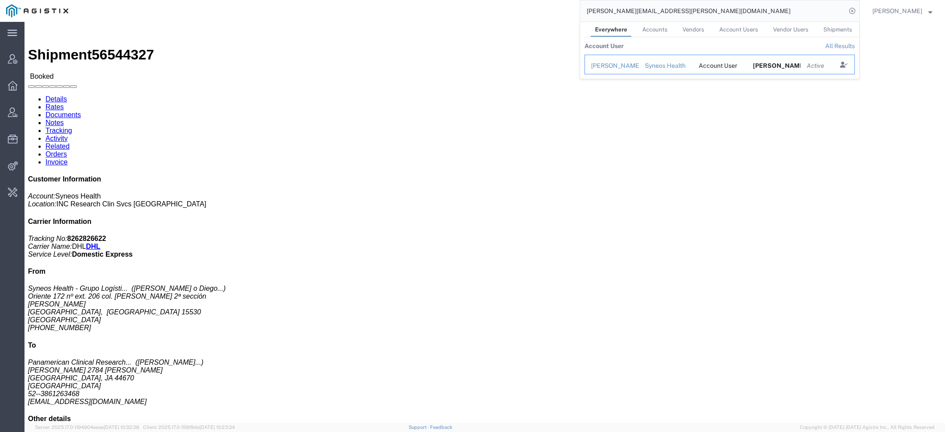
drag, startPoint x: 609, startPoint y: 67, endPoint x: 584, endPoint y: 45, distance: 33.2
click at [609, 67] on div "Luciene Diniz" at bounding box center [612, 65] width 42 height 9
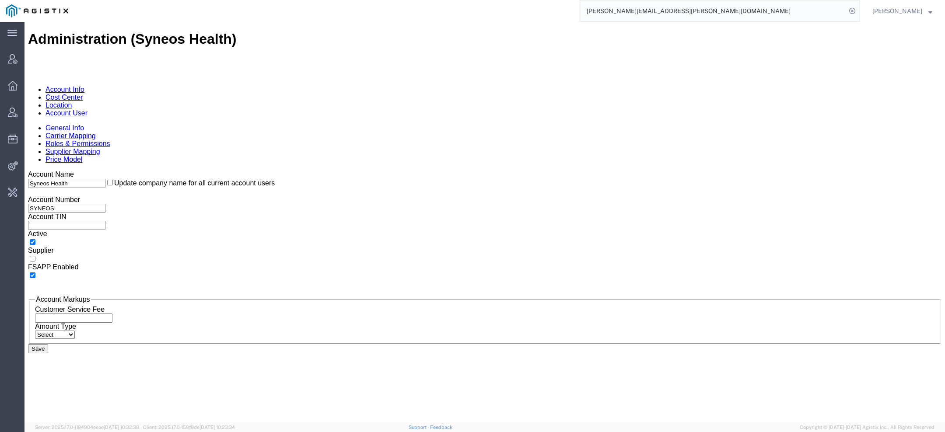
click at [87, 109] on link "Account User" at bounding box center [66, 112] width 42 height 7
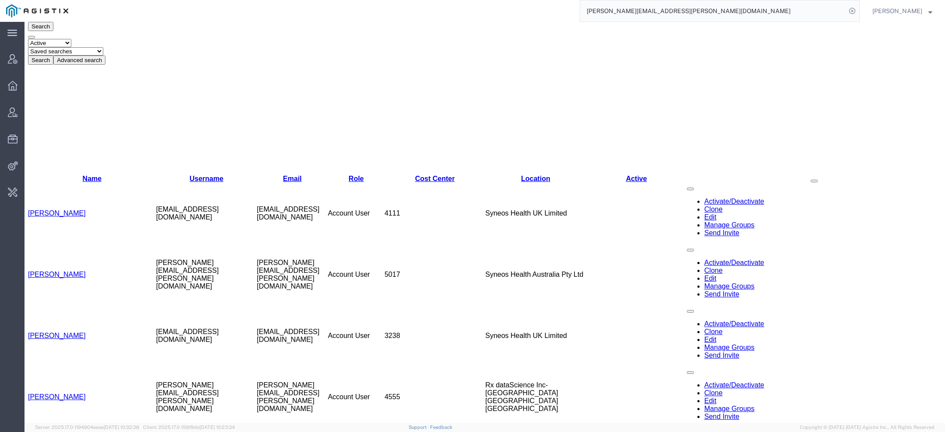
scroll to position [196, 0]
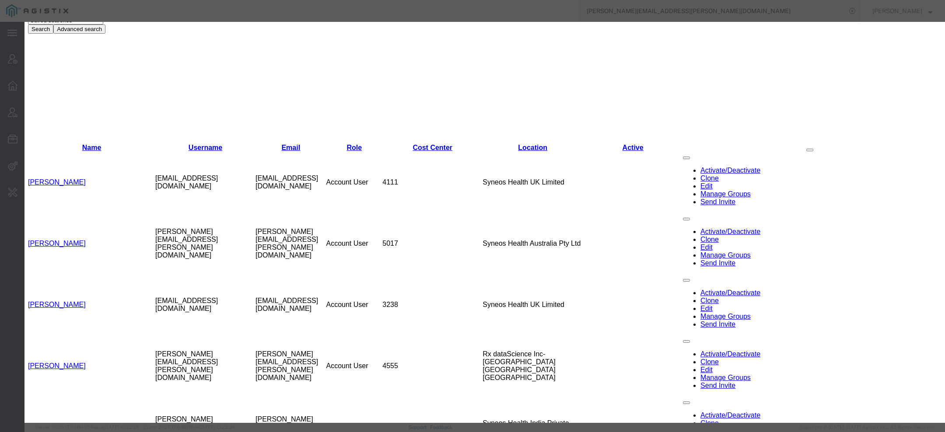
select select "DEPARTMENT"
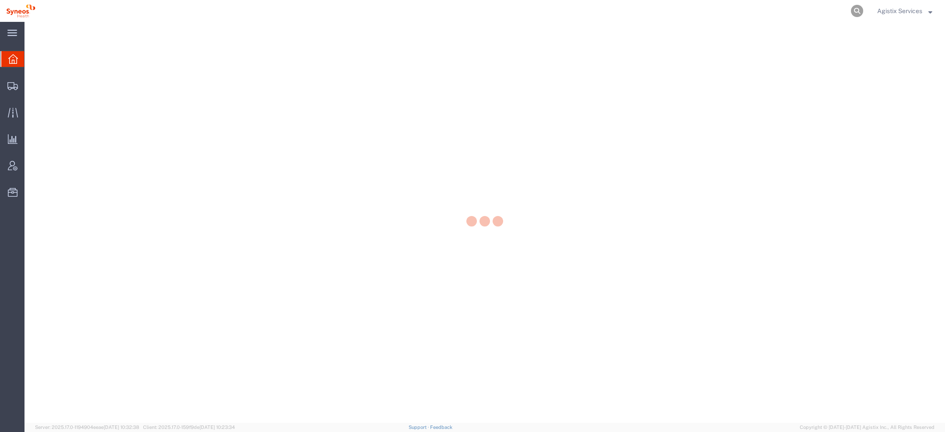
click at [857, 12] on icon at bounding box center [857, 11] width 12 height 12
paste input "56551274"
type input "56551274"
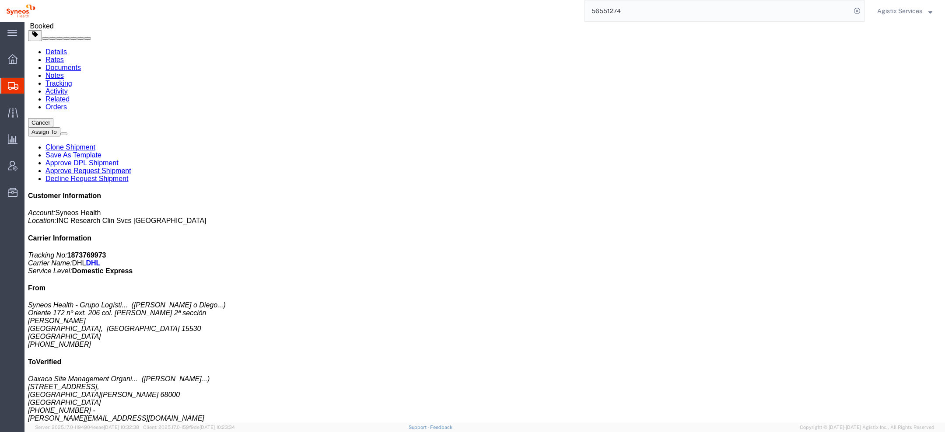
scroll to position [20, 0]
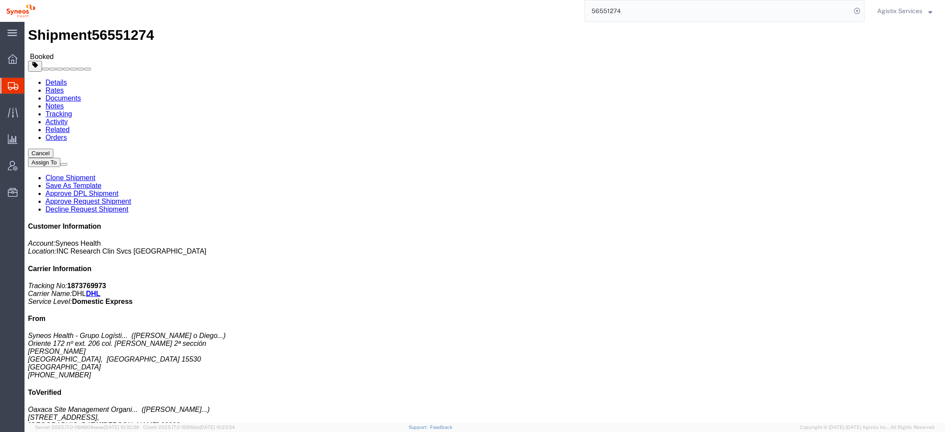
click p "Total shipment is made up of 2 packages containing 6 pieces weighing 16.00 (67.…"
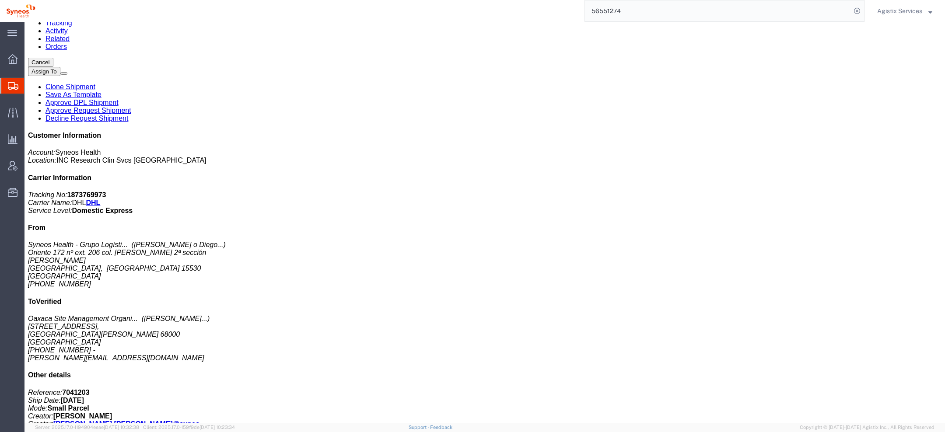
scroll to position [0, 0]
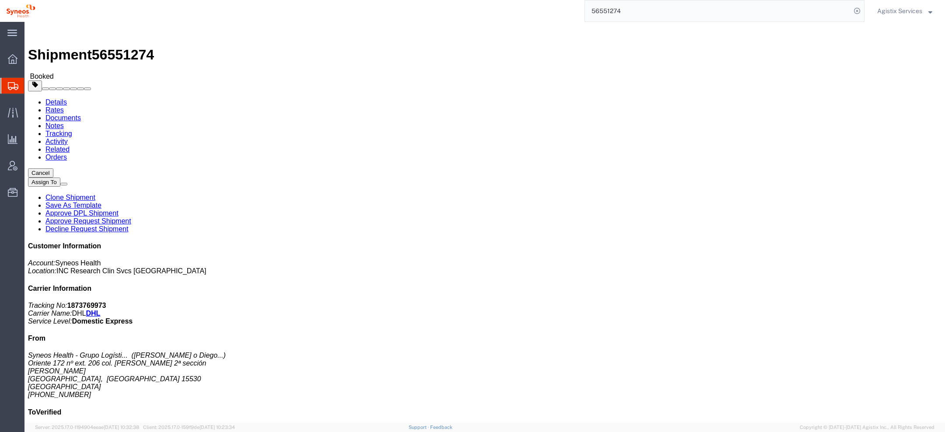
click button "button"
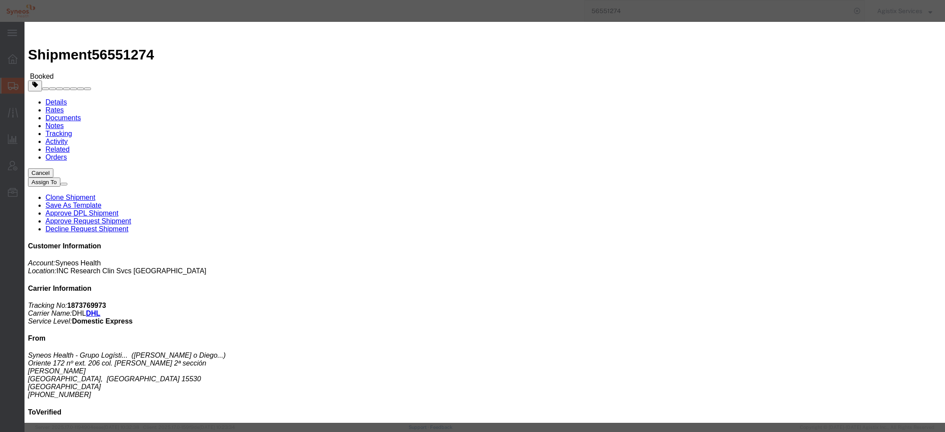
click div "[DATE] 2:00 AM"
type input "3:00 PM"
click button "Apply"
click div "[DATE] 6:00 PM"
type input "7:00 PM"
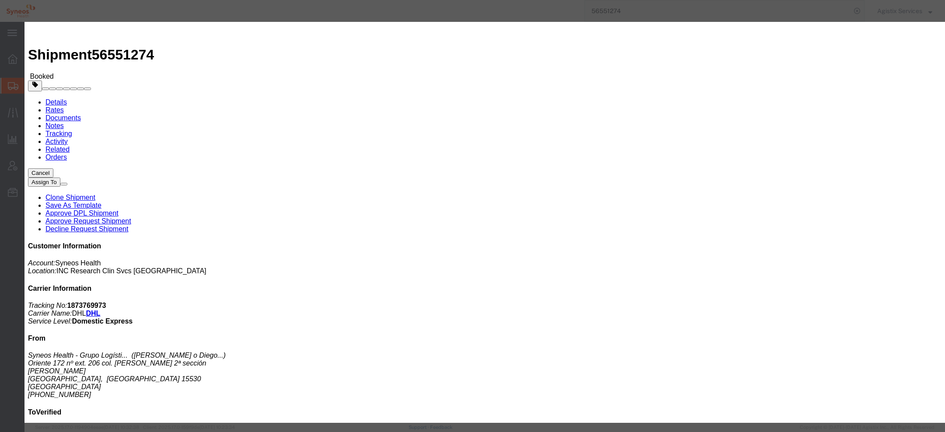
click button "Apply"
click button "Save"
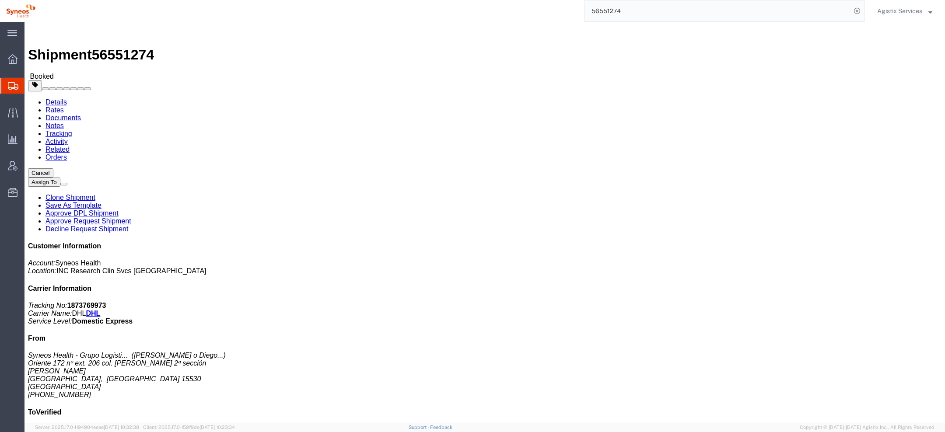
click button "Close"
click span "56551274"
copy span "56551274"
click at [910, 14] on span "Agistix Services" at bounding box center [899, 11] width 45 height 10
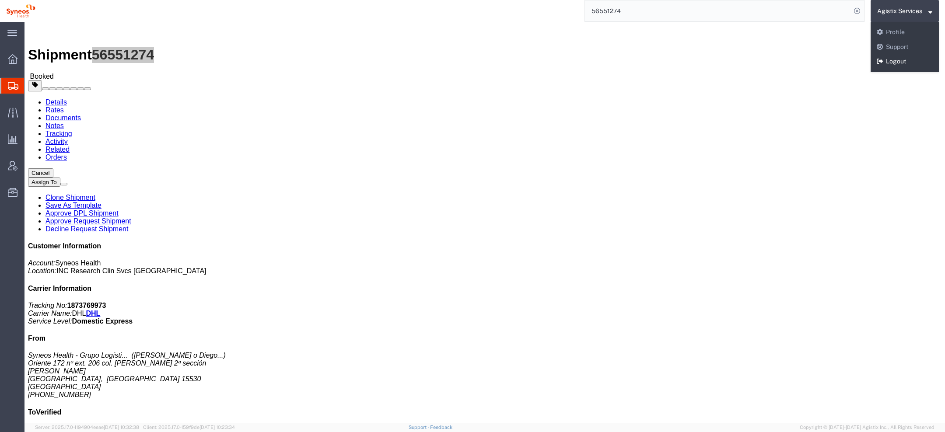
drag, startPoint x: 896, startPoint y: 62, endPoint x: 874, endPoint y: 29, distance: 39.2
click at [896, 62] on link "Logout" at bounding box center [905, 61] width 68 height 15
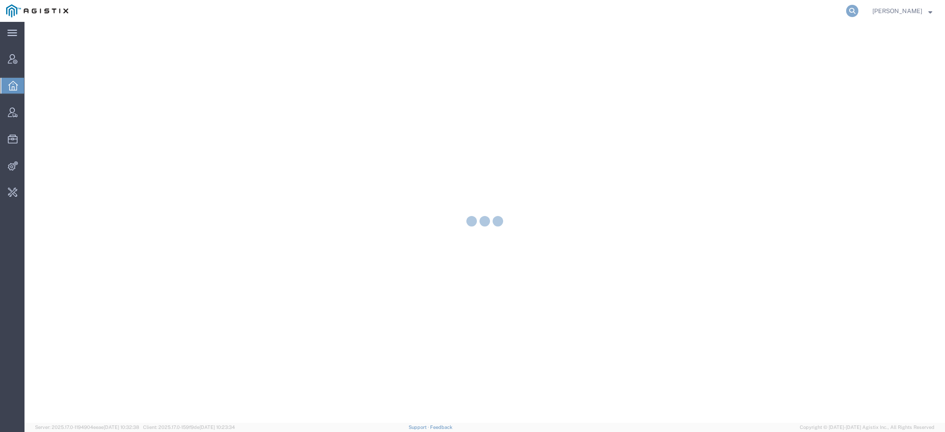
click at [854, 12] on icon at bounding box center [852, 11] width 12 height 12
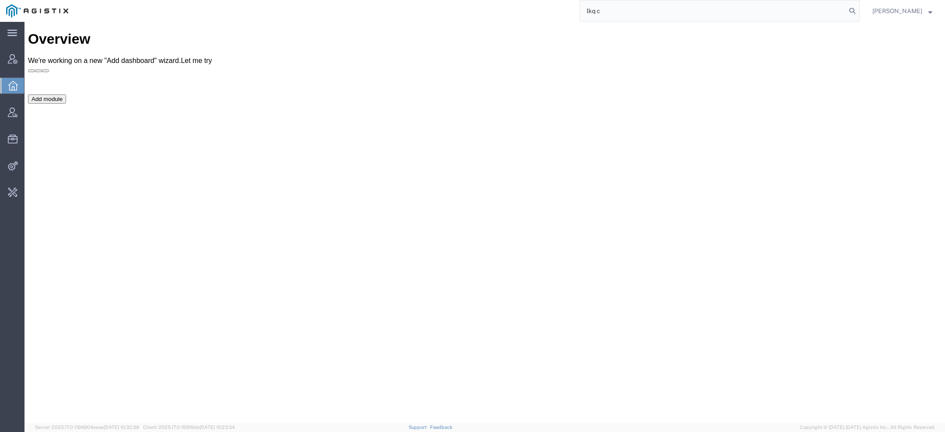
type input "lkq c"
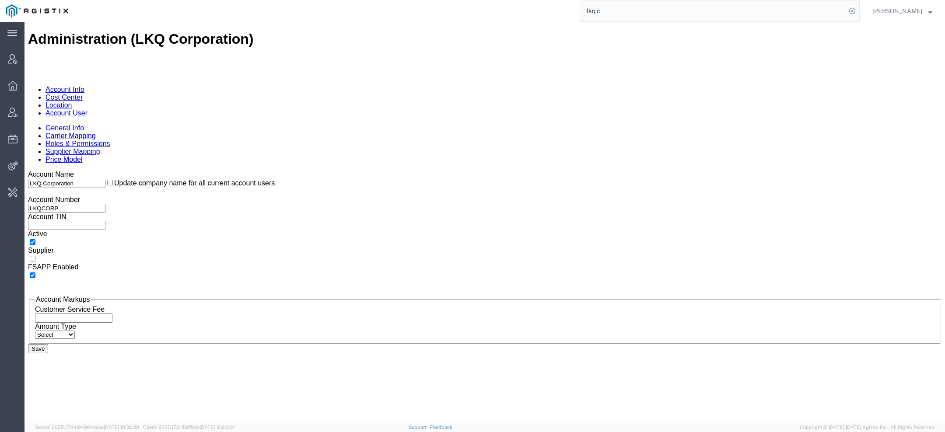
click at [87, 109] on link "Account User" at bounding box center [66, 112] width 42 height 7
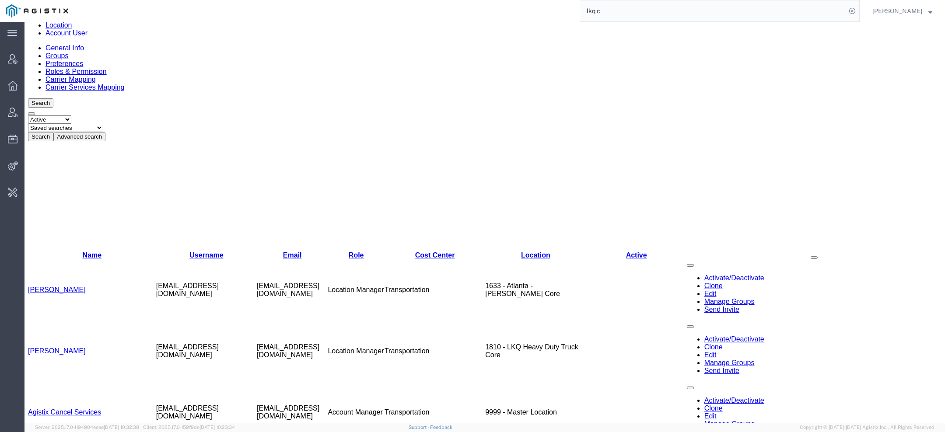
scroll to position [37, 0]
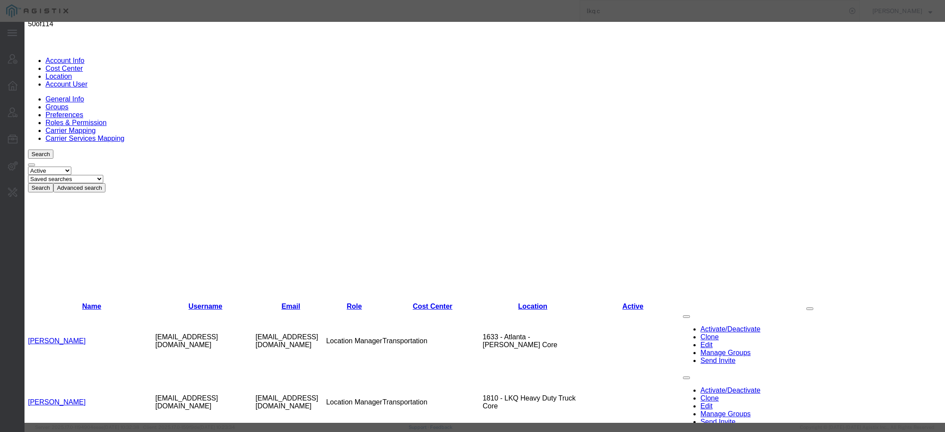
select select "COSTCENTER"
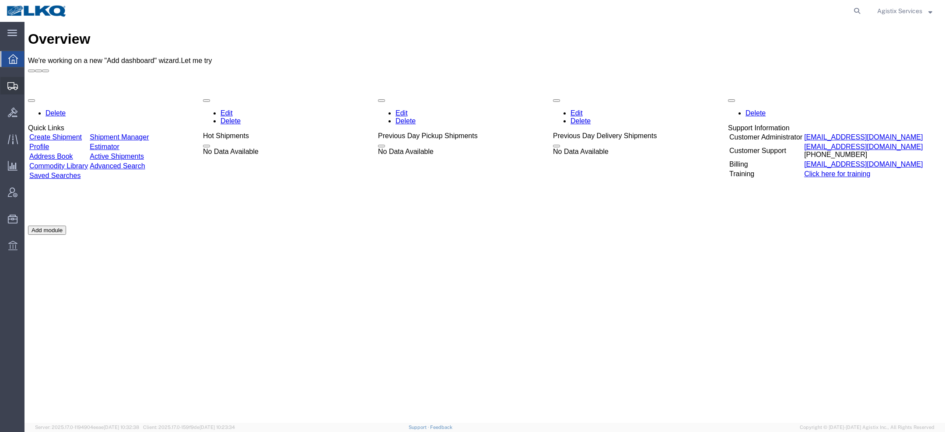
click at [8, 91] on div at bounding box center [12, 85] width 24 height 17
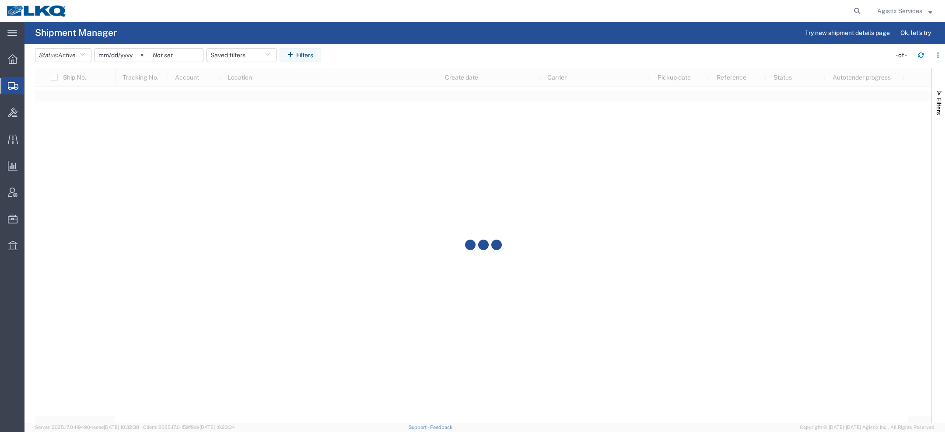
click at [939, 85] on button "Filters" at bounding box center [938, 102] width 13 height 47
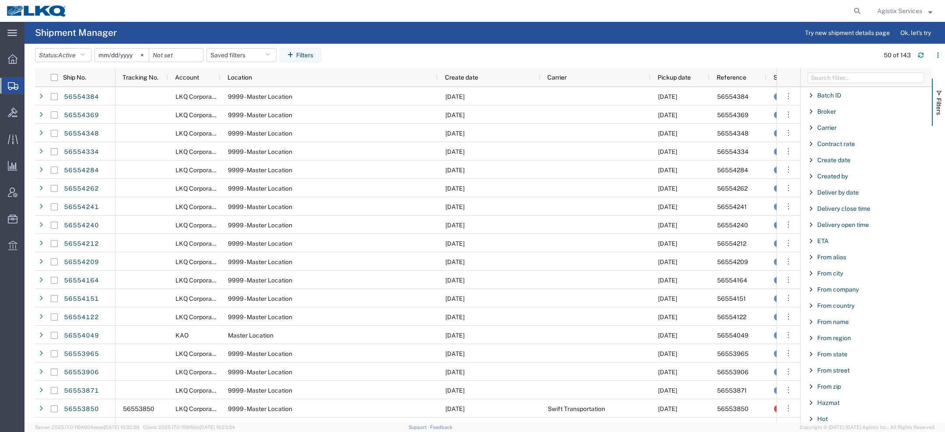
scroll to position [105, 0]
click at [827, 375] on span "From zip" at bounding box center [829, 378] width 24 height 7
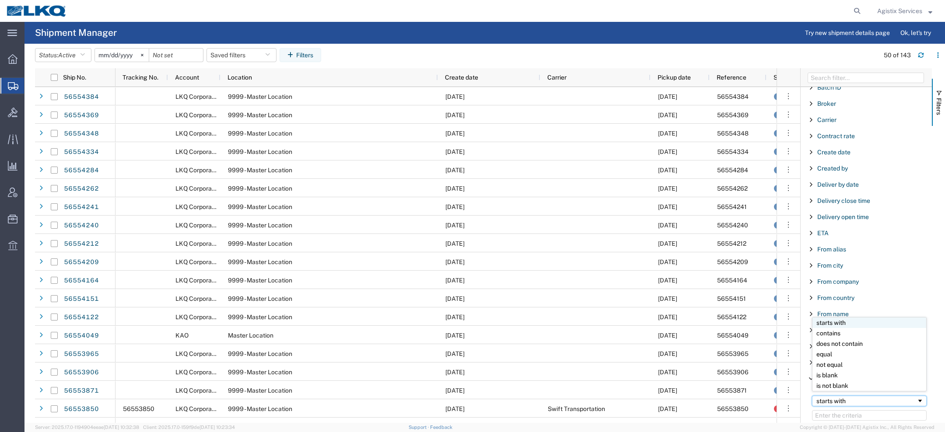
click at [828, 398] on div "starts with" at bounding box center [866, 401] width 100 height 7
click at [833, 417] on input "Filter Value" at bounding box center [869, 415] width 115 height 10
paste input "66266"
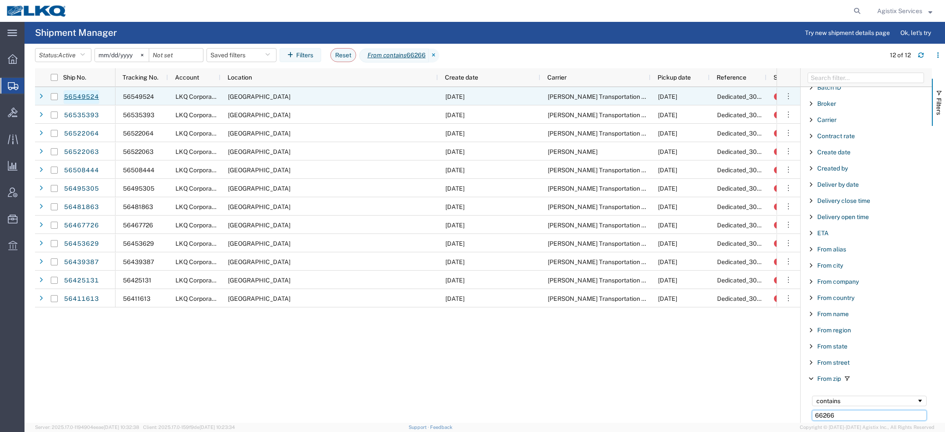
type input "66266"
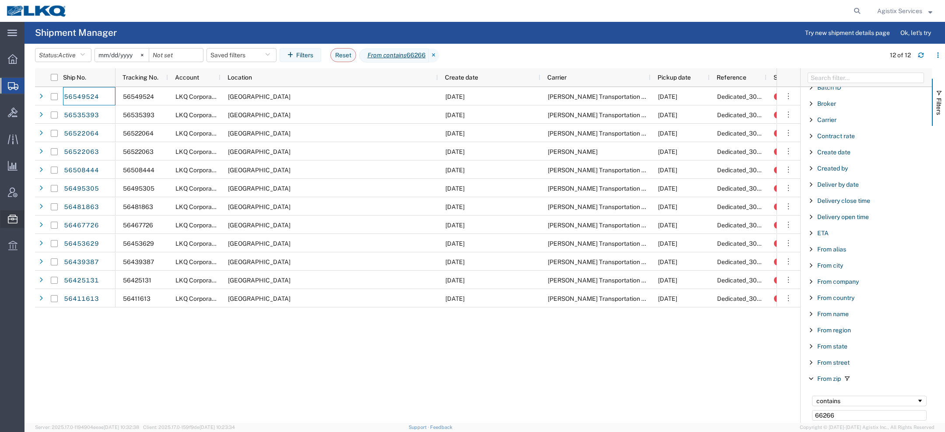
click at [0, 0] on span "Templates" at bounding box center [0, 0] width 0 height 0
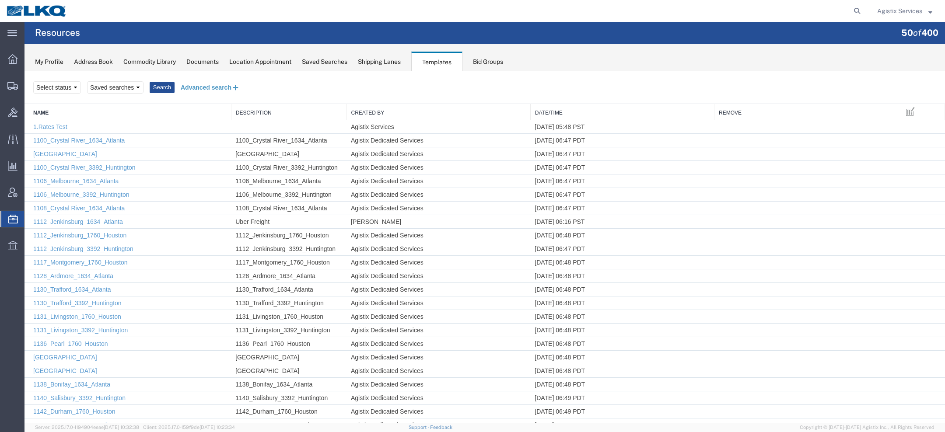
click at [222, 81] on button "Advanced search" at bounding box center [210, 87] width 71 height 15
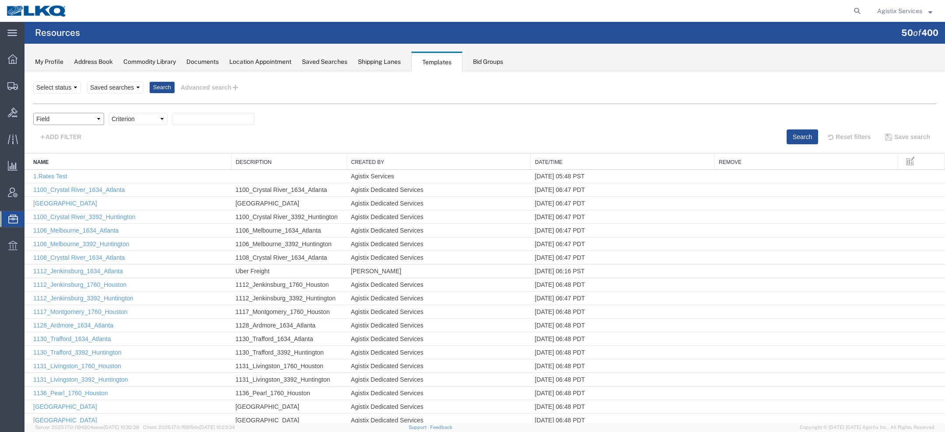
click at [87, 119] on select "Field Create Date Created by Description From Alias From City From Company From…" at bounding box center [68, 119] width 71 height 12
select select "name"
click at [33, 113] on select "Field Create Date Created by Description From Alias From City From Company From…" at bounding box center [68, 119] width 71 height 12
click at [131, 121] on select "Criterion contains does not contain is is blank is not blank starts with" at bounding box center [137, 119] width 59 height 12
select select "contains"
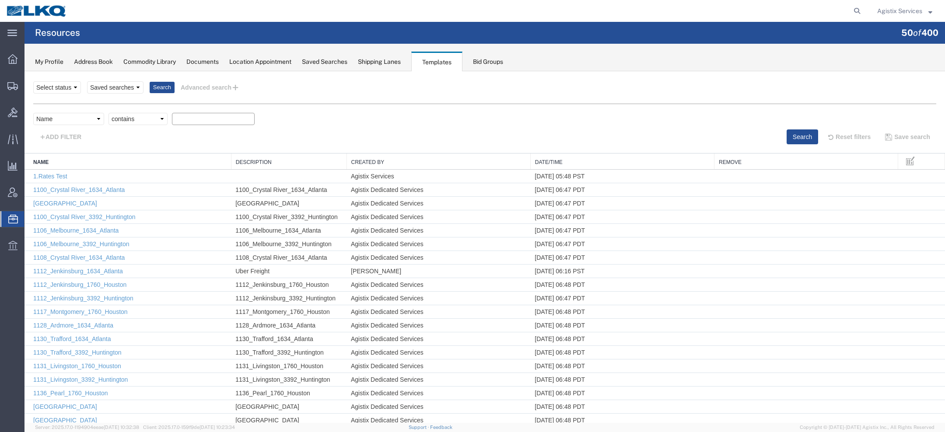
click at [108, 113] on select "Criterion contains does not contain is is blank is not blank starts with" at bounding box center [137, 119] width 59 height 12
paste input "Dedicated_3021_3064_Gen Auto Parts"
type input "Dedicated_3021_3064_Gen Auto Parts"
click at [787, 135] on button "Search" at bounding box center [802, 136] width 31 height 15
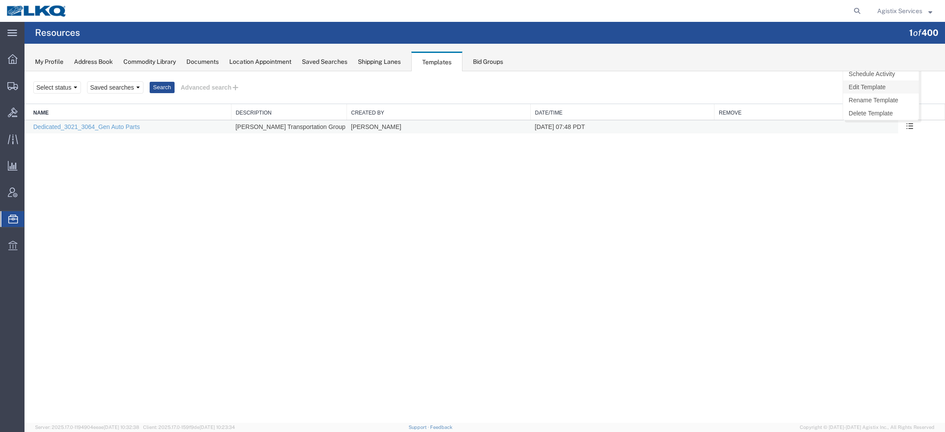
click at [889, 86] on link "Edit Template" at bounding box center [881, 86] width 76 height 13
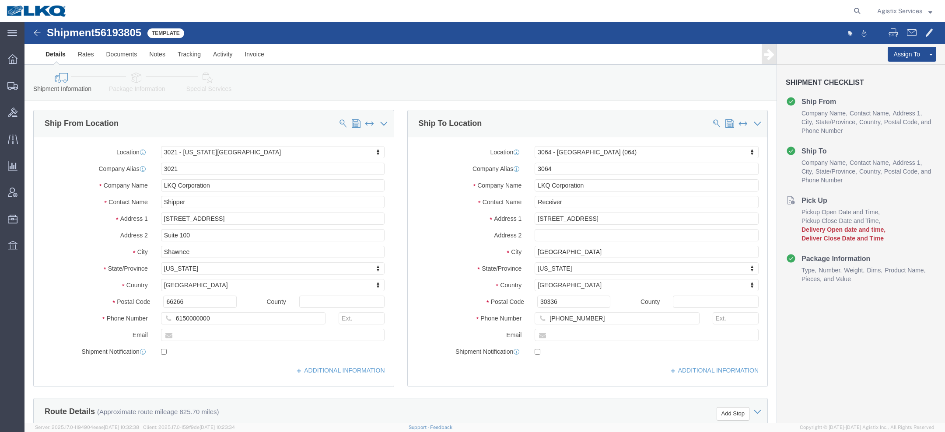
select select "27738"
select select "27790"
drag, startPoint x: 163, startPoint y: 279, endPoint x: 66, endPoint y: 279, distance: 97.6
click div "Postal Code 66266"
paste input "2"
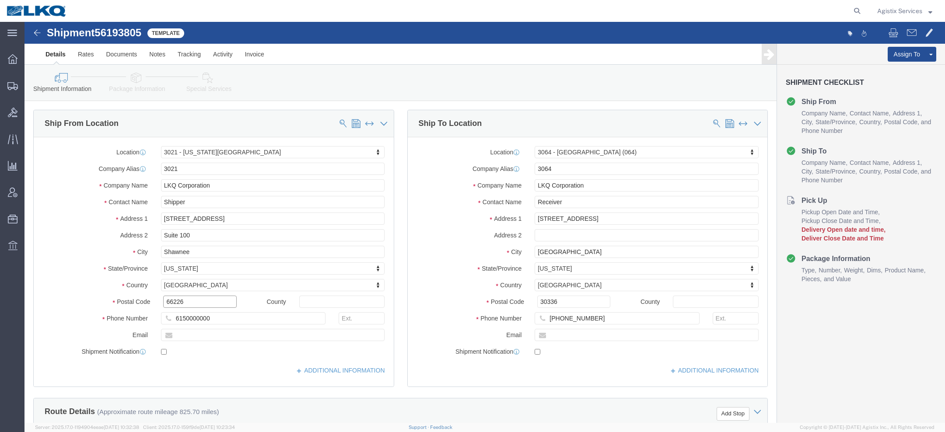
type input "66226"
select select
click at [857, 14] on icon at bounding box center [857, 11] width 12 height 12
type input "Dedicated_3021_3064_Gen Auto Parts"
click link "Save As Template"
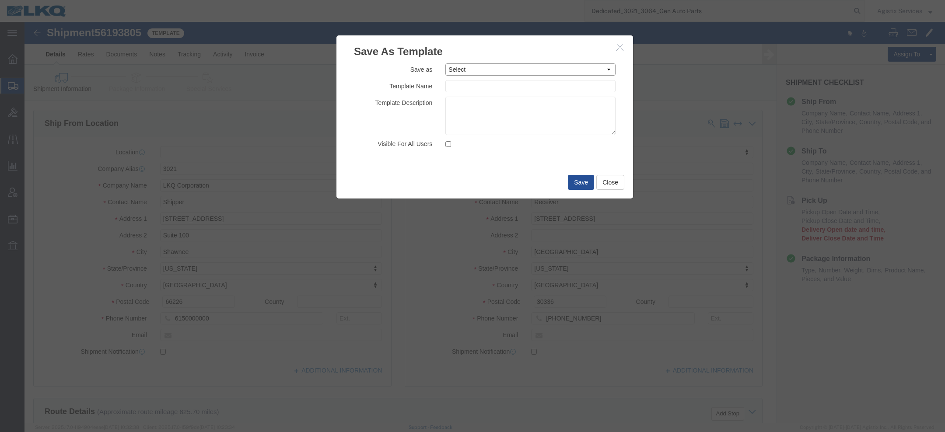
click select "Select 1.Rates Test 1100_Crystal River_1634_Atlanta 1100_Crystal River_3383_Ced…"
select select "48909"
click select "Select 1.Rates Test 1100_Crystal River_1634_Atlanta 1100_Crystal River_3383_Ced…"
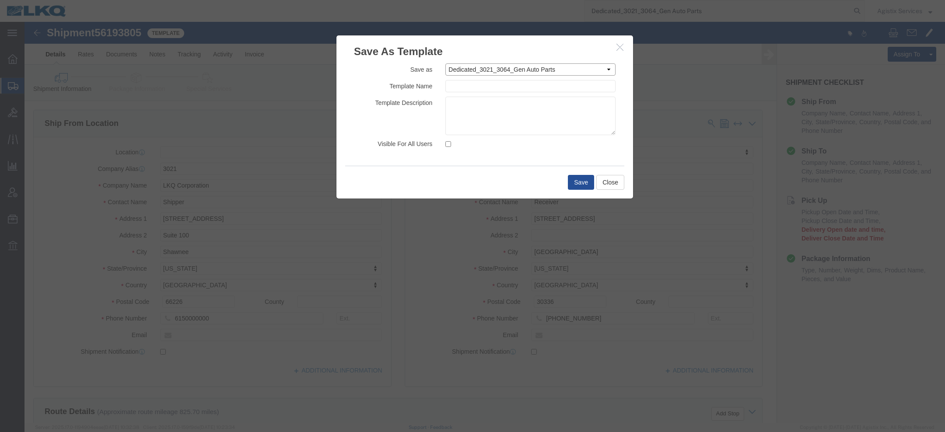
type input "Dedicated_3021_3064_Gen Auto Parts"
click input "Visible For All Users"
checkbox input "true"
click button "Save"
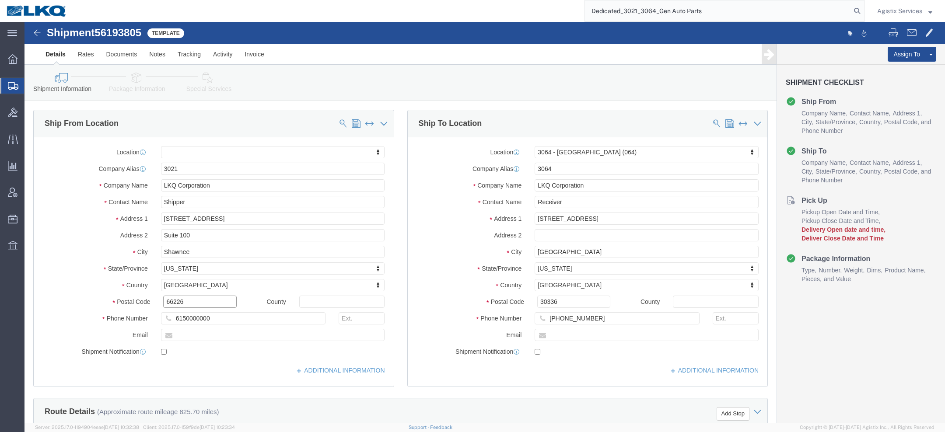
click input "66226"
click at [0, 0] on span "Templates" at bounding box center [0, 0] width 0 height 0
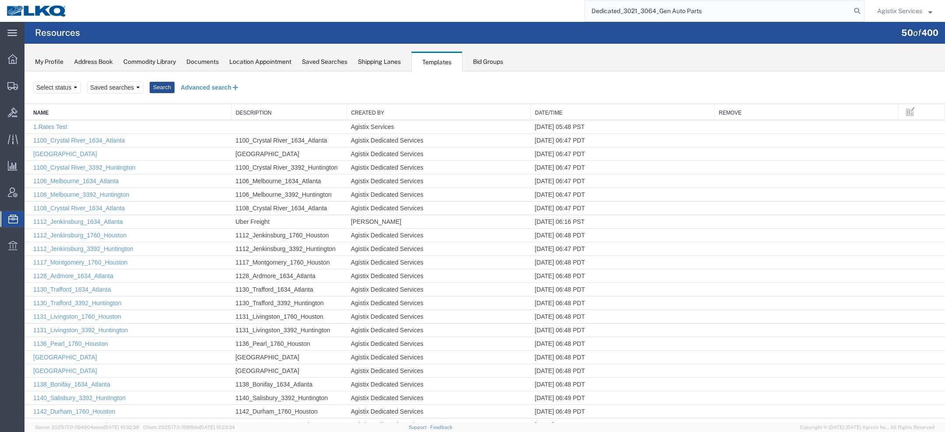
click at [209, 85] on button "Advanced search" at bounding box center [210, 87] width 71 height 15
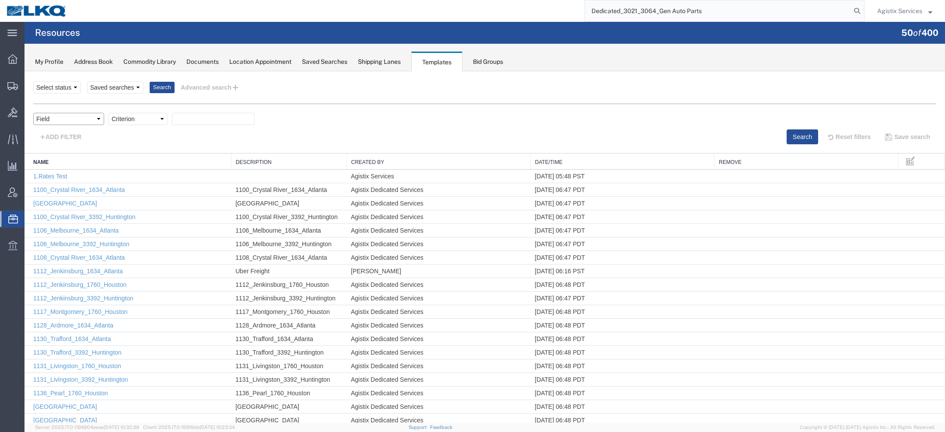
click at [78, 122] on select "Field Create Date Created by Description From Alias From City From Company From…" at bounding box center [68, 119] width 71 height 12
select select "name"
click at [33, 113] on select "Field Create Date Created by Description From Alias From City From Company From…" at bounding box center [68, 119] width 71 height 12
click at [124, 119] on select "Criterion contains does not contain is is blank is not blank starts with" at bounding box center [137, 119] width 59 height 12
select select "contains"
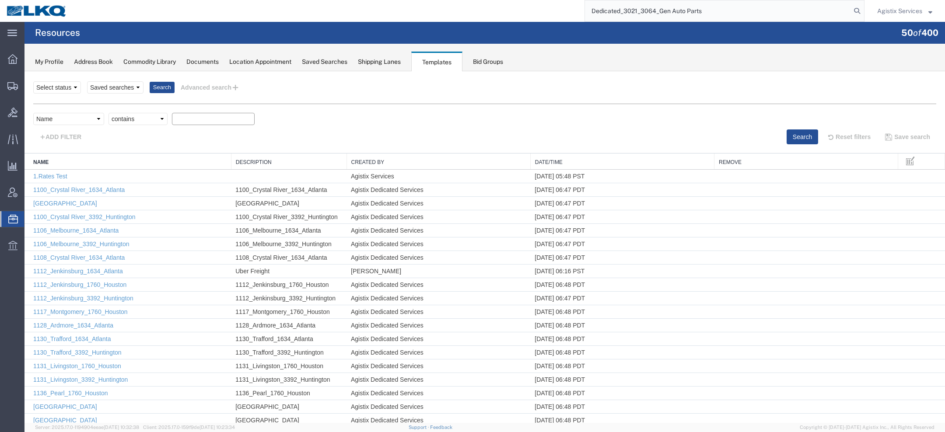
click at [108, 113] on select "Criterion contains does not contain is is blank is not blank starts with" at bounding box center [137, 119] width 59 height 12
paste input "Dedicated_3021_3064_Gen Auto Parts"
type input "Dedicated_3021_3064_Gen Auto Parts"
click at [794, 134] on button "Search" at bounding box center [802, 136] width 31 height 15
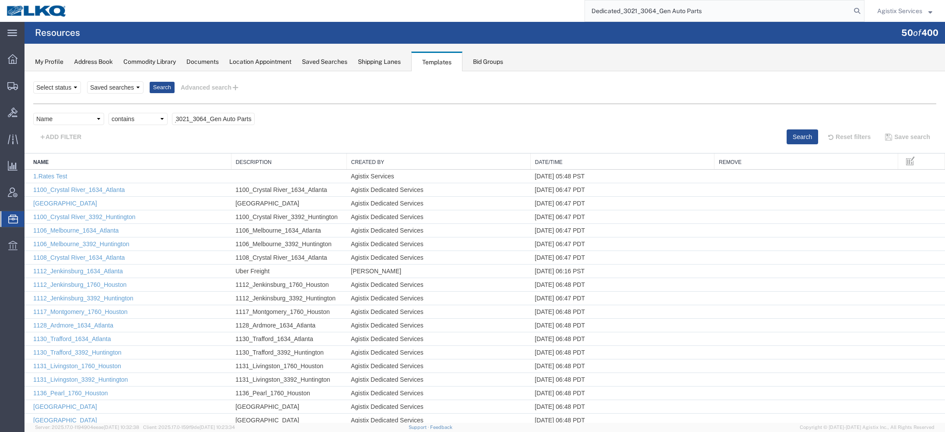
scroll to position [0, 0]
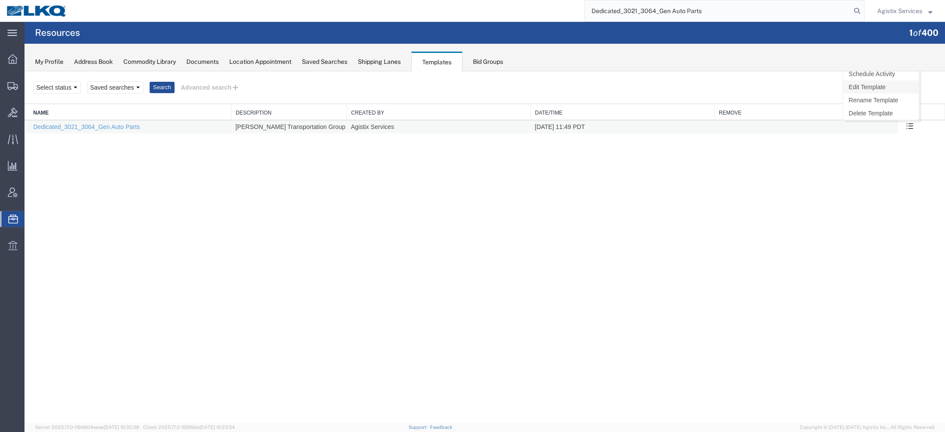
click at [897, 88] on link "Edit Template" at bounding box center [881, 86] width 76 height 13
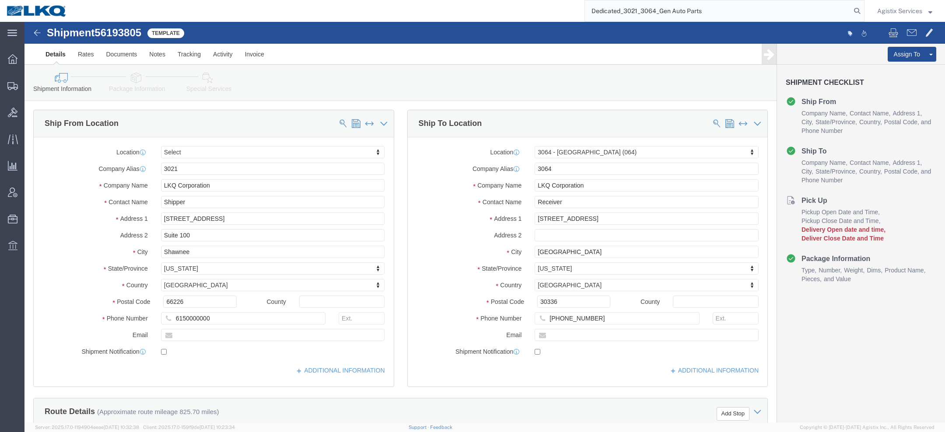
select select
select select "27790"
click at [901, 10] on span "Agistix Services" at bounding box center [899, 11] width 45 height 10
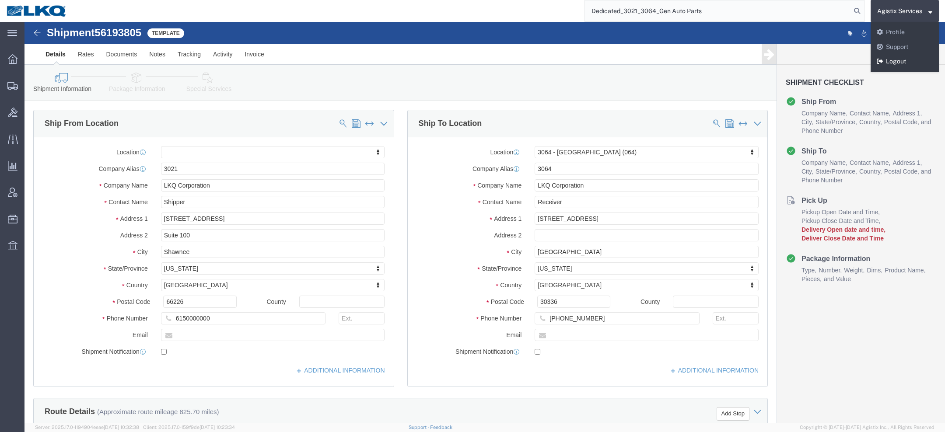
click at [889, 63] on link "Logout" at bounding box center [905, 61] width 68 height 15
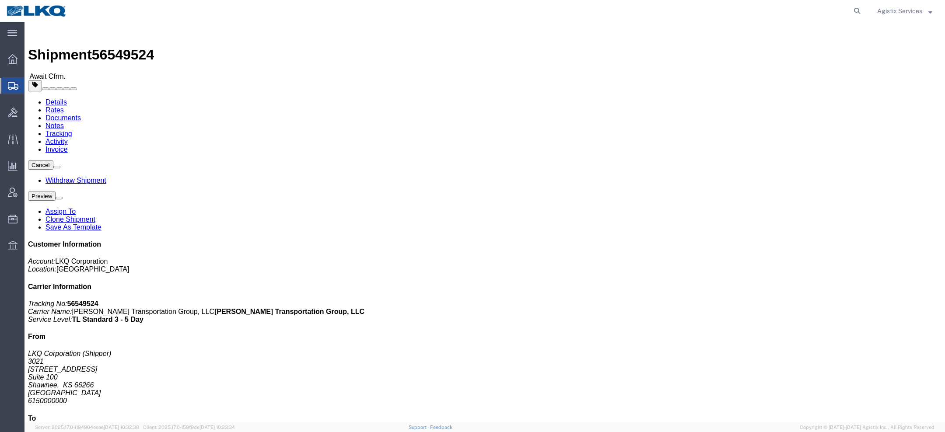
click b "Dedicated_3021_3064_Gen Auto Parts"
drag, startPoint x: 609, startPoint y: 94, endPoint x: 719, endPoint y: 93, distance: 110.2
click p "Customer Ref: Dedicated_3021_3064_Gen Auto Parts Bill Of Lading: 56549524"
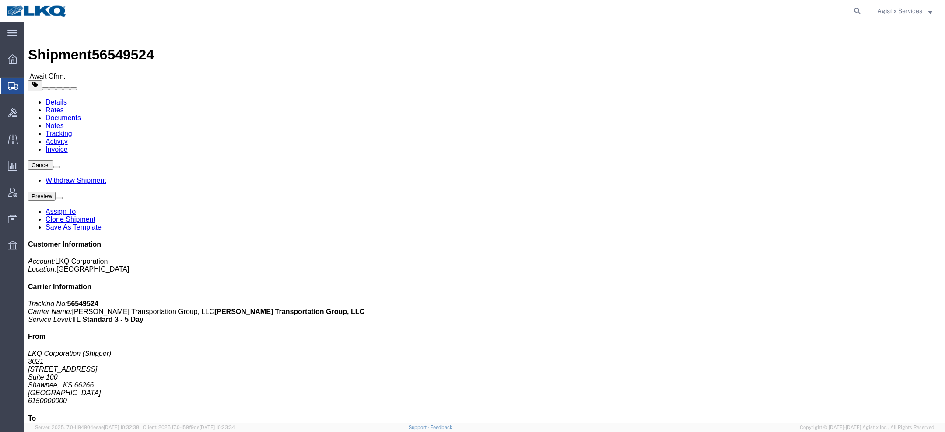
copy b "Dedicated_3021_3064_Gen Auto Parts"
drag, startPoint x: 608, startPoint y: 94, endPoint x: 724, endPoint y: 91, distance: 116.0
click p "Customer Ref: Dedicated_3021_3064_Gen Auto Parts Bill Of Lading: 56549524"
copy b "Dedicated_3021_3064_Gen Auto Parts"
drag, startPoint x: 609, startPoint y: 92, endPoint x: 721, endPoint y: 96, distance: 112.5
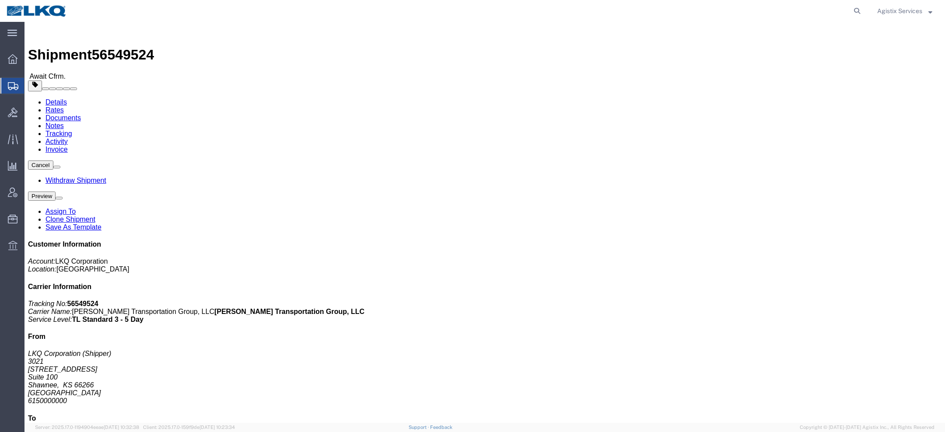
click p "Customer Ref: Dedicated_3021_3064_Gen Auto Parts Bill Of Lading: 56549524"
copy b "Dedicated_3021_3064_Gen Auto Parts"
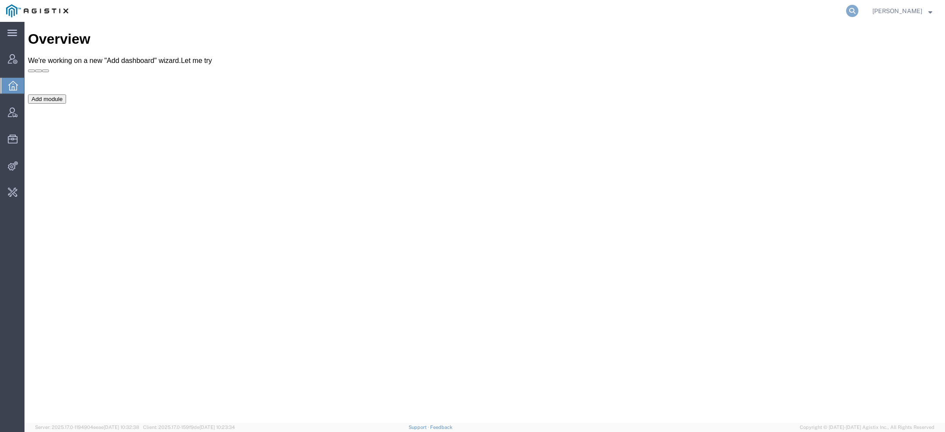
click at [857, 7] on icon at bounding box center [852, 11] width 12 height 12
paste input "P20002"
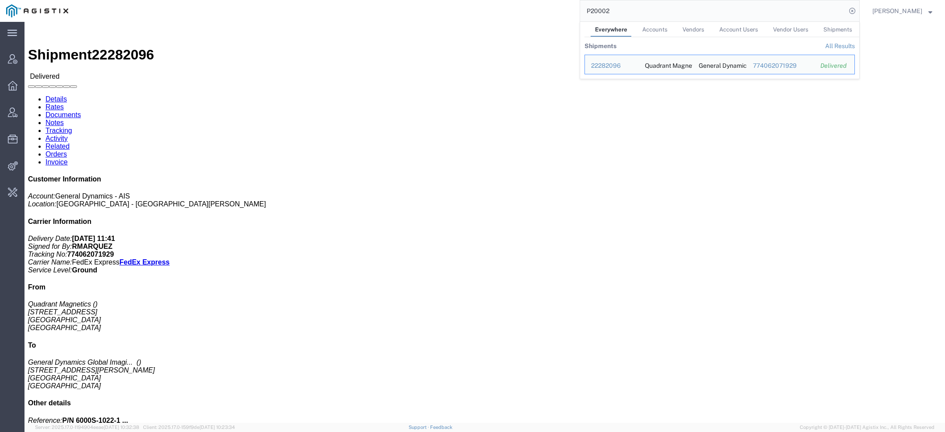
drag, startPoint x: 630, startPoint y: 15, endPoint x: 494, endPoint y: -8, distance: 137.9
click at [494, 0] on html "main_menu Created with Sketch. Collapse Menu Account Manager Overview Vendor Ma…" at bounding box center [472, 216] width 945 height 432
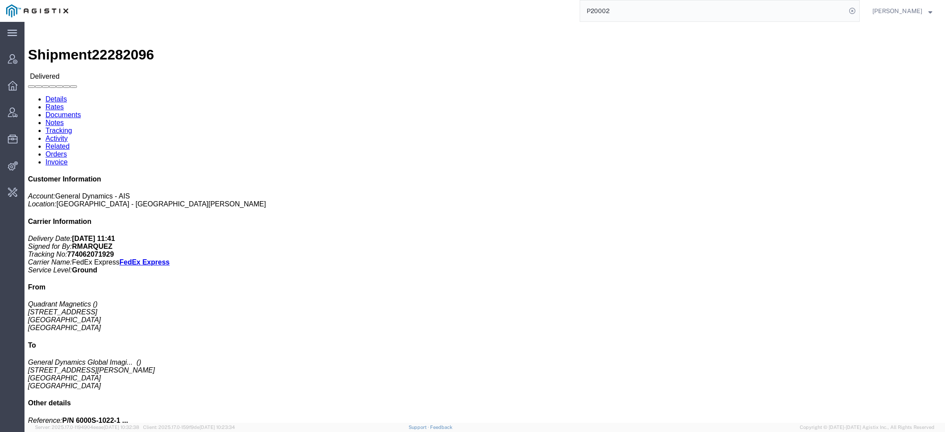
paste input "4"
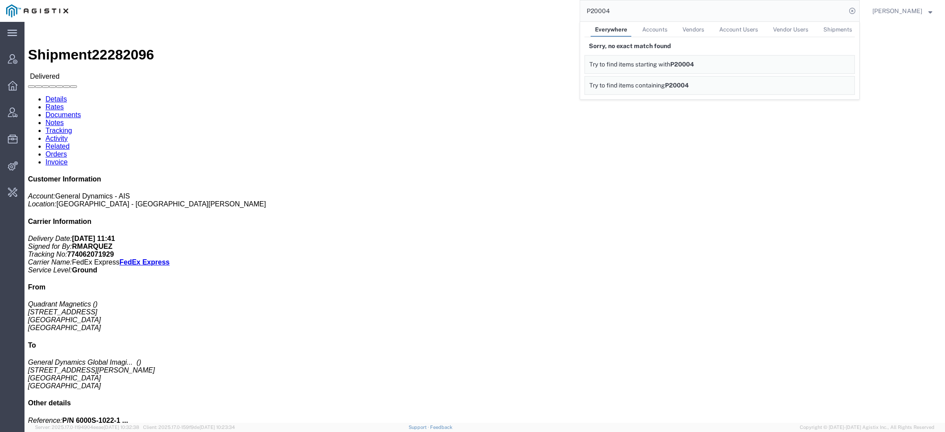
drag, startPoint x: 622, startPoint y: 10, endPoint x: 442, endPoint y: -11, distance: 181.1
click at [442, 0] on html "main_menu Created with Sketch. Collapse Menu Account Manager Overview Vendor Ma…" at bounding box center [472, 216] width 945 height 432
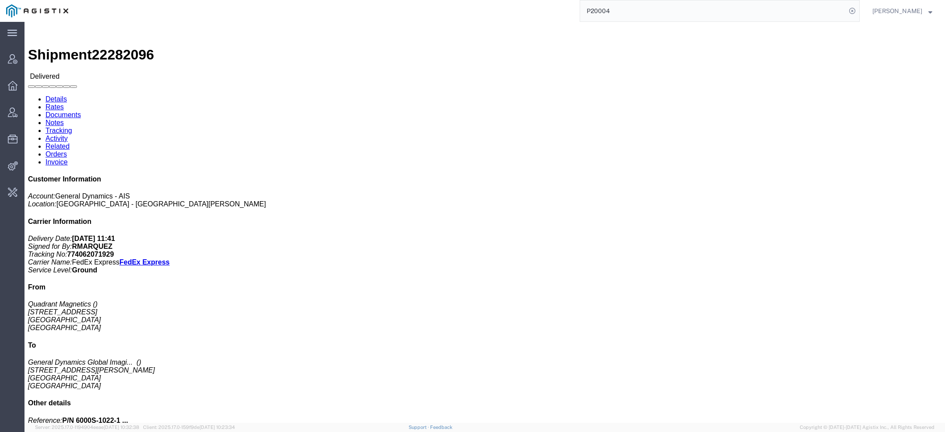
paste input "211488"
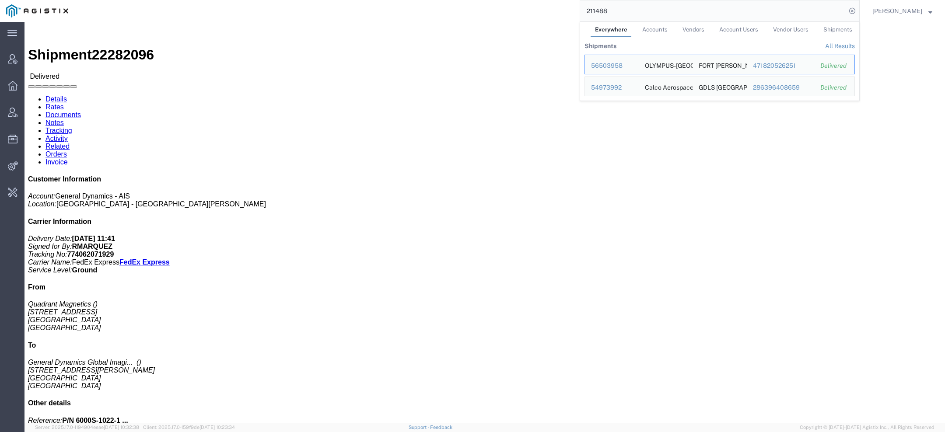
drag, startPoint x: 614, startPoint y: 11, endPoint x: 489, endPoint y: -3, distance: 125.9
click at [489, 0] on html "main_menu Created with Sketch. Collapse Menu Account Manager Overview Vendor Ma…" at bounding box center [472, 216] width 945 height 432
paste input "3010293992"
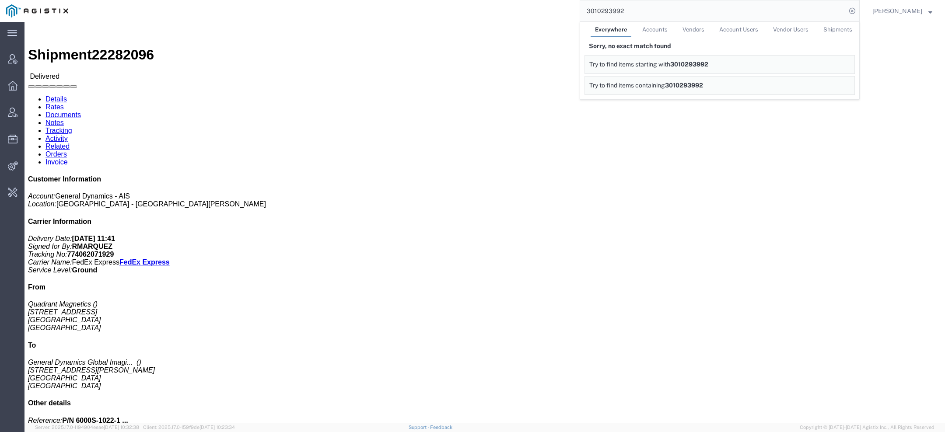
drag, startPoint x: 639, startPoint y: 12, endPoint x: 494, endPoint y: -27, distance: 149.9
click at [494, 0] on html "main_menu Created with Sketch. Collapse Menu Account Manager Overview Vendor Ma…" at bounding box center [472, 216] width 945 height 432
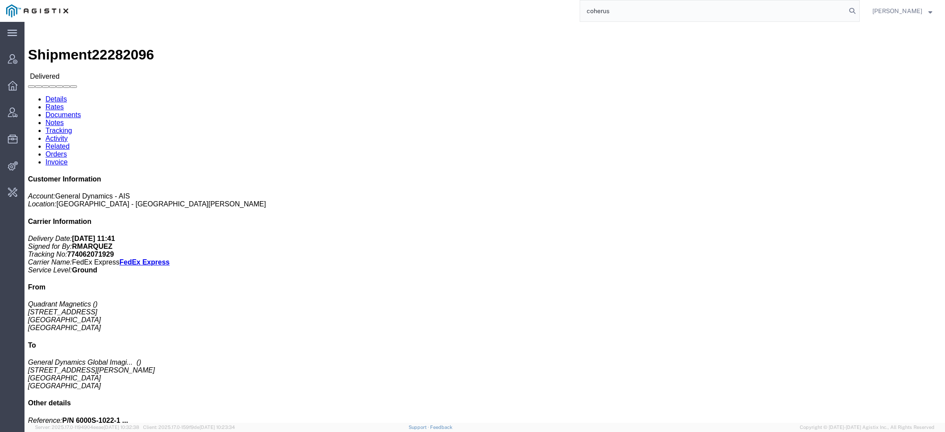
type input "coherus"
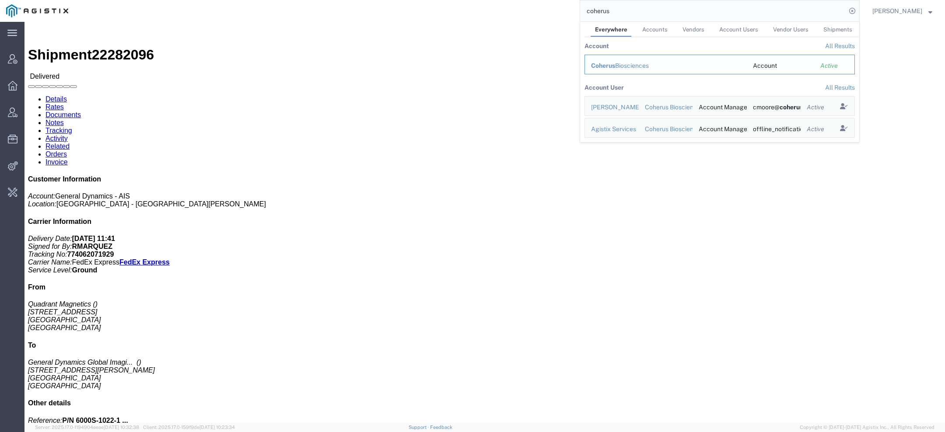
drag, startPoint x: 608, startPoint y: 63, endPoint x: 583, endPoint y: 42, distance: 33.2
click at [608, 63] on span "Coherus" at bounding box center [603, 65] width 24 height 7
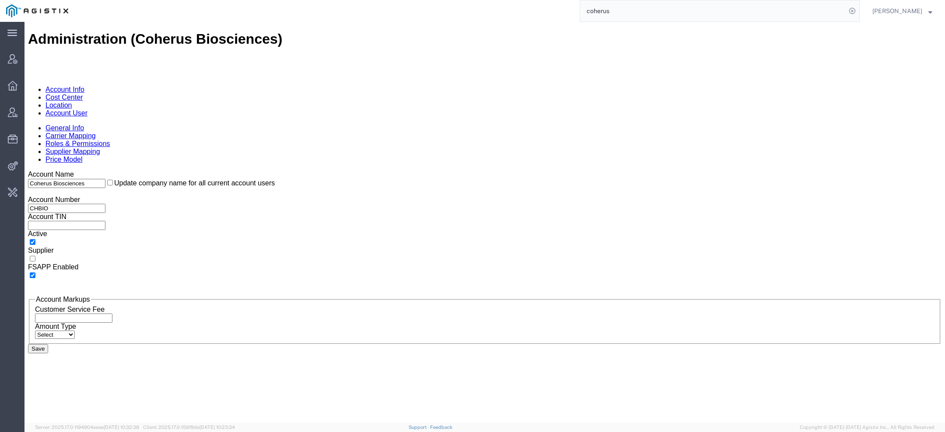
click at [87, 109] on link "Account User" at bounding box center [66, 112] width 42 height 7
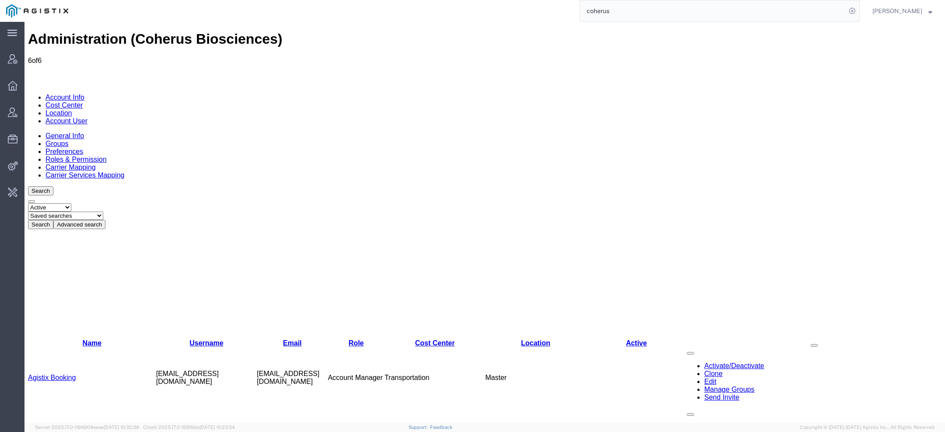
click at [56, 409] on td "Agistix Services" at bounding box center [92, 439] width 128 height 61
click at [56, 432] on link "Agistix Services" at bounding box center [52, 438] width 49 height 7
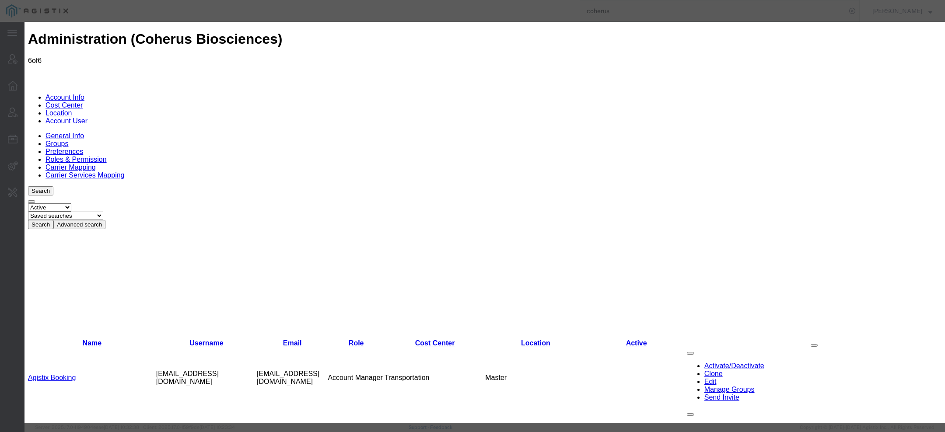
select select "COSTCENTER"
select select "66091"
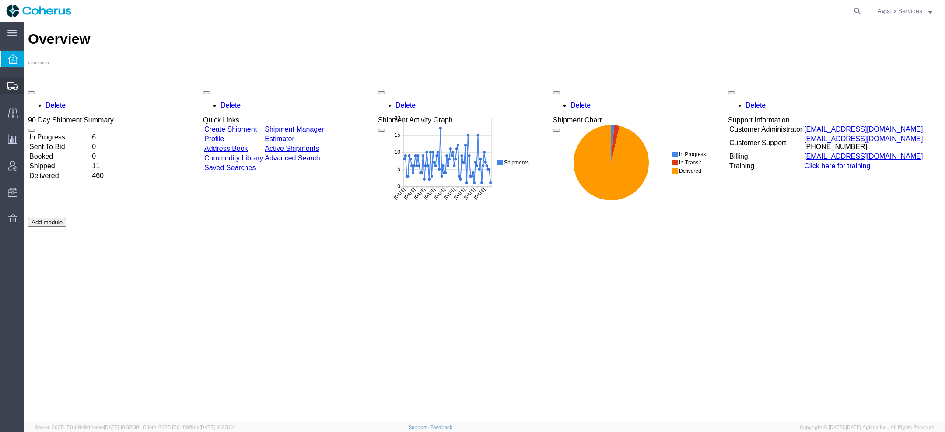
click at [10, 93] on div at bounding box center [12, 85] width 24 height 17
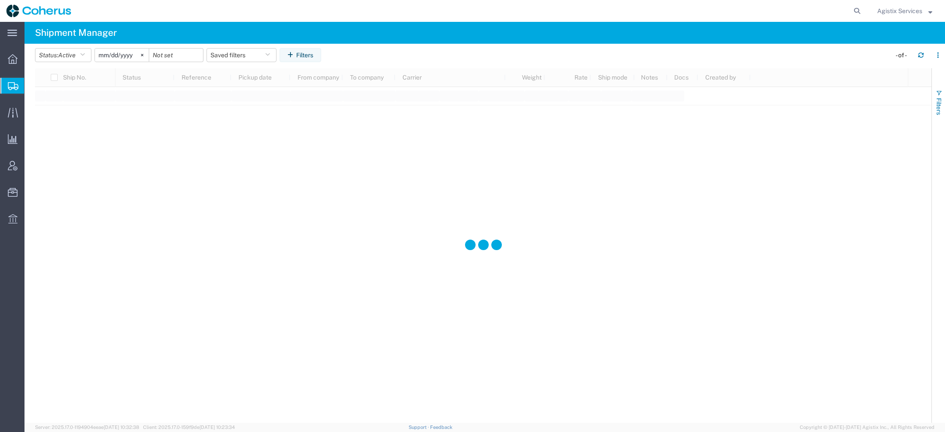
click at [935, 88] on button "Filters" at bounding box center [938, 102] width 13 height 47
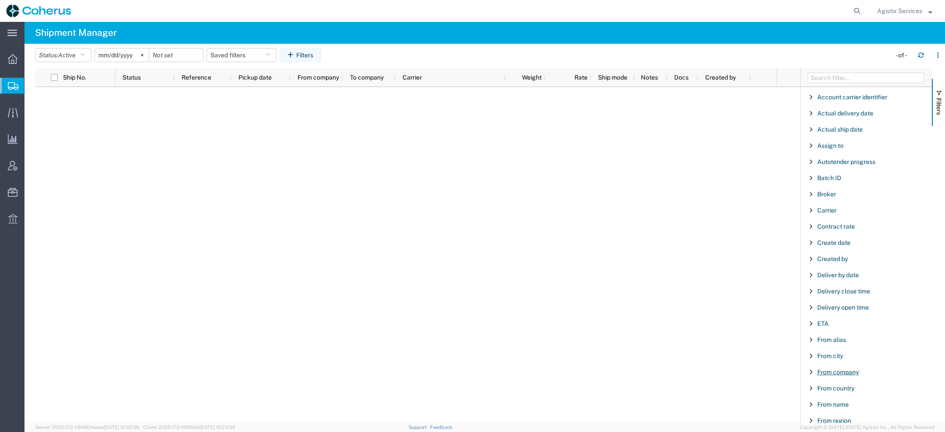
scroll to position [17, 0]
click at [831, 353] on span "From city" at bounding box center [830, 353] width 26 height 7
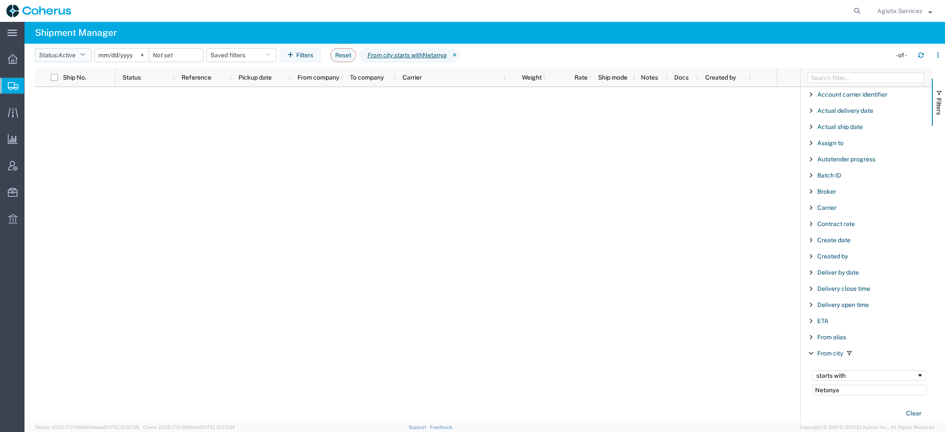
type input "Netanya"
click at [72, 52] on span "Active" at bounding box center [66, 55] width 17 height 7
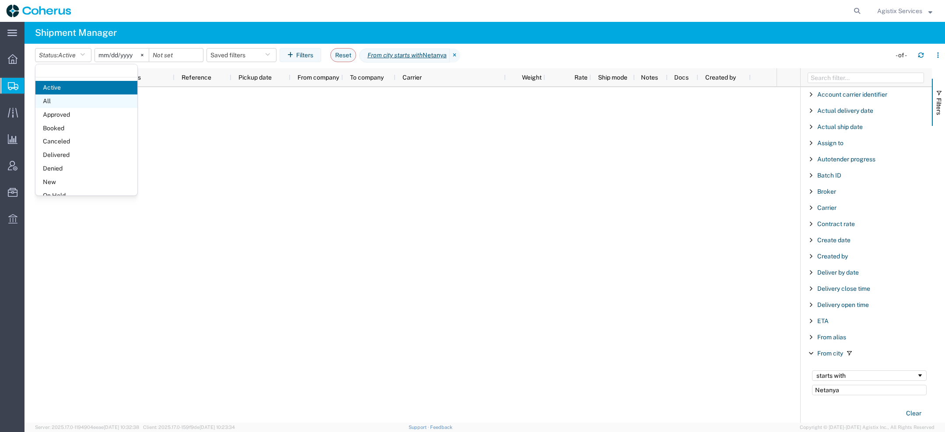
click at [65, 105] on span "All" at bounding box center [86, 101] width 102 height 14
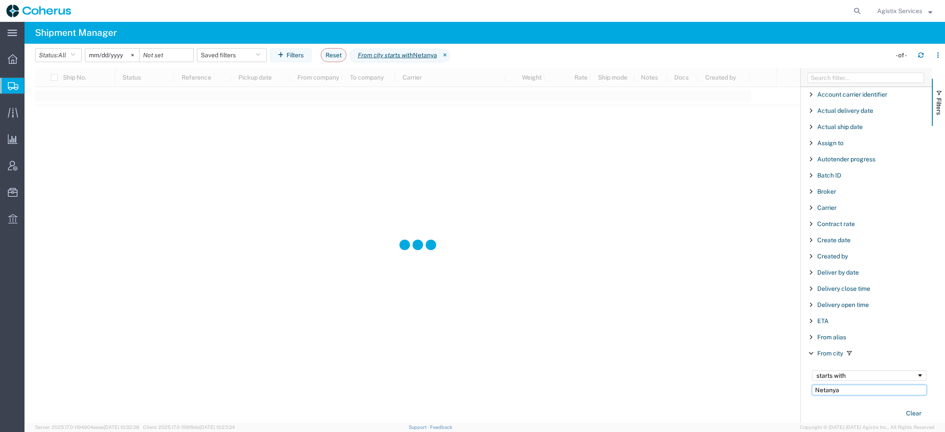
click at [855, 388] on input "Netanya" at bounding box center [869, 390] width 115 height 10
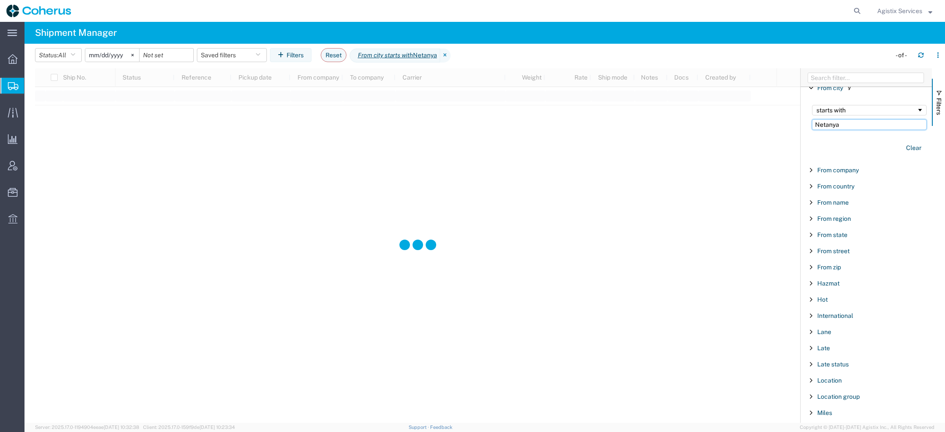
scroll to position [791, 0]
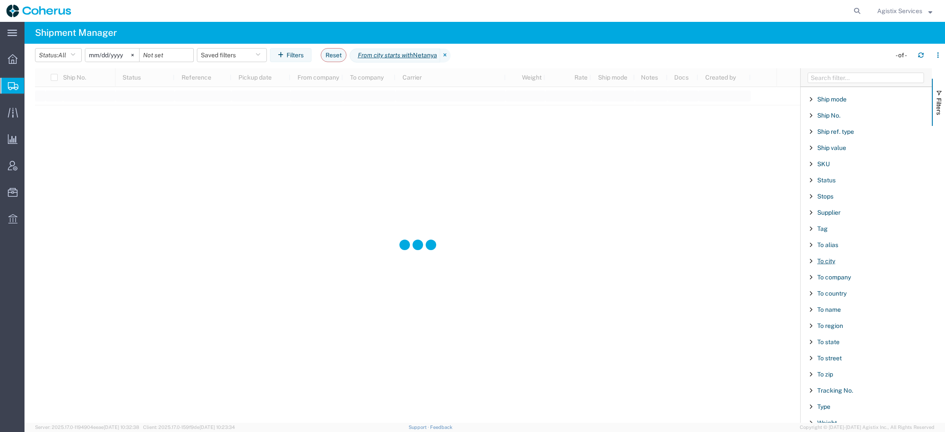
click at [828, 258] on span "To city" at bounding box center [826, 261] width 18 height 7
click at [831, 280] on div "starts with" at bounding box center [866, 283] width 100 height 7
click at [827, 296] on input "Filter Value" at bounding box center [869, 298] width 115 height 10
paste input "[GEOGRAPHIC_DATA],"
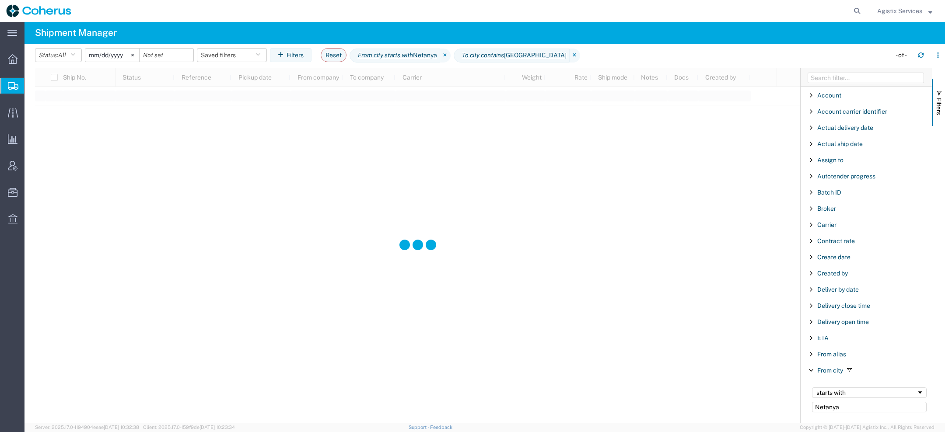
type input "[GEOGRAPHIC_DATA]"
click at [847, 403] on input "Netanya" at bounding box center [869, 407] width 115 height 10
click at [837, 394] on div "starts with" at bounding box center [866, 392] width 100 height 7
click at [96, 54] on input "[DATE]" at bounding box center [112, 55] width 54 height 13
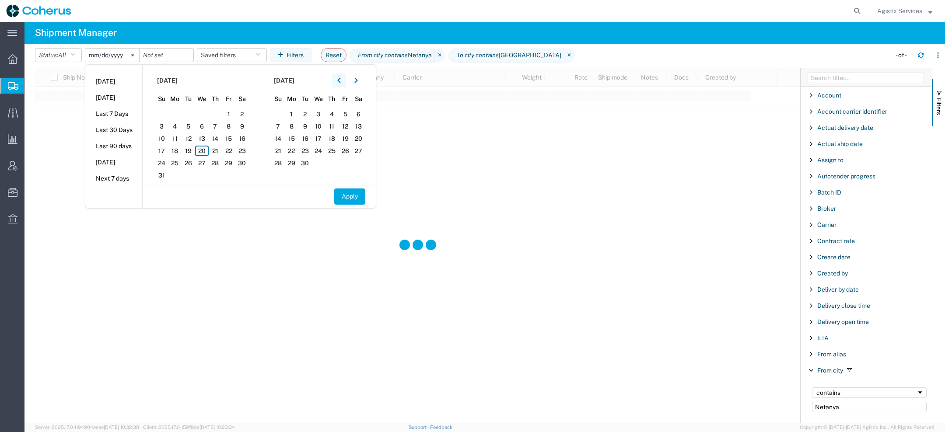
click at [340, 80] on icon "button" at bounding box center [338, 80] width 3 height 5
click at [340, 81] on icon "button" at bounding box center [338, 80] width 3 height 5
click at [340, 79] on icon "button" at bounding box center [338, 80] width 3 height 5
click at [188, 114] on span "1" at bounding box center [189, 114] width 14 height 10
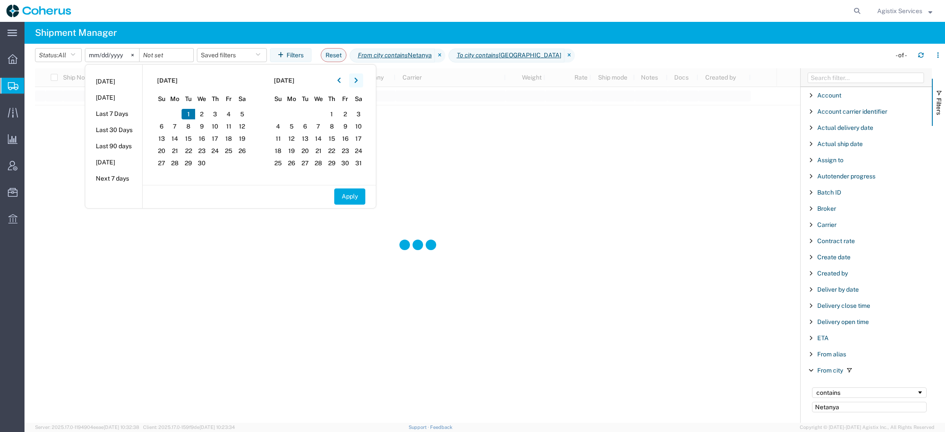
click at [354, 83] on button "button" at bounding box center [356, 80] width 14 height 14
click at [322, 152] on span "20" at bounding box center [318, 151] width 14 height 10
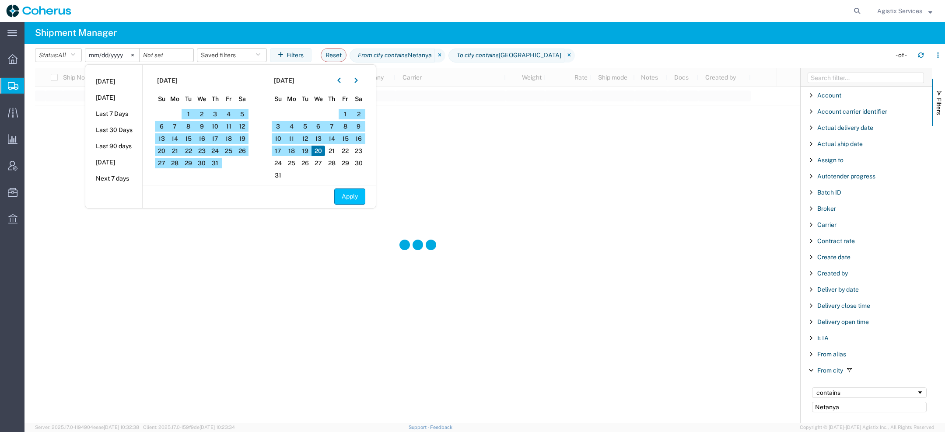
click at [350, 192] on button "Apply" at bounding box center [349, 197] width 31 height 16
type input "2025-04-01"
type input "2025-08-20"
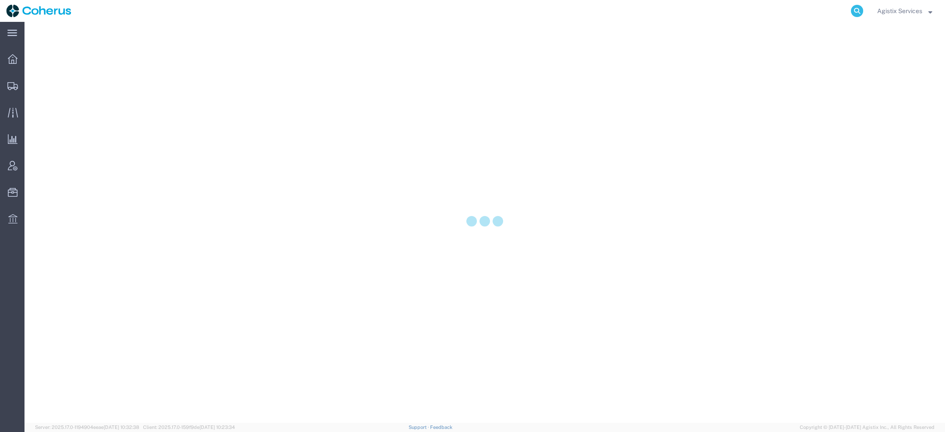
click at [854, 12] on icon at bounding box center [857, 11] width 12 height 12
paste input "S02369375"
type input "S02369375"
